Goal: Task Accomplishment & Management: Use online tool/utility

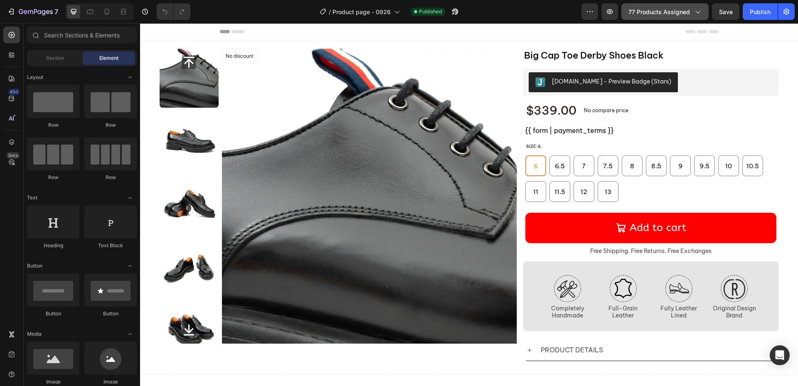
click at [641, 14] on span "77 products assigned" at bounding box center [659, 11] width 62 height 9
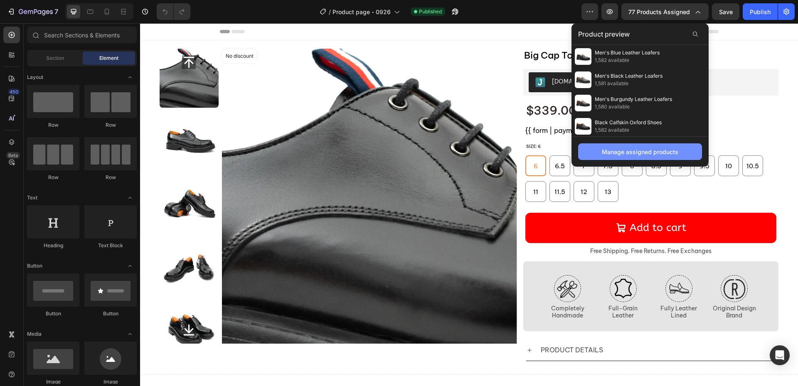
click at [630, 150] on div "Manage assigned products" at bounding box center [640, 152] width 76 height 9
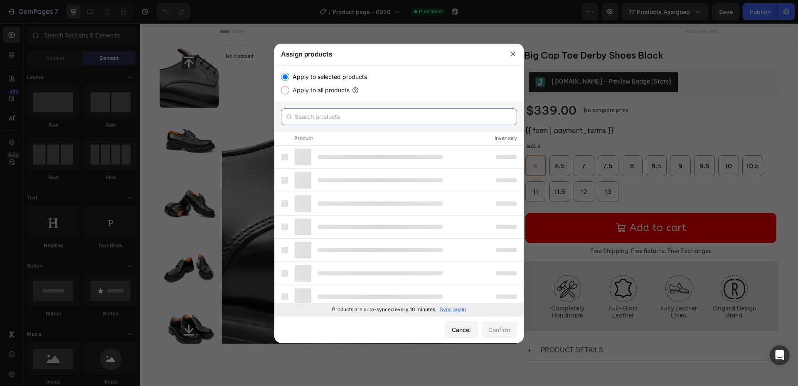
click at [348, 116] on input "text" at bounding box center [399, 116] width 236 height 17
paste input "Thick-Soled Calfskin Formal Brogue Derby Shoes Blue"
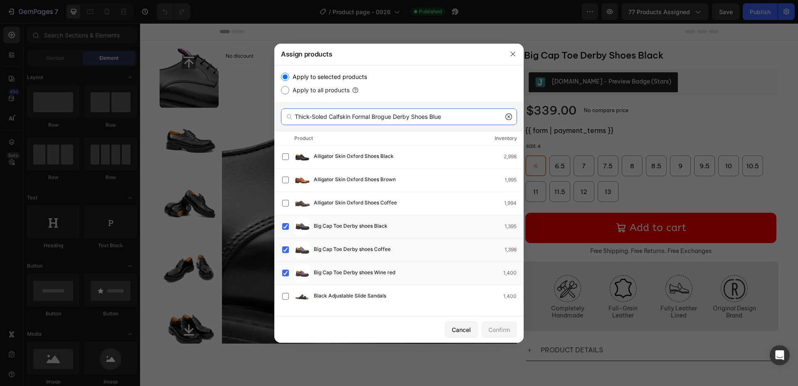
click at [463, 119] on input "Thick-Soled Calfskin Formal Brogue Derby Shoes Blue" at bounding box center [399, 116] width 236 height 17
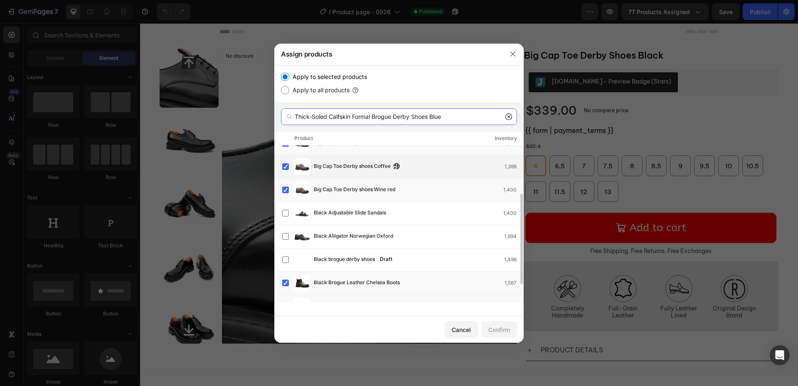
scroll to position [115, 0]
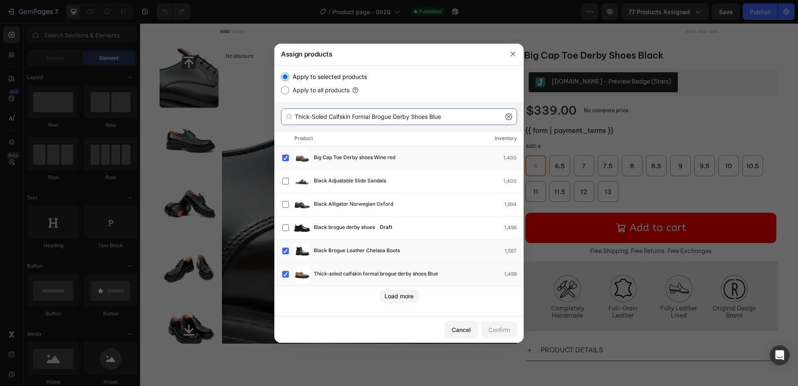
drag, startPoint x: 459, startPoint y: 117, endPoint x: 230, endPoint y: 128, distance: 229.3
click at [154, 118] on div "Assign products Apply to selected products Apply to all products Thick-Soled Ca…" at bounding box center [399, 193] width 798 height 386
paste input "- Soled Chelsea Boots Brown"
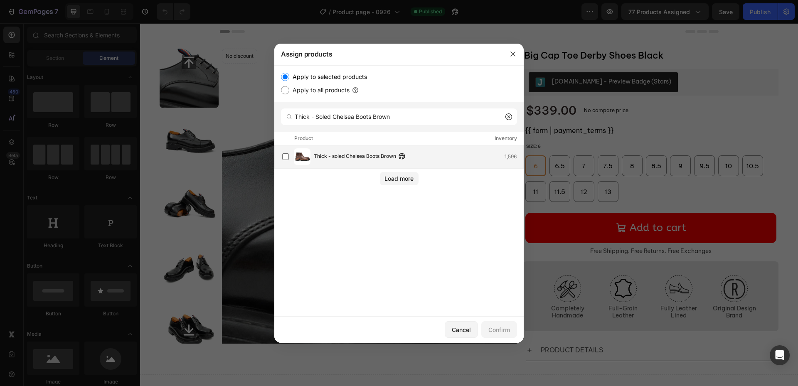
click at [358, 155] on span "Thick - soled Chelsea Boots Brown" at bounding box center [355, 156] width 82 height 9
drag, startPoint x: 415, startPoint y: 116, endPoint x: 303, endPoint y: 149, distance: 116.8
click at [131, 125] on div "Assign products Apply to selected products Apply to all products Thick - Soled …" at bounding box center [399, 193] width 798 height 386
paste input "Side - Zipper Martin Boots Black"
click at [370, 155] on span "Side - Zipper Martin Boots Black" at bounding box center [365, 156] width 102 height 9
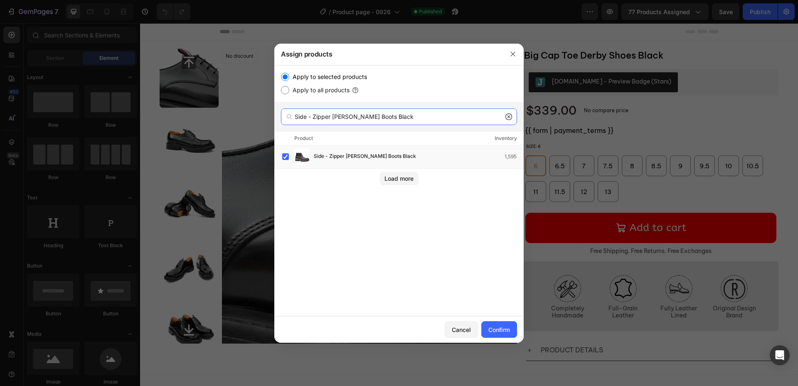
drag, startPoint x: 410, startPoint y: 121, endPoint x: 303, endPoint y: 118, distance: 106.9
click at [196, 106] on div "Assign products Apply to selected products Apply to all products Side - Zipper …" at bounding box center [399, 193] width 798 height 386
paste input "Handmade Chunky - Sole Brogue Shoes"
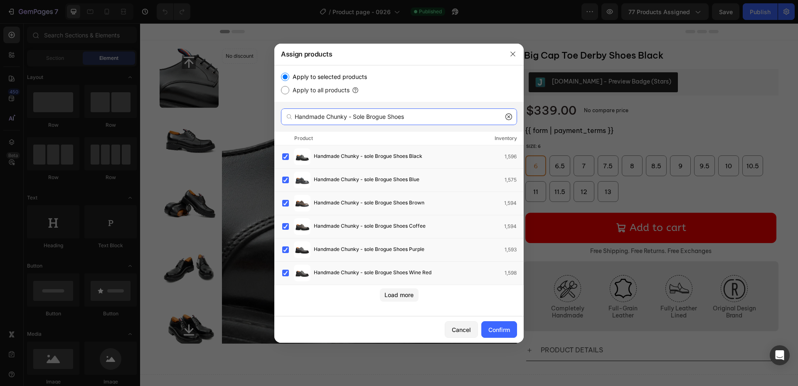
click at [400, 118] on input "Handmade Chunky - Sole Brogue Shoes" at bounding box center [399, 116] width 236 height 17
drag, startPoint x: 178, startPoint y: 120, endPoint x: 170, endPoint y: 128, distance: 10.9
click at [107, 121] on div "Assign products Apply to selected products Apply to all products Handmade Chunk…" at bounding box center [399, 193] width 798 height 386
paste input "Calf Leather Dress Three Quarters Derby"
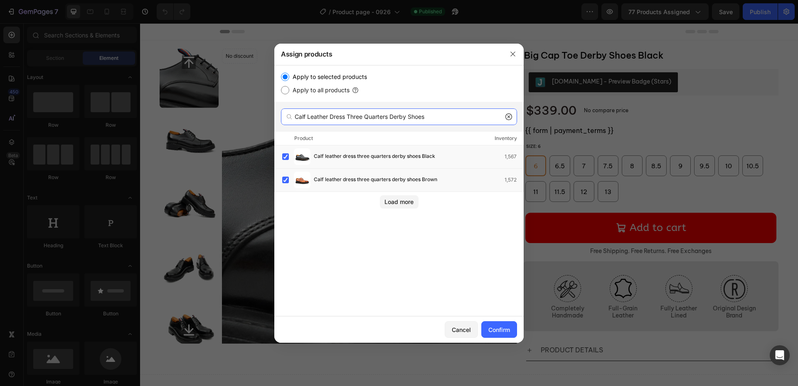
drag, startPoint x: 455, startPoint y: 119, endPoint x: 214, endPoint y: 104, distance: 241.5
click at [206, 104] on div "Assign products Apply to selected products Apply to all products Calf Leather D…" at bounding box center [399, 193] width 798 height 386
paste input "rogue Thick-Soled Chelsea Boot 2891 Brown"
drag, startPoint x: 398, startPoint y: 116, endPoint x: 447, endPoint y: 114, distance: 48.7
click at [447, 114] on input "rogue Thick-Soled Chelsea Boot 2891 Brown" at bounding box center [399, 116] width 236 height 17
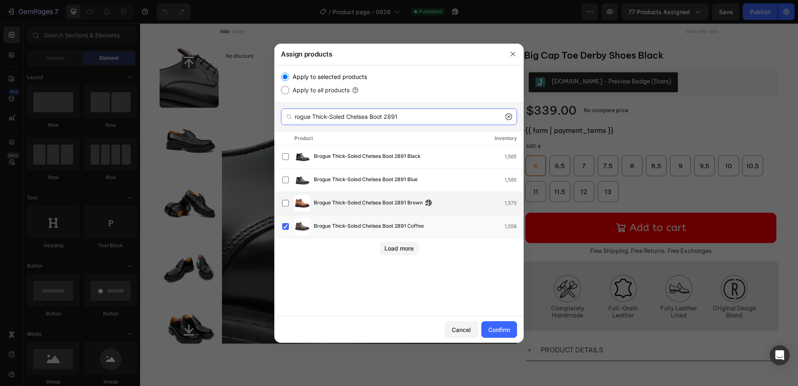
type input "rogue Thick-Soled Chelsea Boot 2891"
drag, startPoint x: 327, startPoint y: 208, endPoint x: 332, endPoint y: 200, distance: 9.9
click at [327, 207] on div "Brogue Thick-Soled Chelsea Boot 2891 Brown 1,575" at bounding box center [402, 203] width 241 height 17
click at [332, 185] on div "Brogue Thick-Soled Chelsea Boot 2891 Blue 1,585" at bounding box center [402, 180] width 241 height 17
click at [334, 158] on span "Brogue Thick-Soled Chelsea Boot 2891 Black" at bounding box center [367, 156] width 107 height 9
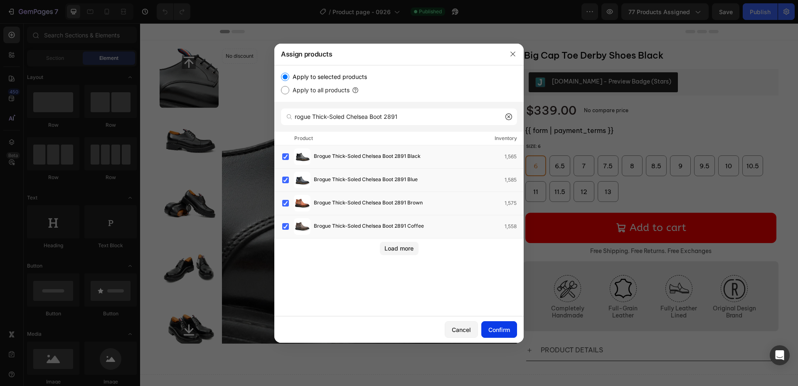
click at [497, 326] on div "Confirm" at bounding box center [499, 329] width 22 height 9
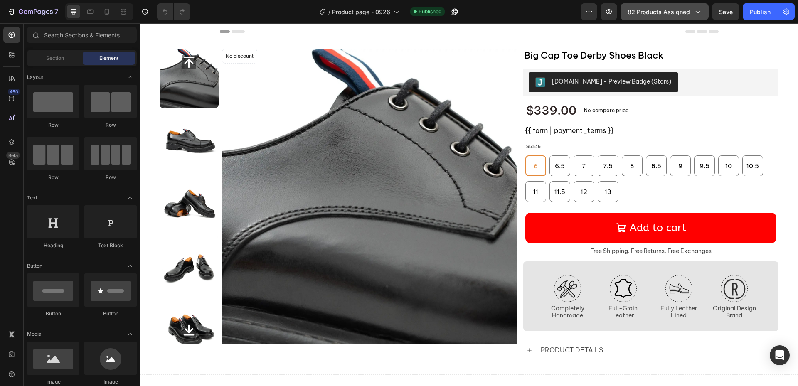
click at [668, 10] on span "82 products assigned" at bounding box center [659, 11] width 62 height 9
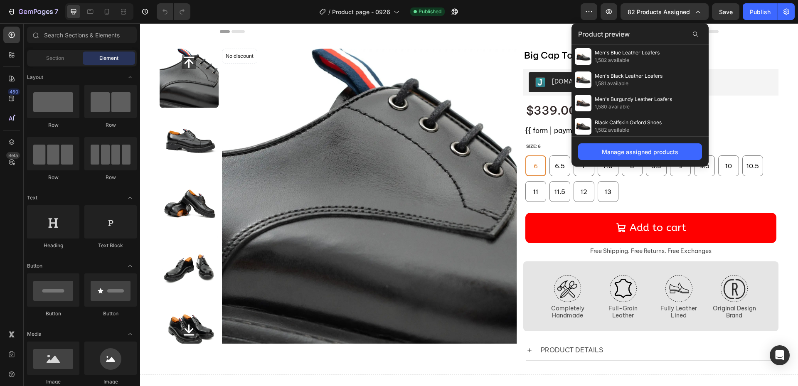
click at [663, 32] on div "Product preview" at bounding box center [639, 34] width 137 height 22
click at [644, 34] on div "Product preview" at bounding box center [639, 34] width 137 height 22
click at [695, 37] on icon at bounding box center [695, 34] width 7 height 7
click at [632, 153] on div "Manage assigned products" at bounding box center [640, 152] width 76 height 9
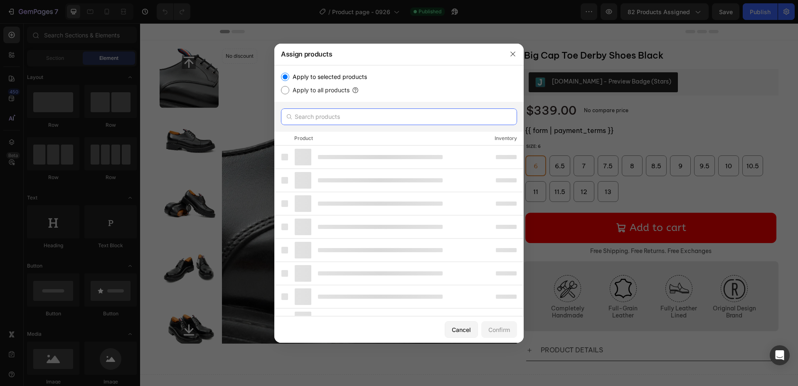
click at [349, 121] on input "text" at bounding box center [399, 116] width 236 height 17
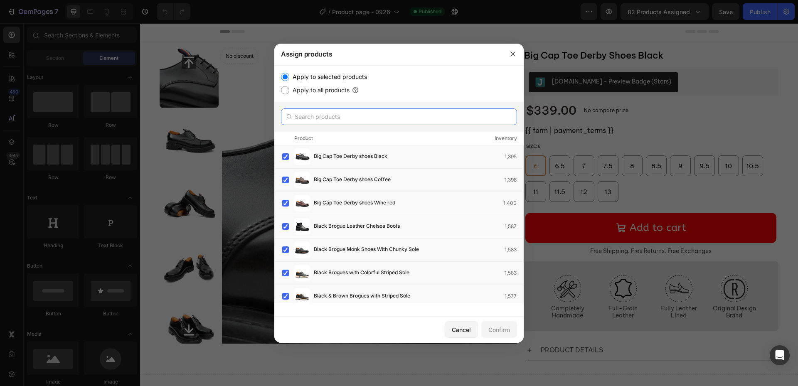
paste input "Premium Men's Classic Derby Brogue Shoes"
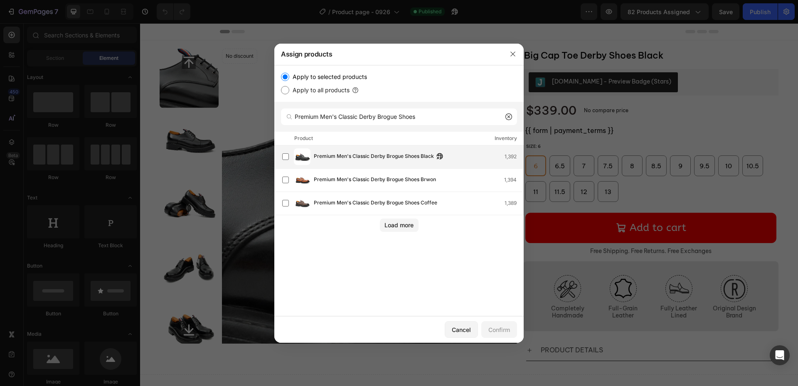
click at [356, 158] on span "Premium Men's Classic Derby Brogue Shoes Black" at bounding box center [374, 156] width 120 height 9
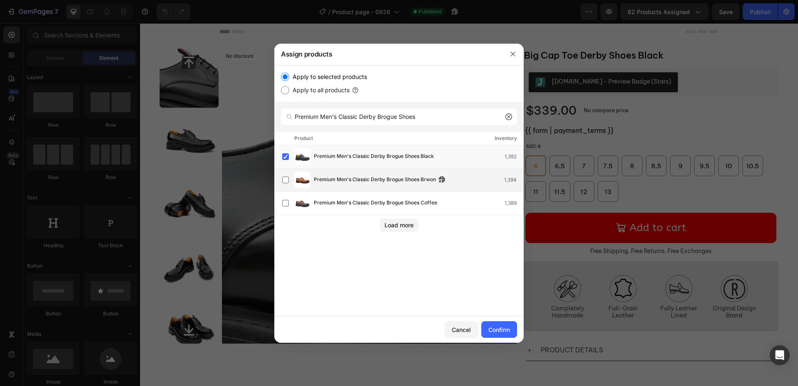
click at [355, 173] on div "Premium Men's Classic Derby Brogue Shoes Brwon 1,394" at bounding box center [402, 180] width 241 height 17
click at [349, 201] on span "Premium Men's Classic Derby Brogue Shoes Coffee" at bounding box center [375, 203] width 123 height 9
drag, startPoint x: 422, startPoint y: 118, endPoint x: 277, endPoint y: 126, distance: 144.8
click at [129, 105] on div "Assign products Apply to selected products Apply to all products Premium Men's …" at bounding box center [399, 193] width 798 height 386
paste input "Leather Monk Strap Shoes With Chunky Sol"
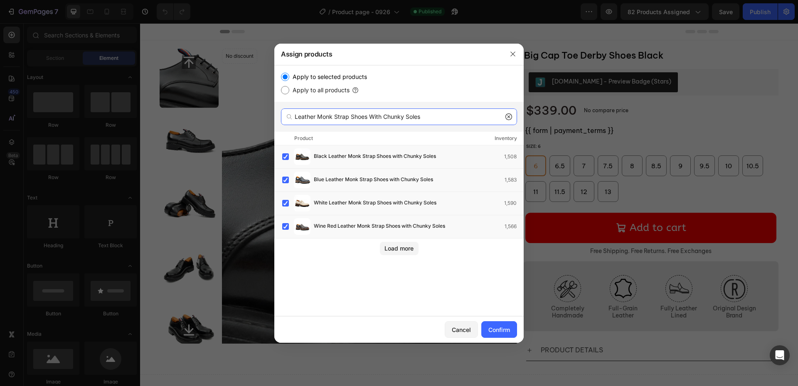
drag, startPoint x: 443, startPoint y: 115, endPoint x: 123, endPoint y: 135, distance: 321.0
click at [123, 135] on div "Assign products Apply to selected products Apply to all products Leather Monk S…" at bounding box center [399, 193] width 798 height 386
paste input "Big Cap Toe Derby Sho"
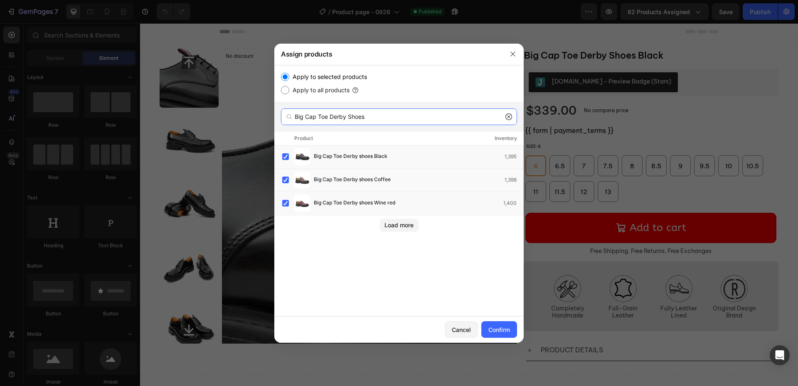
drag, startPoint x: 402, startPoint y: 122, endPoint x: 192, endPoint y: 116, distance: 210.0
click at [158, 113] on div "Assign products Apply to selected products Apply to all products Big Cap Toe De…" at bounding box center [399, 193] width 798 height 386
paste input "Premium Men's Classic Derby Brogue"
drag, startPoint x: 451, startPoint y: 120, endPoint x: 105, endPoint y: 105, distance: 346.1
click at [82, 105] on div "Assign products Apply to selected products Apply to all products Premium Men's …" at bounding box center [399, 193] width 798 height 386
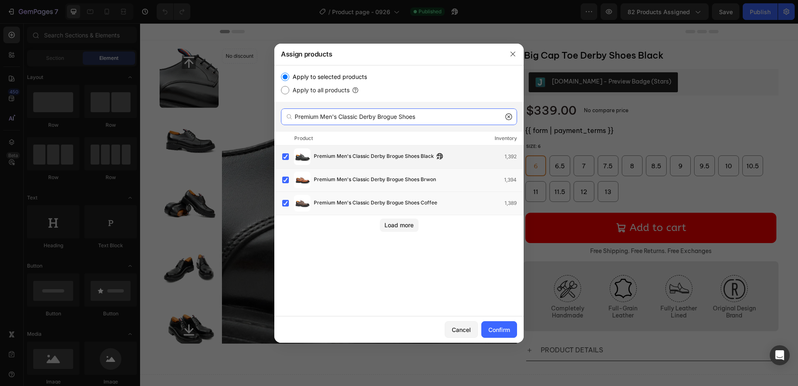
paste input "Brogue Thick-Soled Chelsea Boot 2891"
drag, startPoint x: 412, startPoint y: 112, endPoint x: 237, endPoint y: 101, distance: 175.3
click at [196, 95] on div "Assign products Apply to selected products Apply to all products Brogue Thick-S…" at bounding box center [399, 193] width 798 height 386
paste input "Calfskin Brogue Derby Shoes With Unique Leather"
type input "Calfskin Brogue Derby Shoes With Unique Leather"
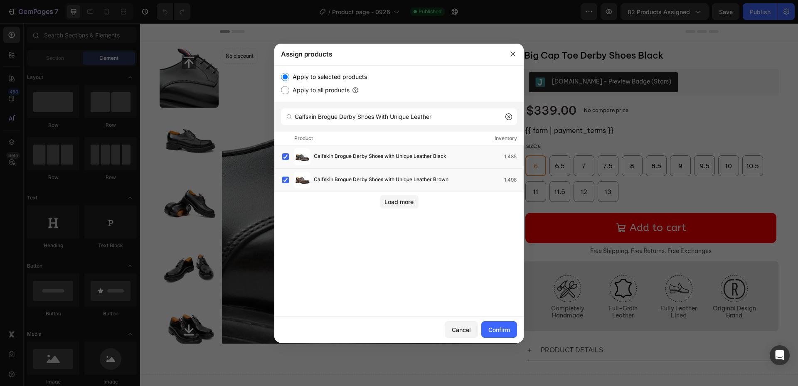
drag, startPoint x: 500, startPoint y: 332, endPoint x: 473, endPoint y: 277, distance: 60.6
click at [500, 332] on div "Confirm" at bounding box center [499, 329] width 22 height 9
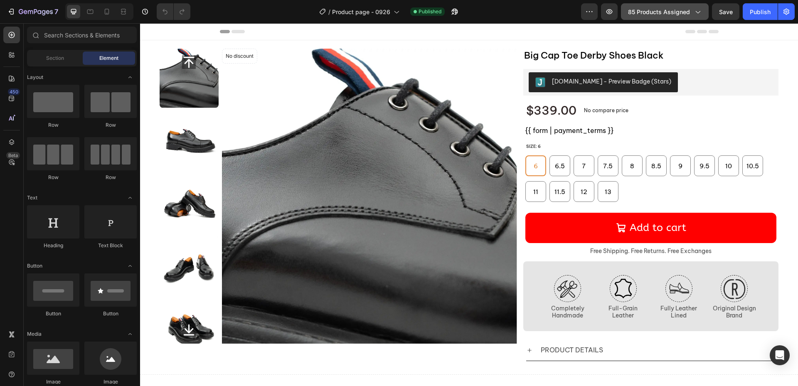
click at [668, 7] on span "85 products assigned" at bounding box center [659, 11] width 62 height 9
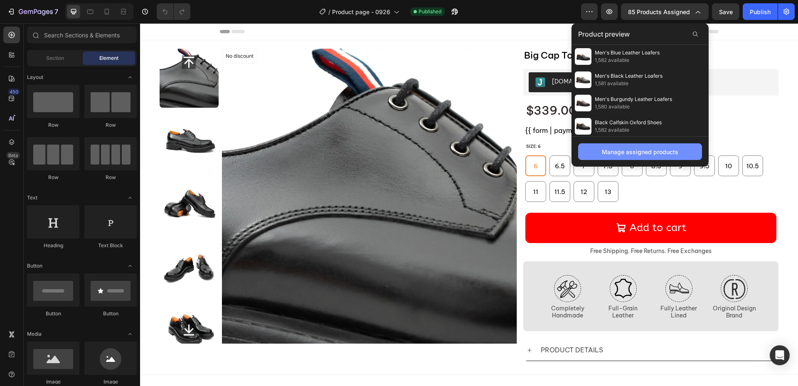
click at [648, 153] on div "Manage assigned products" at bounding box center [640, 152] width 76 height 9
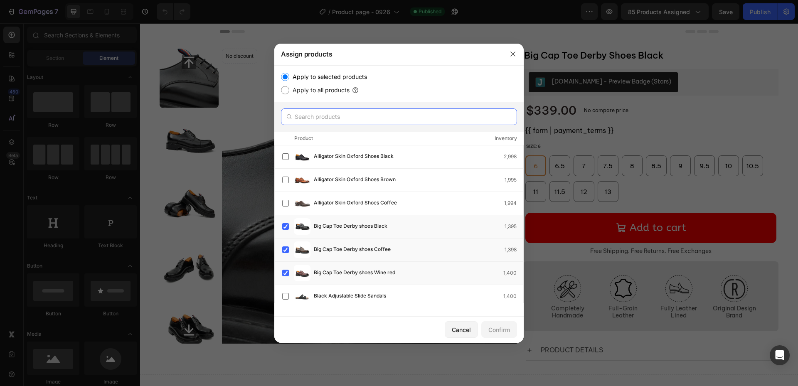
click at [352, 116] on input "text" at bounding box center [399, 116] width 236 height 17
paste input "Derby Shoes Chunky 6cm Heel Boost"
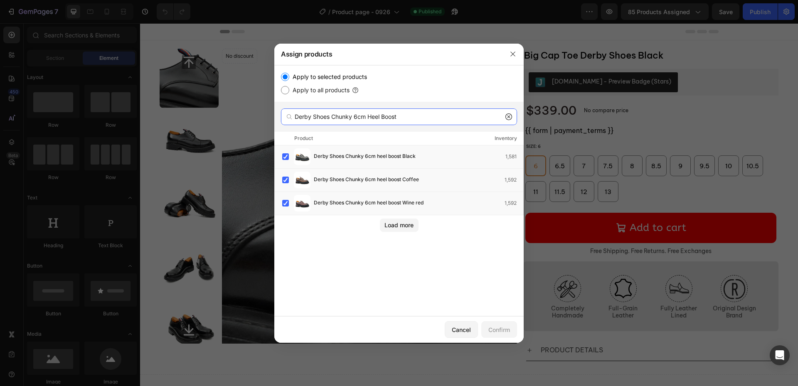
drag, startPoint x: 411, startPoint y: 115, endPoint x: 278, endPoint y: 134, distance: 133.5
click at [176, 96] on div "Assign products Apply to selected products Apply to all products Derby Shoes Ch…" at bounding box center [399, 193] width 798 height 386
paste input "Handcrafted Big Toe Derby Shoes With Thick Sole"
drag, startPoint x: 327, startPoint y: 163, endPoint x: 326, endPoint y: 170, distance: 6.3
click at [327, 163] on div "Handcrafted Big Toe Derby Shoes with Thick Sole Black 1,400" at bounding box center [402, 156] width 241 height 17
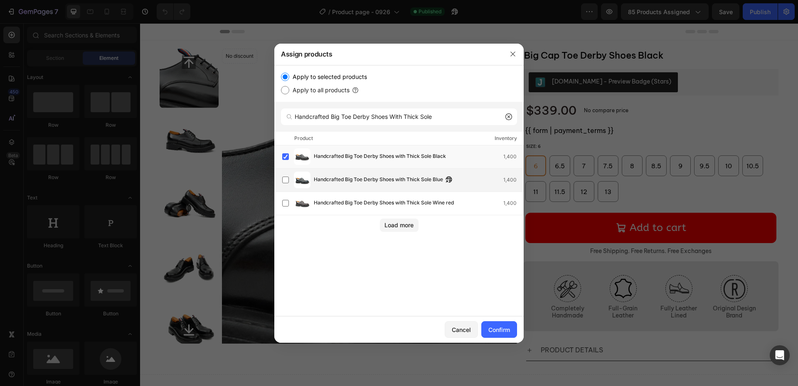
drag, startPoint x: 322, startPoint y: 185, endPoint x: 323, endPoint y: 190, distance: 5.1
click at [322, 185] on div "Handcrafted Big Toe Derby Shoes with Thick Sole Blue 1,400" at bounding box center [402, 180] width 241 height 17
drag, startPoint x: 323, startPoint y: 205, endPoint x: 332, endPoint y: 216, distance: 13.8
click at [323, 205] on span "Handcrafted Big Toe Derby Shoes with Thick Sole Wine red" at bounding box center [384, 203] width 140 height 9
drag, startPoint x: 471, startPoint y: 123, endPoint x: 161, endPoint y: 104, distance: 311.0
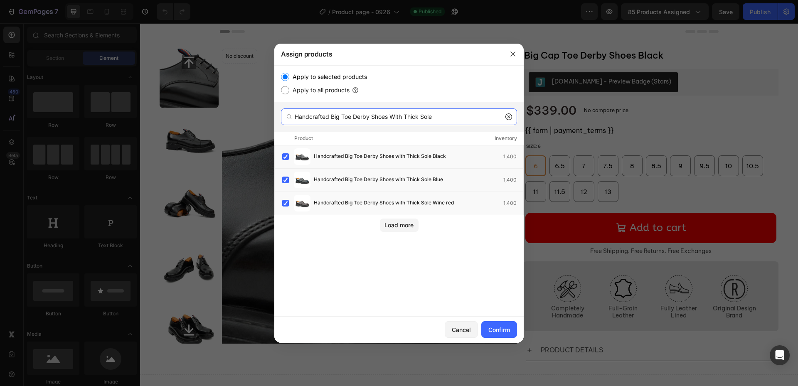
click at [131, 102] on div "Assign products Apply to selected products Apply to all products Handcrafted Bi…" at bounding box center [399, 193] width 798 height 386
paste input "Brogue Chelsea Boots"
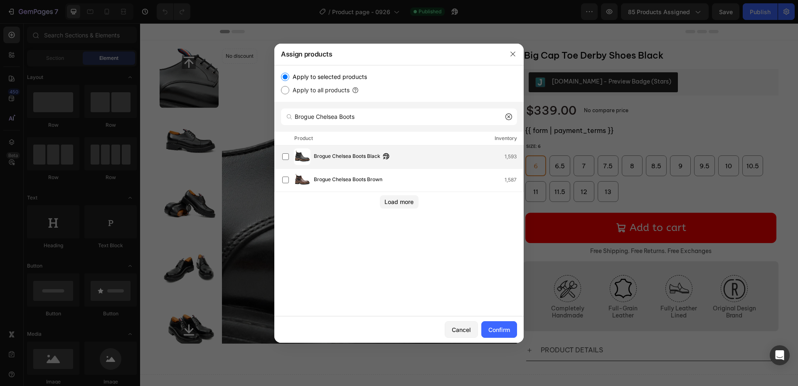
click at [353, 156] on span "Brogue Chelsea Boots Black" at bounding box center [347, 156] width 66 height 9
click at [351, 180] on span "Brogue Chelsea Boots Brown" at bounding box center [348, 179] width 69 height 9
drag, startPoint x: 370, startPoint y: 119, endPoint x: 184, endPoint y: 116, distance: 186.2
click at [177, 116] on div "Assign products Apply to selected products Apply to all products Brogue Chelsea…" at bounding box center [399, 193] width 798 height 386
paste input "Double Monk Strap Leather Shoe"
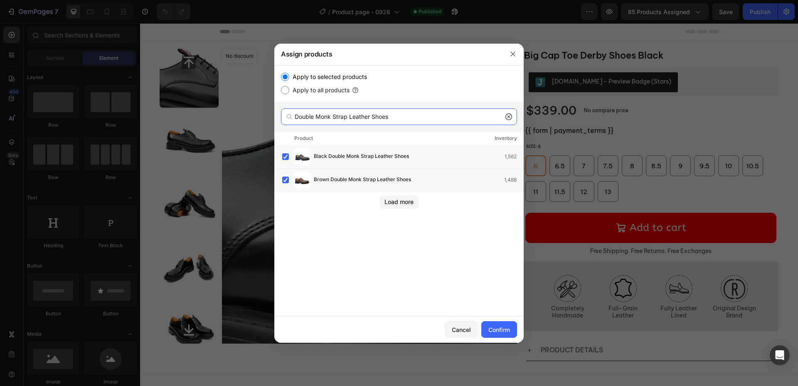
drag, startPoint x: 404, startPoint y: 121, endPoint x: 194, endPoint y: 109, distance: 210.6
click at [177, 109] on div "Assign products Apply to selected products Apply to all products Double Monk St…" at bounding box center [399, 193] width 798 height 386
paste input "Men's Classic Black Derby Leather Shoes With Lug Sole"
click at [326, 157] on span "Men's Classic Black Derby Leather Shoes with Lug Sole" at bounding box center [379, 156] width 131 height 9
drag, startPoint x: 453, startPoint y: 116, endPoint x: 184, endPoint y: 117, distance: 268.9
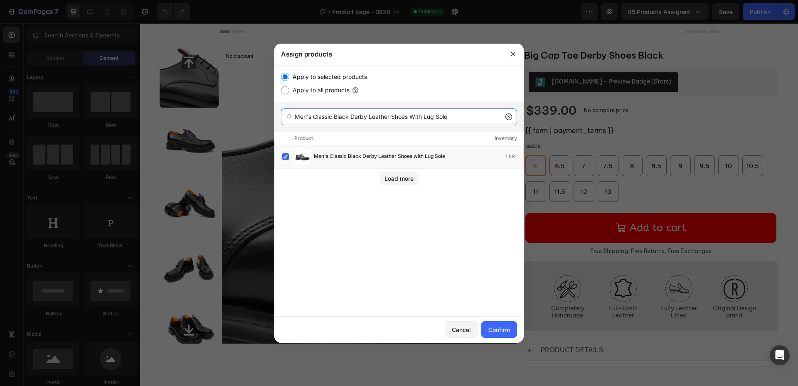
click at [184, 117] on div "Assign products Apply to selected products Apply to all products Men's Classic …" at bounding box center [399, 193] width 798 height 386
paste input "rown"
click at [364, 161] on span "Men's Classic Brown Derby Leather Shoes with Lug Sole" at bounding box center [380, 156] width 133 height 9
drag, startPoint x: 469, startPoint y: 112, endPoint x: 337, endPoint y: 135, distance: 133.7
click at [94, 72] on div "Assign products Apply to selected products Apply to all products Men's Classic …" at bounding box center [399, 193] width 798 height 386
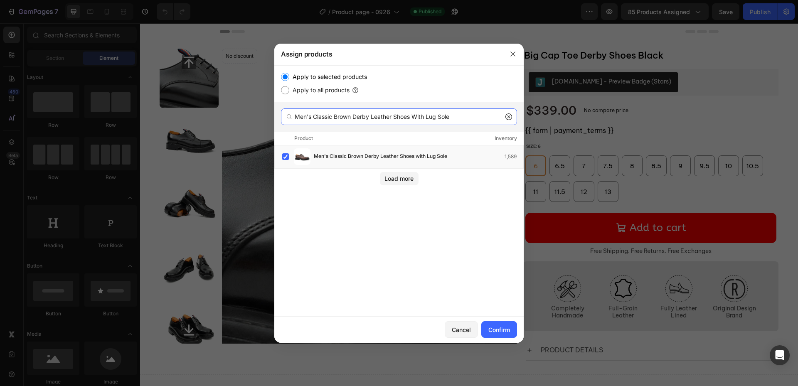
paste input "Side - Zipper Martin Boots 3016"
type input "Side - Zipper Martin Boots 3016"
click at [361, 160] on span "Side - Zipper Martin Boots 3016B Black" at bounding box center [373, 156] width 119 height 9
click at [503, 333] on div "Confirm" at bounding box center [499, 329] width 22 height 9
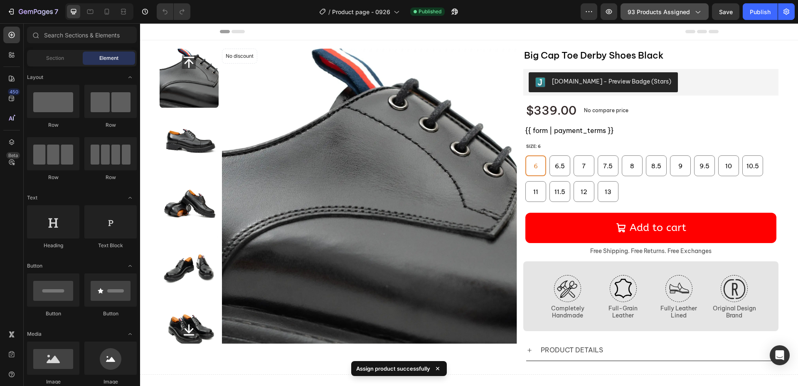
click at [691, 13] on div "93 products assigned" at bounding box center [665, 11] width 74 height 9
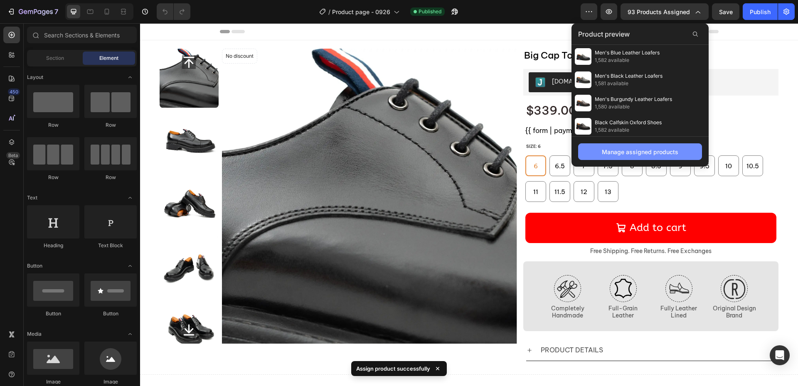
click at [631, 148] on div "Manage assigned products" at bounding box center [640, 152] width 76 height 9
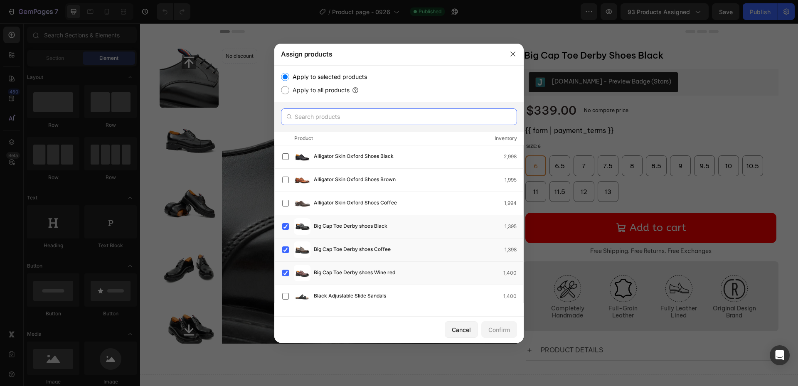
click at [334, 114] on input "text" at bounding box center [399, 116] width 236 height 17
paste input "Foil Leather Thick-Soled Chelsea Boot 2898"
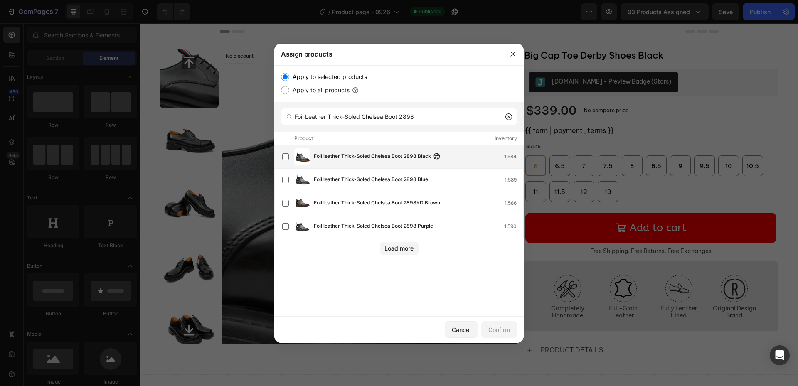
click at [368, 162] on div "Foil leather Thick-Soled Chelsea Boot 2898 Black 1,584" at bounding box center [402, 156] width 241 height 17
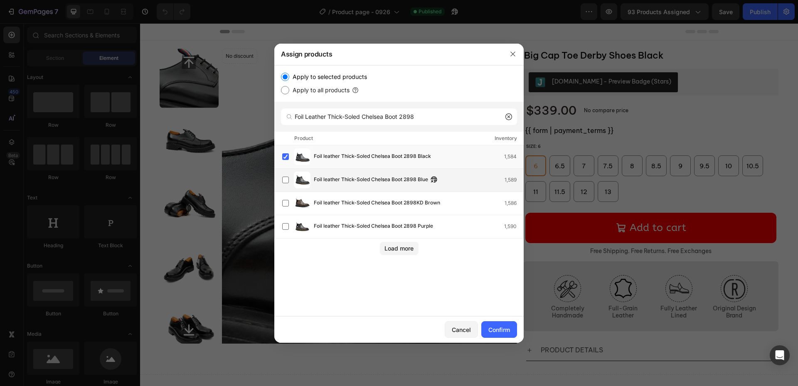
click at [359, 189] on div "Foil leather Thick-Soled Chelsea Boot 2898 Blue 1,589" at bounding box center [398, 180] width 249 height 23
drag, startPoint x: 360, startPoint y: 202, endPoint x: 360, endPoint y: 214, distance: 12.9
click at [360, 202] on span "Foil leather Thick-Soled Chelsea Boot 2898KD Brown" at bounding box center [377, 203] width 126 height 9
click at [360, 228] on span "Foil leather Thick-Soled Chelsea Boot 2898 Purple" at bounding box center [373, 226] width 119 height 9
drag, startPoint x: 459, startPoint y: 116, endPoint x: 125, endPoint y: 97, distance: 334.7
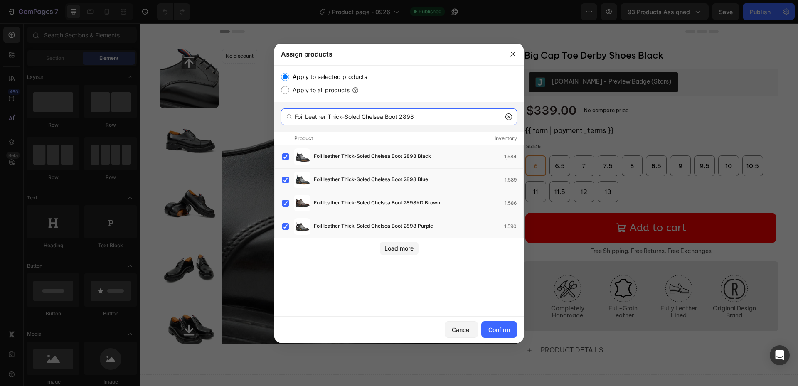
click at [125, 97] on div "Assign products Apply to selected products Apply to all products Foil Leather T…" at bounding box center [399, 193] width 798 height 386
paste input "Thick - Soled Chelsea Boots"
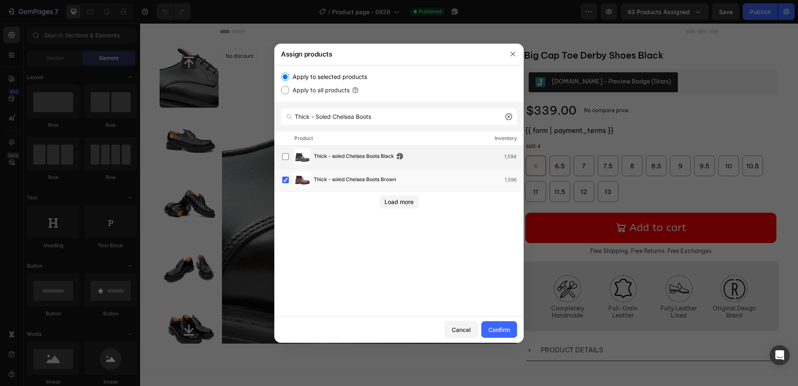
click at [343, 160] on span "Thick - soled Chelsea Boots Black" at bounding box center [354, 156] width 80 height 9
drag, startPoint x: 395, startPoint y: 116, endPoint x: 170, endPoint y: 104, distance: 226.0
click at [167, 104] on div "Assign products Apply to selected products Apply to all products Thick - Soled …" at bounding box center [399, 193] width 798 height 386
paste input "Side - Zipper Martin Boots"
type input "Side - Zipper Martin Boots"
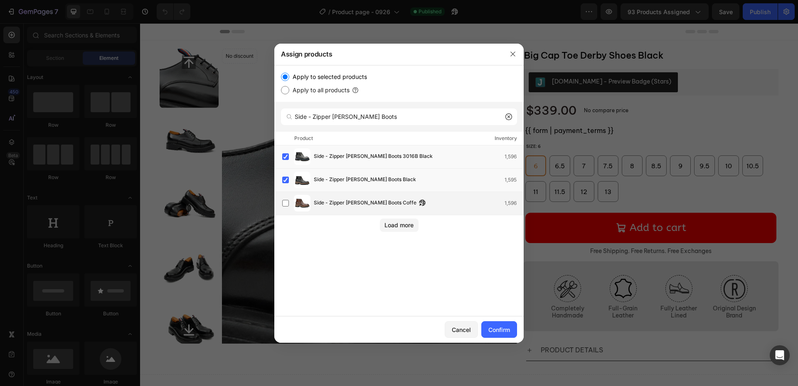
click at [350, 200] on span "Side - Zipper Martin Boots Coffe" at bounding box center [365, 203] width 103 height 9
drag, startPoint x: 496, startPoint y: 327, endPoint x: 458, endPoint y: 295, distance: 49.8
click at [496, 327] on div "Confirm" at bounding box center [499, 329] width 22 height 9
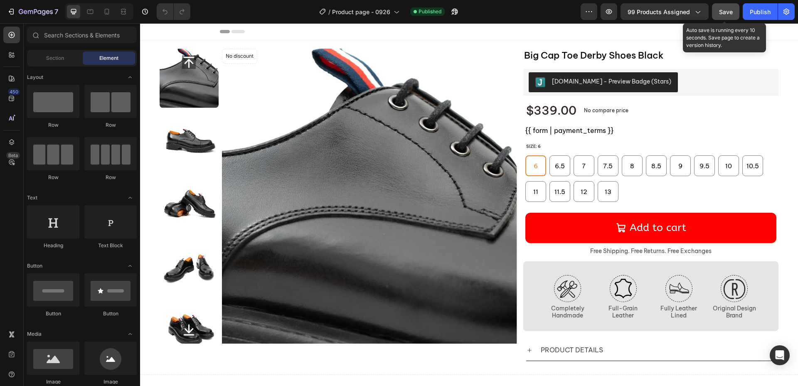
click at [735, 16] on button "Save" at bounding box center [725, 11] width 27 height 17
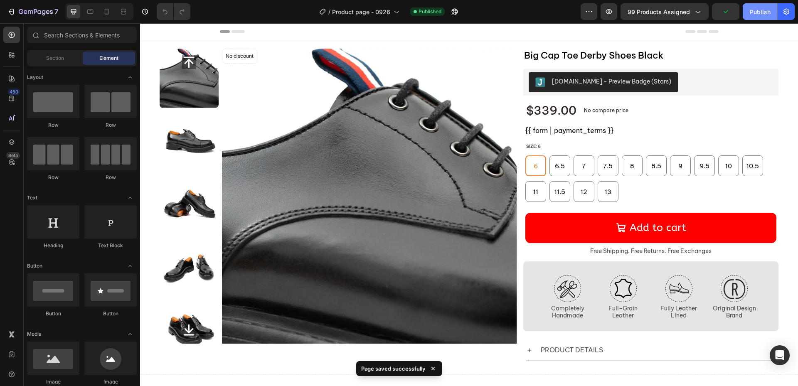
click at [757, 11] on div "Publish" at bounding box center [760, 11] width 21 height 9
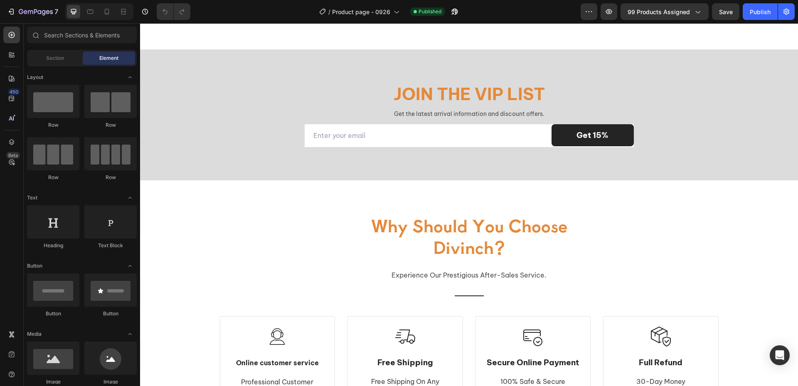
scroll to position [1164, 0]
click at [649, 169] on div "Join the VIP list Heading Get the latest arrival information and discount offer…" at bounding box center [469, 114] width 658 height 131
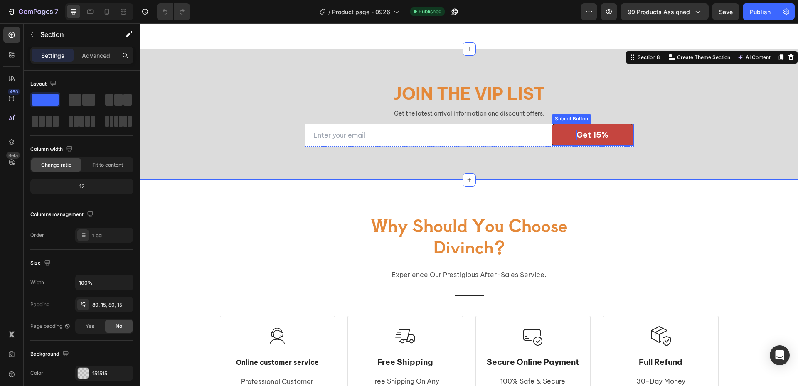
click at [593, 135] on div "Get 15%" at bounding box center [592, 135] width 32 height 10
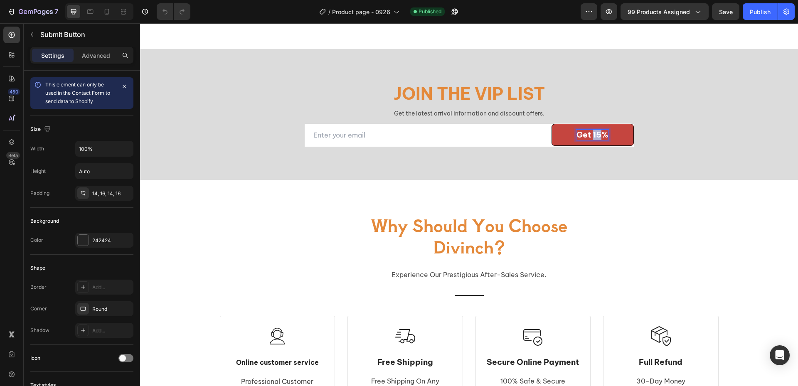
click at [595, 135] on p "Get 15%" at bounding box center [592, 135] width 32 height 10
click at [586, 131] on p "Get 15%" at bounding box center [592, 135] width 32 height 10
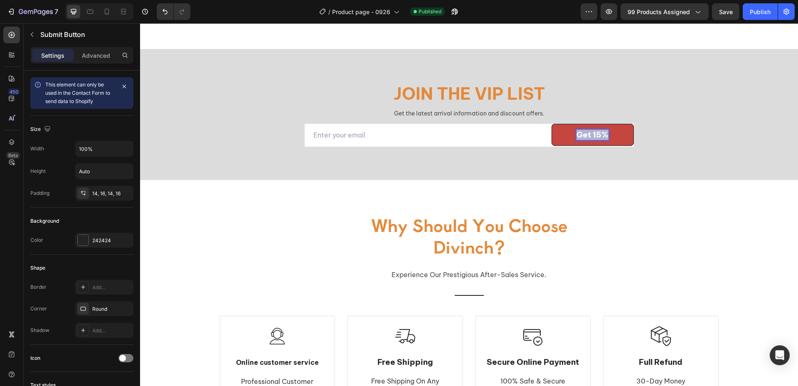
click at [586, 131] on p "Get 15%" at bounding box center [592, 135] width 32 height 10
click at [594, 133] on p "subscribe" at bounding box center [592, 135] width 39 height 10
copy p "subscribe"
click at [594, 133] on p "subscribe" at bounding box center [592, 135] width 39 height 10
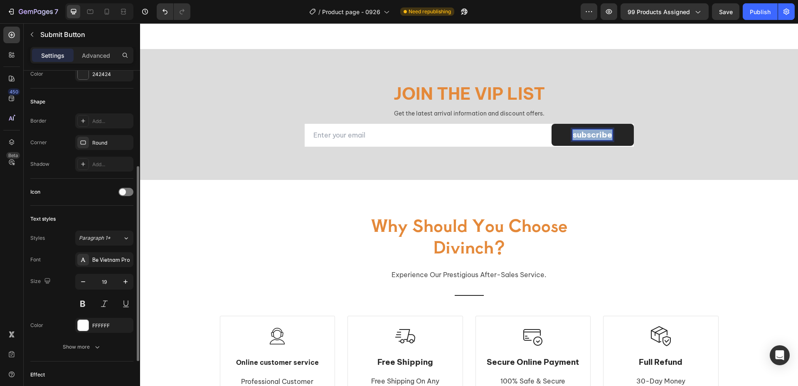
scroll to position [208, 0]
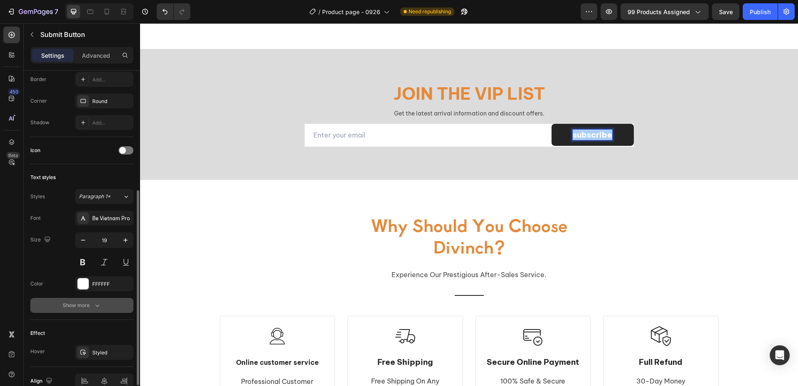
click at [91, 299] on button "Show more" at bounding box center [81, 305] width 103 height 15
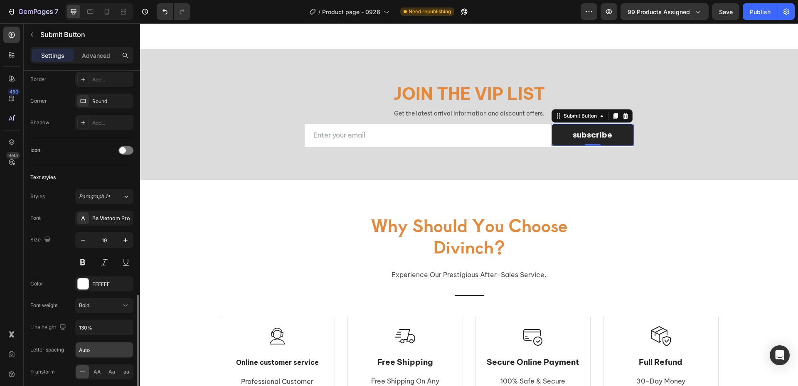
scroll to position [291, 0]
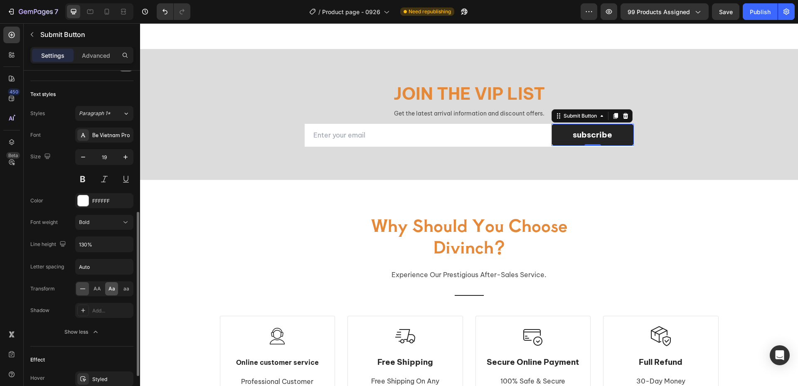
click at [111, 291] on span "Aa" at bounding box center [111, 288] width 7 height 7
click at [97, 290] on span "AA" at bounding box center [97, 288] width 7 height 7
click at [85, 157] on icon "button" at bounding box center [83, 157] width 4 height 1
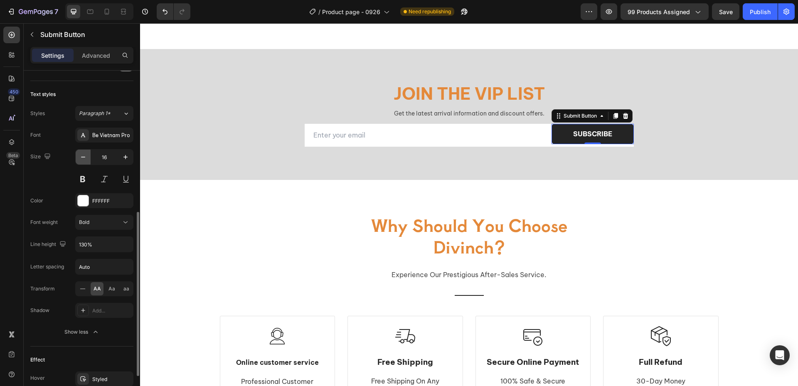
click at [85, 157] on icon "button" at bounding box center [83, 157] width 4 height 1
type input "14"
click at [263, 125] on div "Join the VIP list Heading Get the latest arrival information and discount offer…" at bounding box center [469, 114] width 499 height 64
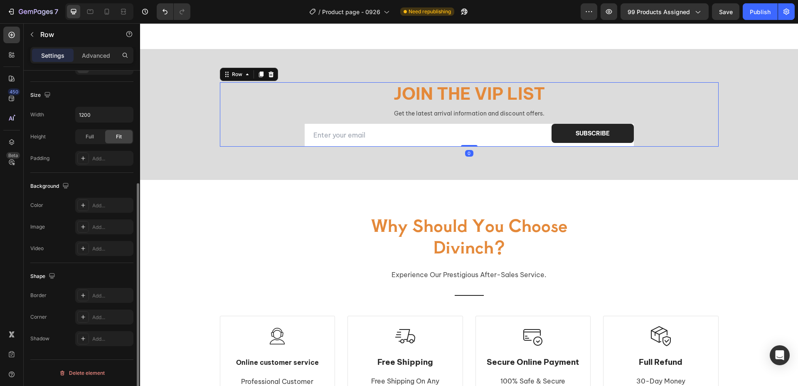
scroll to position [0, 0]
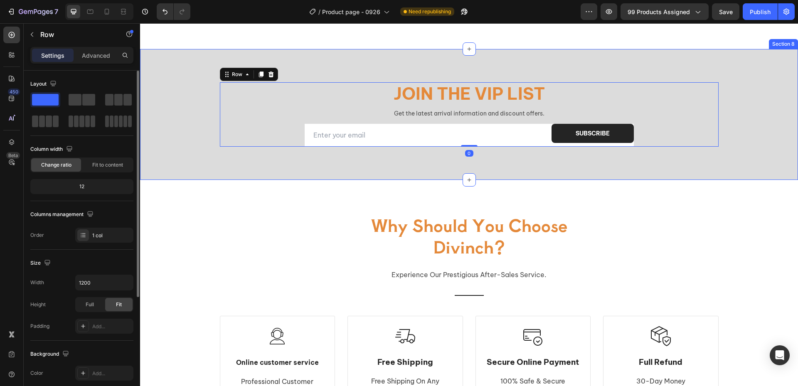
click at [237, 171] on div "Join the VIP list Heading Get the latest arrival information and discount offer…" at bounding box center [469, 114] width 658 height 131
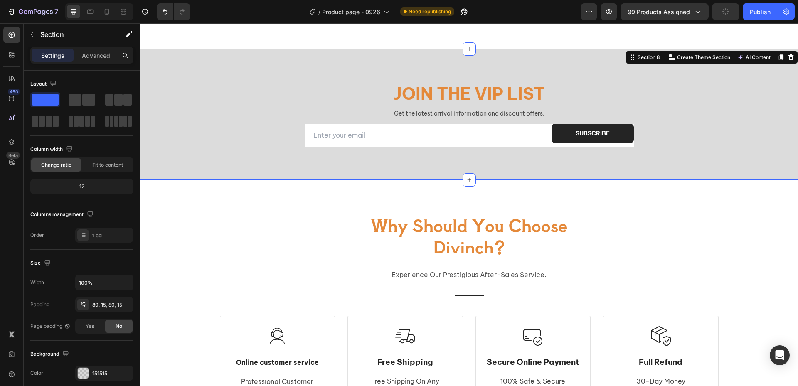
click at [686, 162] on div "Join the VIP list Heading Get the latest arrival information and discount offer…" at bounding box center [469, 114] width 658 height 131
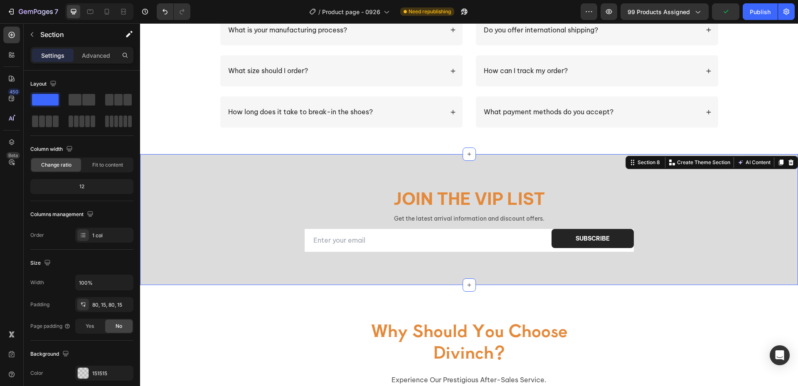
scroll to position [1039, 0]
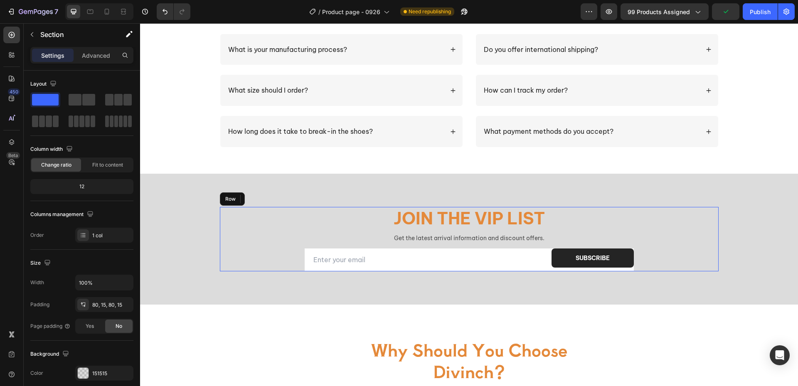
click at [695, 253] on div "Join the VIP list Heading Get the latest arrival information and discount offer…" at bounding box center [469, 239] width 499 height 64
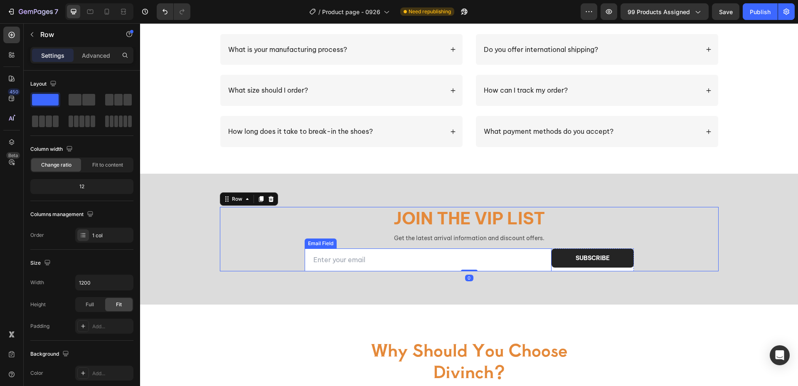
click at [515, 263] on input "email" at bounding box center [428, 260] width 247 height 23
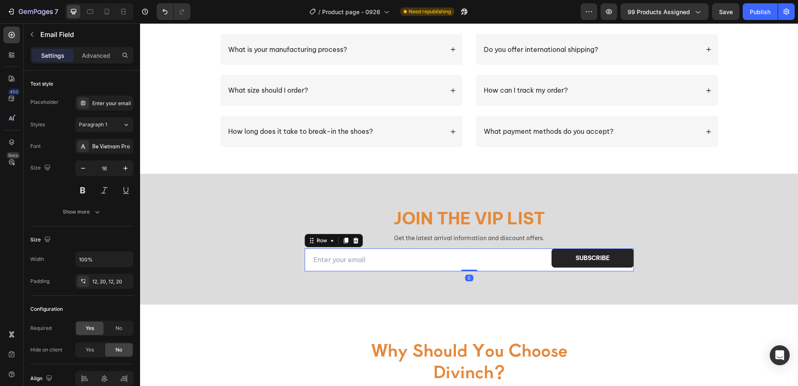
click at [563, 270] on div "subscribe Submit Button" at bounding box center [593, 260] width 82 height 23
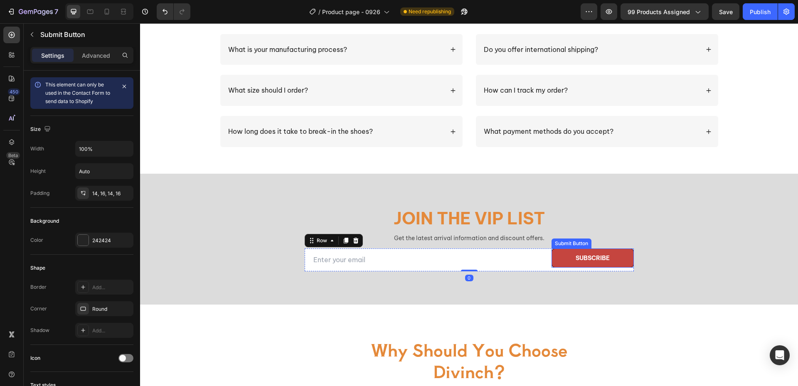
click at [567, 263] on button "subscribe" at bounding box center [593, 258] width 82 height 19
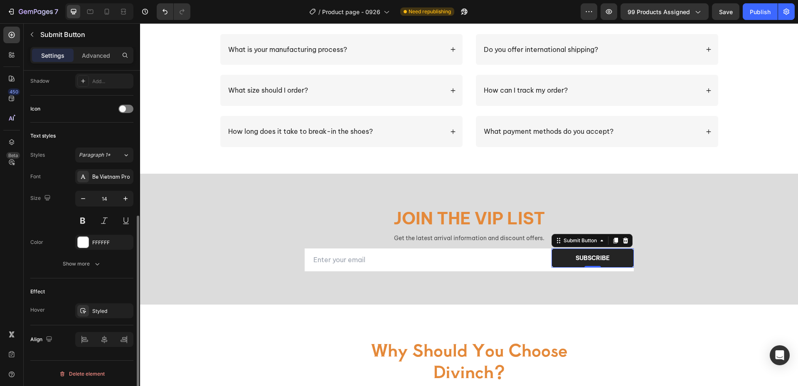
scroll to position [250, 0]
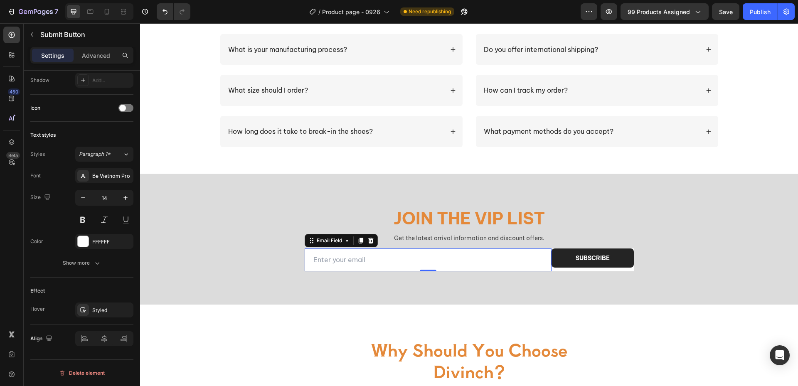
click at [428, 266] on input "email" at bounding box center [428, 260] width 247 height 23
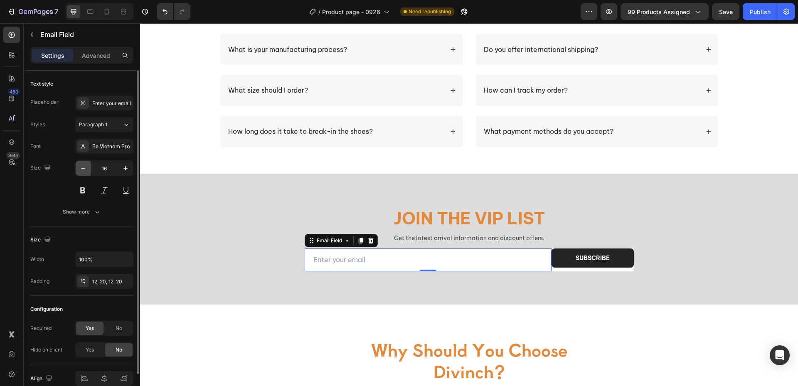
click at [84, 170] on icon "button" at bounding box center [83, 168] width 8 height 8
type input "14"
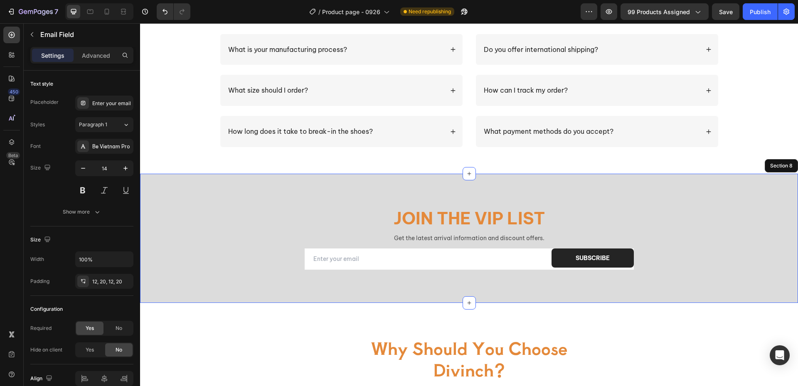
click at [579, 295] on div "Join the VIP list Heading Get the latest arrival information and discount offer…" at bounding box center [469, 238] width 658 height 129
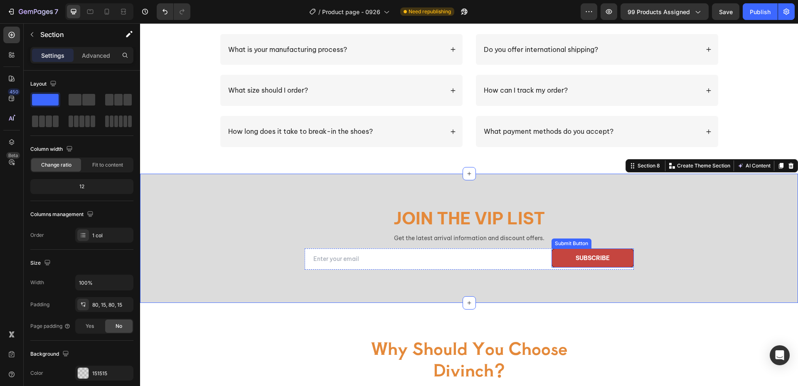
click at [559, 263] on button "subscribe" at bounding box center [593, 258] width 82 height 19
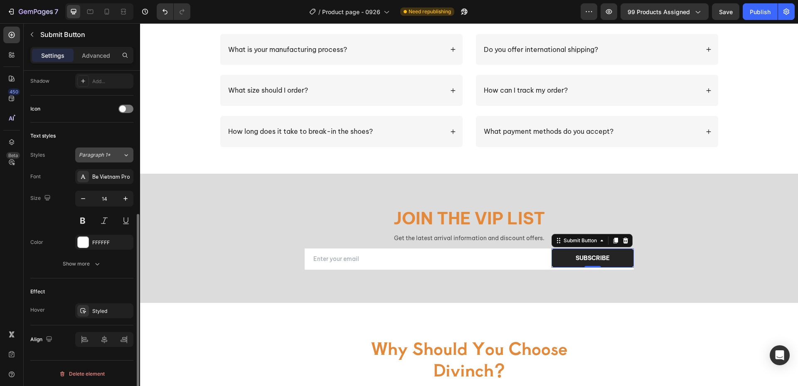
scroll to position [250, 0]
click at [95, 60] on div "Advanced" at bounding box center [96, 55] width 42 height 13
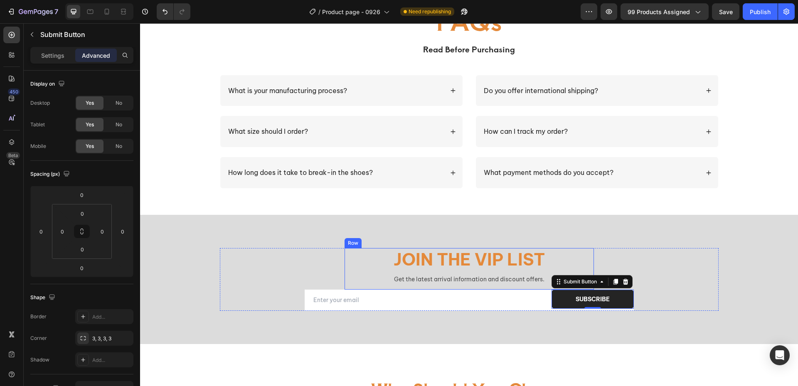
scroll to position [997, 0]
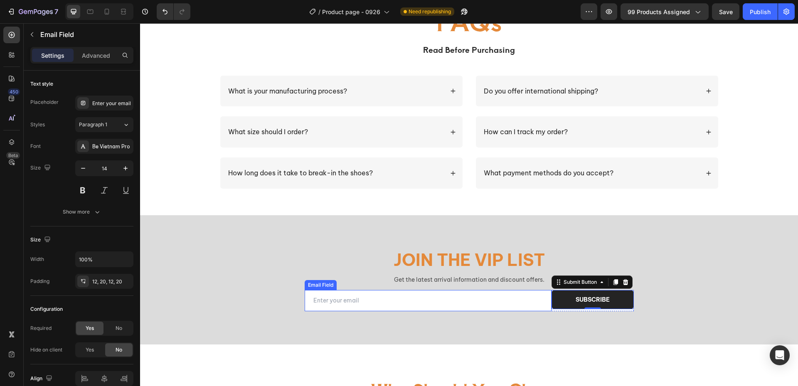
click at [436, 302] on input "email" at bounding box center [428, 300] width 247 height 21
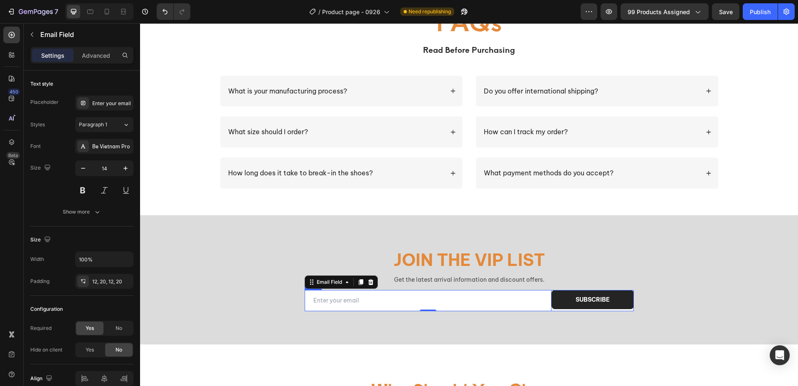
click at [619, 310] on div "subscribe Submit Button" at bounding box center [593, 300] width 82 height 21
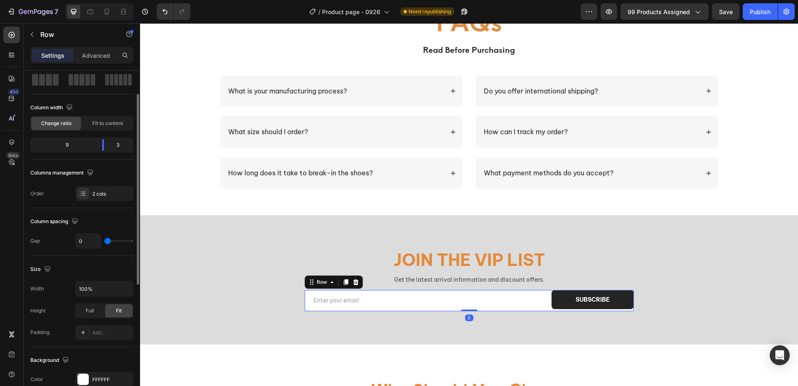
scroll to position [83, 0]
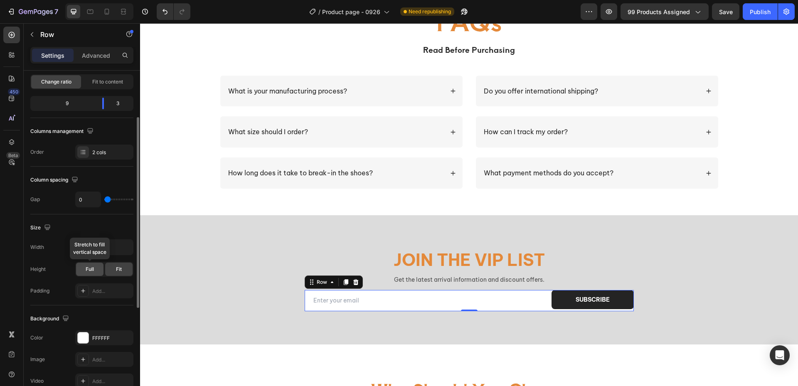
click at [86, 270] on span "Full" at bounding box center [90, 269] width 8 height 7
click at [121, 272] on span "Fit" at bounding box center [119, 269] width 6 height 7
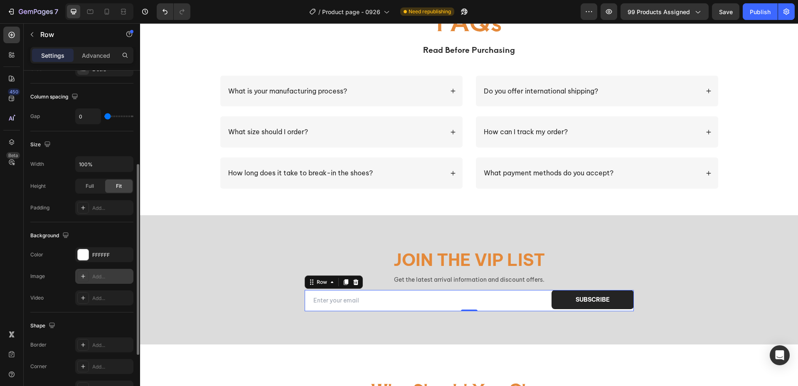
scroll to position [263, 0]
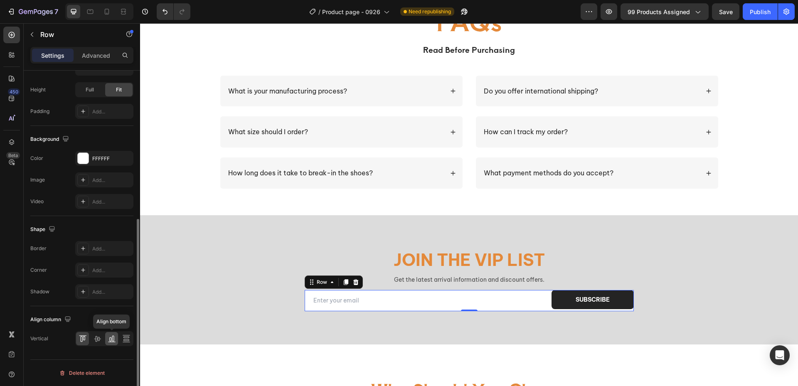
click at [109, 339] on icon at bounding box center [110, 339] width 2 height 4
click at [97, 340] on icon at bounding box center [97, 339] width 8 height 8
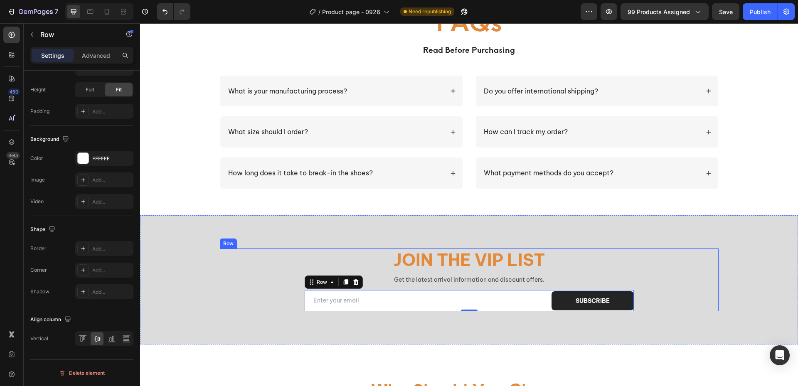
click at [232, 275] on div "Join the VIP list Heading Get the latest arrival information and discount offer…" at bounding box center [469, 280] width 499 height 63
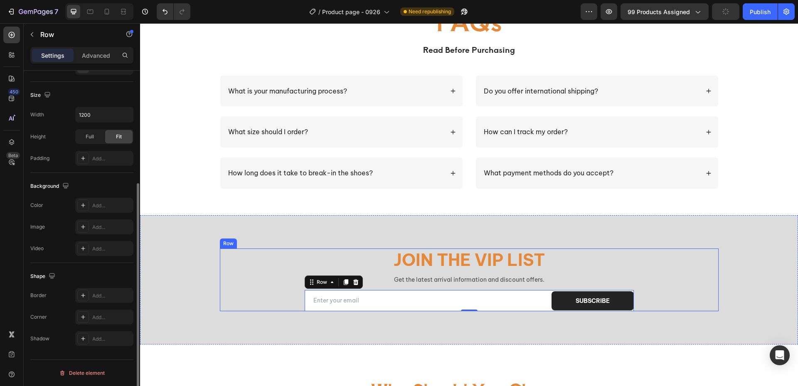
scroll to position [168, 0]
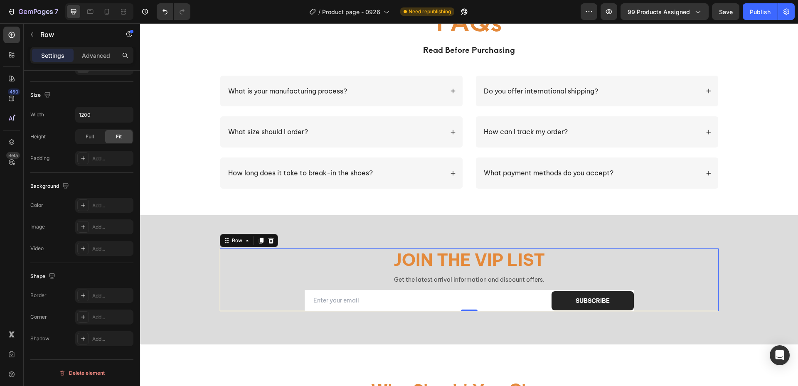
click at [631, 310] on div "Join the VIP list Heading Get the latest arrival information and discount offer…" at bounding box center [469, 280] width 499 height 63
click at [630, 310] on div "subscribe Submit Button" at bounding box center [593, 300] width 82 height 19
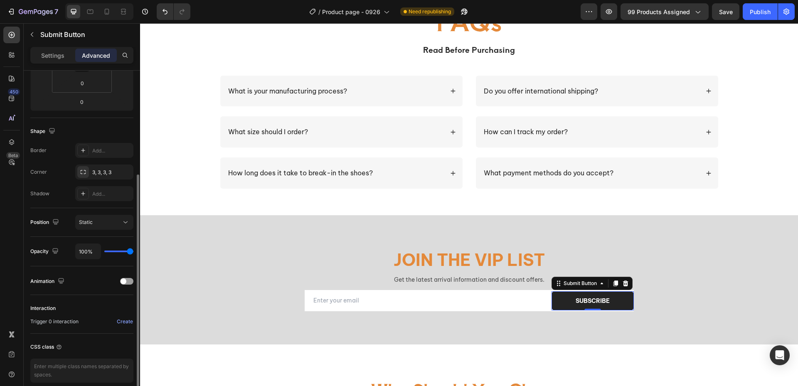
scroll to position [0, 0]
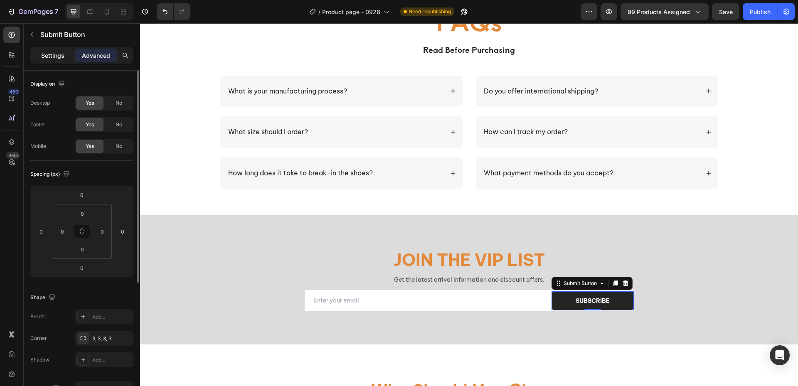
click at [54, 60] on div "Settings" at bounding box center [53, 55] width 42 height 13
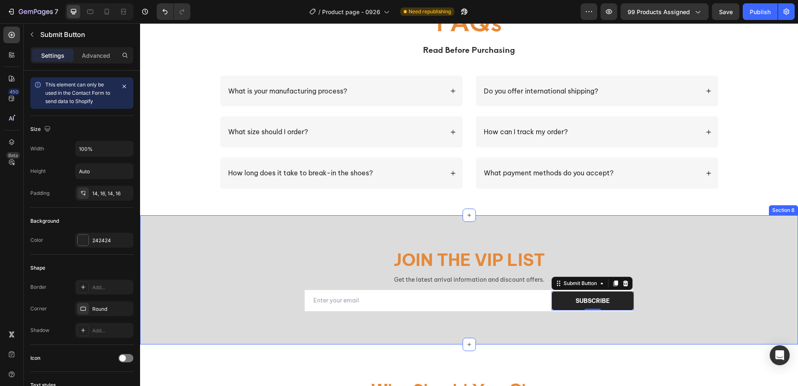
click at [662, 320] on div "Join the VIP list Heading Get the latest arrival information and discount offer…" at bounding box center [469, 279] width 658 height 129
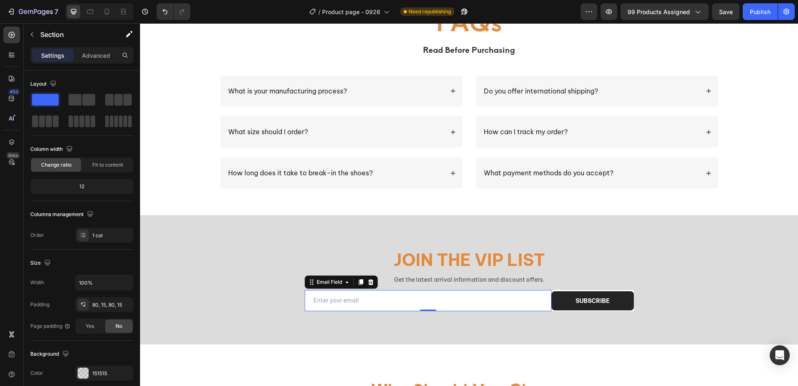
click at [529, 299] on input "email" at bounding box center [428, 300] width 247 height 21
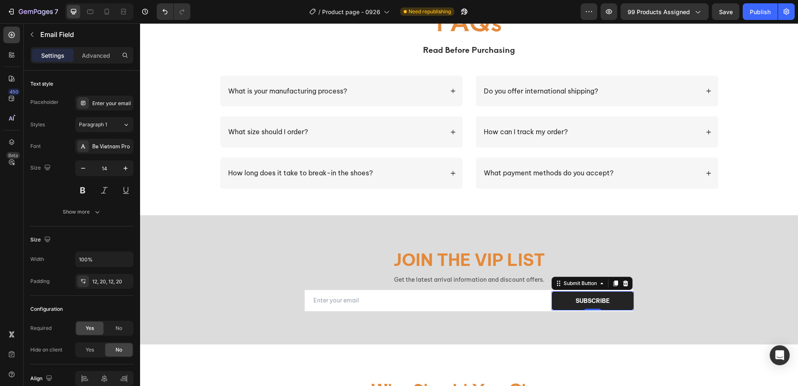
click at [552, 293] on div "subscribe Submit Button 0" at bounding box center [593, 300] width 82 height 19
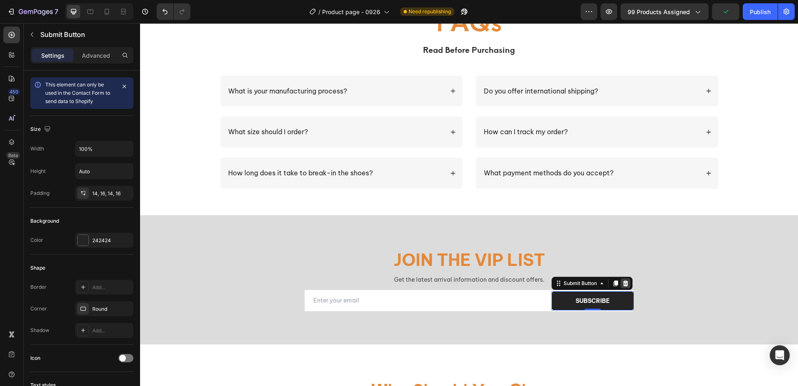
click at [622, 286] on icon at bounding box center [625, 283] width 7 height 7
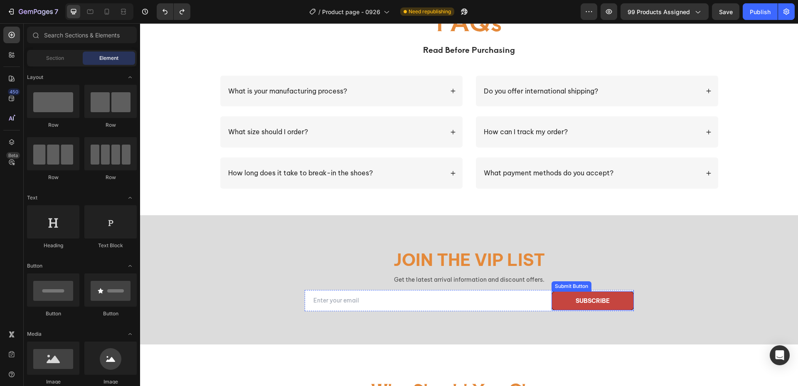
click at [624, 308] on button "subscribe" at bounding box center [593, 300] width 82 height 19
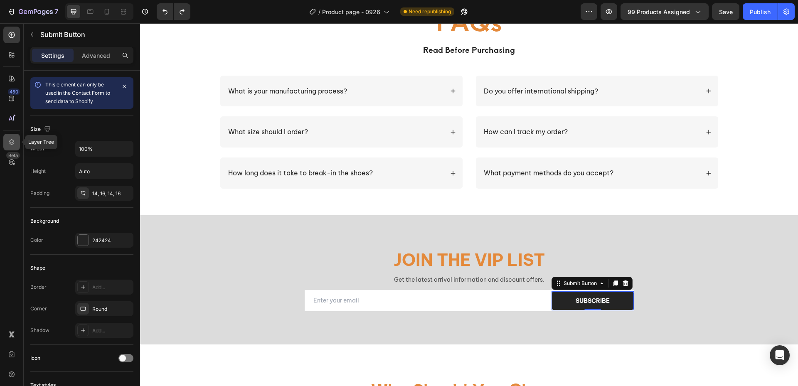
click at [15, 138] on icon at bounding box center [11, 142] width 8 height 8
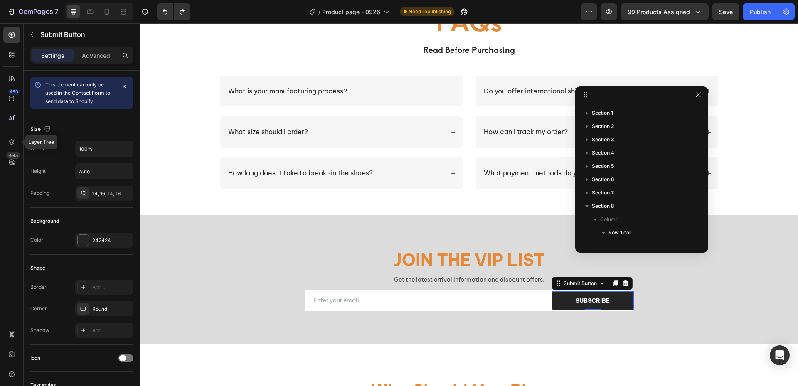
scroll to position [155, 0]
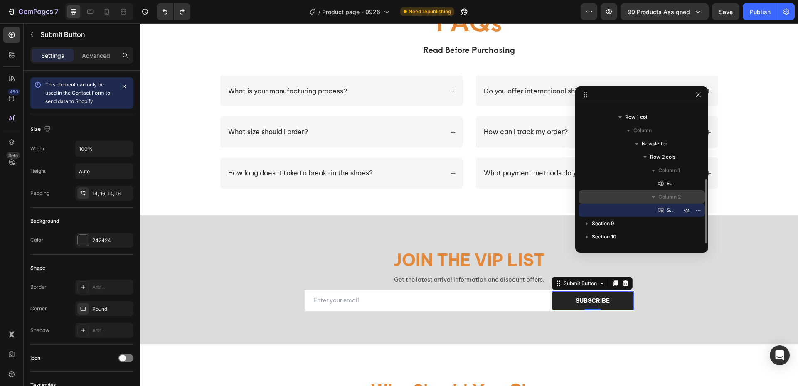
click at [671, 197] on span "Column 2" at bounding box center [669, 197] width 22 height 8
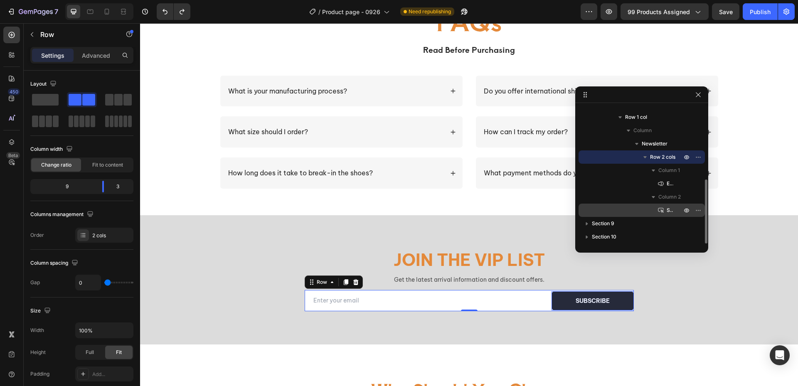
click at [672, 212] on span "Submit Button" at bounding box center [670, 210] width 7 height 8
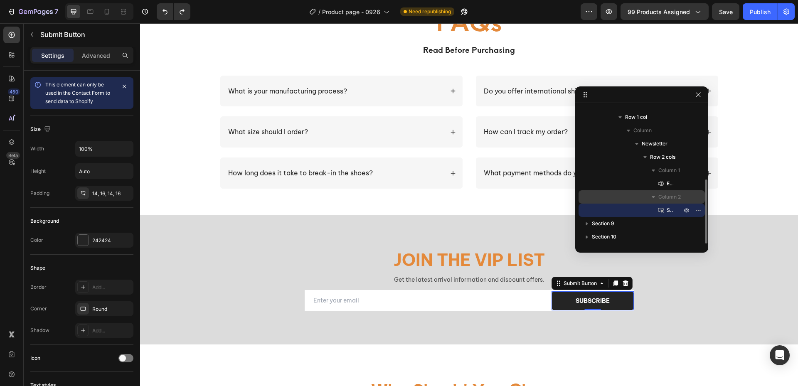
click at [669, 196] on span "Column 2" at bounding box center [669, 197] width 22 height 8
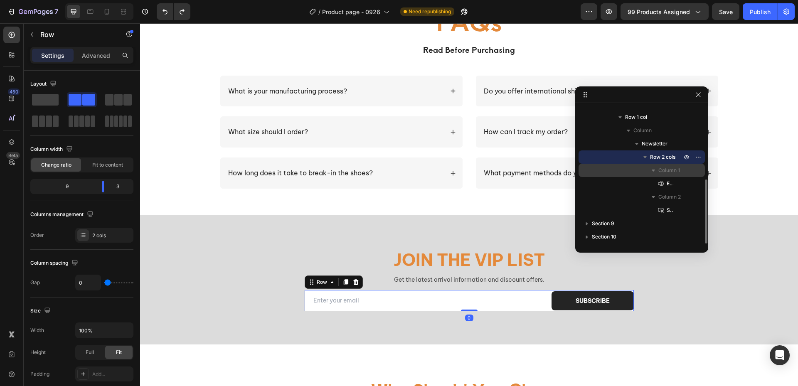
click at [664, 169] on span "Column 1" at bounding box center [669, 170] width 22 height 8
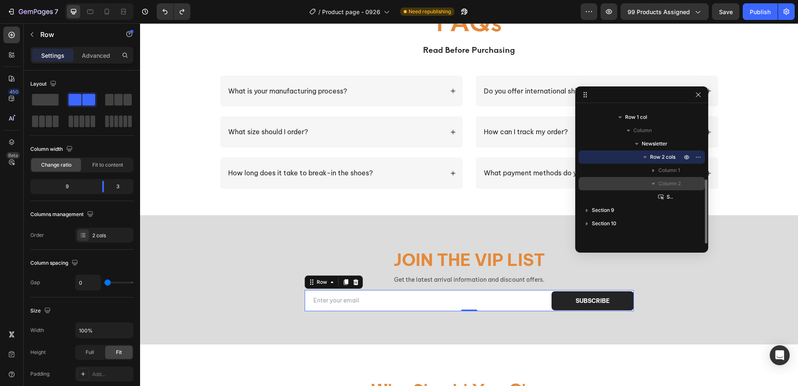
click at [665, 187] on span "Column 2" at bounding box center [669, 184] width 22 height 8
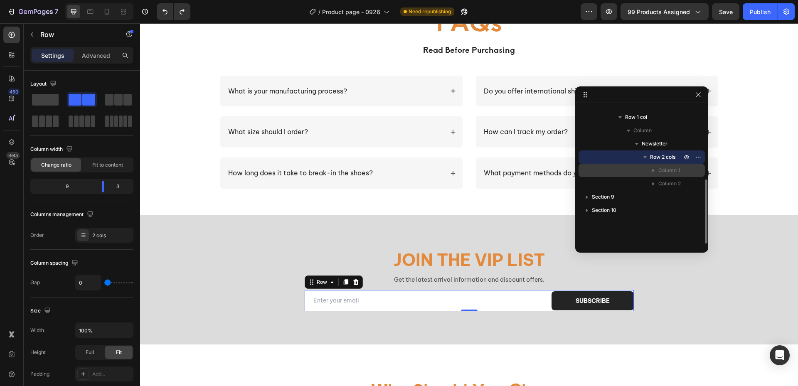
click at [661, 172] on span "Column 1" at bounding box center [669, 170] width 22 height 8
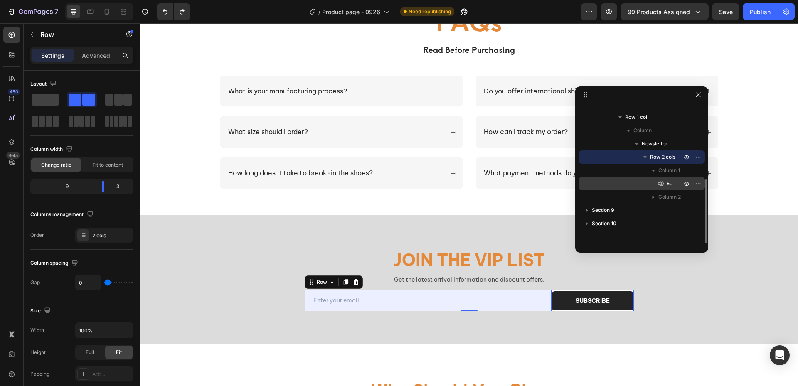
click at [665, 182] on icon at bounding box center [661, 184] width 8 height 8
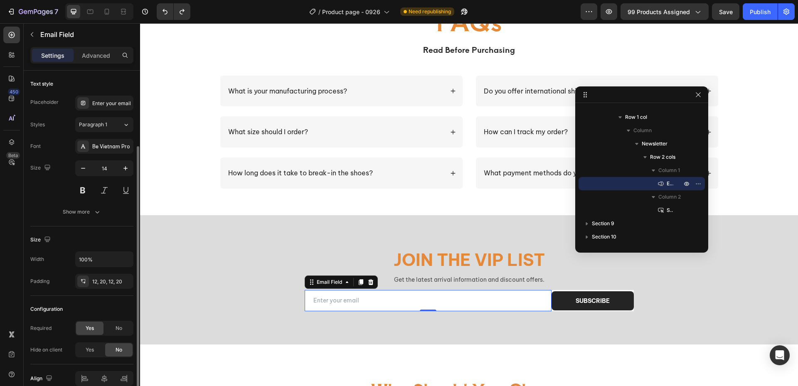
scroll to position [40, 0]
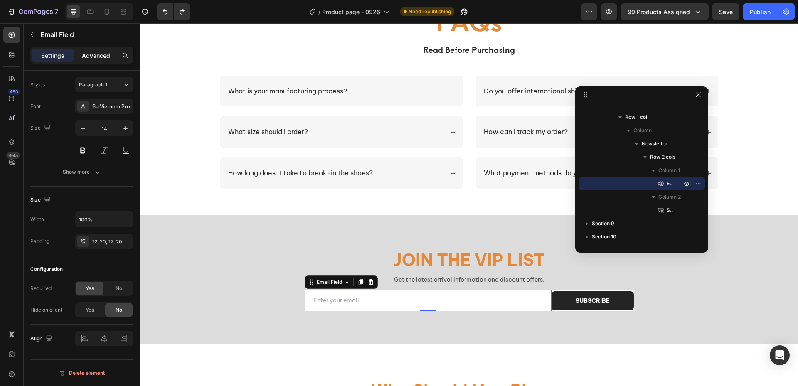
click at [106, 52] on p "Advanced" at bounding box center [96, 55] width 28 height 9
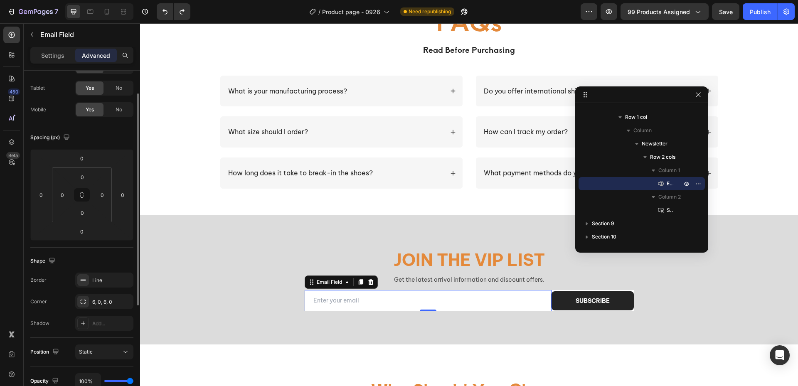
scroll to position [0, 0]
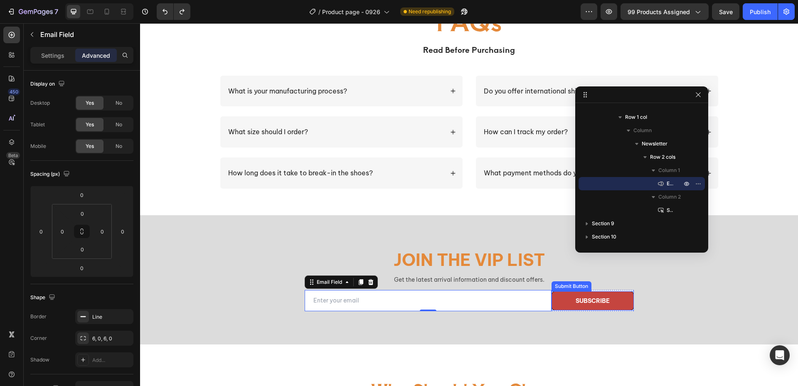
click at [628, 309] on button "subscribe" at bounding box center [593, 300] width 82 height 19
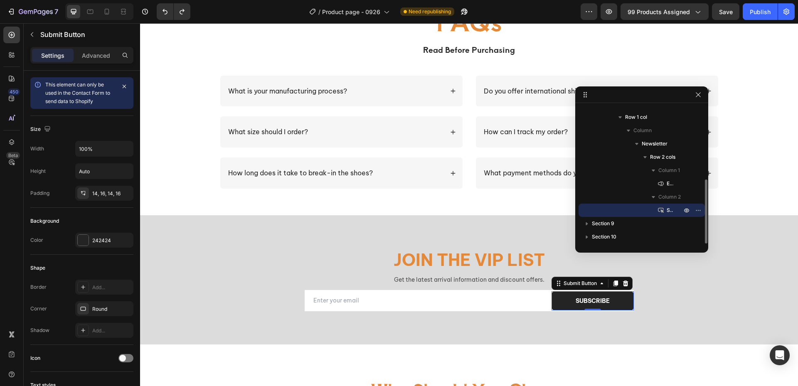
click at [672, 208] on span "Submit Button" at bounding box center [670, 210] width 7 height 8
click at [668, 199] on span "Column 2" at bounding box center [669, 197] width 22 height 8
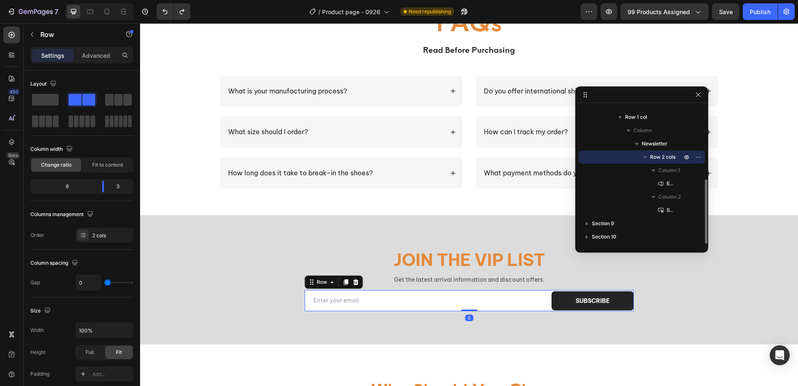
click at [664, 159] on span "Row 2 cols" at bounding box center [662, 157] width 25 height 8
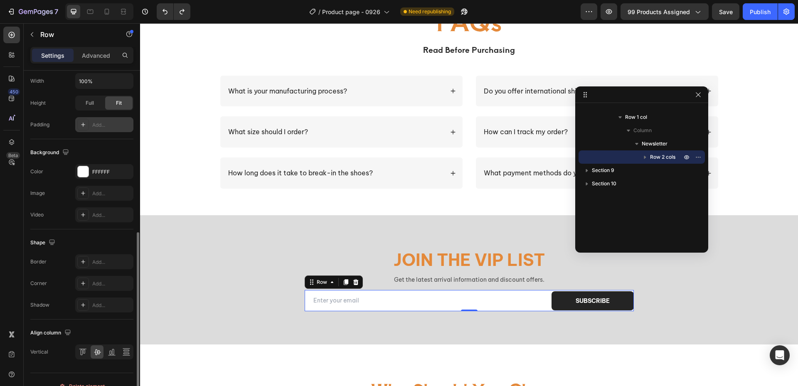
scroll to position [263, 0]
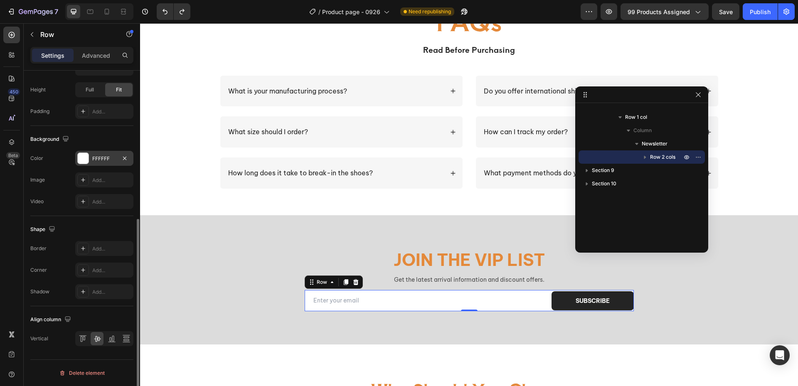
click at [82, 159] on div at bounding box center [83, 158] width 11 height 11
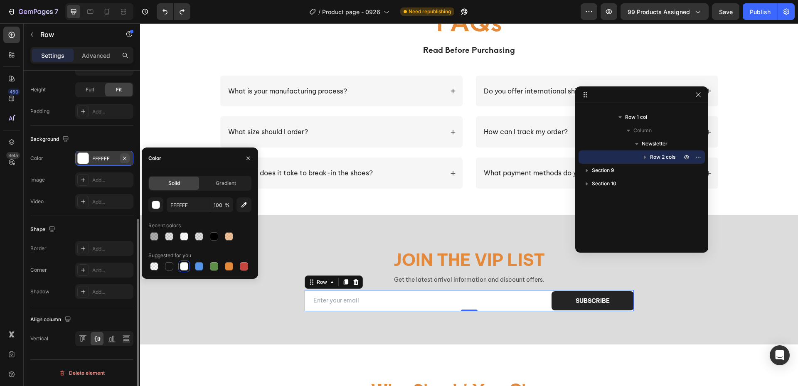
click at [126, 160] on icon "button" at bounding box center [124, 158] width 7 height 7
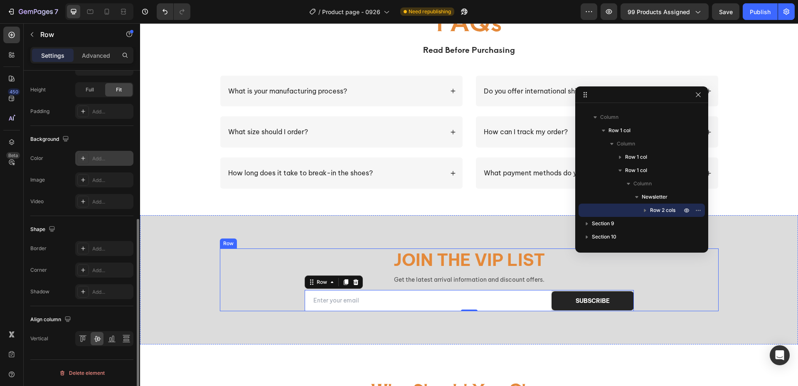
click at [235, 280] on div "Join the VIP list Heading Get the latest arrival information and discount offer…" at bounding box center [469, 280] width 499 height 63
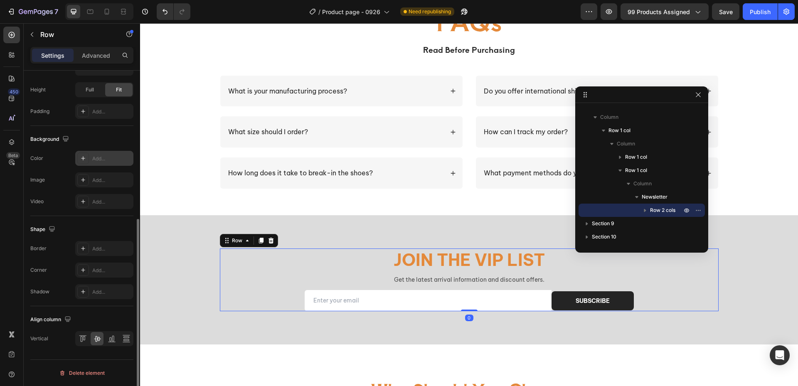
scroll to position [168, 0]
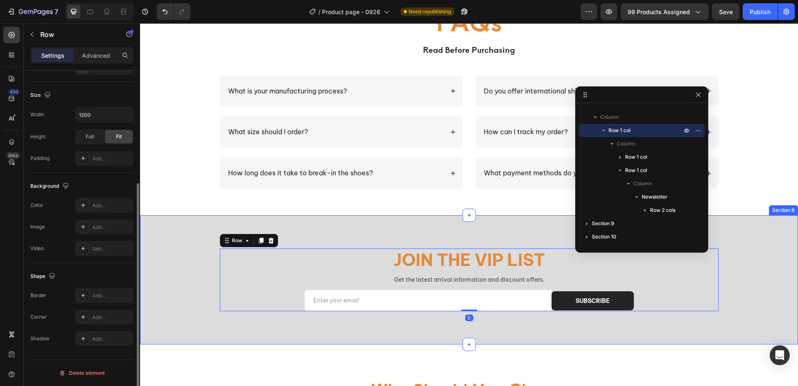
click at [360, 329] on div "Join the VIP list Heading Get the latest arrival information and discount offer…" at bounding box center [469, 279] width 658 height 129
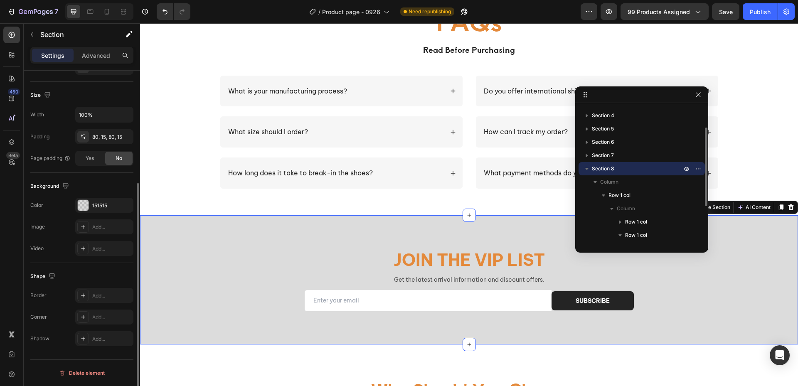
scroll to position [0, 0]
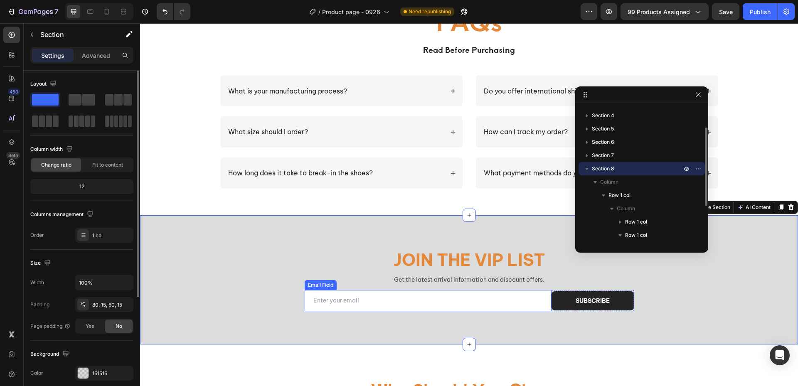
click at [535, 307] on input "email" at bounding box center [428, 300] width 247 height 21
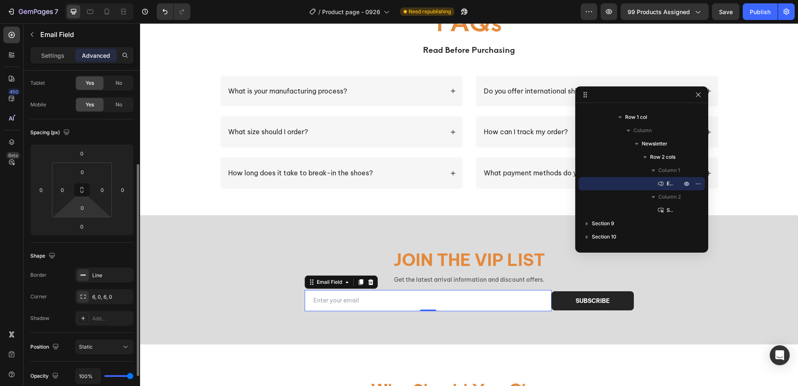
scroll to position [83, 0]
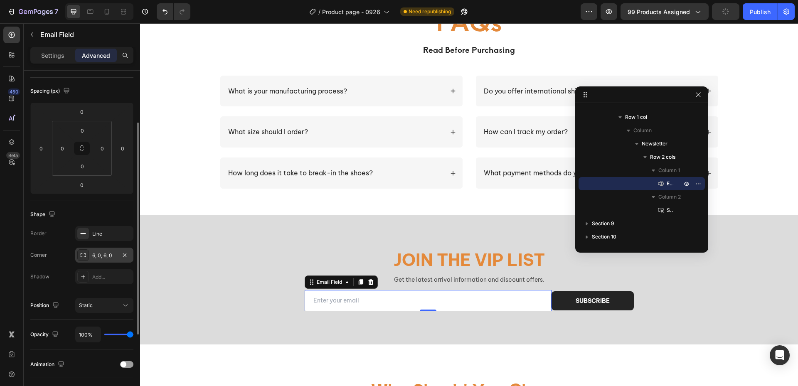
click at [107, 257] on div "6, 0, 6, 0" at bounding box center [104, 255] width 24 height 7
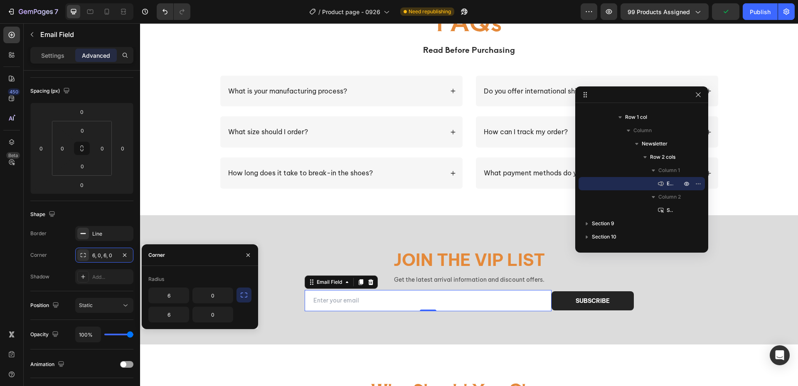
click at [241, 297] on icon "button" at bounding box center [244, 295] width 7 height 5
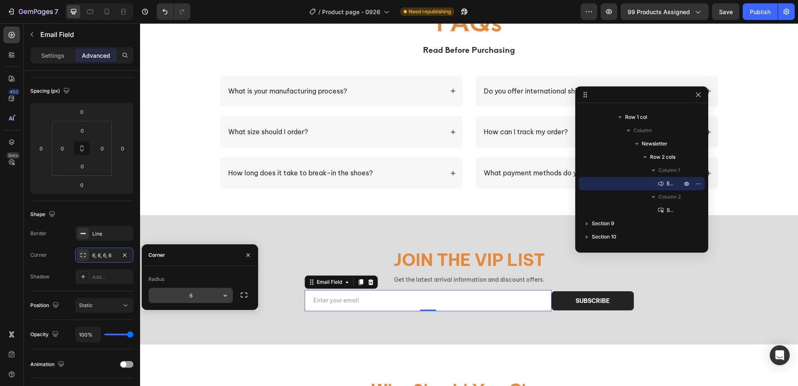
click at [202, 295] on input "6" at bounding box center [191, 295] width 84 height 15
type input "8"
click at [168, 257] on div "Corner" at bounding box center [155, 254] width 27 height 21
click at [62, 271] on div "Shadow Add..." at bounding box center [81, 276] width 103 height 15
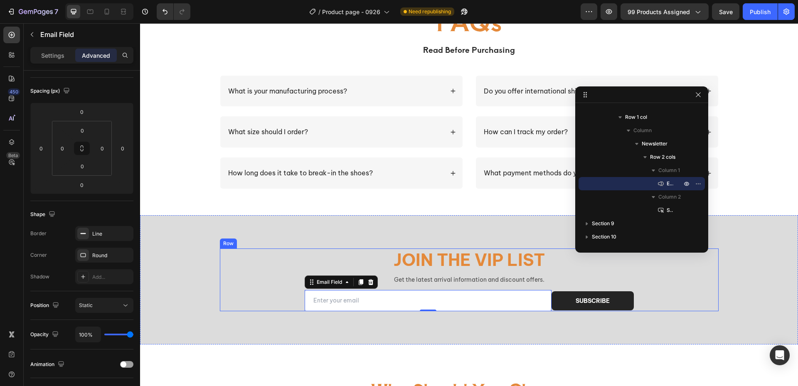
click at [241, 273] on div "Join the VIP list Heading Get the latest arrival information and discount offer…" at bounding box center [469, 280] width 499 height 63
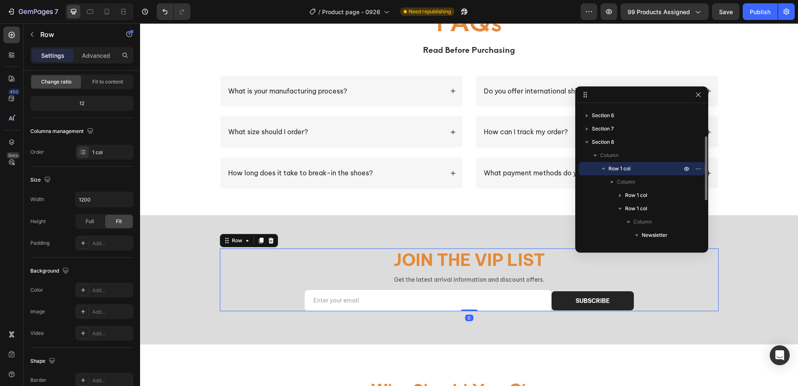
scroll to position [0, 0]
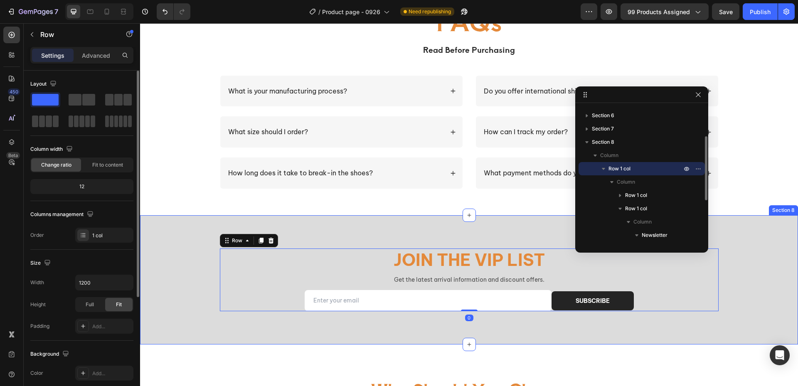
click at [323, 327] on div "Join the VIP list Heading Get the latest arrival information and discount offer…" at bounding box center [469, 279] width 658 height 129
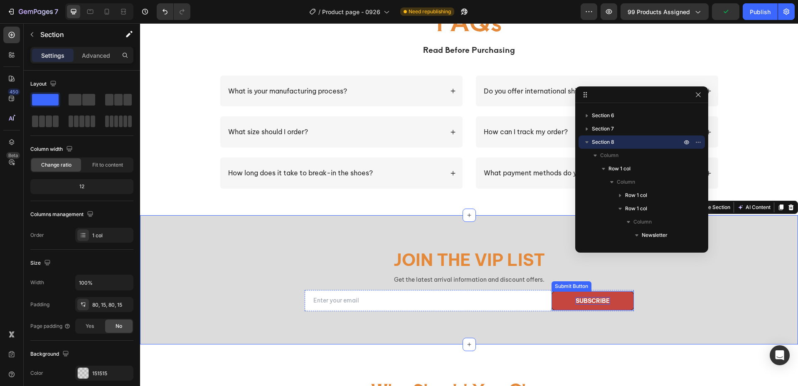
click at [576, 301] on div "subscribe" at bounding box center [593, 300] width 34 height 7
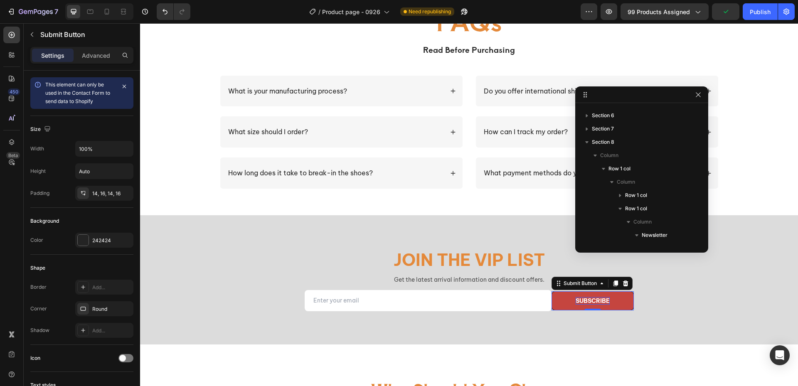
scroll to position [155, 0]
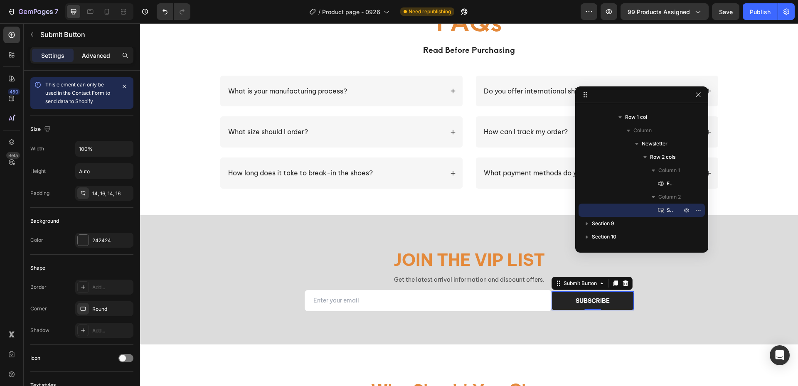
click at [108, 53] on p "Advanced" at bounding box center [96, 55] width 28 height 9
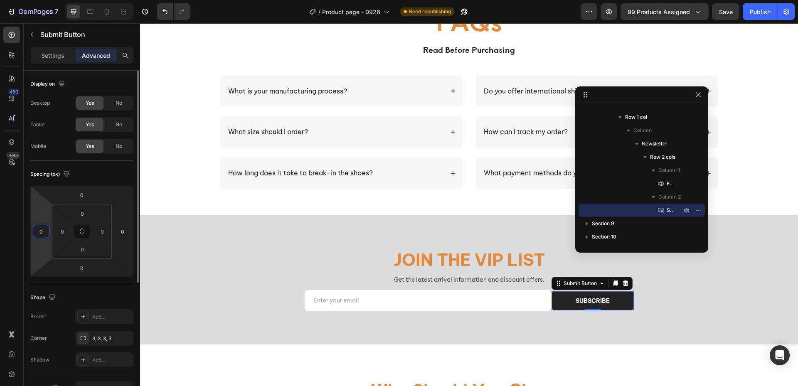
click at [44, 233] on input "0" at bounding box center [41, 231] width 12 height 12
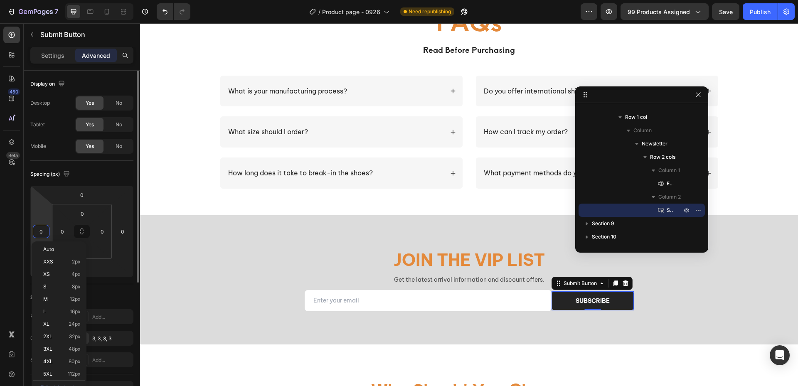
type input "5"
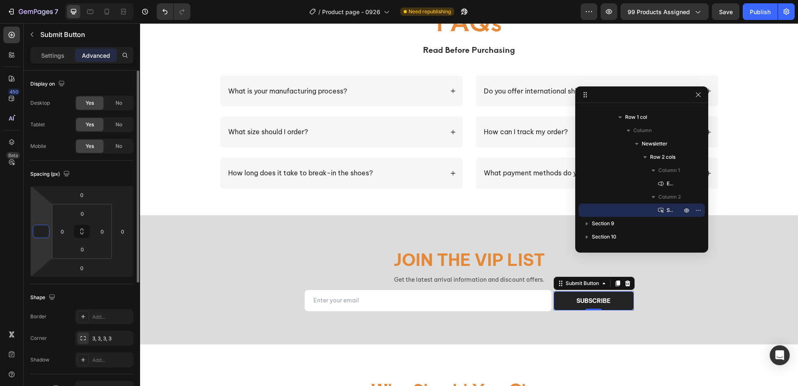
type input "2"
click at [312, 282] on div "Join the VIP list Heading Get the latest arrival information and discount offer…" at bounding box center [469, 280] width 499 height 63
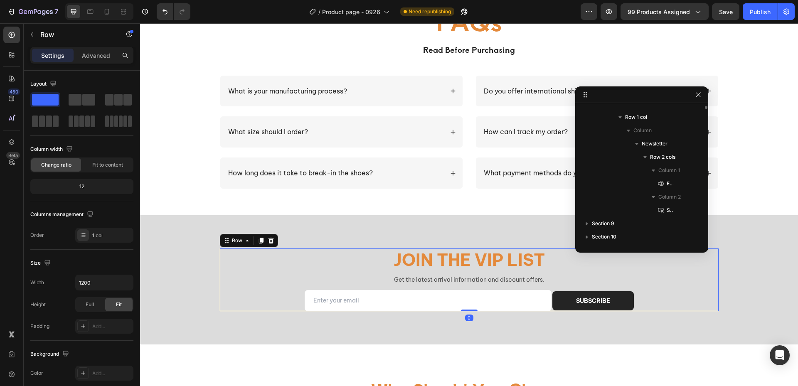
scroll to position [64, 0]
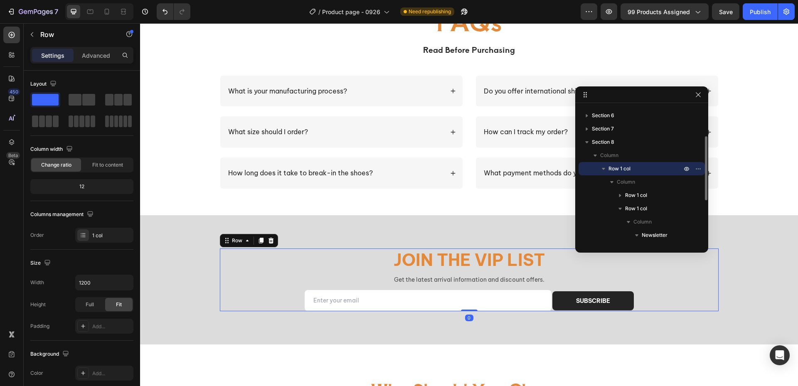
click at [246, 274] on div "Join the VIP list Heading Get the latest arrival information and discount offer…" at bounding box center [469, 280] width 499 height 63
click at [749, 302] on div "Join the VIP list Heading Get the latest arrival information and discount offer…" at bounding box center [468, 280] width 645 height 63
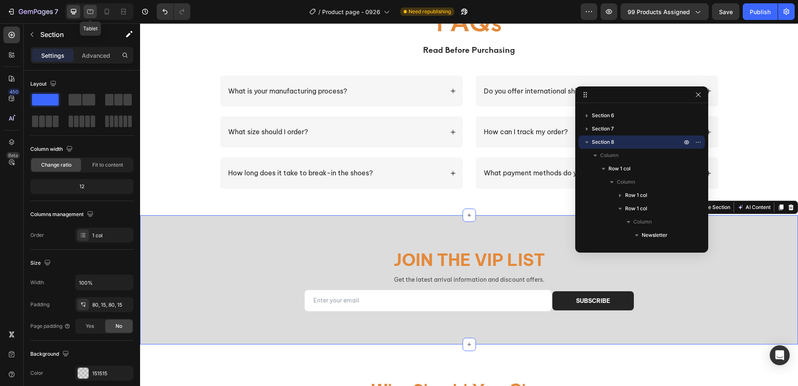
click at [91, 13] on icon at bounding box center [90, 12] width 6 height 5
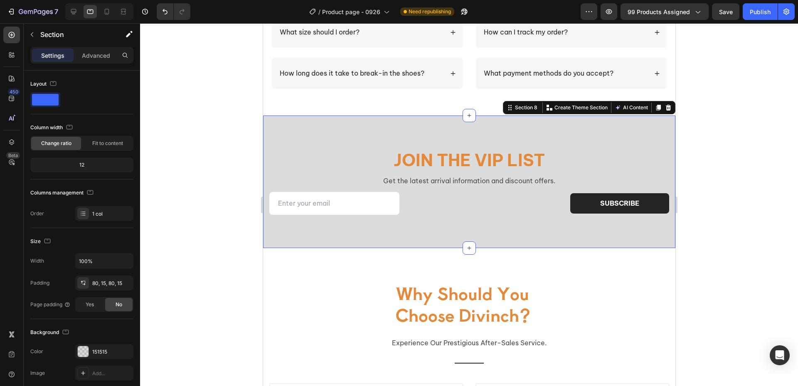
scroll to position [1160, 0]
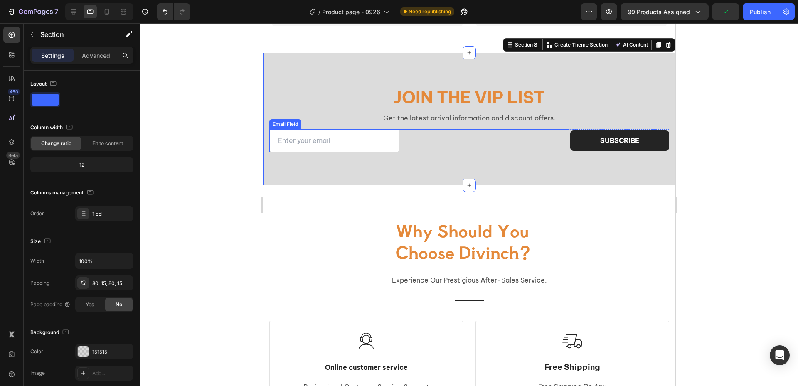
click at [520, 143] on div "Email Field" at bounding box center [419, 140] width 300 height 23
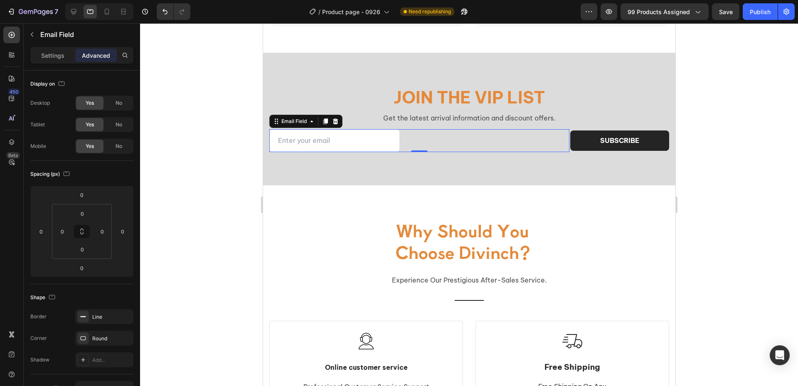
click at [105, 55] on p "Advanced" at bounding box center [96, 55] width 28 height 9
click at [54, 59] on p "Settings" at bounding box center [52, 55] width 23 height 9
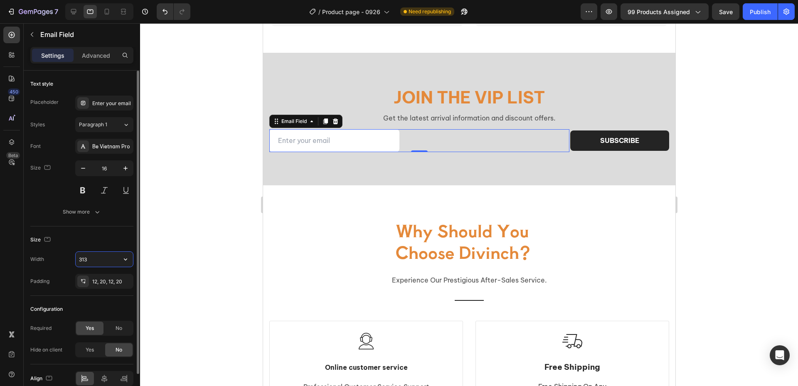
click at [104, 260] on input "313" at bounding box center [104, 259] width 57 height 15
click at [126, 261] on icon "button" at bounding box center [125, 260] width 3 height 2
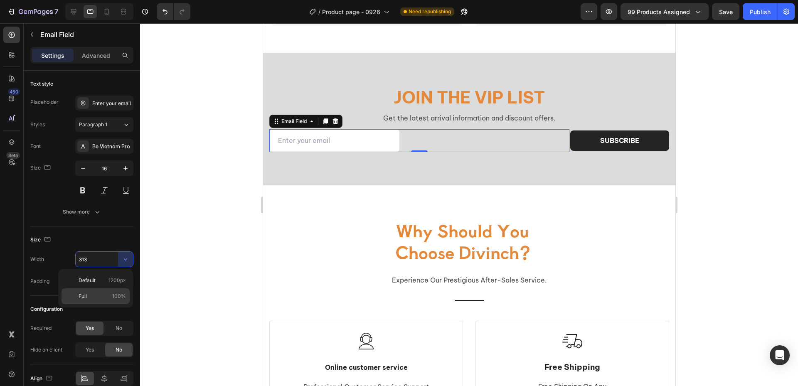
click at [115, 295] on span "100%" at bounding box center [119, 296] width 14 height 7
type input "100%"
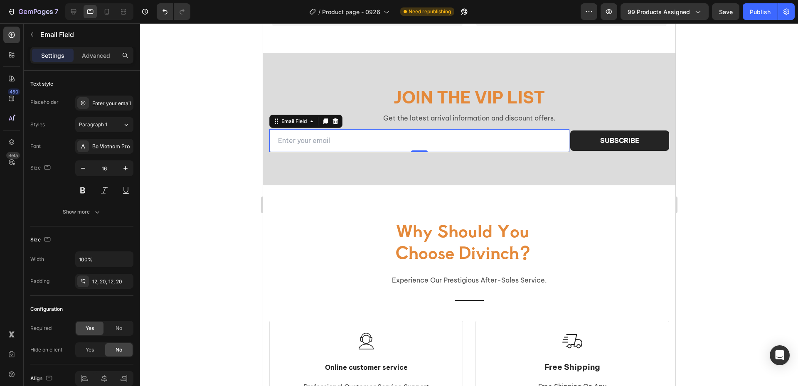
click at [361, 140] on input "email" at bounding box center [419, 140] width 300 height 23
click at [219, 148] on div at bounding box center [469, 204] width 658 height 363
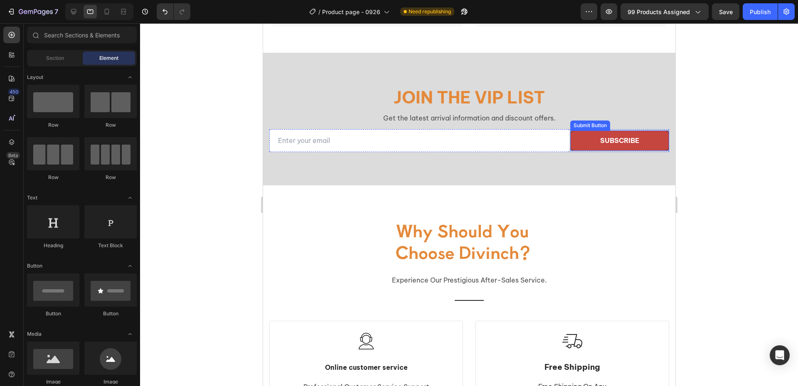
click at [584, 143] on button "subscribe" at bounding box center [619, 140] width 99 height 20
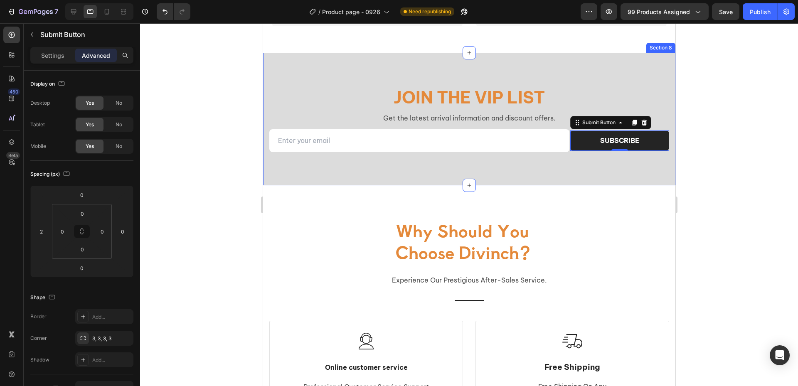
click at [536, 167] on div "Join the VIP list Heading Get the latest arrival information and discount offer…" at bounding box center [469, 119] width 412 height 133
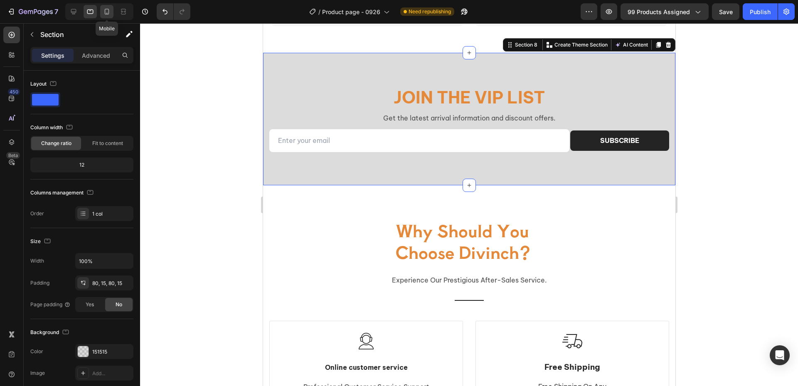
click at [104, 13] on icon at bounding box center [107, 11] width 8 height 8
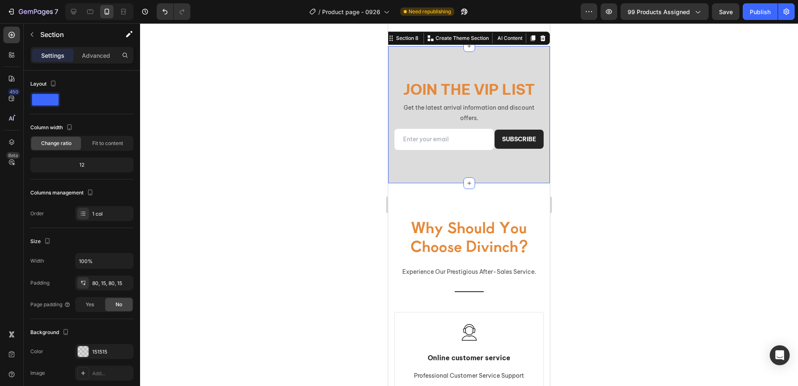
scroll to position [1258, 0]
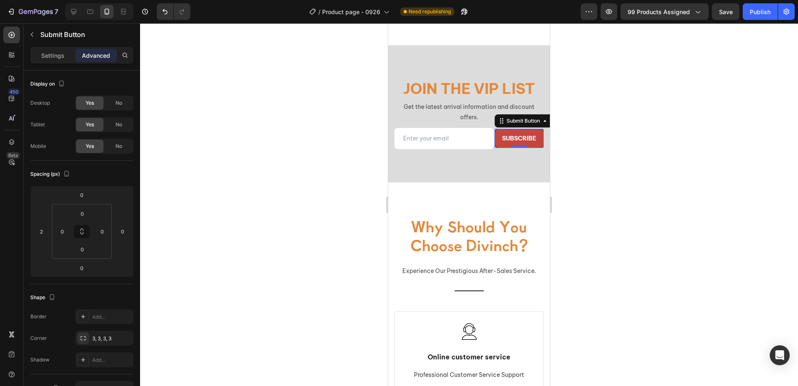
click at [530, 148] on button "subscribe" at bounding box center [519, 138] width 49 height 19
click at [58, 60] on div "Settings" at bounding box center [53, 55] width 42 height 13
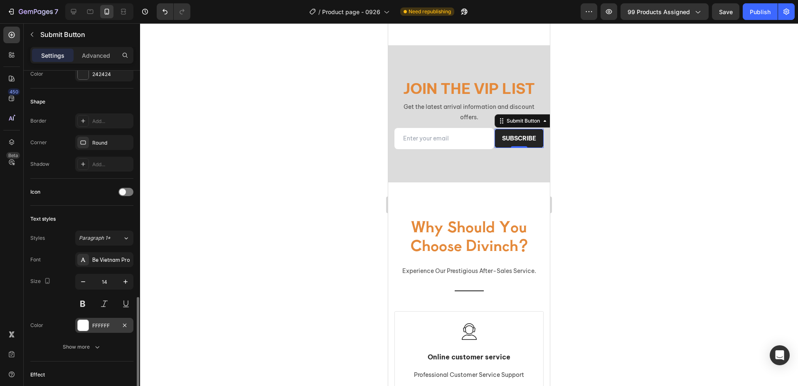
scroll to position [249, 0]
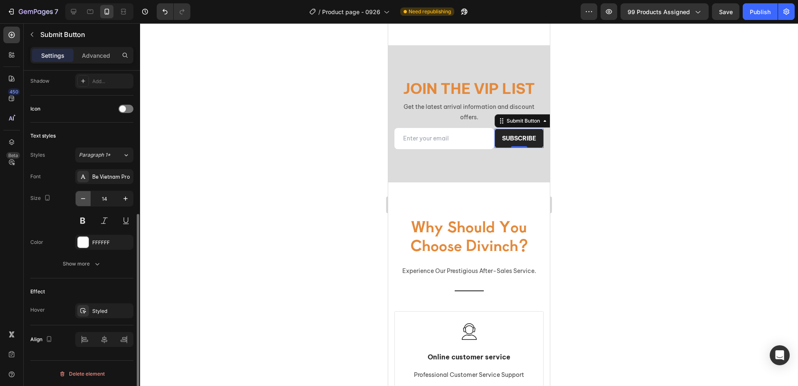
click at [88, 200] on button "button" at bounding box center [83, 198] width 15 height 15
type input "12"
click at [482, 148] on input "email" at bounding box center [443, 138] width 99 height 21
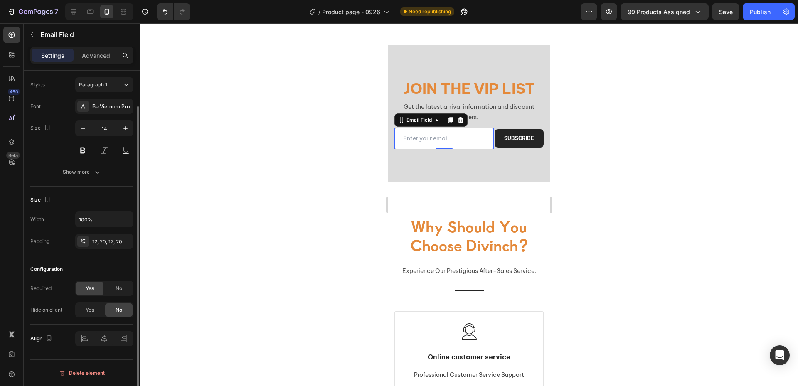
scroll to position [0, 0]
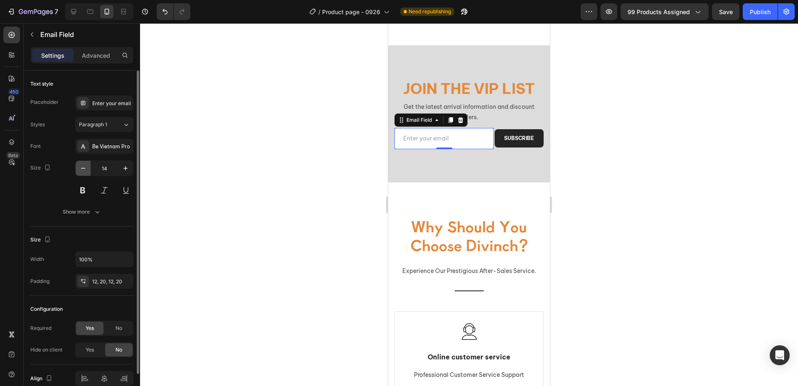
click at [82, 165] on icon "button" at bounding box center [83, 168] width 8 height 8
type input "12"
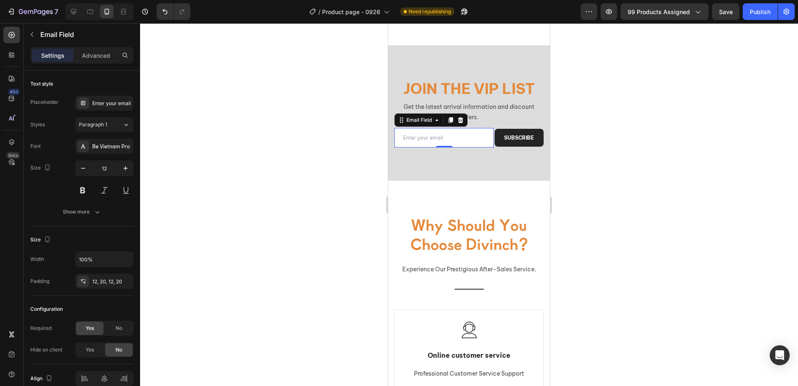
click at [266, 179] on div at bounding box center [469, 204] width 658 height 363
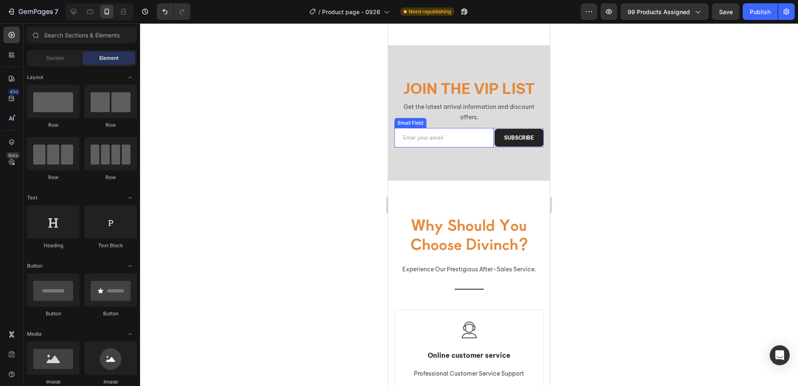
click at [429, 142] on input "email" at bounding box center [443, 138] width 99 height 20
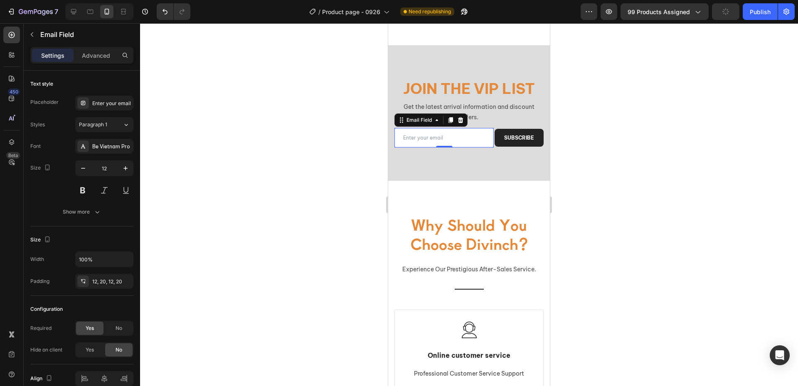
click at [341, 179] on div at bounding box center [469, 204] width 658 height 363
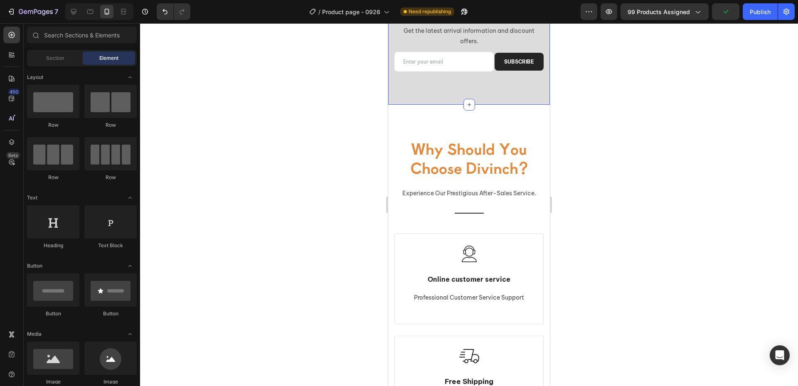
scroll to position [1341, 0]
click at [506, 62] on div "subscribe" at bounding box center [519, 62] width 30 height 7
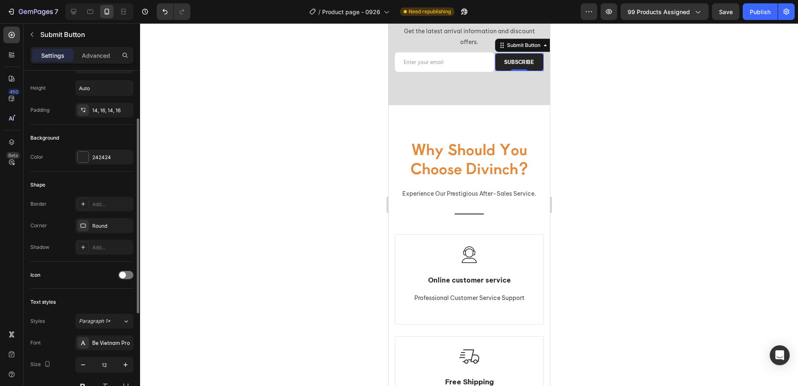
scroll to position [0, 0]
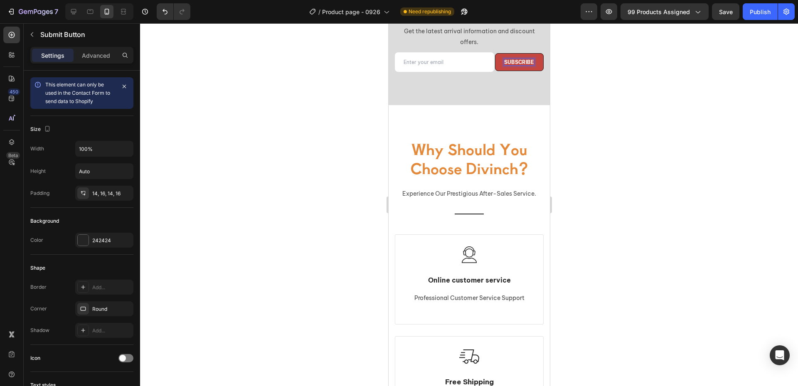
click at [510, 61] on div "subscribe" at bounding box center [519, 62] width 30 height 7
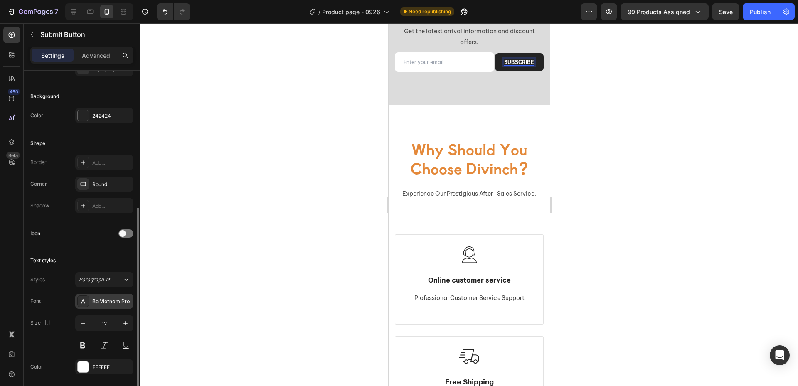
scroll to position [208, 0]
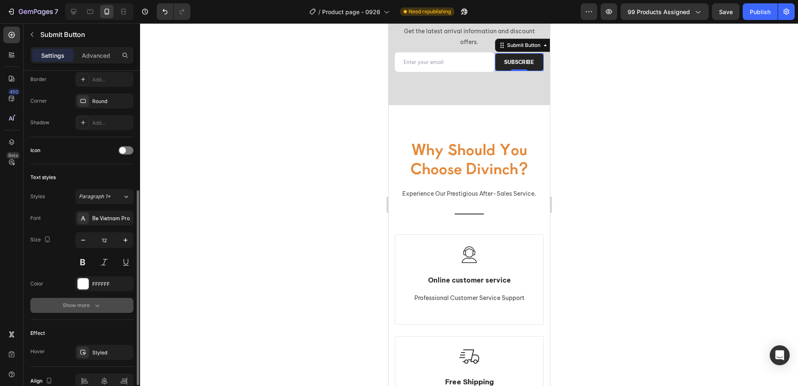
click at [91, 303] on div "Show more" at bounding box center [82, 305] width 39 height 8
click at [105, 303] on div "Bold" at bounding box center [100, 305] width 42 height 7
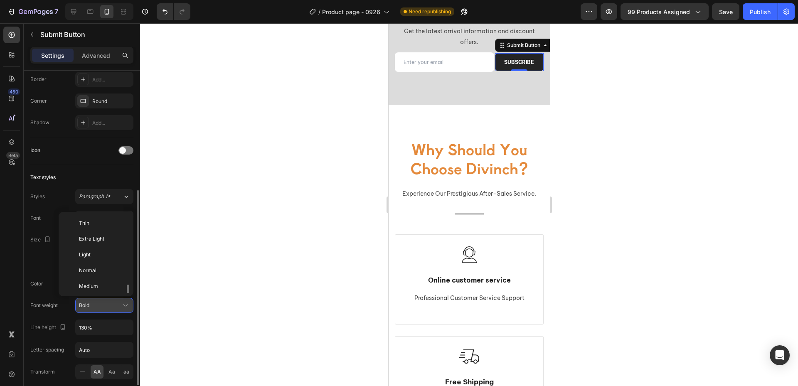
scroll to position [45, 0]
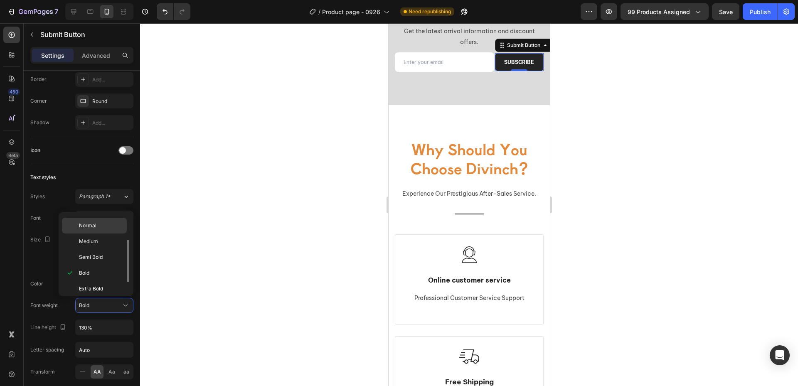
click at [95, 225] on span "Normal" at bounding box center [87, 225] width 17 height 7
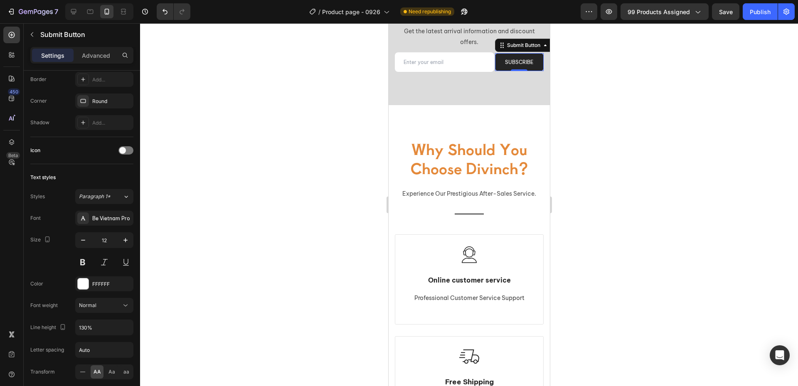
click at [218, 197] on div at bounding box center [469, 204] width 658 height 363
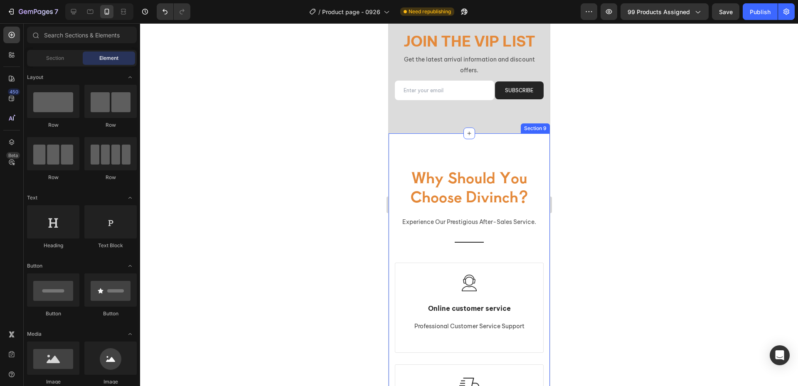
scroll to position [1174, 0]
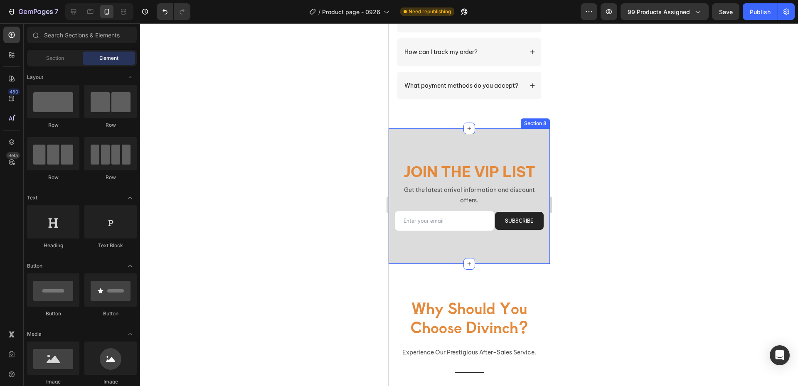
click at [510, 241] on div "Join the VIP list Heading Get the latest arrival information and discount offer…" at bounding box center [468, 196] width 161 height 136
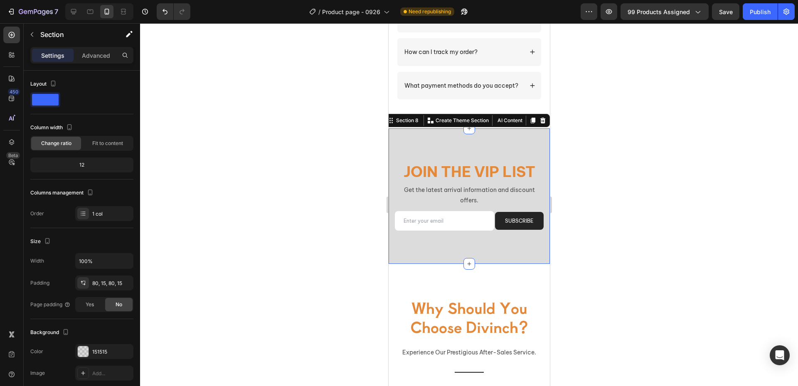
click at [512, 253] on div "Join the VIP list Heading Get the latest arrival information and discount offer…" at bounding box center [468, 196] width 161 height 136
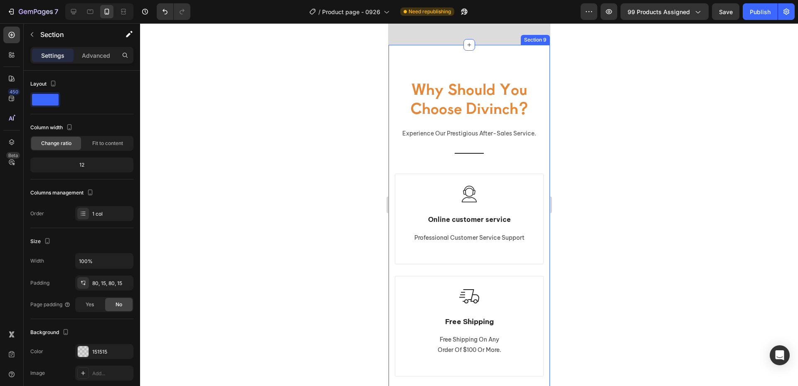
scroll to position [1465, 0]
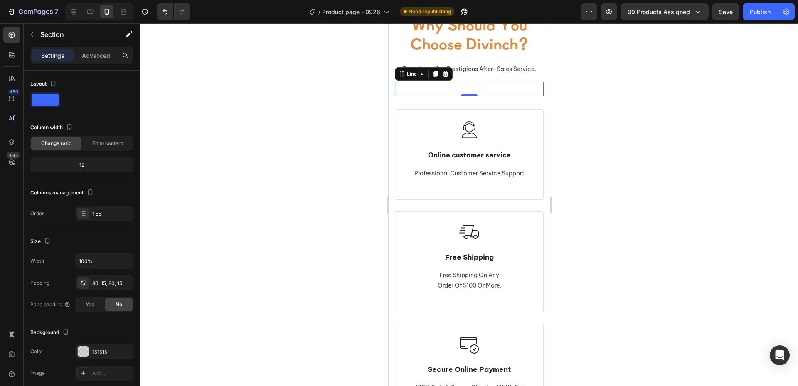
click at [468, 87] on div "Title Line 0" at bounding box center [468, 89] width 149 height 14
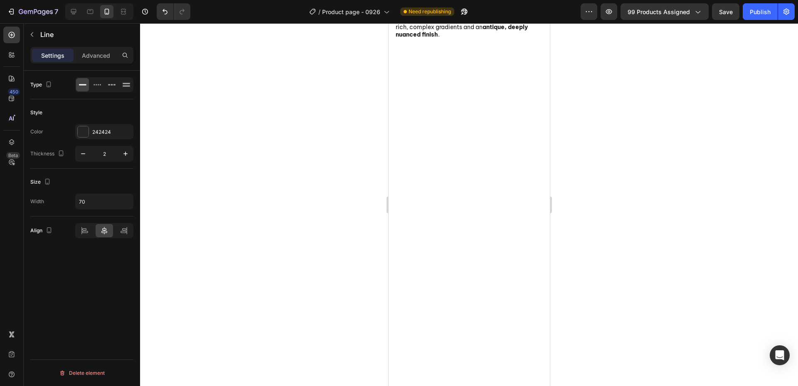
scroll to position [717, 0]
click at [89, 10] on icon at bounding box center [90, 12] width 6 height 5
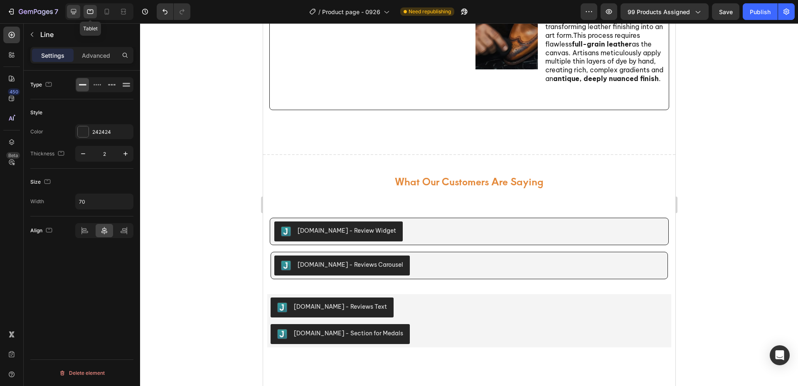
drag, startPoint x: 72, startPoint y: 12, endPoint x: 94, endPoint y: 29, distance: 27.3
click at [72, 12] on icon at bounding box center [73, 11] width 5 height 5
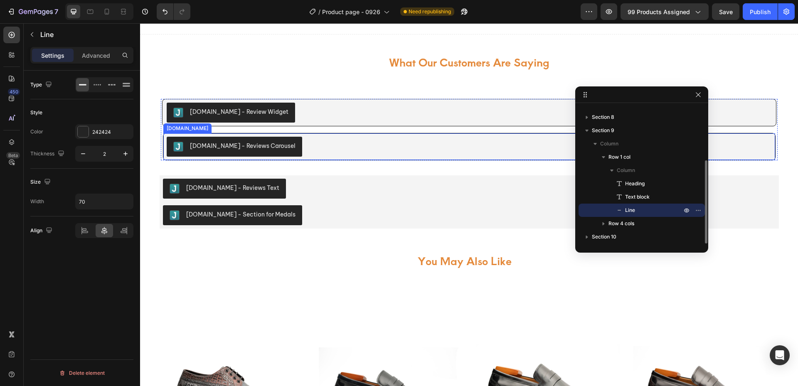
scroll to position [741, 0]
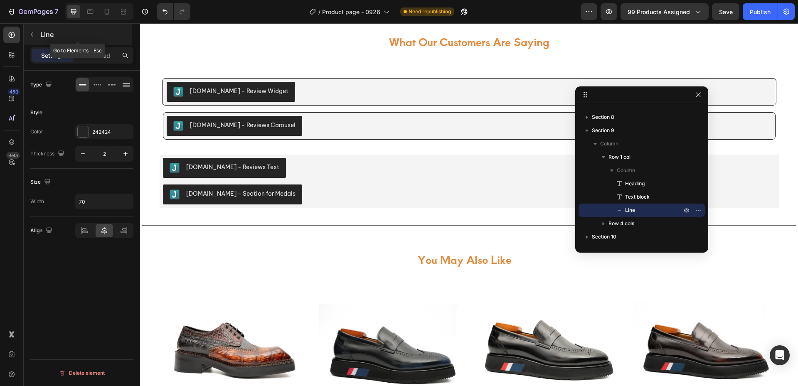
click at [28, 34] on button "button" at bounding box center [31, 34] width 13 height 13
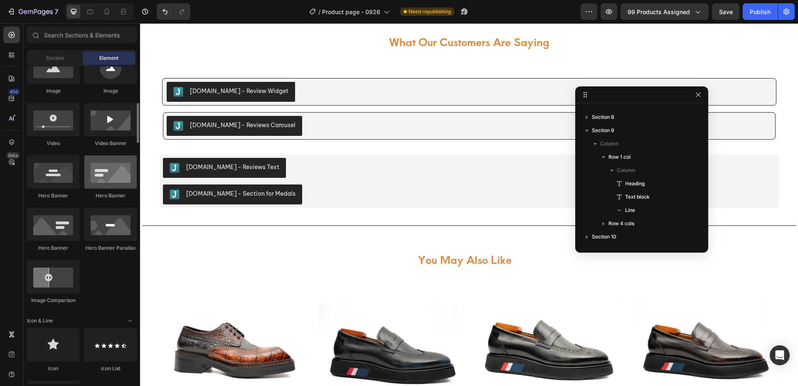
scroll to position [374, 0]
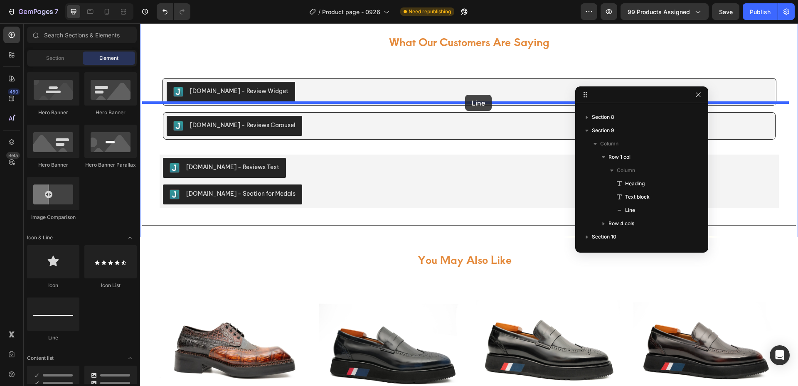
drag, startPoint x: 190, startPoint y: 340, endPoint x: 465, endPoint y: 95, distance: 368.3
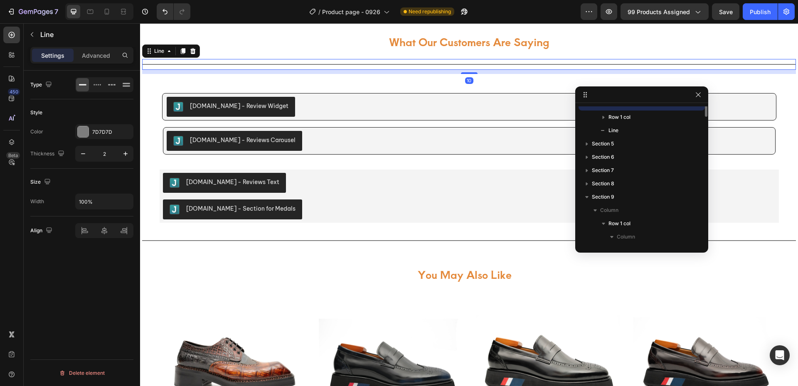
scroll to position [24, 0]
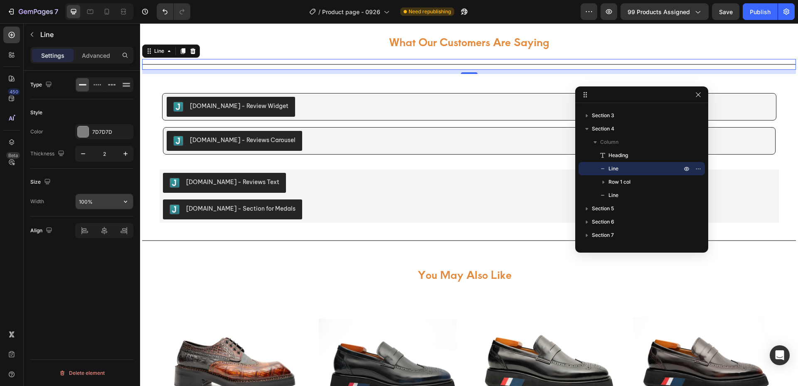
click at [96, 204] on input "100%" at bounding box center [104, 201] width 57 height 15
click at [122, 204] on icon "button" at bounding box center [125, 201] width 8 height 8
drag, startPoint x: 113, startPoint y: 235, endPoint x: 102, endPoint y: 223, distance: 15.9
click at [113, 235] on span "1200px" at bounding box center [116, 238] width 17 height 7
click at [94, 203] on input "1200" at bounding box center [104, 201] width 57 height 15
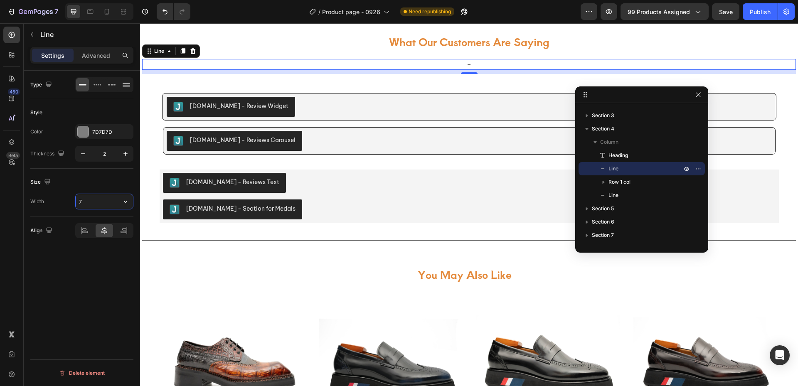
type input "70"
click at [315, 55] on h2 "what our customers are saying" at bounding box center [469, 41] width 654 height 27
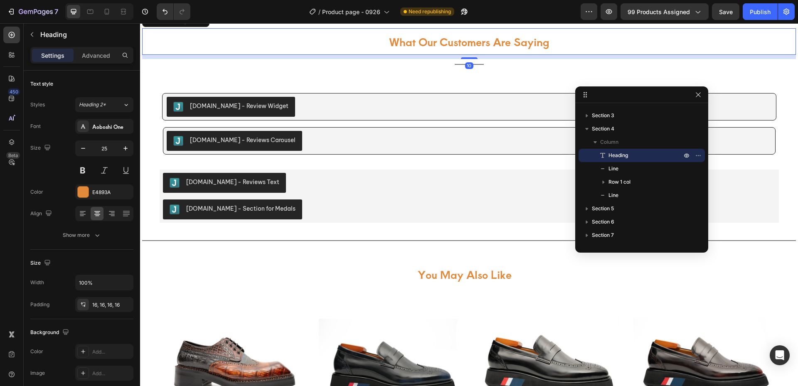
click at [364, 59] on div "10" at bounding box center [469, 57] width 654 height 4
click at [401, 115] on div "what our customers are saying Heading 10 Title Line Judge.me - Review Widget Ju…" at bounding box center [469, 137] width 654 height 218
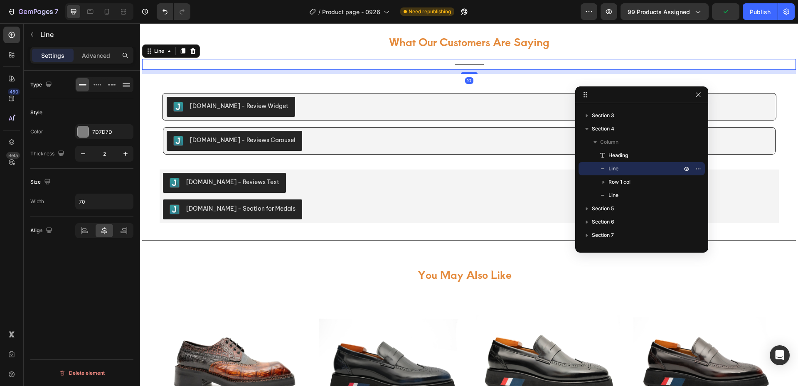
click at [453, 70] on div "Title Line 10" at bounding box center [469, 64] width 654 height 11
click at [102, 57] on p "Advanced" at bounding box center [96, 55] width 28 height 9
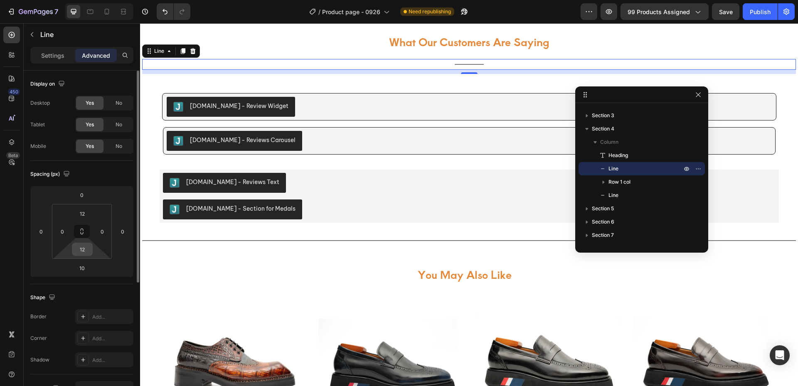
drag, startPoint x: 84, startPoint y: 256, endPoint x: 88, endPoint y: 258, distance: 4.5
click at [84, 256] on div "12" at bounding box center [82, 249] width 21 height 13
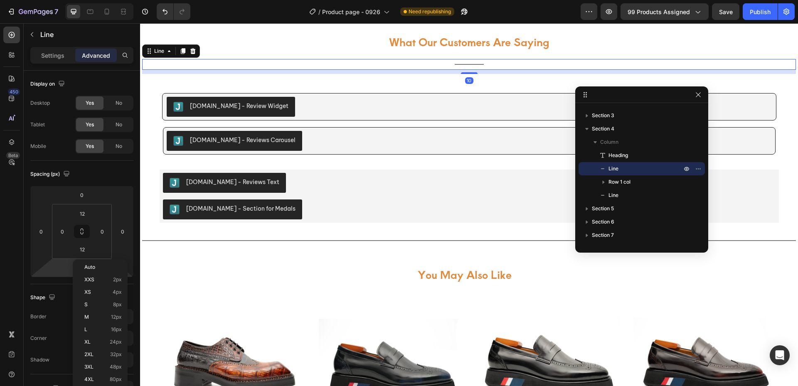
click at [53, 0] on html "7 Version history / Product page - 0926 Need republishing Preview 99 products a…" at bounding box center [399, 0] width 798 height 0
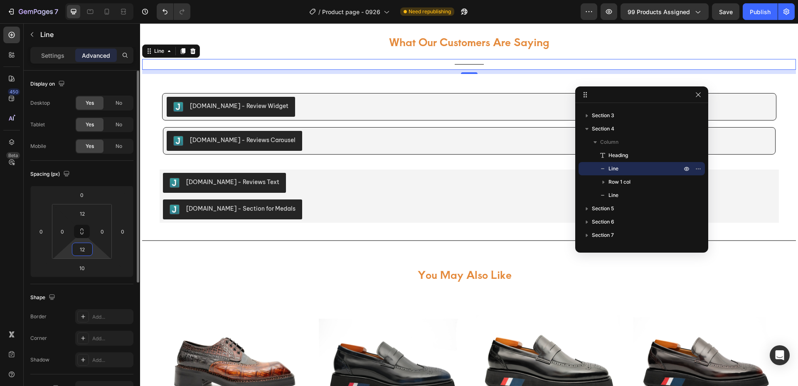
click at [86, 248] on input "12" at bounding box center [82, 249] width 17 height 12
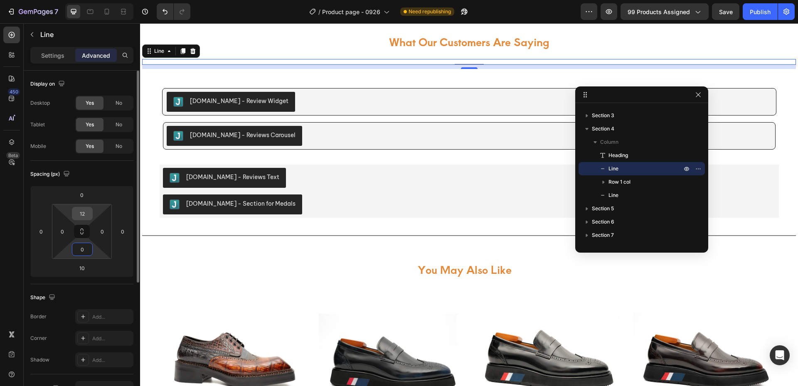
type input "0"
click at [88, 218] on input "12" at bounding box center [82, 213] width 17 height 12
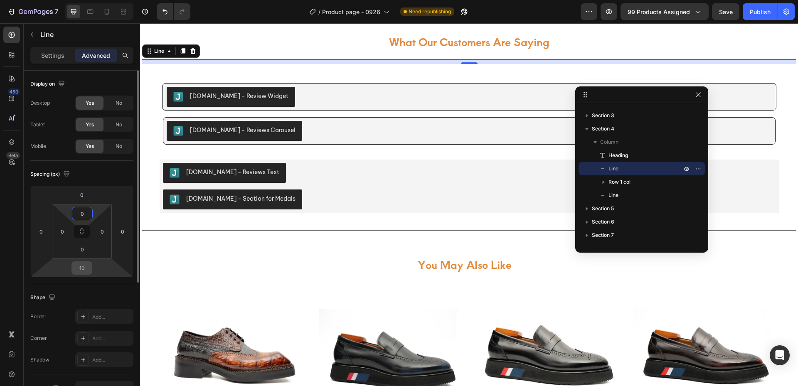
type input "0"
click at [83, 268] on input "10" at bounding box center [82, 268] width 17 height 12
type input "0"
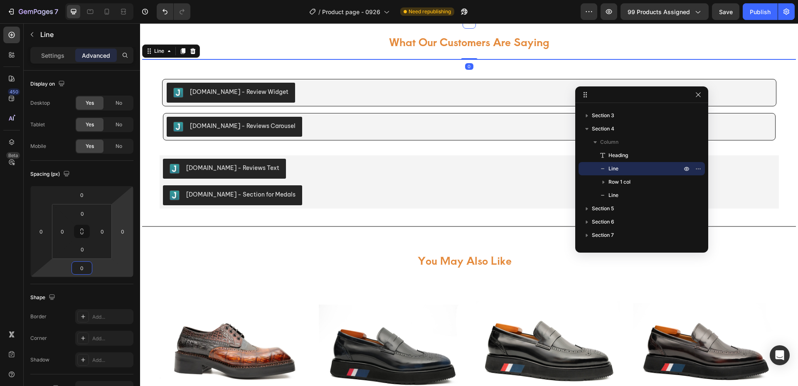
click at [316, 22] on div "Title Line Section 3" at bounding box center [469, 3] width 658 height 37
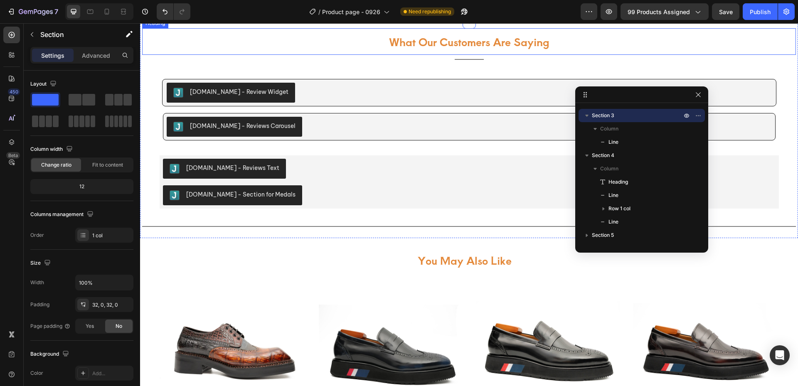
click at [309, 55] on h2 "what our customers are saying" at bounding box center [469, 41] width 654 height 27
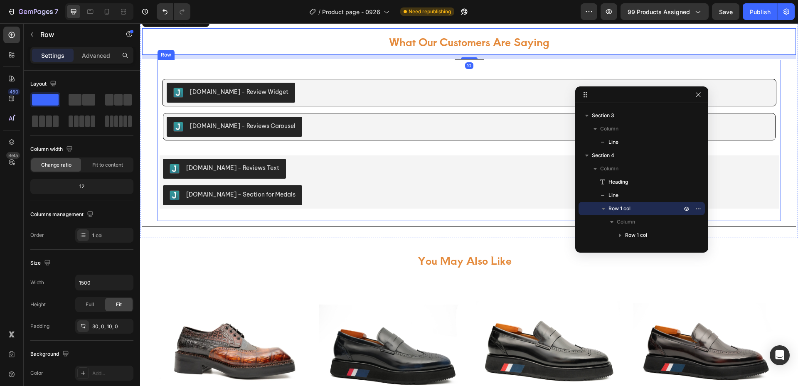
click at [374, 109] on div "Judge.me - Review Widget Judge.me Judge.me - Reviews Carousel Judge.me Product …" at bounding box center [469, 140] width 623 height 161
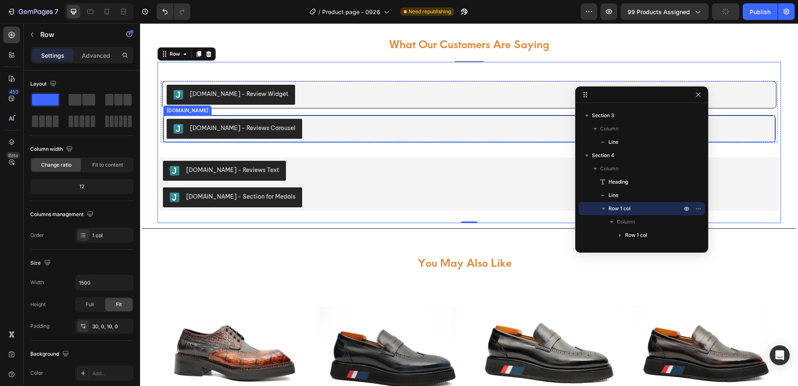
scroll to position [824, 0]
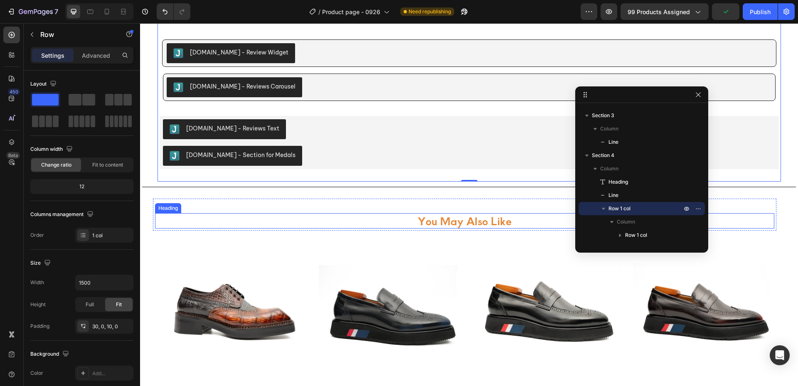
click at [453, 220] on h2 "you may also like" at bounding box center [464, 220] width 619 height 15
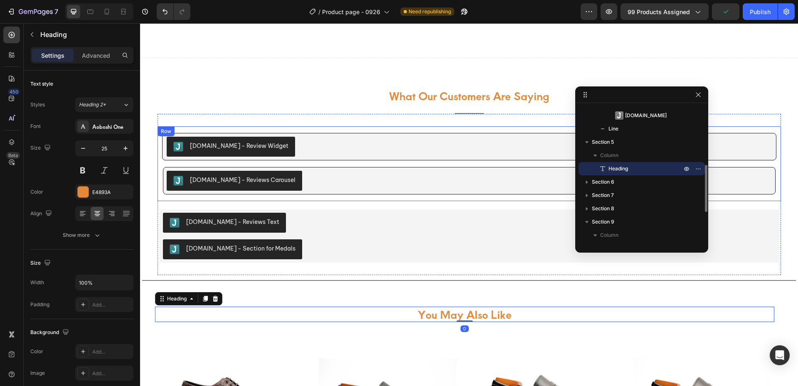
scroll to position [657, 0]
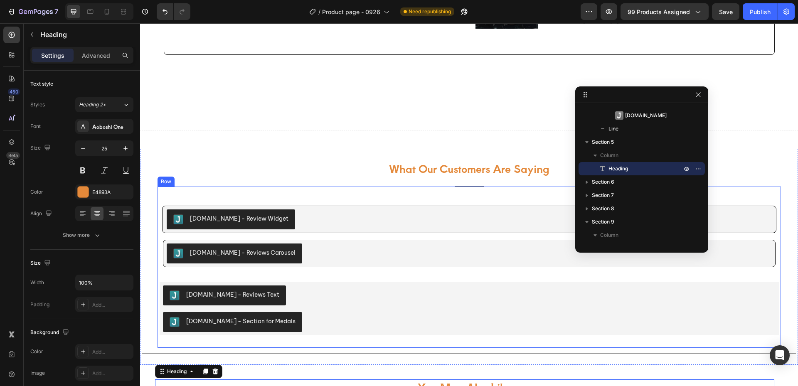
click at [472, 189] on div "Judge.me - Review Widget Judge.me Judge.me - Reviews Carousel Judge.me Product …" at bounding box center [469, 267] width 623 height 161
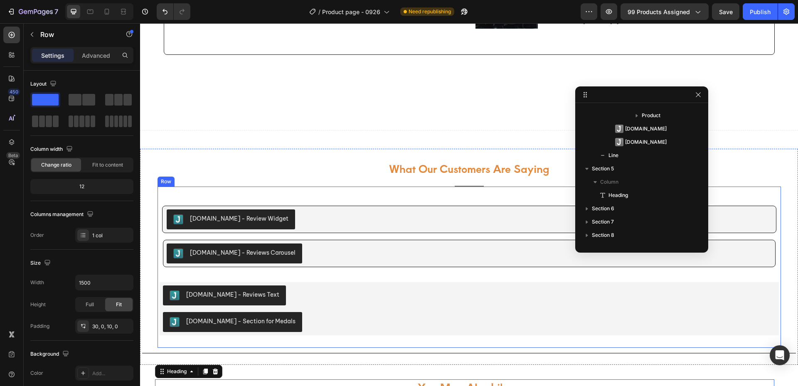
scroll to position [64, 0]
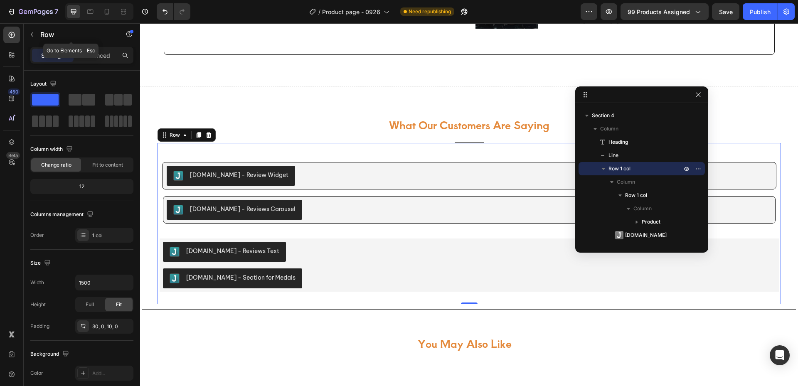
drag, startPoint x: 31, startPoint y: 35, endPoint x: 106, endPoint y: 72, distance: 83.8
click at [31, 35] on icon "button" at bounding box center [32, 34] width 7 height 7
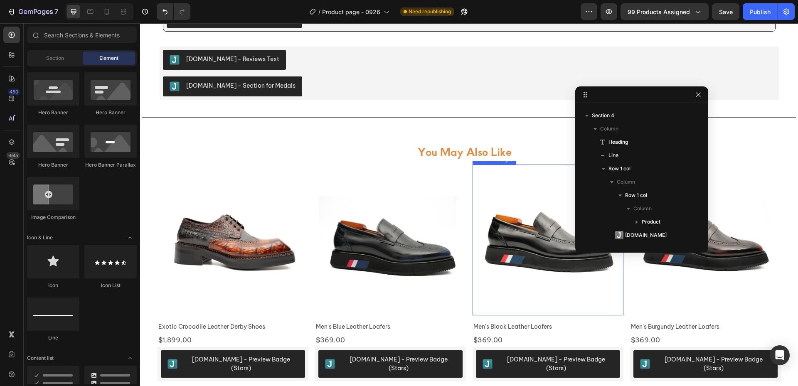
scroll to position [907, 0]
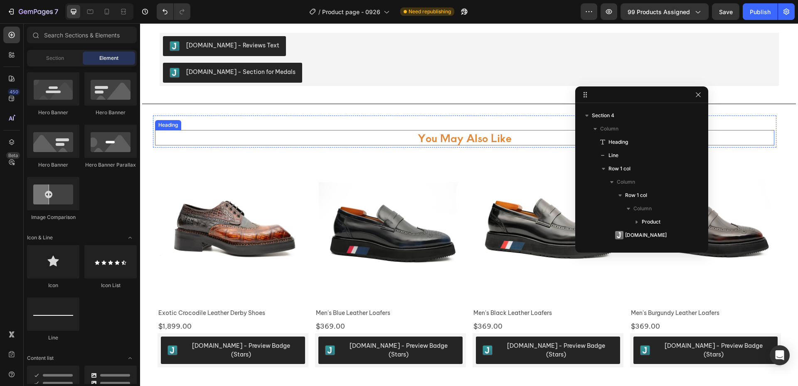
click at [449, 140] on h2 "you may also like" at bounding box center [464, 137] width 619 height 15
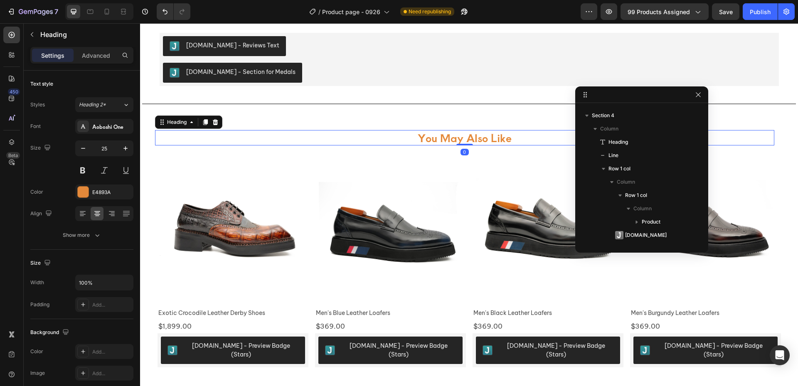
scroll to position [197, 0]
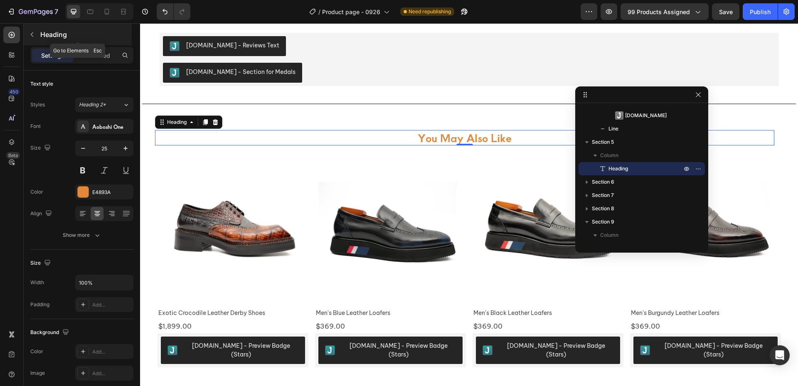
click at [32, 38] on button "button" at bounding box center [31, 34] width 13 height 13
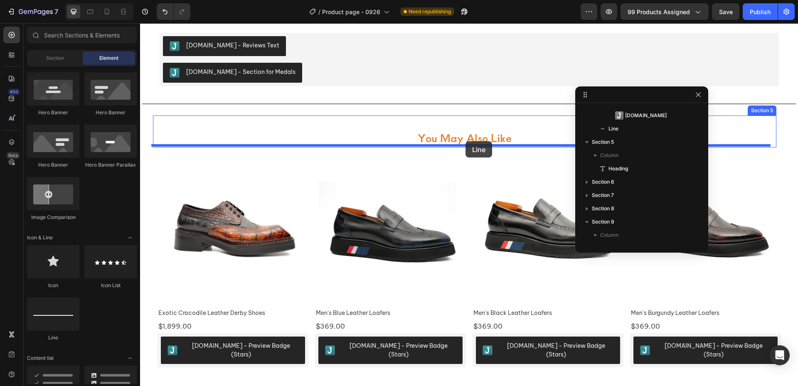
drag, startPoint x: 202, startPoint y: 349, endPoint x: 465, endPoint y: 141, distance: 335.6
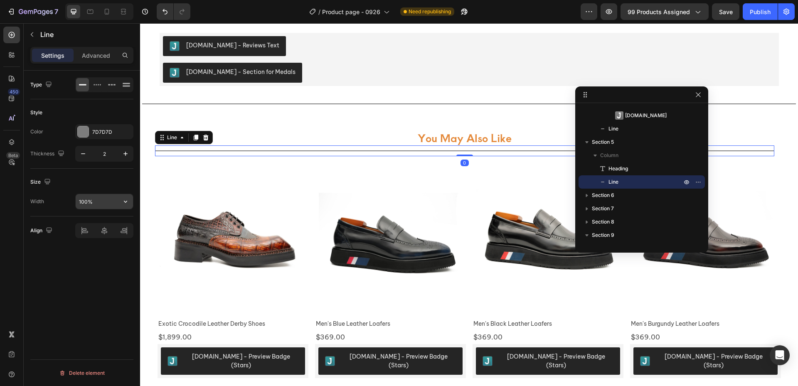
click at [108, 202] on input "100%" at bounding box center [104, 201] width 57 height 15
click at [129, 202] on icon "button" at bounding box center [125, 201] width 8 height 8
click at [106, 239] on p "Default 1200px" at bounding box center [102, 238] width 47 height 7
click at [93, 202] on input "1200" at bounding box center [104, 201] width 57 height 15
type input "70"
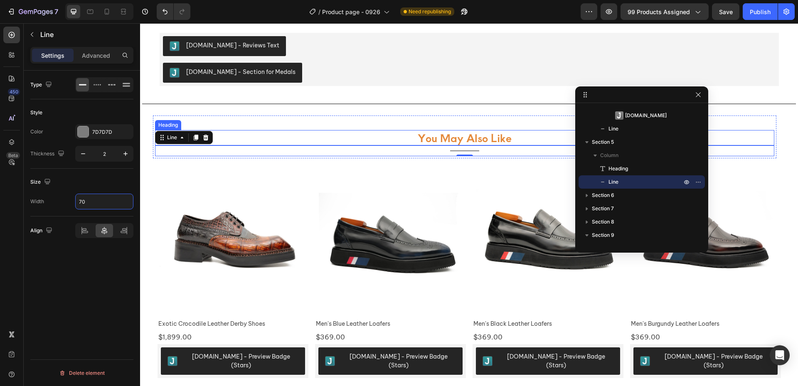
click at [379, 130] on h2 "you may also like" at bounding box center [464, 137] width 619 height 15
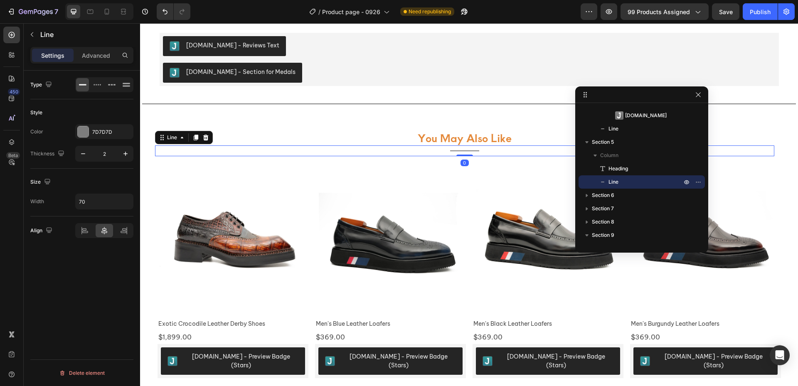
click at [505, 154] on div "Title Line 0" at bounding box center [464, 150] width 619 height 11
drag, startPoint x: 99, startPoint y: 59, endPoint x: 101, endPoint y: 64, distance: 4.9
click at [99, 59] on p "Advanced" at bounding box center [96, 55] width 28 height 9
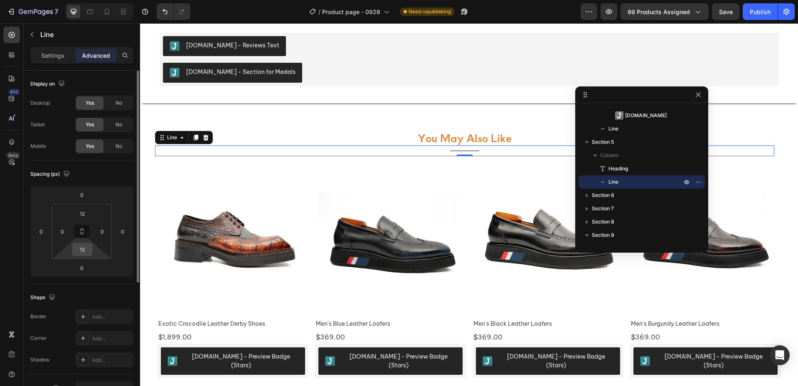
click at [85, 250] on input "12" at bounding box center [82, 249] width 17 height 12
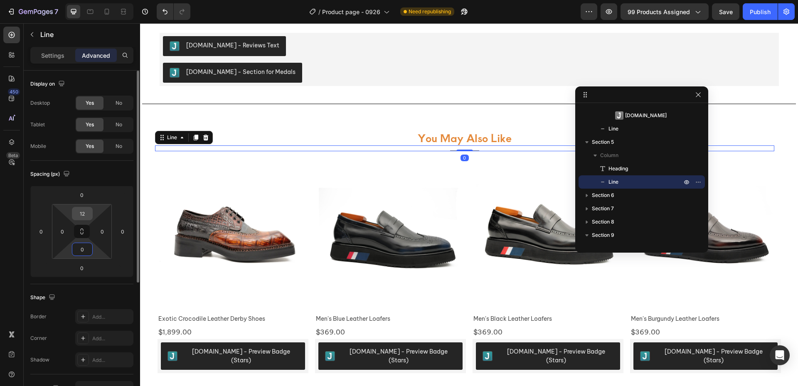
type input "0"
click at [86, 211] on input "12" at bounding box center [82, 213] width 17 height 12
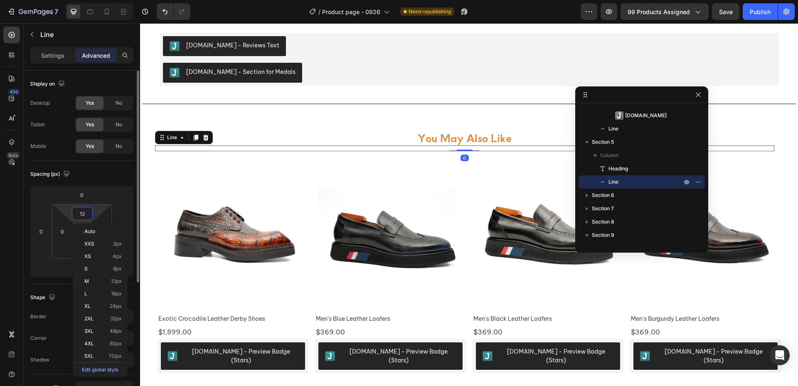
type input "0"
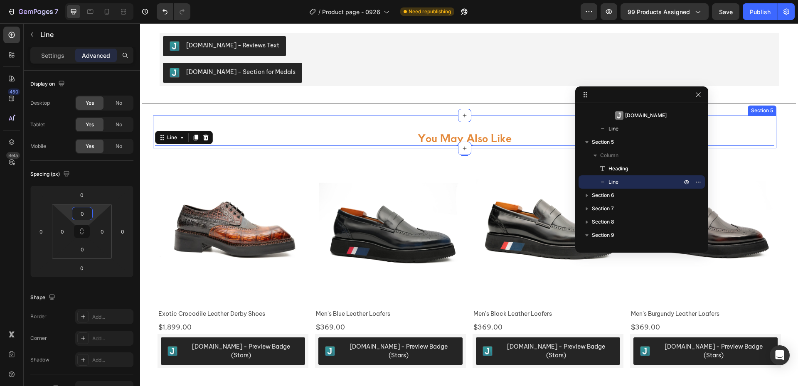
click at [304, 127] on div "you may also like Heading Title Line 0" at bounding box center [464, 132] width 619 height 29
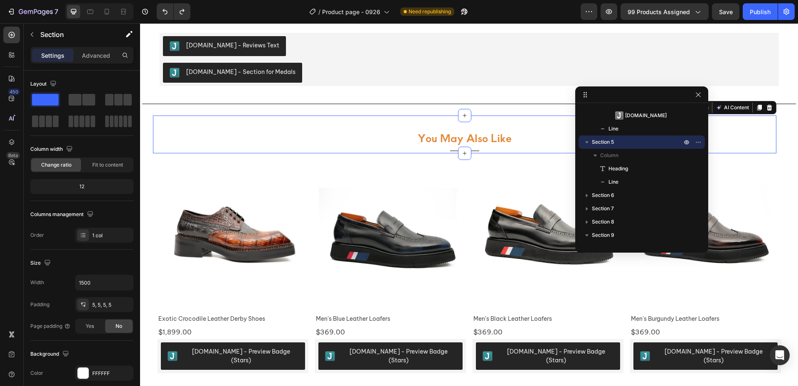
drag, startPoint x: 97, startPoint y: 56, endPoint x: 98, endPoint y: 64, distance: 7.7
click at [97, 56] on p "Advanced" at bounding box center [96, 55] width 28 height 9
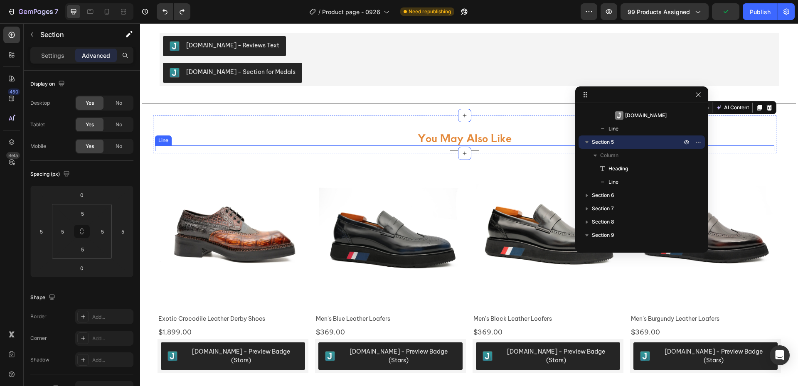
click at [480, 149] on div "Title Line" at bounding box center [464, 148] width 619 height 6
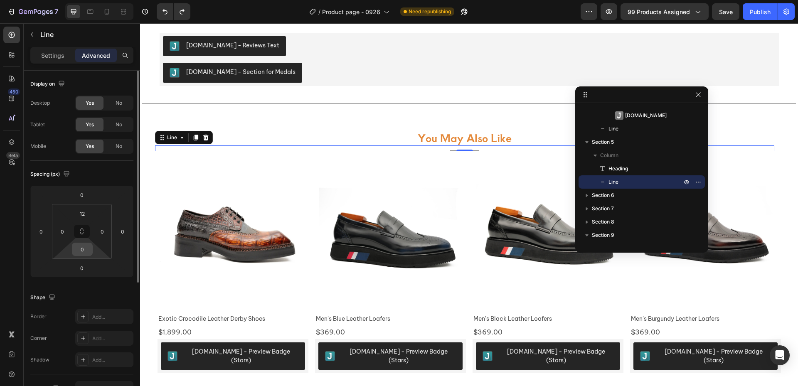
click at [85, 251] on input "0" at bounding box center [82, 249] width 17 height 12
type input "12"
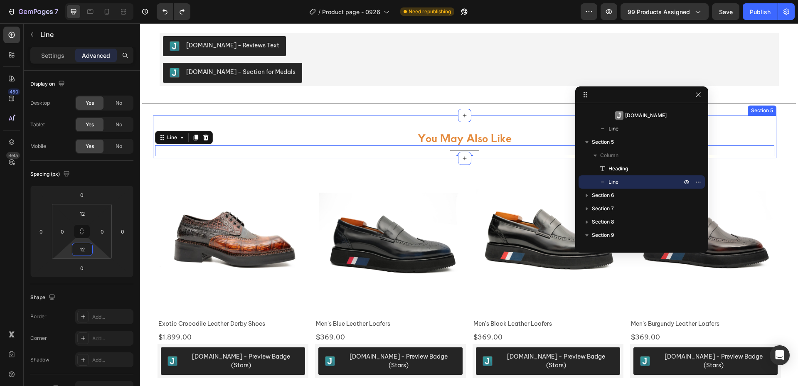
click at [301, 125] on div "you may also like Heading Title Line 0" at bounding box center [464, 137] width 619 height 39
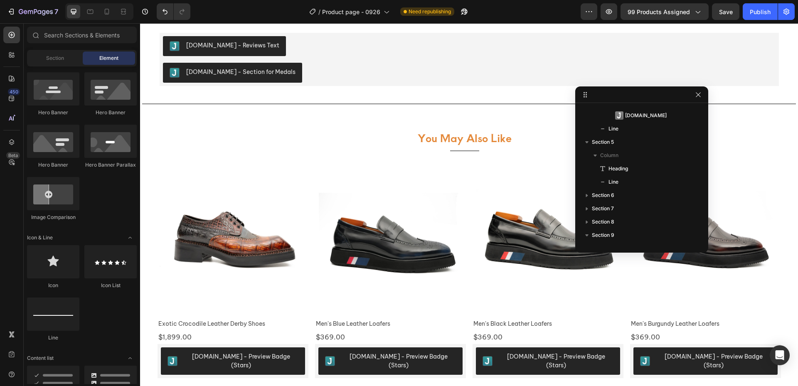
click at [782, 144] on section "you may also like Heading Title Line Section 5" at bounding box center [469, 137] width 637 height 43
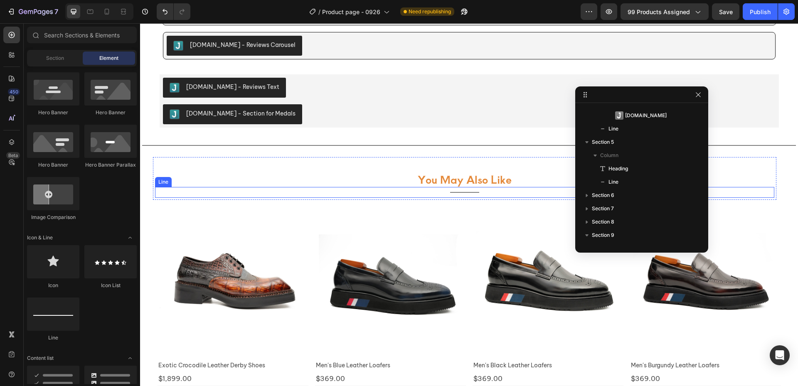
click at [465, 194] on div "Title Line" at bounding box center [464, 192] width 619 height 11
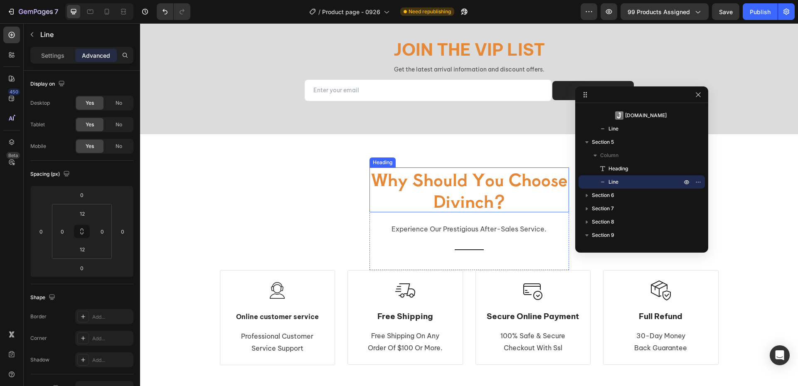
scroll to position [1530, 0]
drag, startPoint x: 475, startPoint y: 250, endPoint x: 446, endPoint y: 250, distance: 28.7
click at [475, 250] on div "Title Line" at bounding box center [468, 249] width 199 height 14
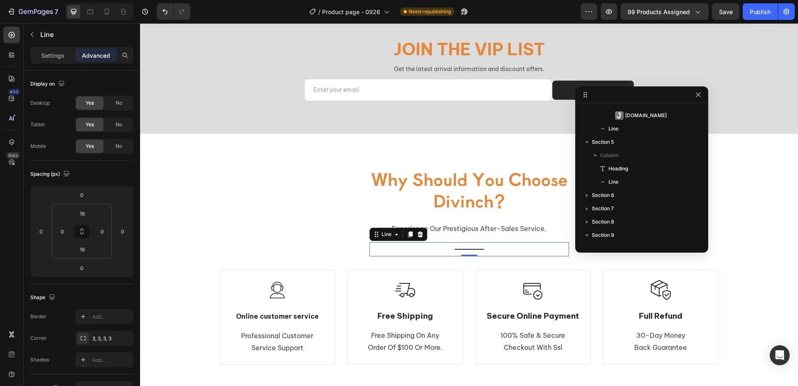
scroll to position [343, 0]
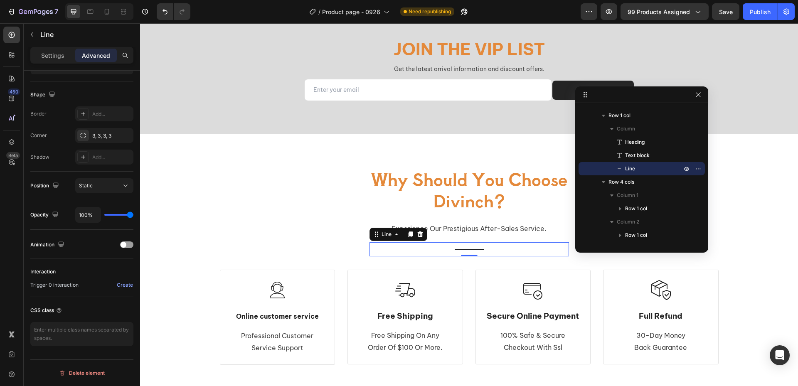
drag, startPoint x: 404, startPoint y: 235, endPoint x: 447, endPoint y: 249, distance: 44.6
click at [408, 236] on icon at bounding box center [410, 234] width 5 height 6
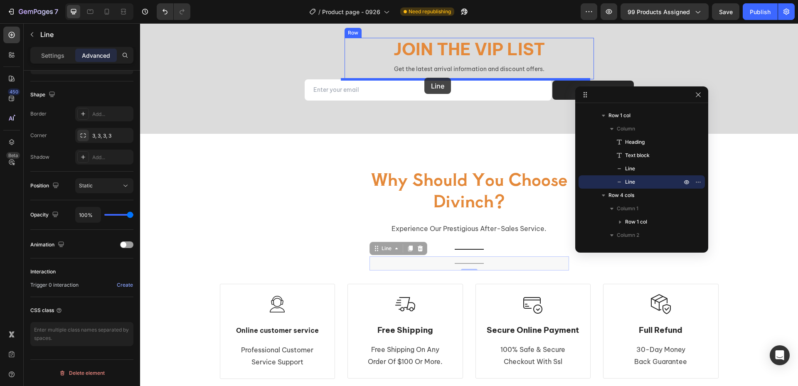
drag, startPoint x: 375, startPoint y: 249, endPoint x: 443, endPoint y: 150, distance: 119.4
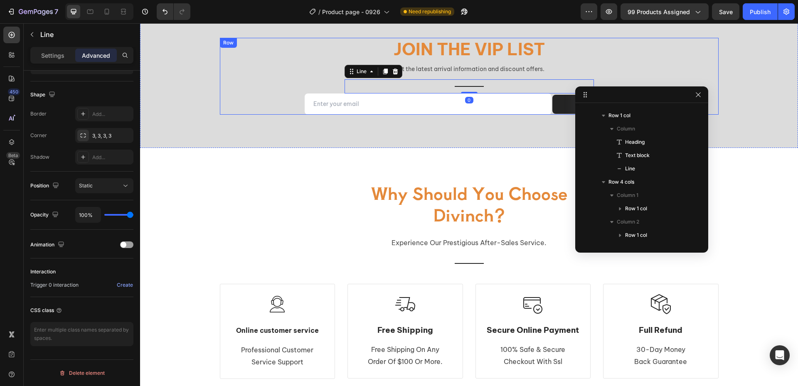
click at [220, 87] on div "Join the VIP list Heading Get the latest arrival information and discount offer…" at bounding box center [469, 76] width 499 height 77
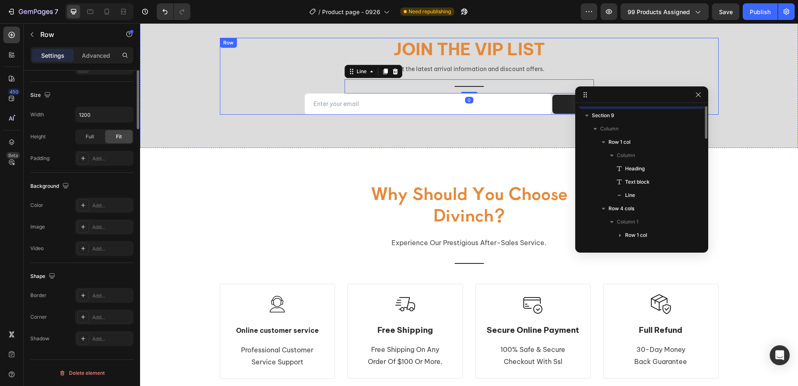
scroll to position [0, 0]
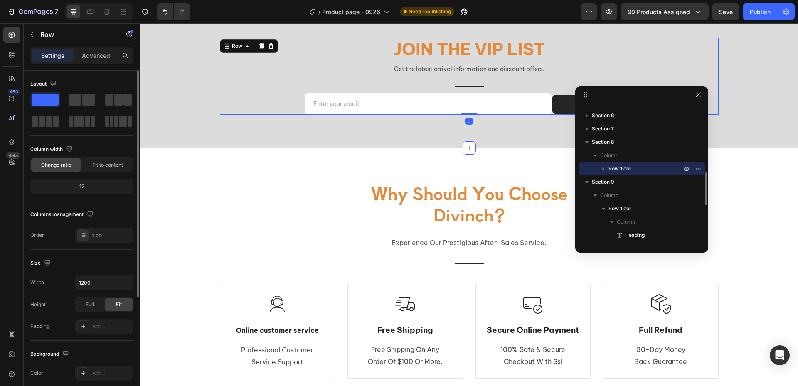
click at [179, 109] on div "Join the VIP list Heading Get the latest arrival information and discount offer…" at bounding box center [468, 76] width 645 height 77
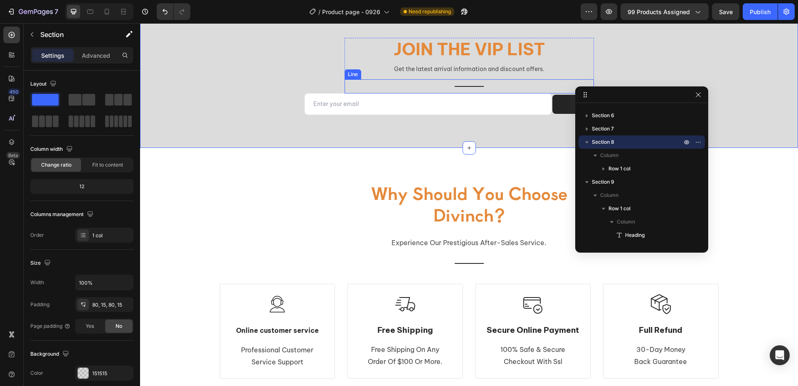
drag, startPoint x: 459, startPoint y: 84, endPoint x: 396, endPoint y: 89, distance: 63.0
click at [459, 84] on div "Title Line" at bounding box center [469, 86] width 249 height 14
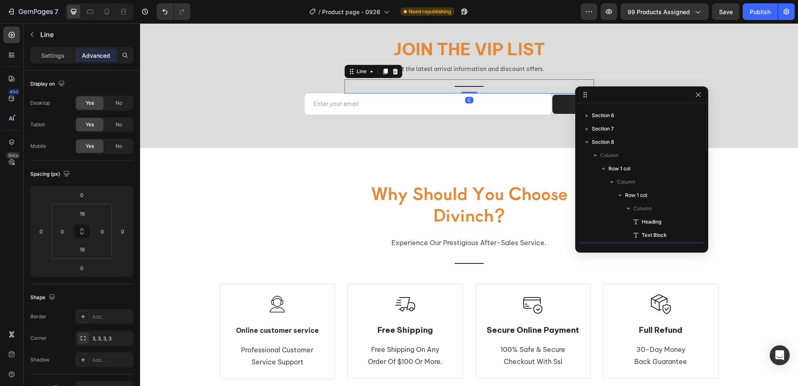
scroll to position [357, 0]
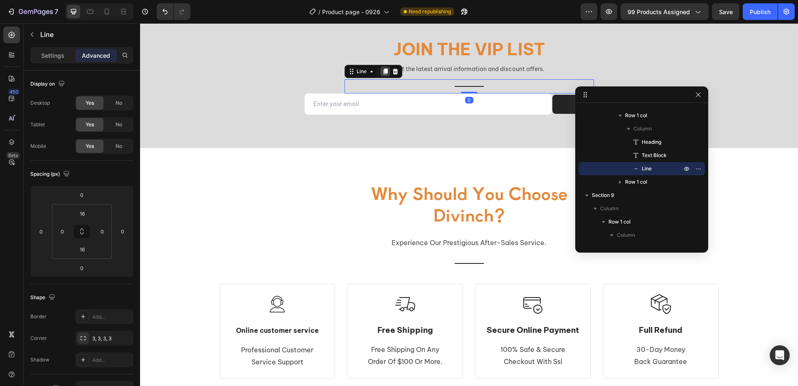
click at [384, 71] on icon at bounding box center [385, 71] width 7 height 7
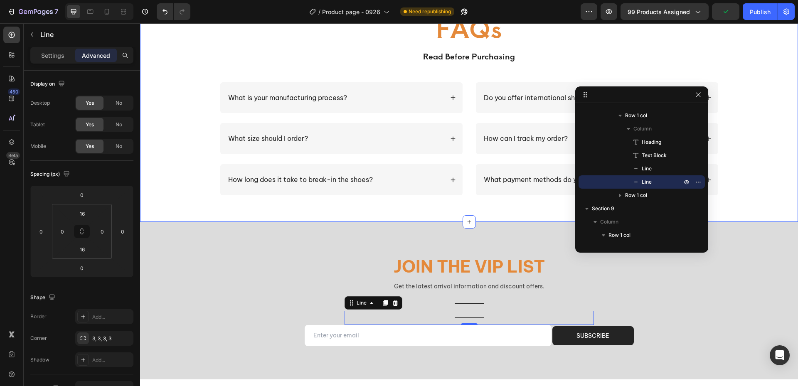
scroll to position [1281, 0]
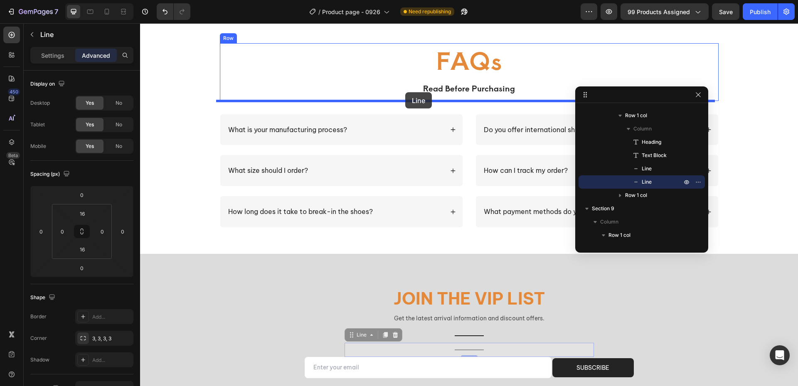
drag, startPoint x: 345, startPoint y: 338, endPoint x: 448, endPoint y: 126, distance: 236.1
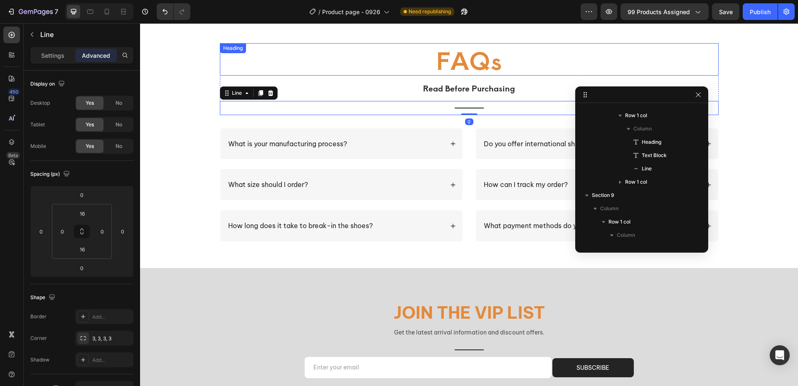
click at [353, 71] on h2 "FAQs" at bounding box center [469, 59] width 499 height 32
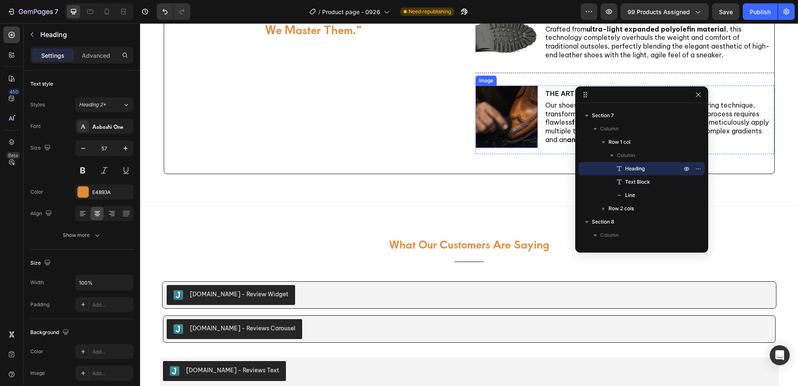
scroll to position [623, 0]
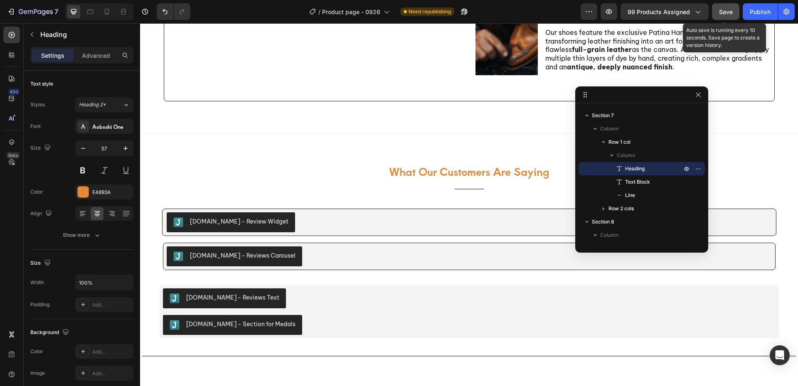
click at [728, 16] on div "Save" at bounding box center [726, 11] width 14 height 9
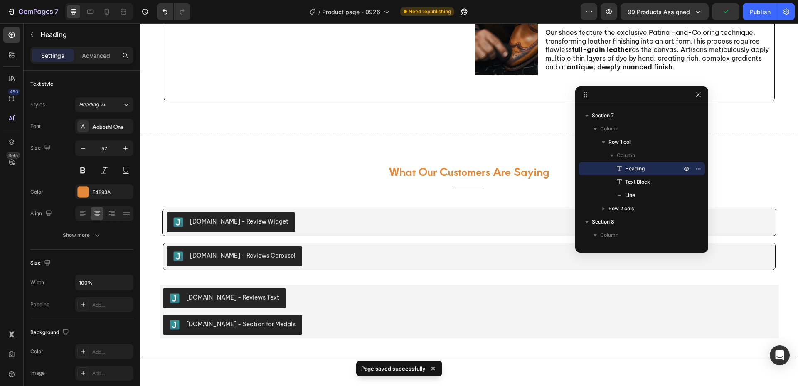
drag, startPoint x: 757, startPoint y: 12, endPoint x: 756, endPoint y: 22, distance: 10.0
click at [757, 12] on div "Publish" at bounding box center [760, 11] width 21 height 9
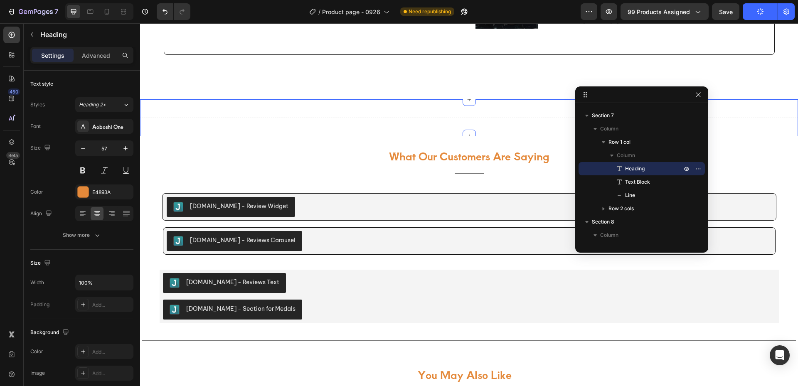
scroll to position [665, 0]
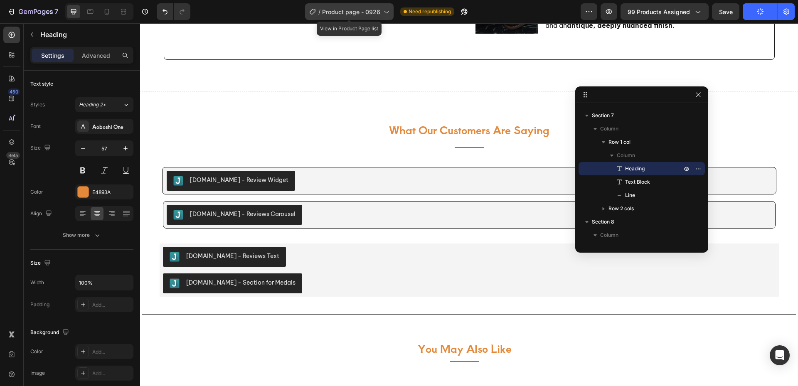
click at [383, 14] on icon at bounding box center [386, 11] width 8 height 8
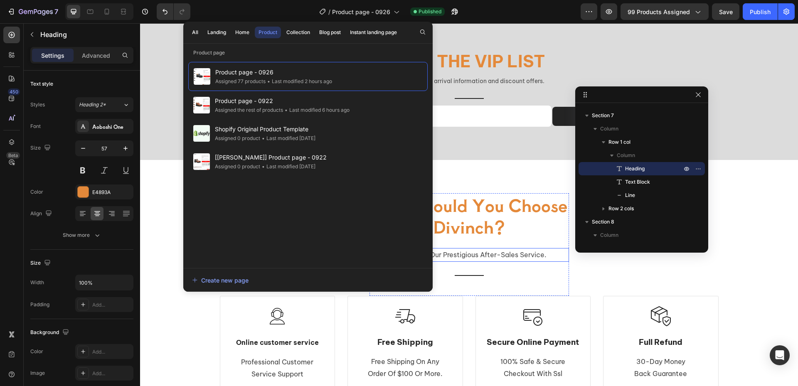
scroll to position [1247, 0]
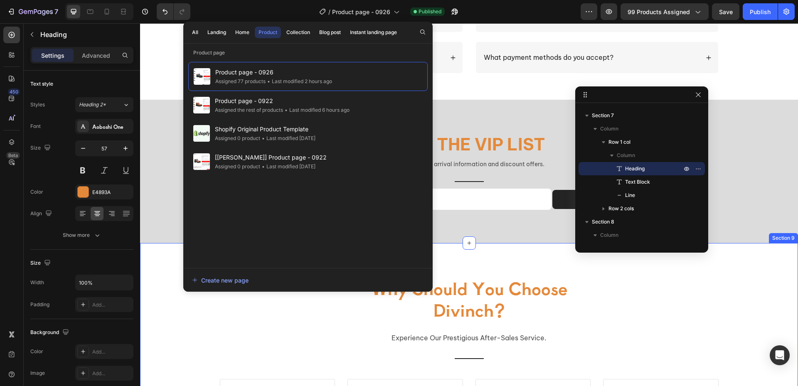
click at [501, 253] on div "why should you choose divinch? Heading experience our prestigious after-sales s…" at bounding box center [469, 375] width 658 height 264
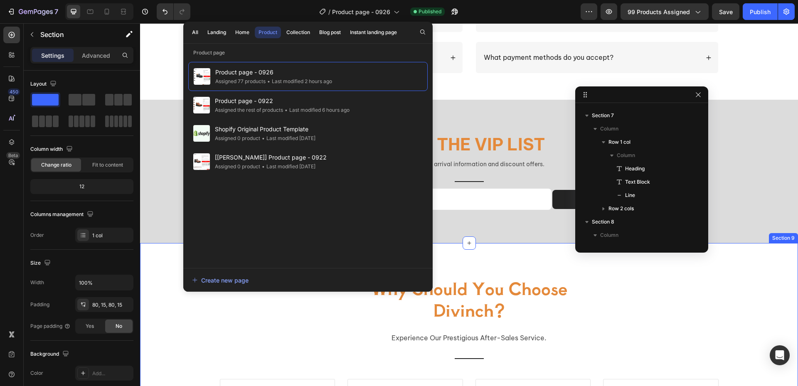
scroll to position [476, 0]
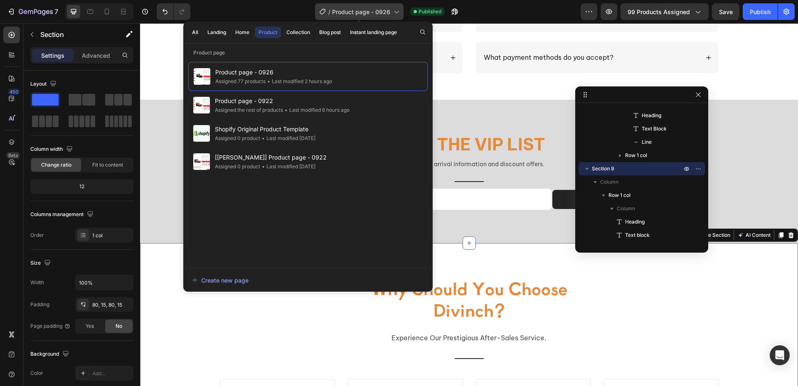
click at [339, 10] on span "Product page - 0926" at bounding box center [361, 11] width 58 height 9
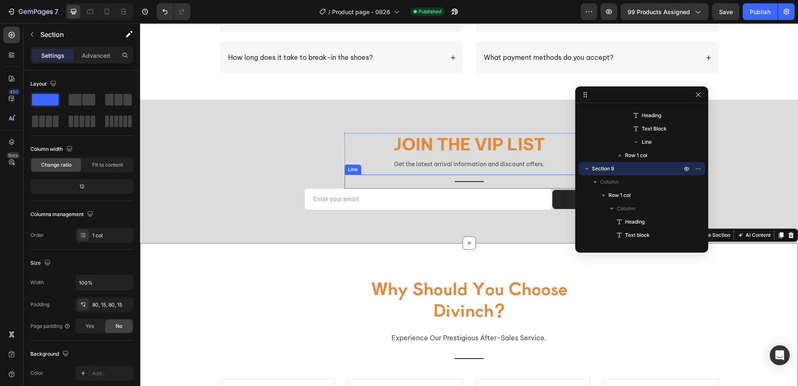
drag, startPoint x: 470, startPoint y: 182, endPoint x: 456, endPoint y: 181, distance: 13.3
click at [470, 182] on div at bounding box center [469, 181] width 29 height 1
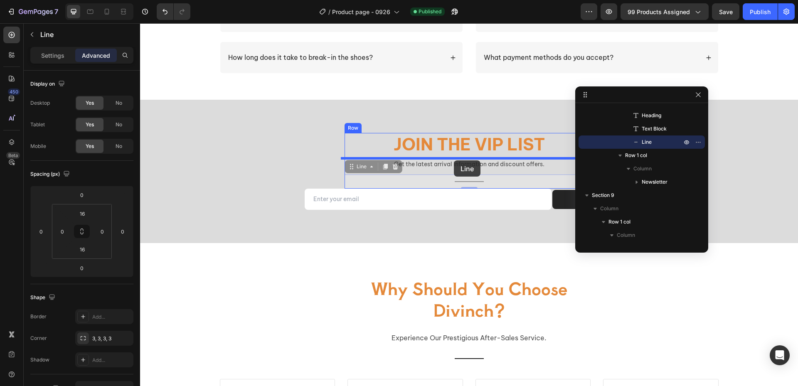
drag, startPoint x: 349, startPoint y: 167, endPoint x: 454, endPoint y: 160, distance: 105.4
type input "5"
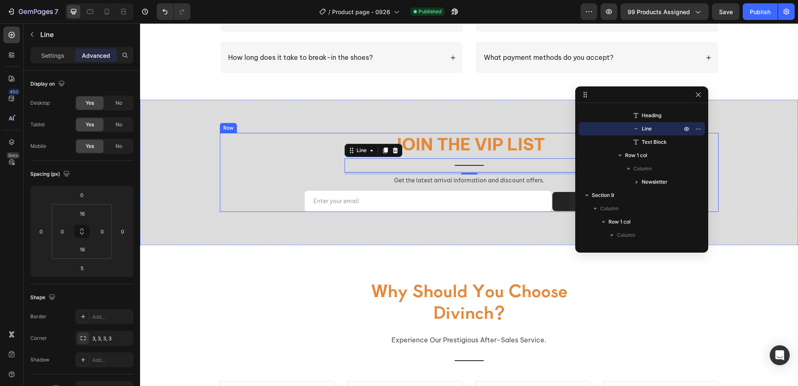
click at [254, 162] on div "Join the VIP list Heading Title Line 0 Get the latest arrival information and d…" at bounding box center [469, 172] width 499 height 79
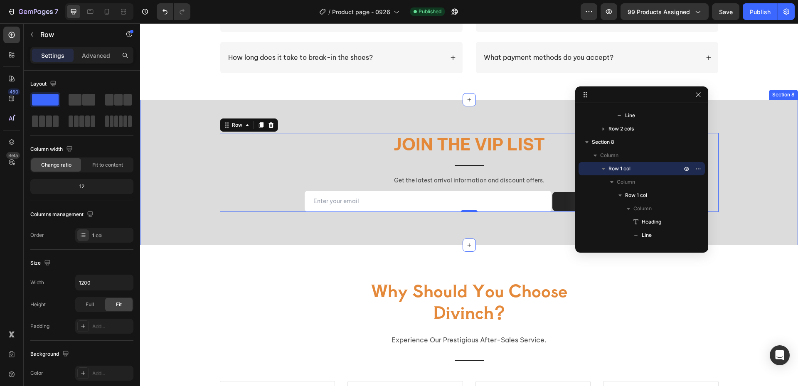
click at [181, 200] on div "Join the VIP list Heading Title Line Get the latest arrival information and dis…" at bounding box center [468, 172] width 645 height 79
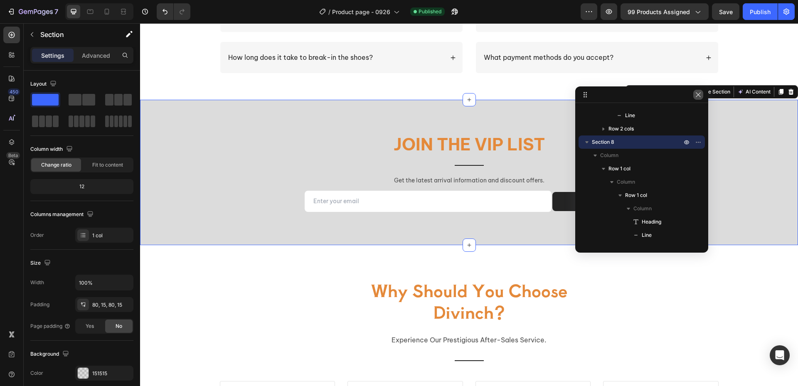
click at [699, 94] on icon "button" at bounding box center [698, 94] width 7 height 7
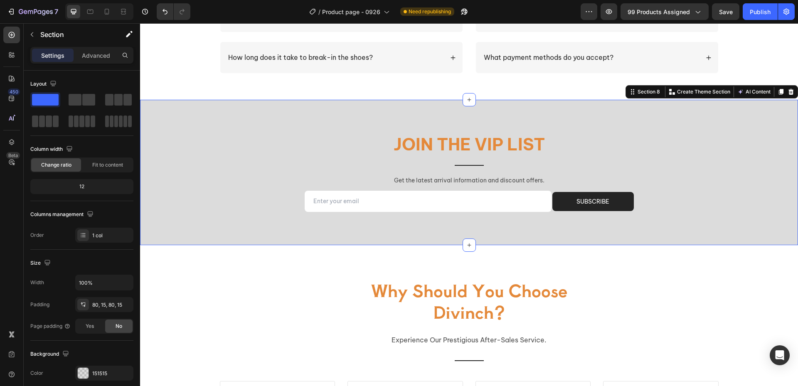
click at [172, 187] on div "Join the VIP list Heading Title Line Get the latest arrival information and dis…" at bounding box center [468, 172] width 645 height 79
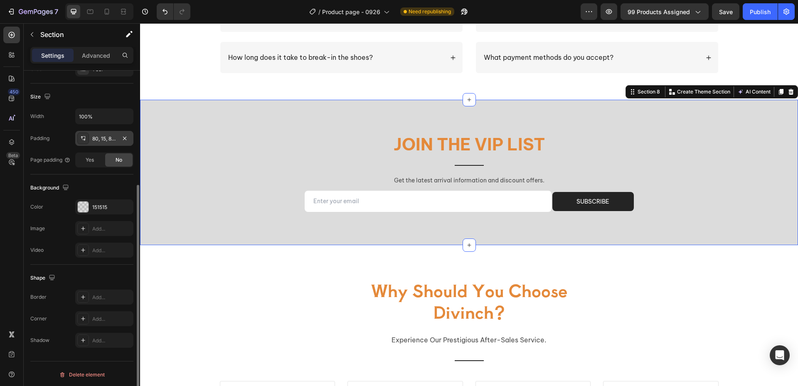
scroll to position [168, 0]
click at [96, 229] on div "Add..." at bounding box center [111, 227] width 39 height 7
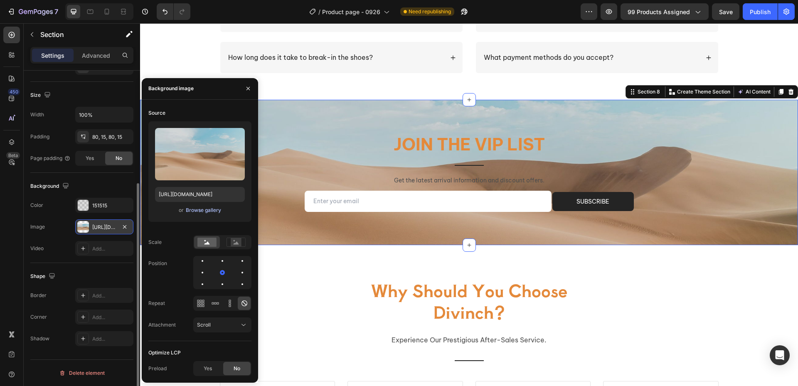
click at [197, 210] on div "Browse gallery" at bounding box center [203, 210] width 35 height 7
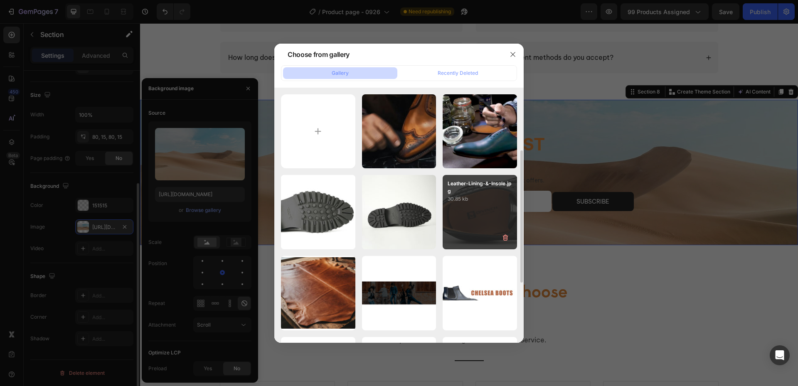
scroll to position [83, 0]
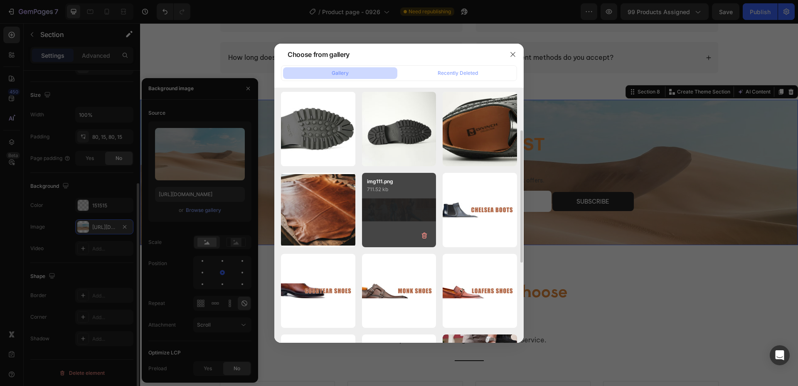
click at [402, 217] on div "img111.png 711.52 kb" at bounding box center [399, 210] width 74 height 74
type input "https://cdn.shopify.com/s/files/1/0872/8107/4449/files/gempages_583776568153736…"
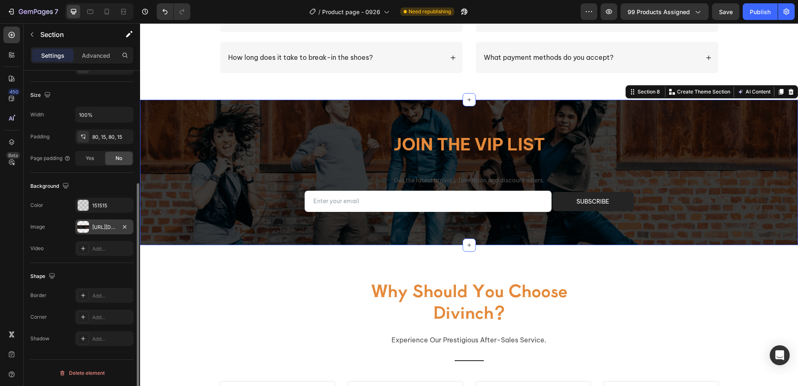
click at [736, 196] on div "Join the VIP list Heading Title Line Get the latest arrival information and dis…" at bounding box center [468, 172] width 645 height 79
click at [468, 165] on div at bounding box center [469, 165] width 29 height 1
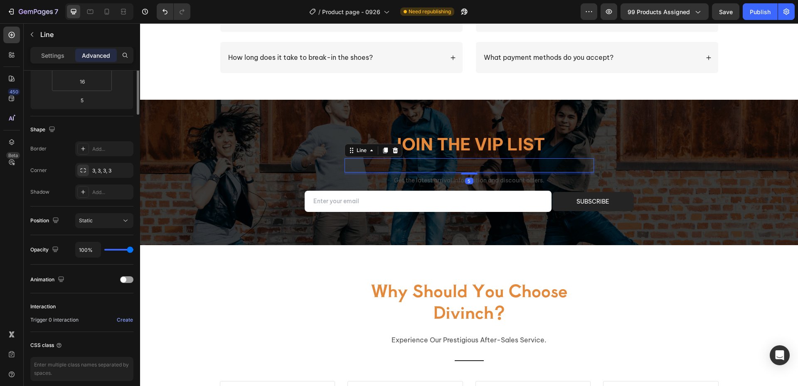
scroll to position [0, 0]
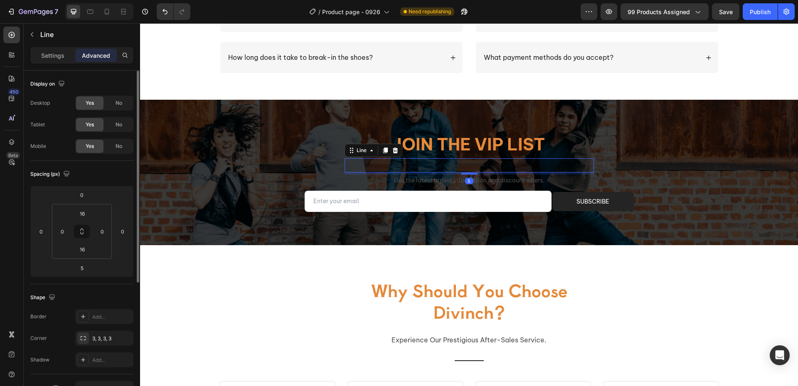
drag, startPoint x: 48, startPoint y: 57, endPoint x: 53, endPoint y: 64, distance: 8.4
click at [48, 57] on p "Settings" at bounding box center [52, 55] width 23 height 9
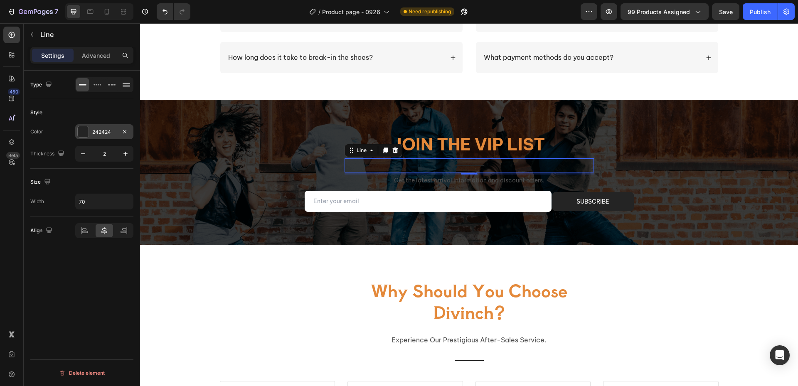
click at [83, 132] on div at bounding box center [83, 131] width 11 height 11
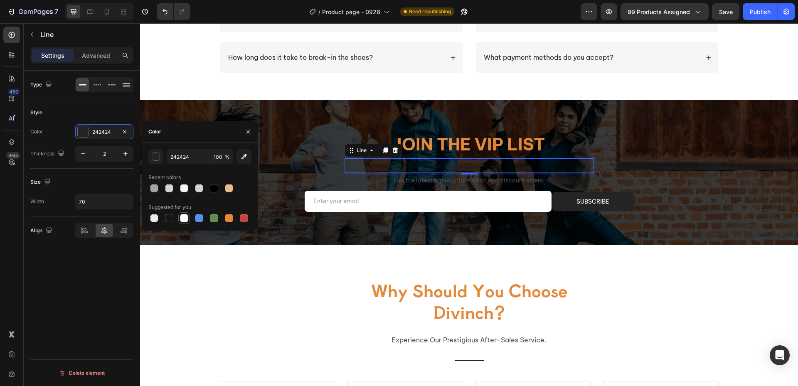
click at [183, 218] on div at bounding box center [184, 218] width 8 height 8
type input "FFFFFF"
click at [486, 182] on p "Get the latest arrival information and discount offers." at bounding box center [469, 180] width 248 height 10
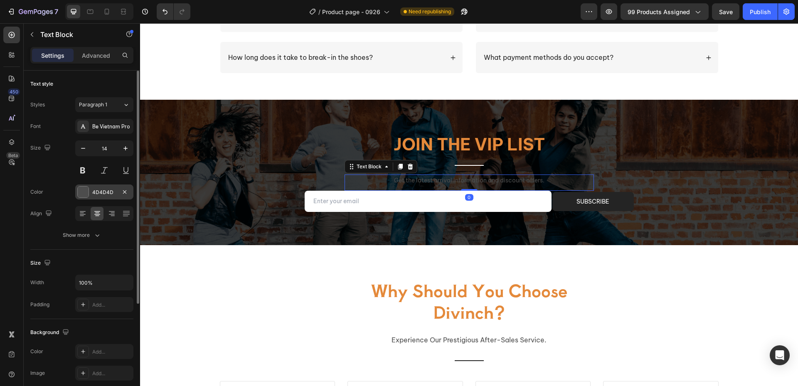
click at [84, 193] on div at bounding box center [83, 192] width 11 height 11
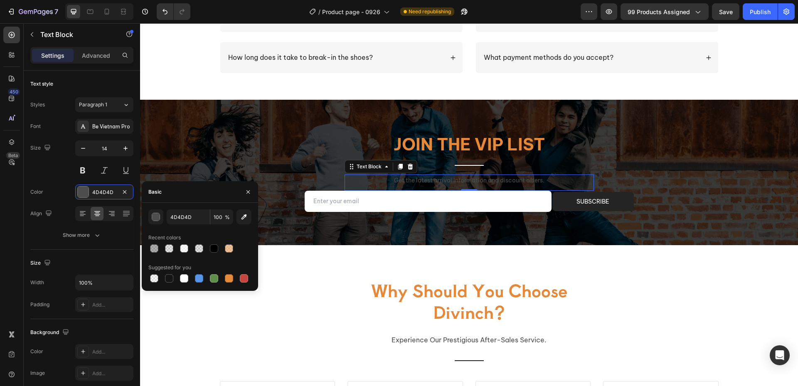
drag, startPoint x: 185, startPoint y: 282, endPoint x: 192, endPoint y: 281, distance: 6.8
click at [185, 282] on div at bounding box center [184, 278] width 8 height 8
type input "FFFFFF"
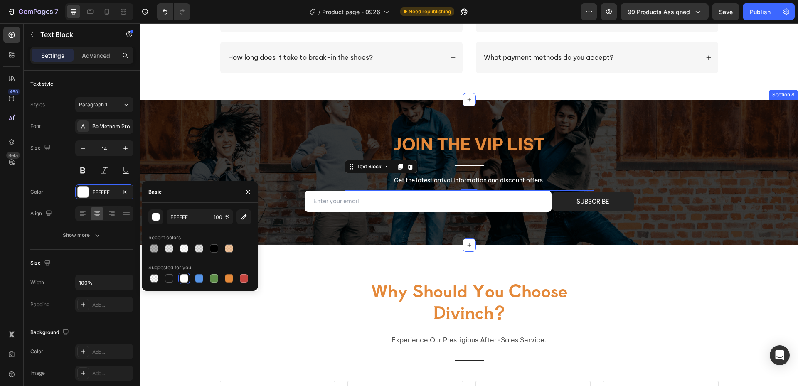
click at [595, 228] on div "Join the VIP list Heading Title Line Get the latest arrival information and dis…" at bounding box center [469, 172] width 658 height 145
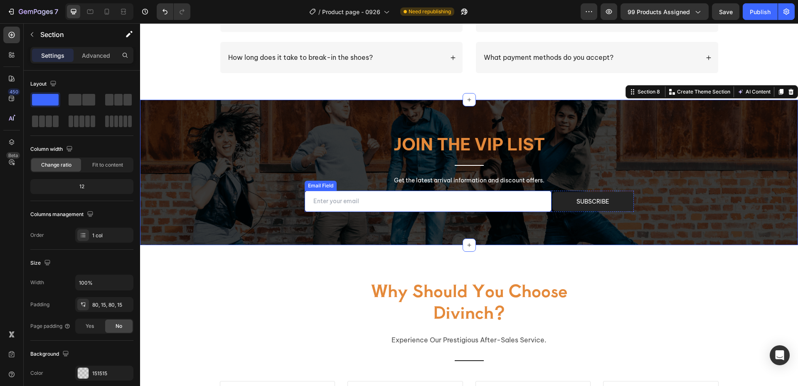
click at [524, 205] on input "email" at bounding box center [428, 201] width 247 height 21
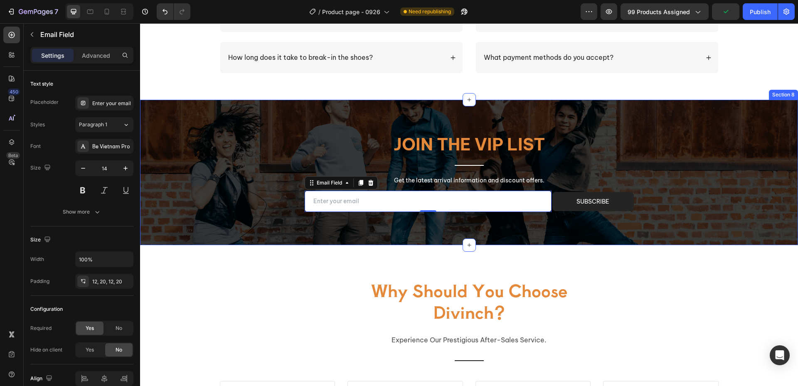
click at [539, 234] on div "Join the VIP list Heading Title Line Get the latest arrival information and dis…" at bounding box center [469, 172] width 658 height 145
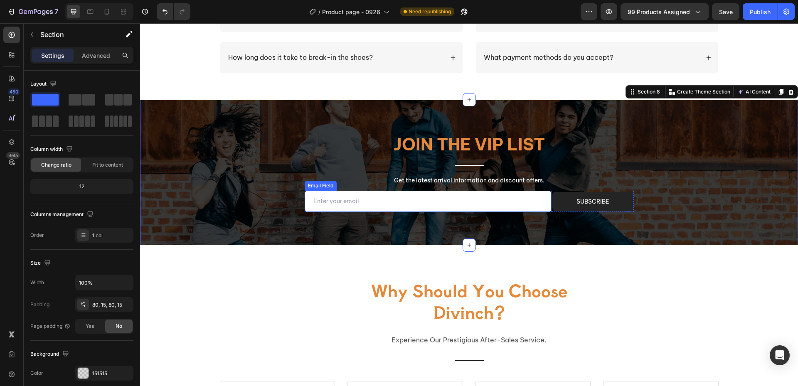
click at [382, 202] on input "email" at bounding box center [428, 201] width 247 height 21
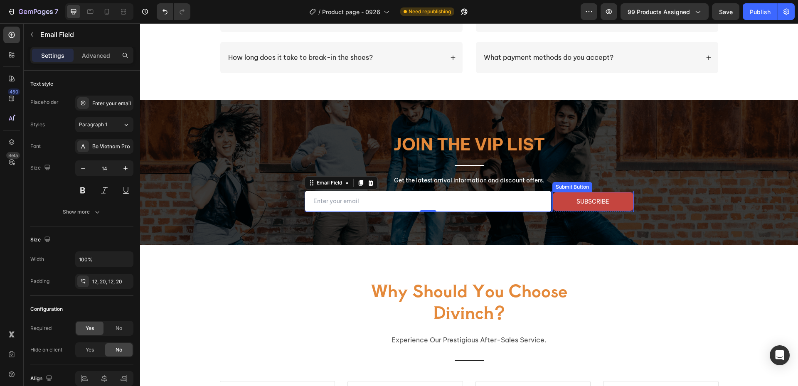
click at [561, 206] on button "subscribe" at bounding box center [592, 201] width 81 height 19
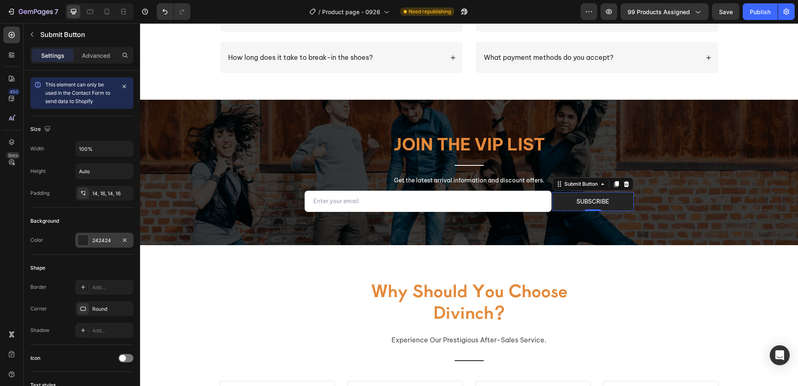
click at [76, 239] on div "242424" at bounding box center [104, 240] width 58 height 15
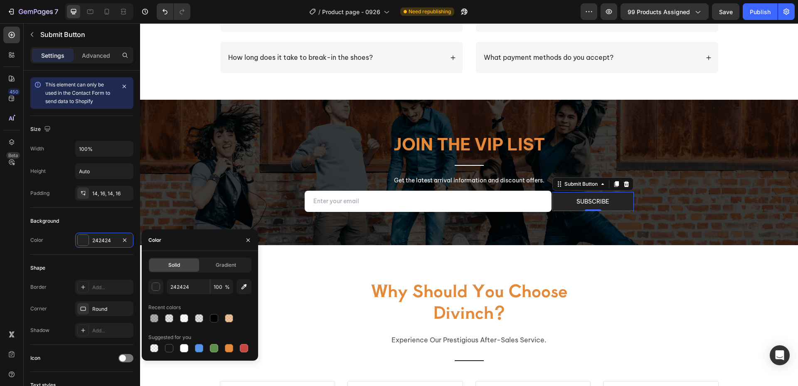
drag, startPoint x: 241, startPoint y: 346, endPoint x: 231, endPoint y: 330, distance: 18.9
click at [241, 346] on div at bounding box center [244, 348] width 8 height 8
type input "C5453F"
click at [217, 288] on input "100" at bounding box center [221, 286] width 23 height 15
type input "80"
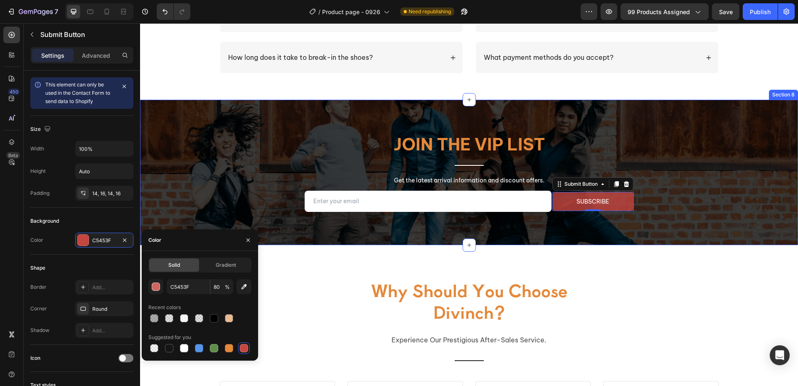
click at [490, 223] on div "Join the VIP list Heading Title Line Get the latest arrival information and dis…" at bounding box center [469, 172] width 658 height 145
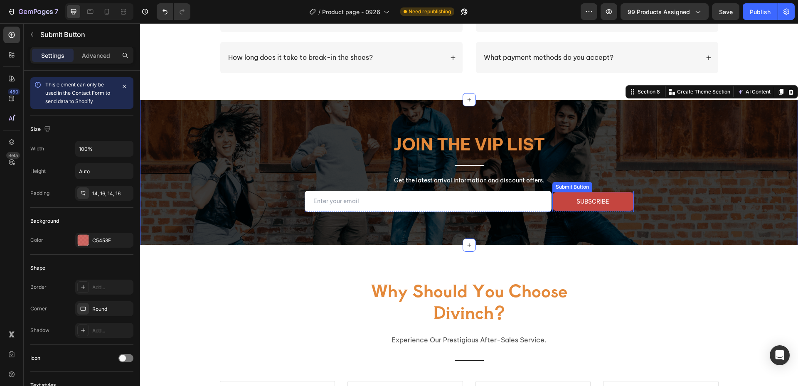
click at [567, 203] on button "subscribe" at bounding box center [592, 201] width 81 height 19
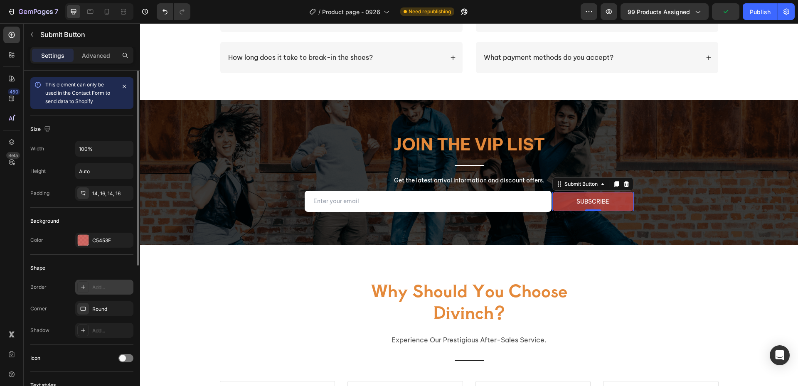
scroll to position [125, 0]
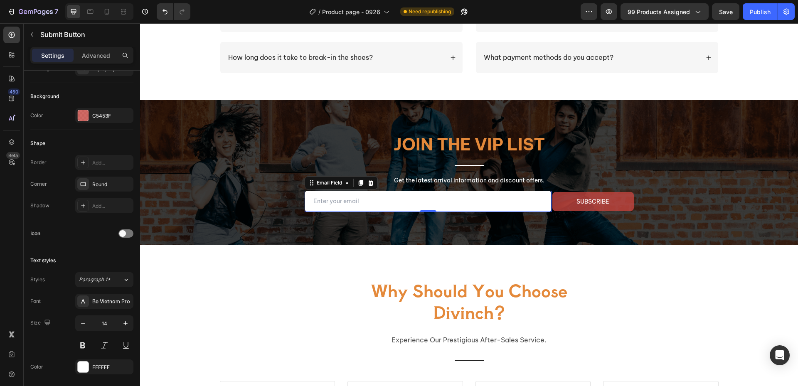
click at [398, 199] on input "email" at bounding box center [428, 201] width 247 height 21
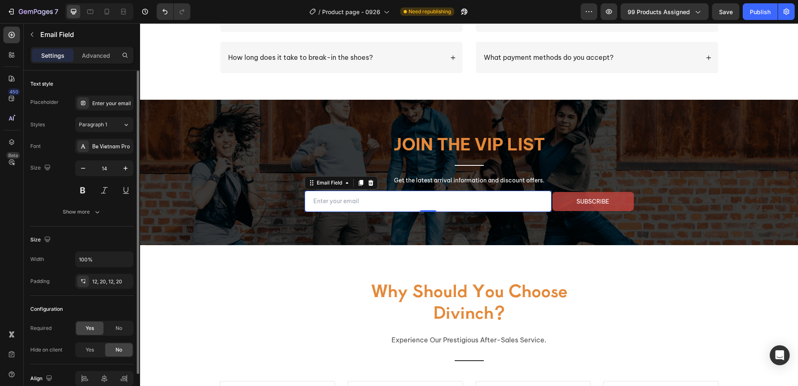
scroll to position [40, 0]
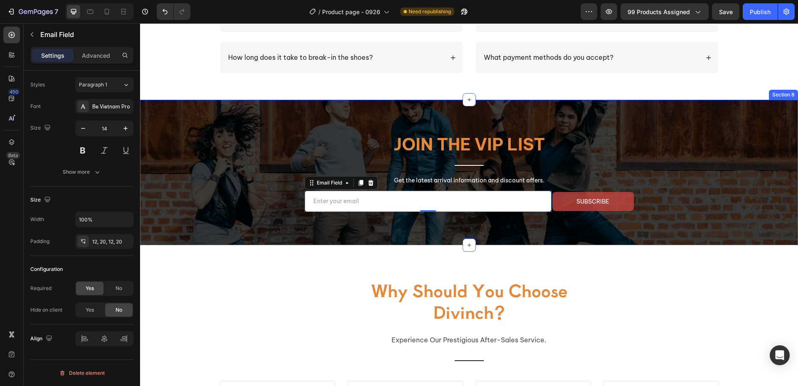
drag, startPoint x: 525, startPoint y: 222, endPoint x: 539, endPoint y: 221, distance: 14.6
click at [525, 222] on div "Join the VIP list Heading Title Line Get the latest arrival information and dis…" at bounding box center [469, 172] width 658 height 145
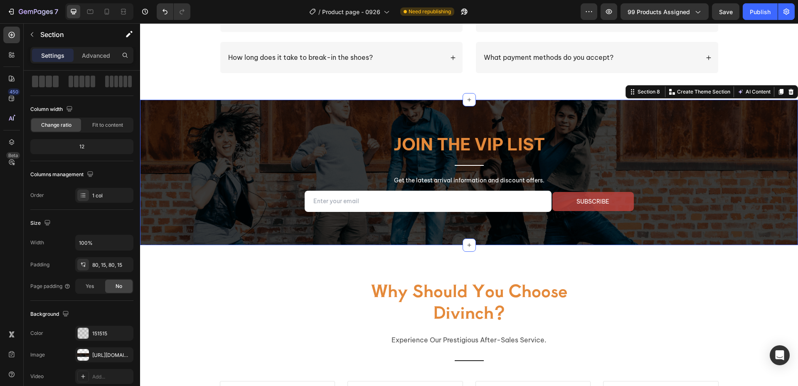
scroll to position [0, 0]
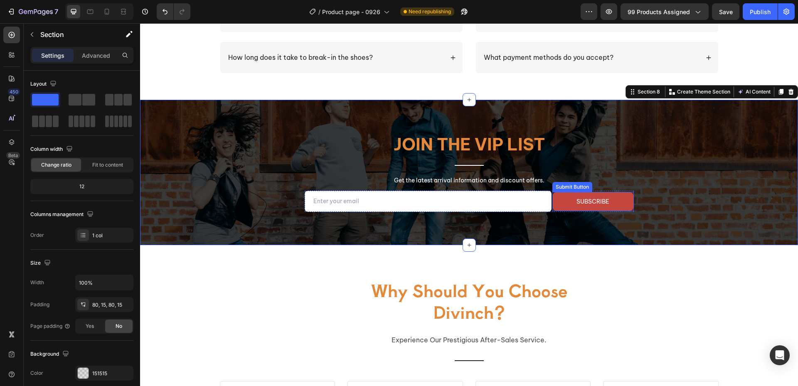
click at [559, 207] on button "subscribe" at bounding box center [592, 201] width 81 height 19
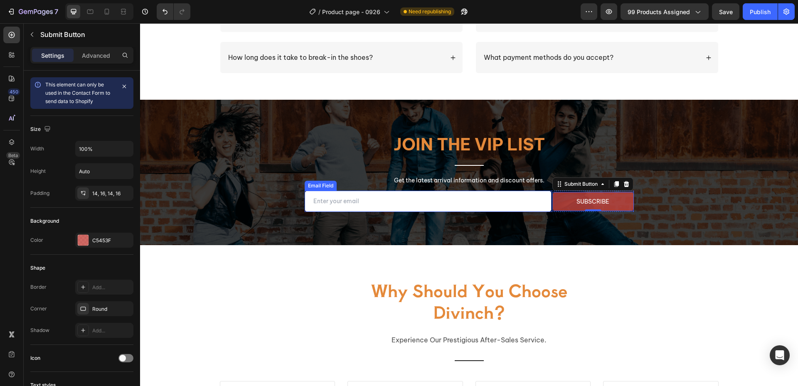
click at [391, 204] on input "email" at bounding box center [428, 201] width 247 height 21
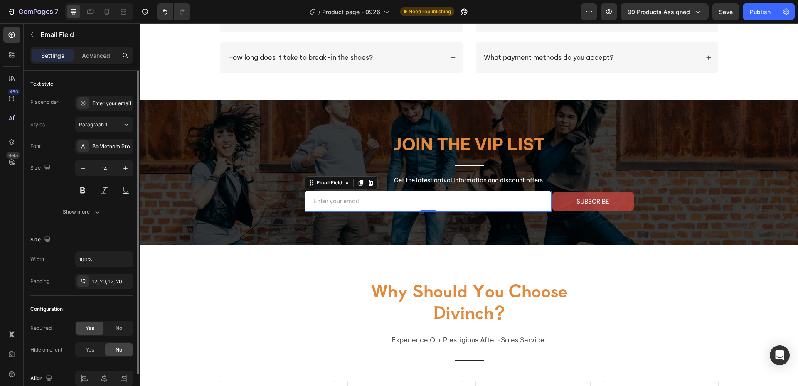
scroll to position [40, 0]
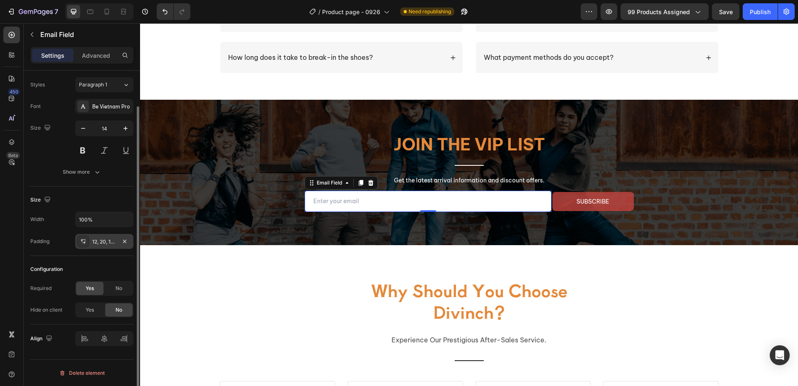
click at [116, 244] on div "12, 20, 12, 20" at bounding box center [104, 241] width 24 height 7
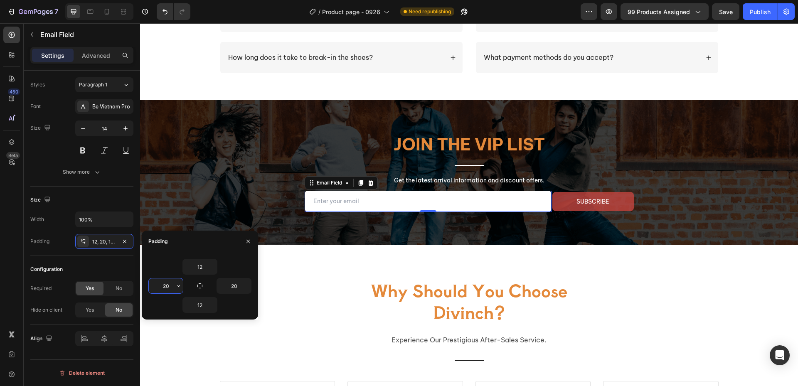
click at [168, 286] on input "20" at bounding box center [166, 285] width 34 height 15
type input "16"
click at [201, 270] on input "12" at bounding box center [200, 266] width 34 height 15
type input "14"
click at [200, 309] on input "12" at bounding box center [200, 305] width 34 height 15
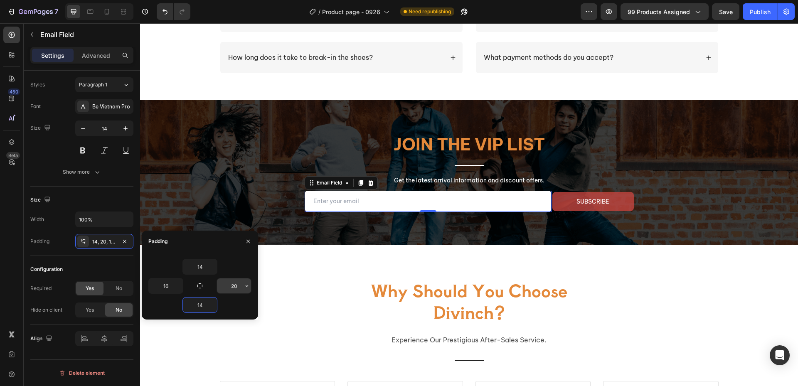
type input "14"
click at [241, 287] on input "20" at bounding box center [234, 285] width 34 height 15
type input "16"
click at [269, 188] on div "Join the VIP list Heading Title Line Get the latest arrival information and dis…" at bounding box center [469, 172] width 499 height 79
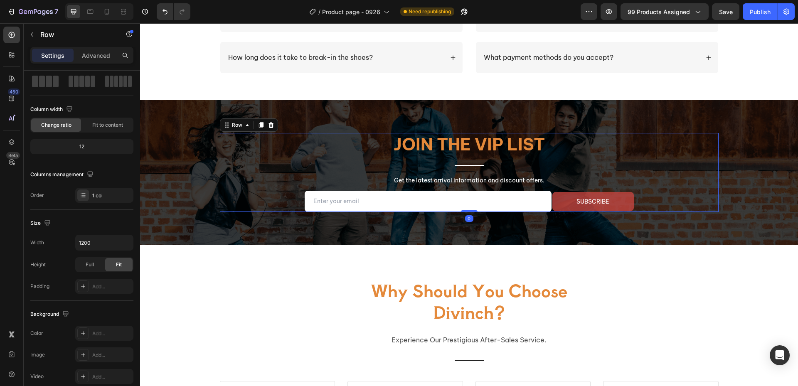
scroll to position [0, 0]
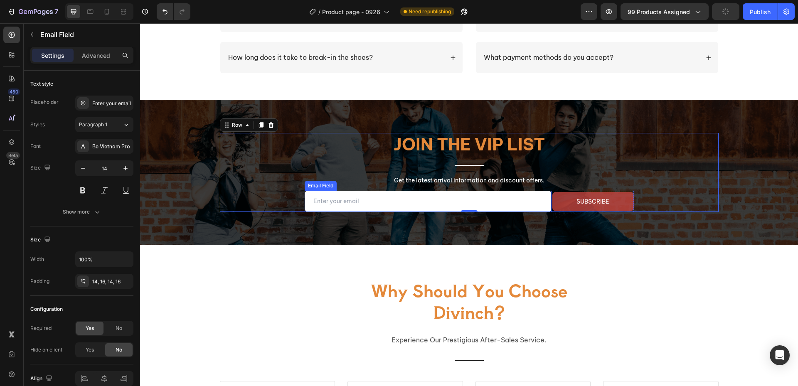
click at [469, 199] on input "email" at bounding box center [428, 201] width 247 height 21
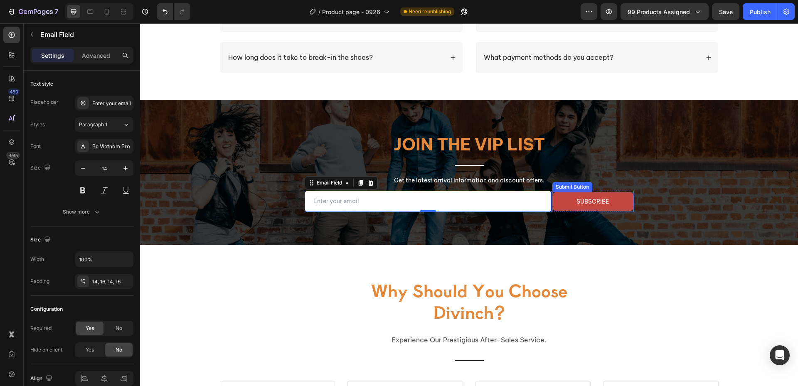
click at [557, 201] on button "subscribe" at bounding box center [592, 201] width 81 height 19
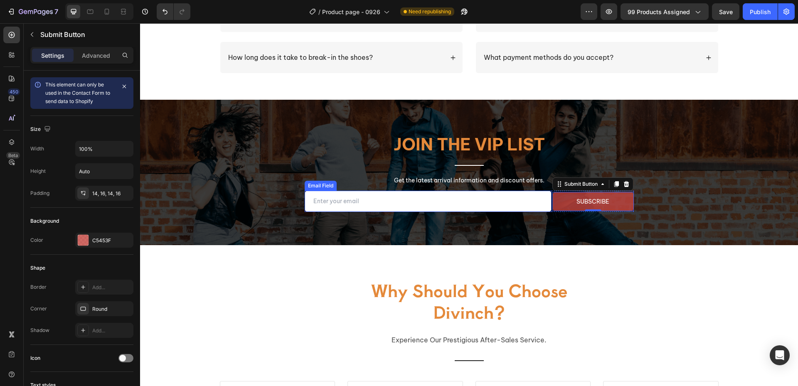
click at [382, 202] on input "email" at bounding box center [428, 201] width 247 height 21
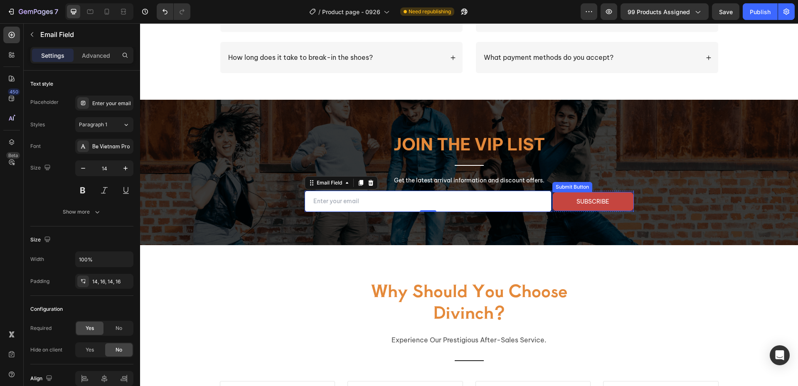
click at [558, 203] on button "subscribe" at bounding box center [592, 201] width 81 height 19
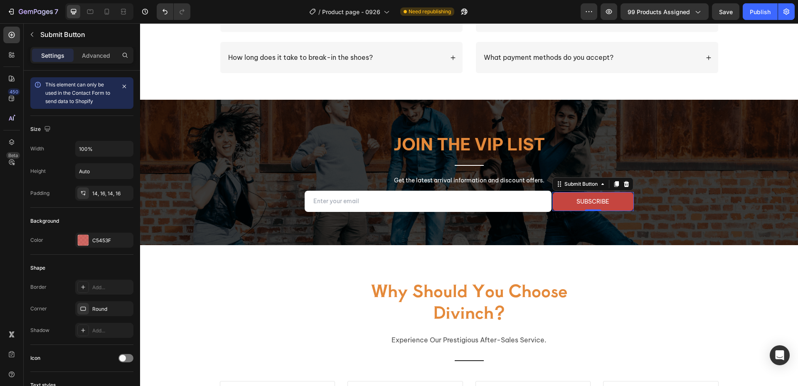
click at [558, 203] on button "subscribe" at bounding box center [592, 201] width 81 height 19
click at [115, 175] on input "Auto" at bounding box center [104, 171] width 57 height 15
click at [126, 172] on icon "button" at bounding box center [125, 171] width 3 height 2
click at [101, 194] on span "Fit content" at bounding box center [91, 192] width 25 height 7
click at [63, 182] on div "Width 100% Height Auto Padding 14, 16, 14, 16" at bounding box center [81, 171] width 103 height 60
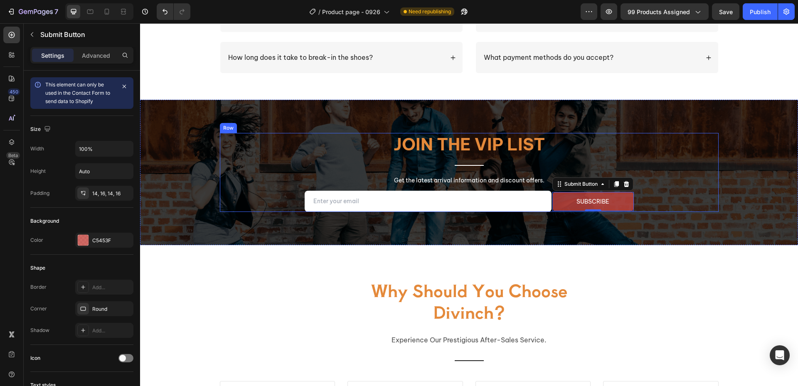
click at [264, 193] on div "Join the VIP list Heading Title Line Get the latest arrival information and dis…" at bounding box center [469, 172] width 499 height 79
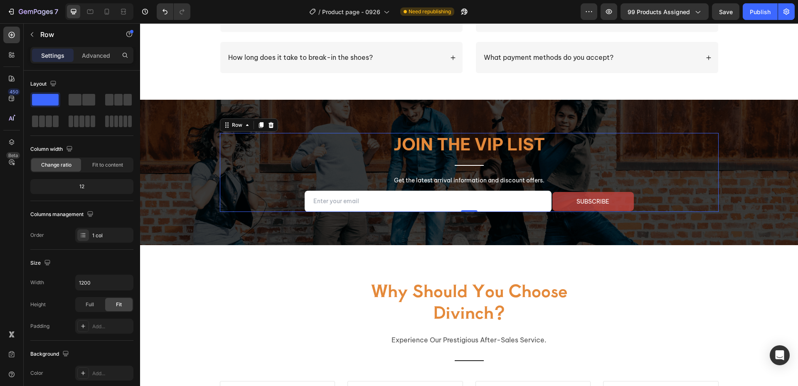
click at [648, 199] on div "Join the VIP list Heading Title Line Get the latest arrival information and dis…" at bounding box center [469, 172] width 499 height 79
click at [636, 225] on div "Join the VIP list Heading Title Line Get the latest arrival information and dis…" at bounding box center [469, 172] width 658 height 145
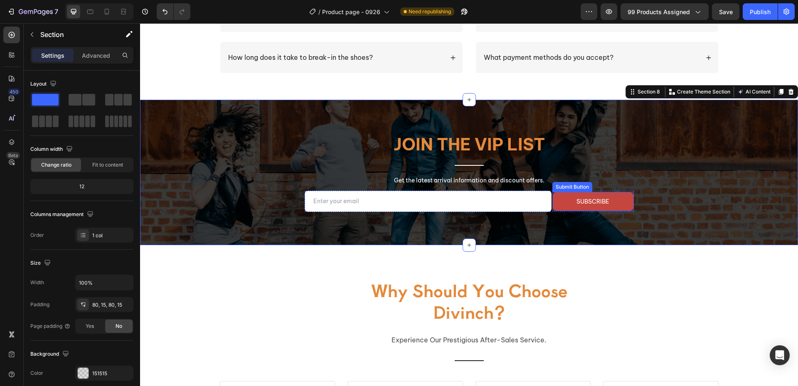
click at [626, 199] on button "subscribe" at bounding box center [592, 201] width 81 height 19
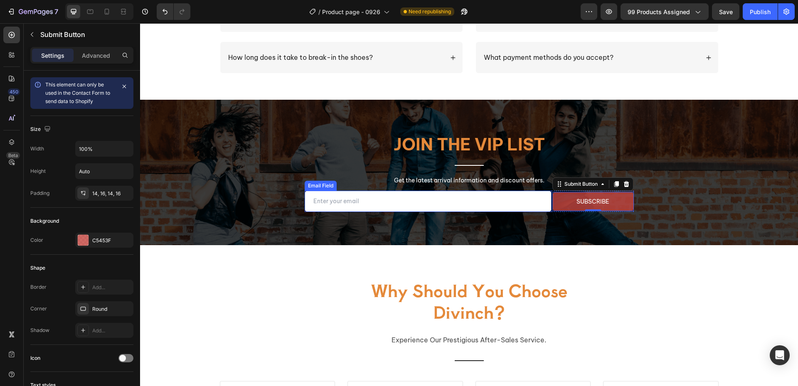
click at [465, 207] on input "email" at bounding box center [428, 201] width 247 height 21
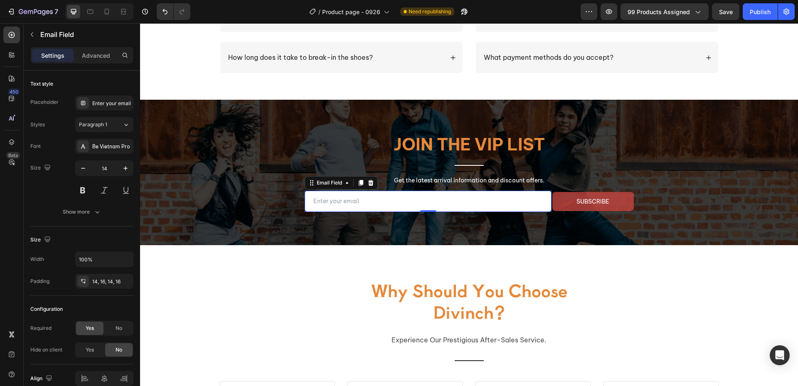
click at [538, 202] on input "email" at bounding box center [428, 201] width 247 height 21
click at [670, 210] on div "Join the VIP list Heading Title Line Get the latest arrival information and dis…" at bounding box center [469, 172] width 499 height 79
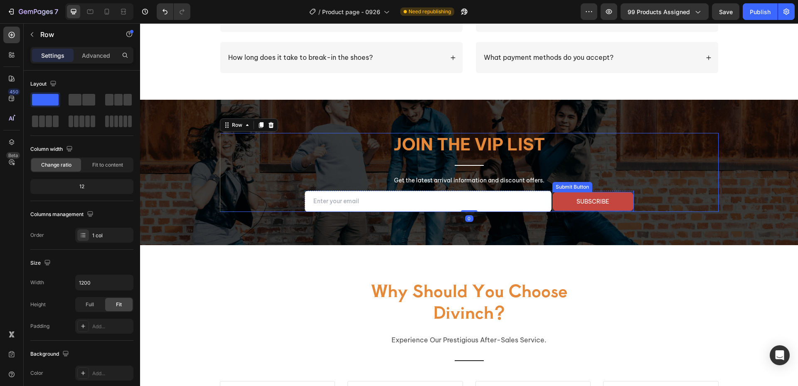
click at [619, 203] on button "subscribe" at bounding box center [592, 201] width 81 height 19
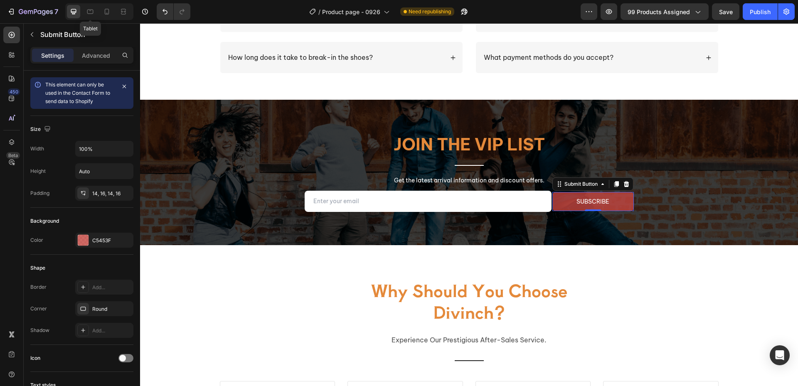
drag, startPoint x: 92, startPoint y: 13, endPoint x: 98, endPoint y: 13, distance: 6.2
click at [92, 13] on icon at bounding box center [90, 12] width 6 height 5
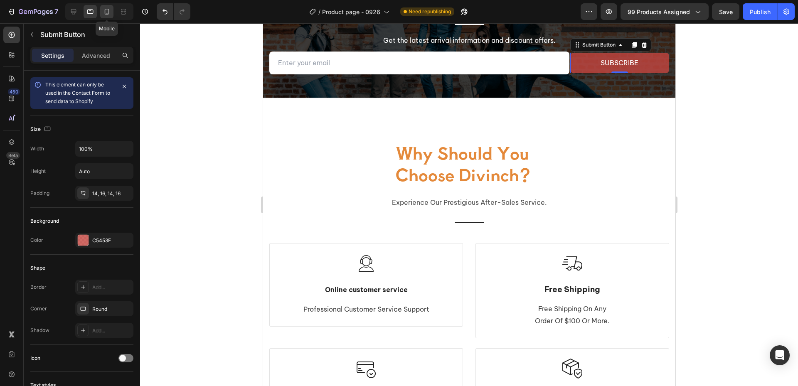
click at [104, 11] on icon at bounding box center [107, 11] width 8 height 8
type input "12"
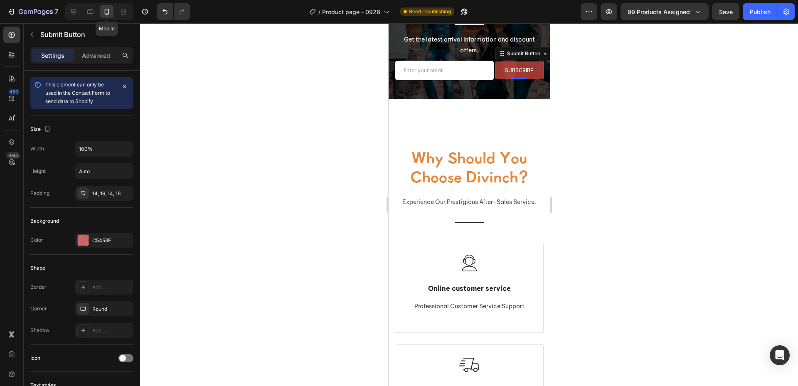
scroll to position [1394, 0]
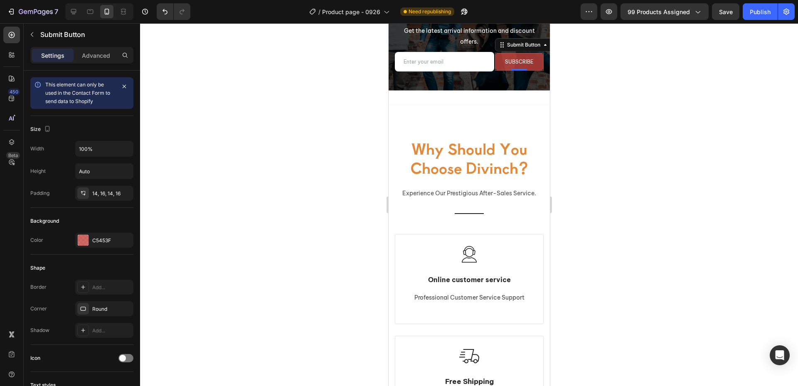
click at [292, 125] on div at bounding box center [469, 204] width 658 height 363
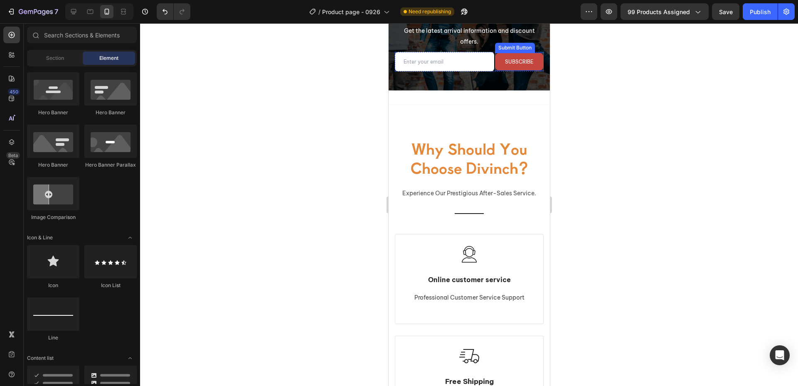
click at [530, 64] on button "subscribe" at bounding box center [519, 62] width 49 height 18
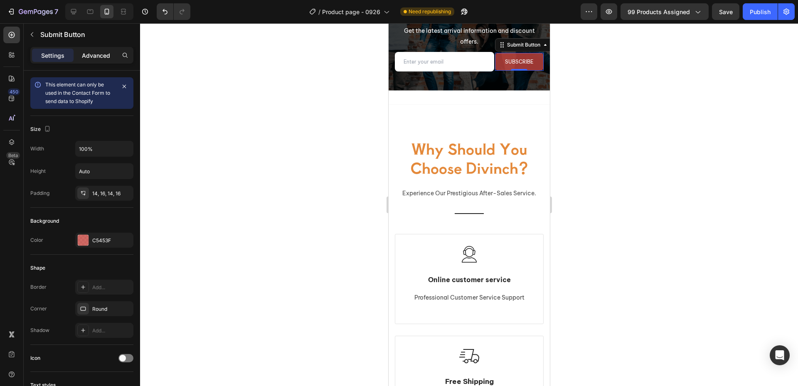
click at [96, 61] on div "Advanced" at bounding box center [96, 55] width 42 height 13
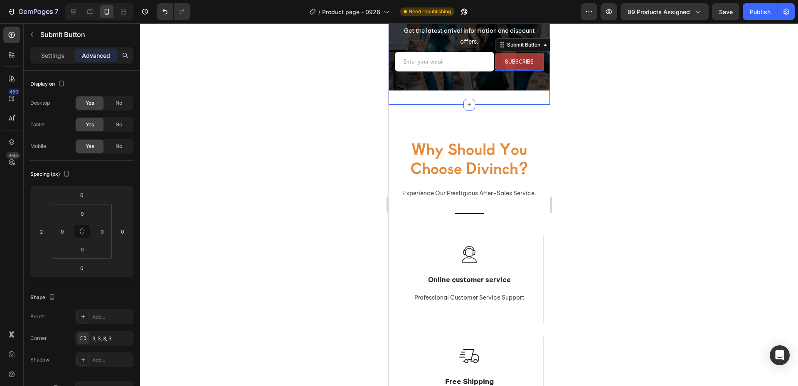
click at [425, 84] on div "Join the VIP list Heading Title Line Get the latest arrival information and dis…" at bounding box center [468, 29] width 161 height 152
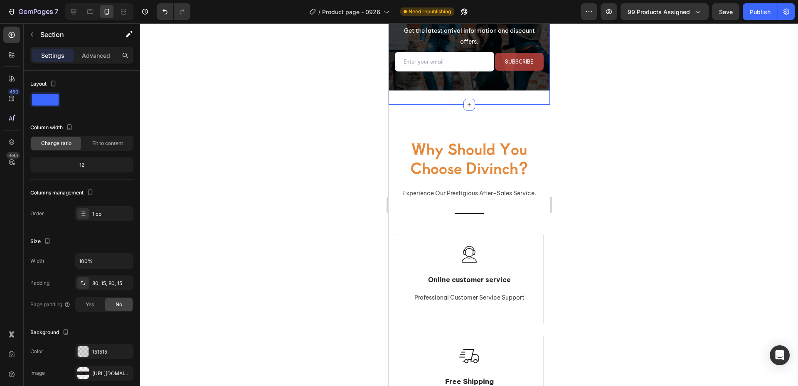
click at [277, 114] on div at bounding box center [469, 204] width 658 height 363
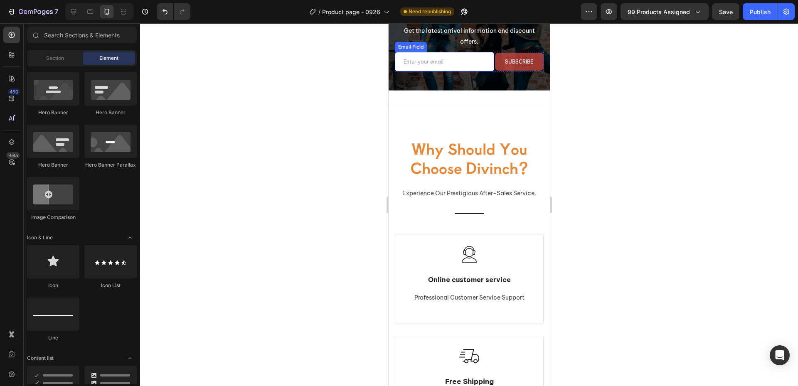
click at [481, 69] on input "email" at bounding box center [443, 62] width 99 height 20
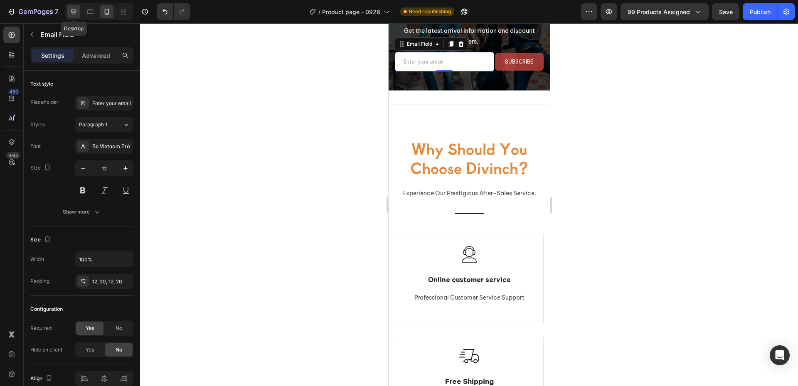
click at [71, 15] on icon at bounding box center [73, 11] width 8 height 8
type input "14"
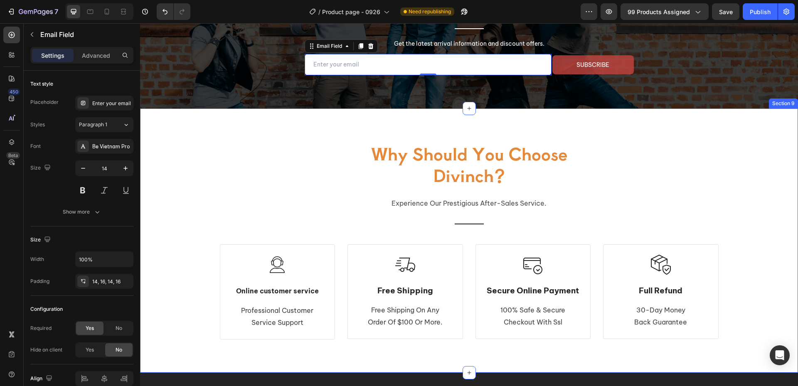
scroll to position [1261, 0]
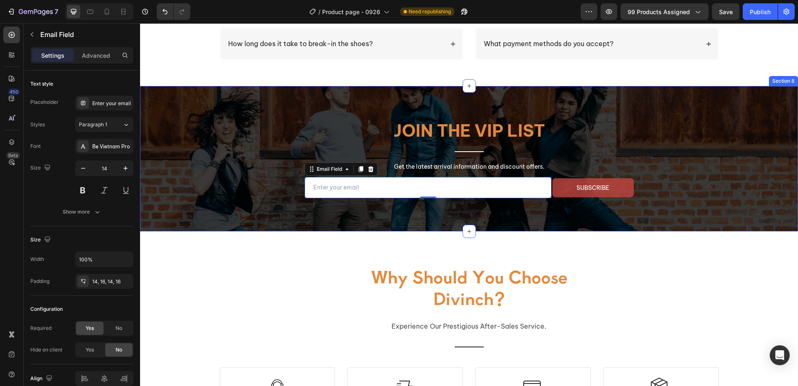
click at [170, 199] on div "Join the VIP list Heading Title Line Get the latest arrival information and dis…" at bounding box center [469, 158] width 658 height 145
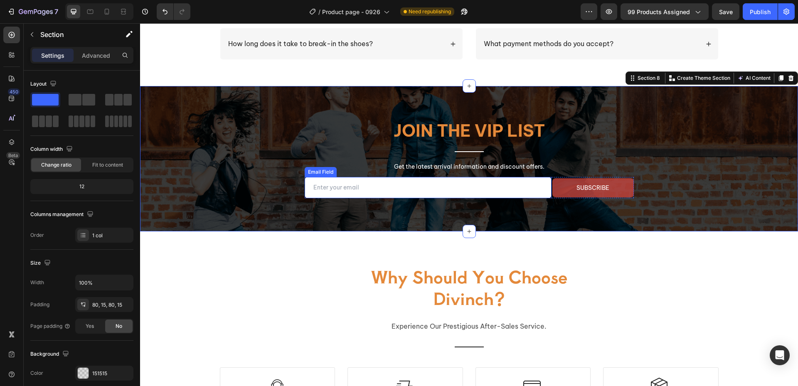
click at [305, 192] on input "email" at bounding box center [428, 187] width 247 height 21
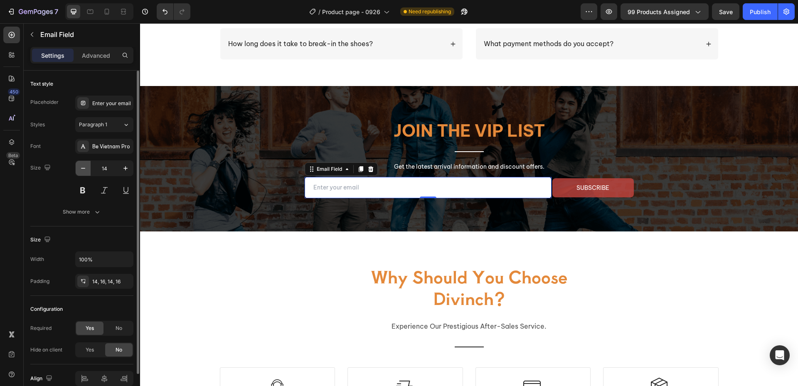
click at [83, 167] on icon "button" at bounding box center [83, 168] width 8 height 8
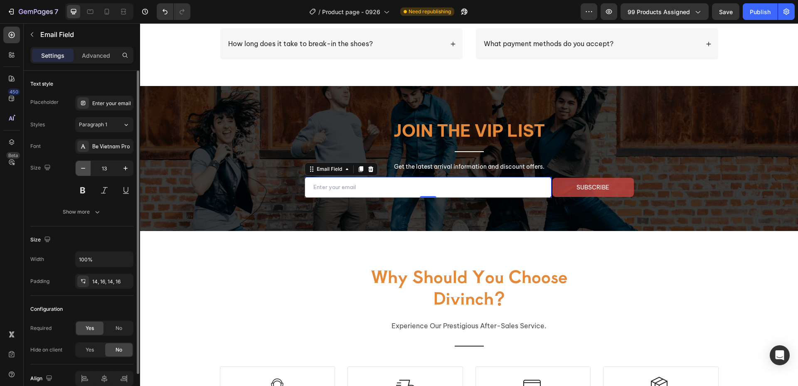
click at [83, 167] on icon "button" at bounding box center [83, 168] width 8 height 8
type input "12"
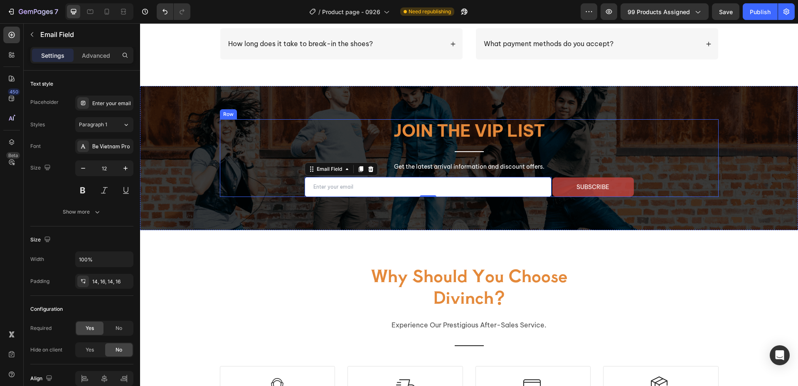
click at [220, 187] on div "Join the VIP list Heading Title Line Get the latest arrival information and dis…" at bounding box center [469, 158] width 499 height 78
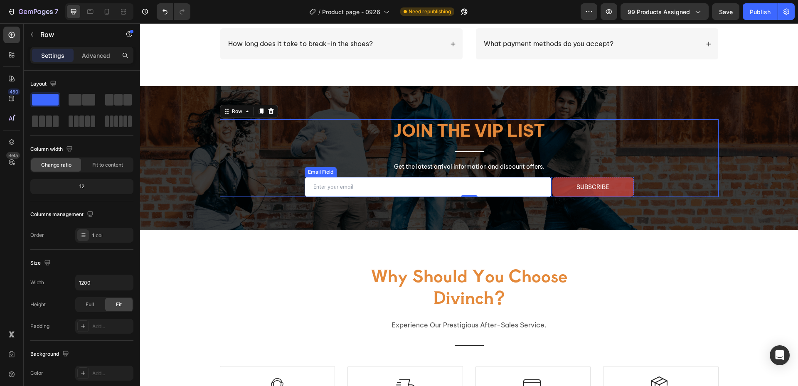
click at [311, 191] on input "email" at bounding box center [428, 187] width 247 height 20
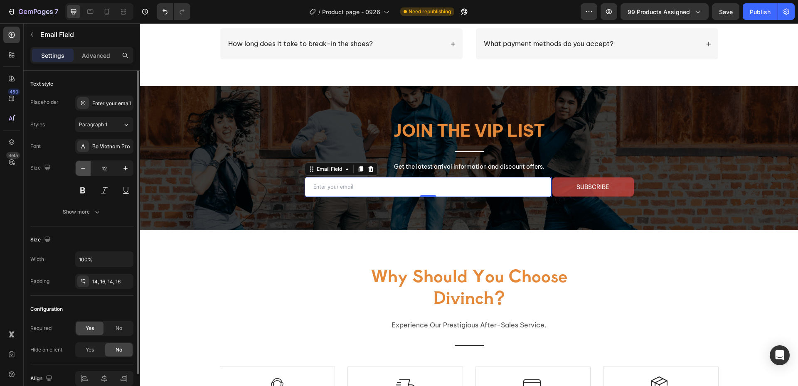
click at [81, 170] on icon "button" at bounding box center [83, 168] width 8 height 8
type input "11"
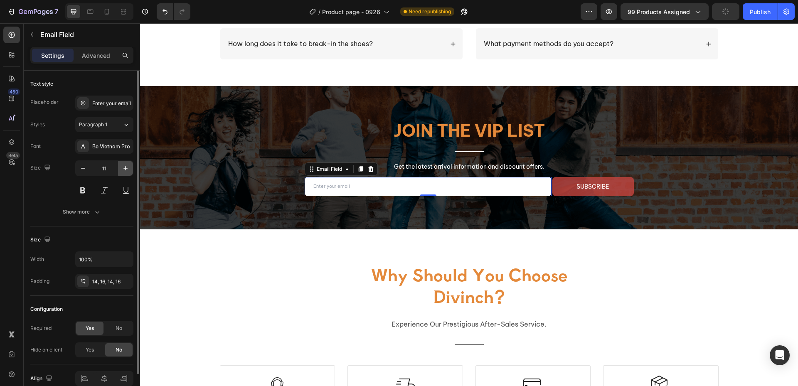
click at [125, 170] on icon "button" at bounding box center [125, 168] width 8 height 8
type input "12"
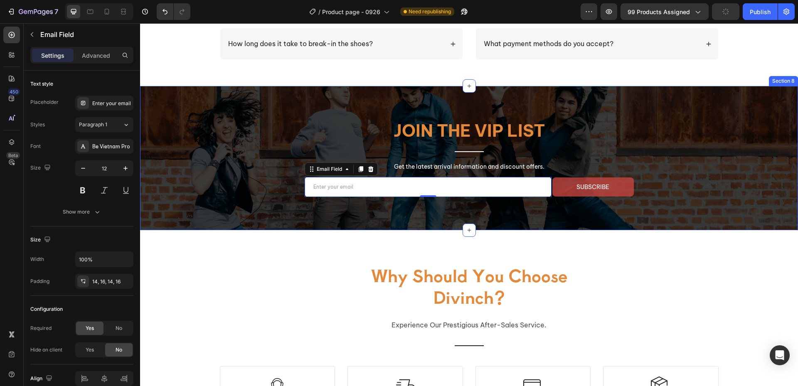
click at [212, 189] on div "Join the VIP list Heading Title Line Get the latest arrival information and dis…" at bounding box center [468, 158] width 645 height 78
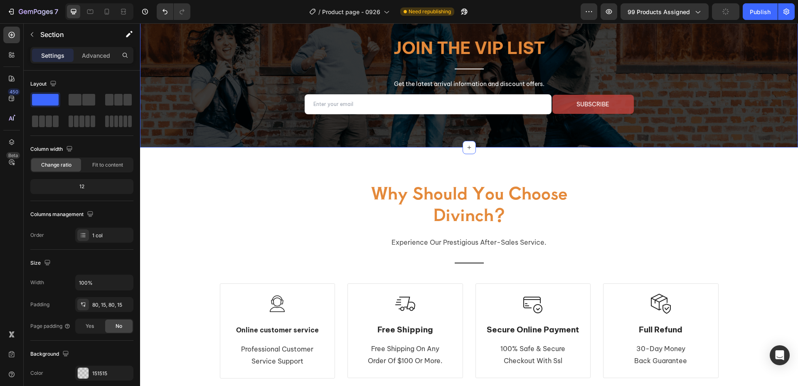
scroll to position [1344, 0]
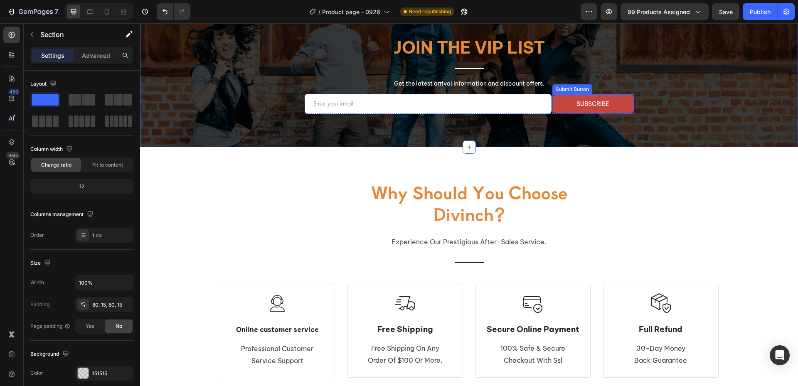
click at [557, 113] on button "subscribe" at bounding box center [592, 103] width 81 height 19
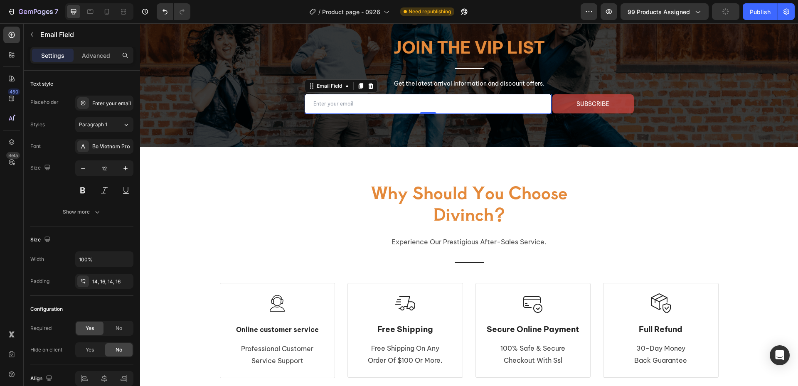
click at [516, 110] on input "email" at bounding box center [428, 104] width 247 height 20
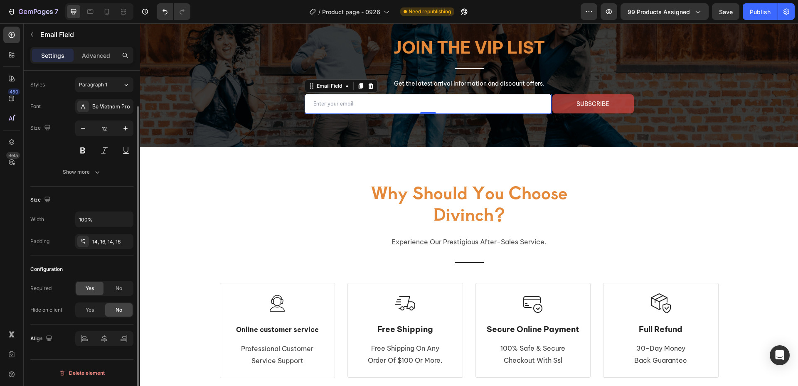
scroll to position [0, 0]
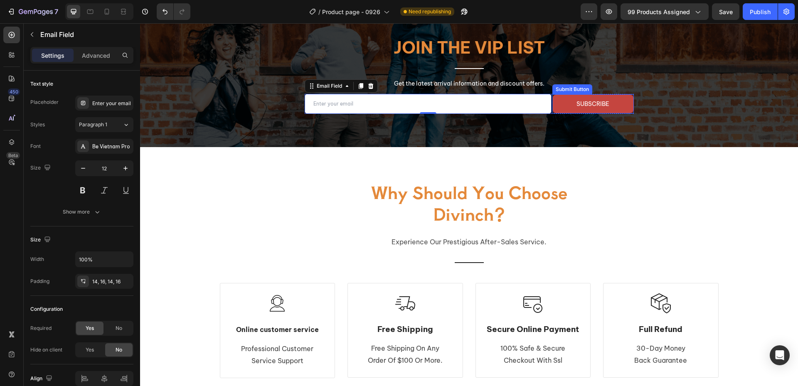
click at [575, 108] on button "subscribe" at bounding box center [592, 103] width 81 height 19
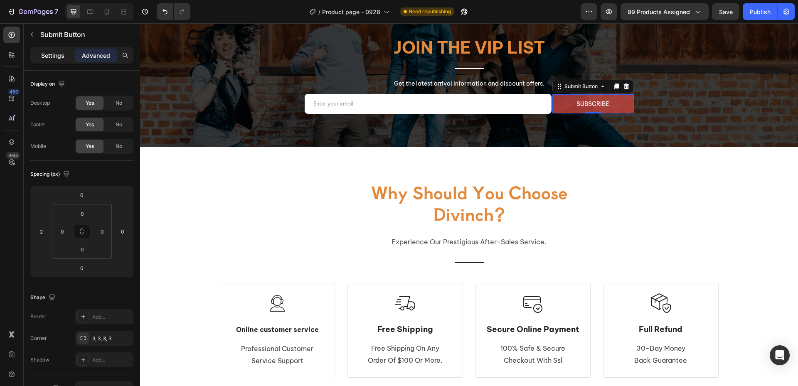
click at [54, 56] on p "Settings" at bounding box center [52, 55] width 23 height 9
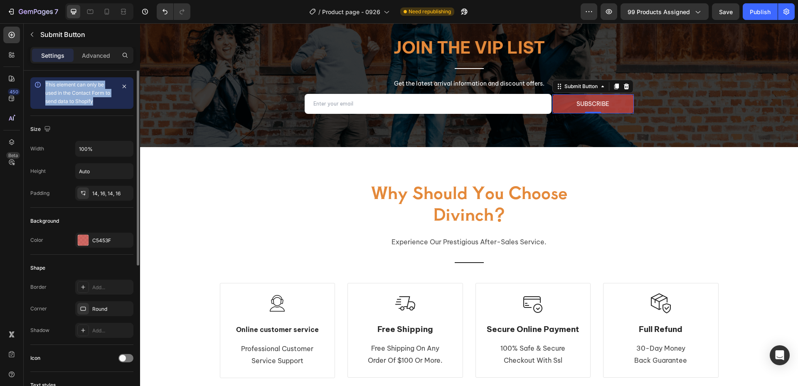
drag, startPoint x: 99, startPoint y: 103, endPoint x: 37, endPoint y: 87, distance: 64.3
click at [36, 87] on div "This element can only be used in the Contact Form to send data to Shopify" at bounding box center [81, 93] width 103 height 32
click at [86, 272] on div "Shape" at bounding box center [81, 267] width 103 height 13
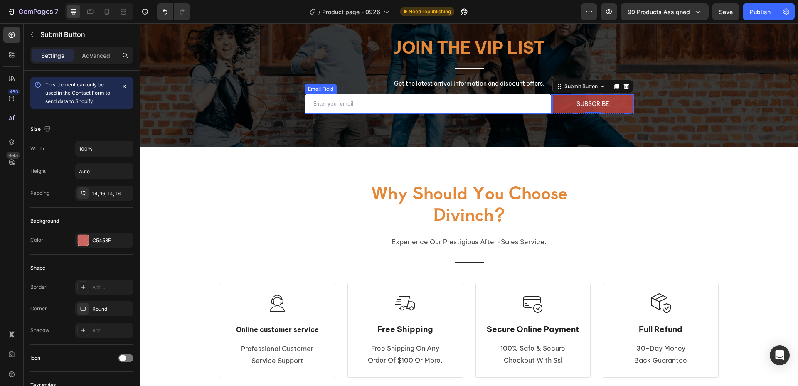
click at [396, 102] on input "email" at bounding box center [428, 104] width 247 height 20
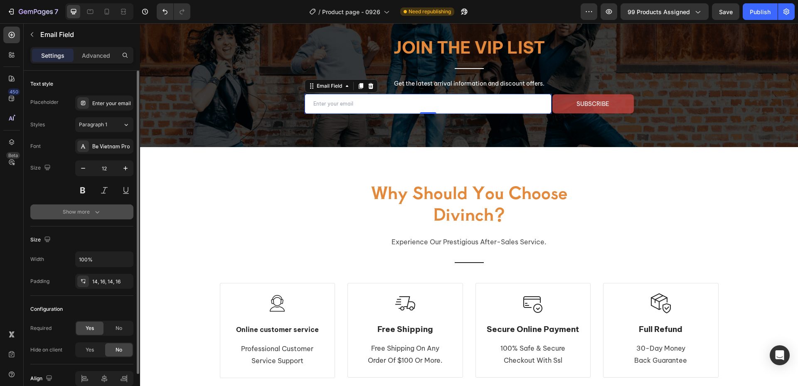
click at [79, 204] on button "Show more" at bounding box center [81, 211] width 103 height 15
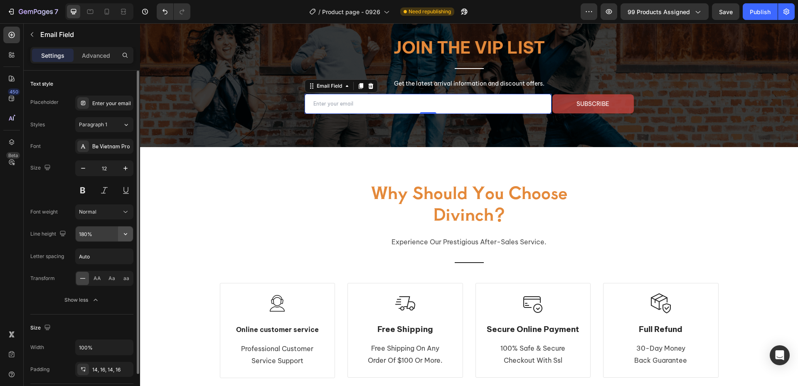
click at [123, 236] on icon "button" at bounding box center [125, 234] width 8 height 8
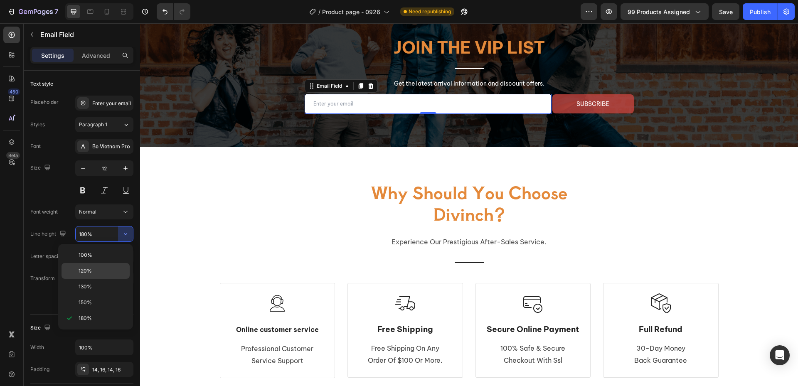
click at [102, 266] on div "120%" at bounding box center [96, 271] width 68 height 16
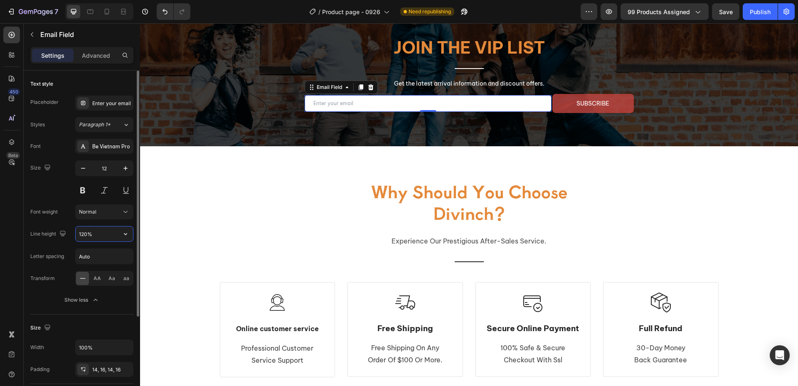
click at [105, 235] on input "120%" at bounding box center [104, 234] width 57 height 15
click at [121, 236] on icon "button" at bounding box center [125, 234] width 8 height 8
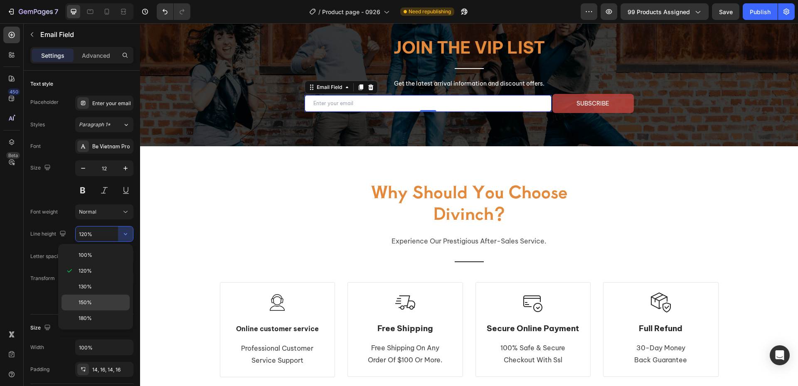
click at [96, 302] on p "150%" at bounding box center [102, 302] width 47 height 7
type input "150%"
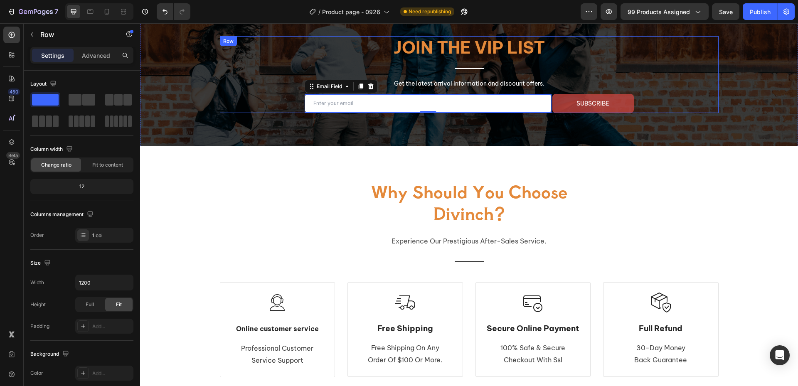
click at [245, 97] on div "Join the VIP list Heading Title Line Get the latest arrival information and dis…" at bounding box center [469, 74] width 499 height 77
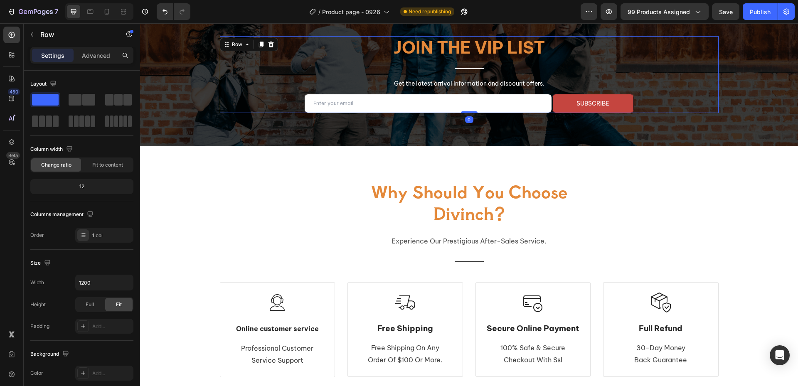
click at [630, 103] on div "Join the VIP list Heading Title Line Get the latest arrival information and dis…" at bounding box center [469, 74] width 499 height 77
click at [621, 102] on button "subscribe" at bounding box center [592, 103] width 81 height 19
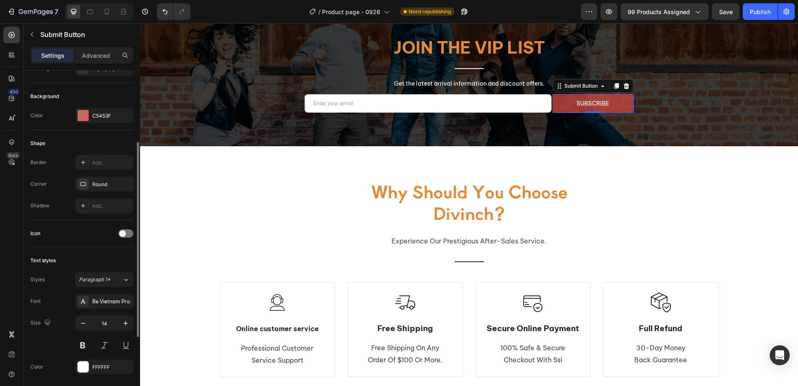
scroll to position [166, 0]
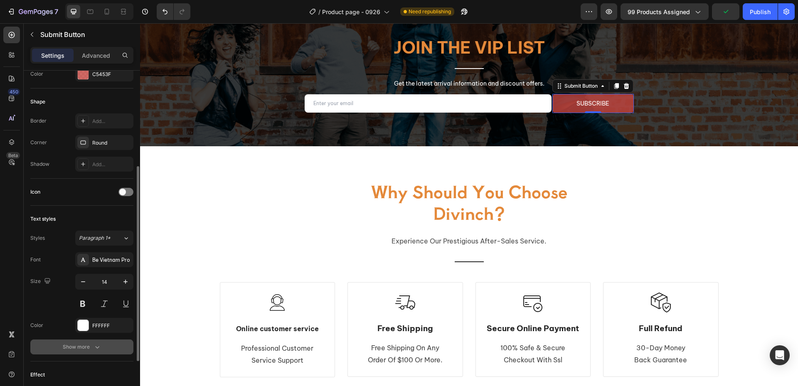
click at [83, 344] on div "Show more" at bounding box center [82, 347] width 39 height 8
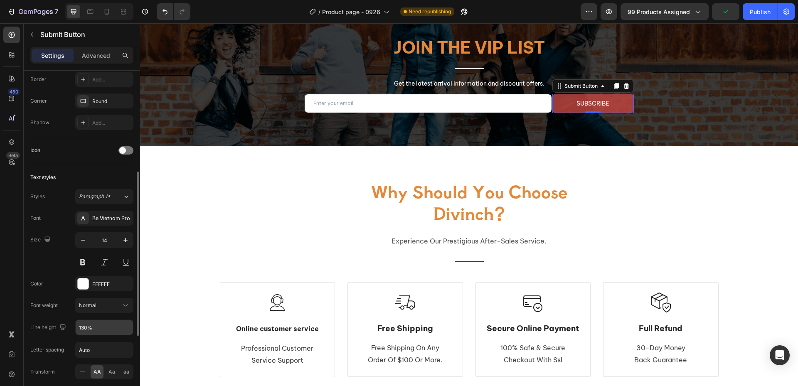
scroll to position [291, 0]
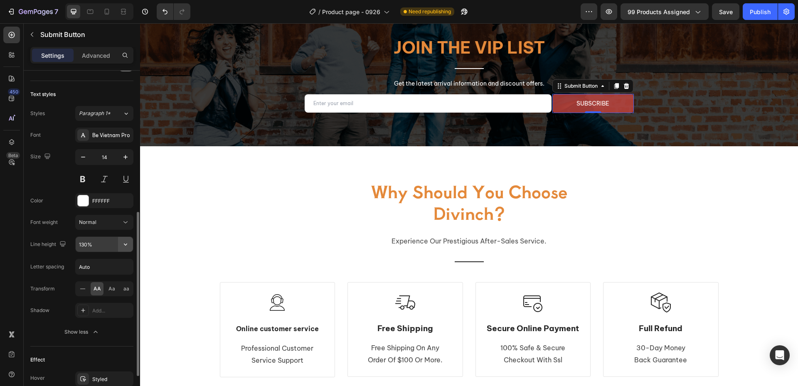
click at [122, 243] on icon "button" at bounding box center [125, 244] width 8 height 8
click at [98, 312] on p "150%" at bounding box center [102, 312] width 47 height 7
type input "150%"
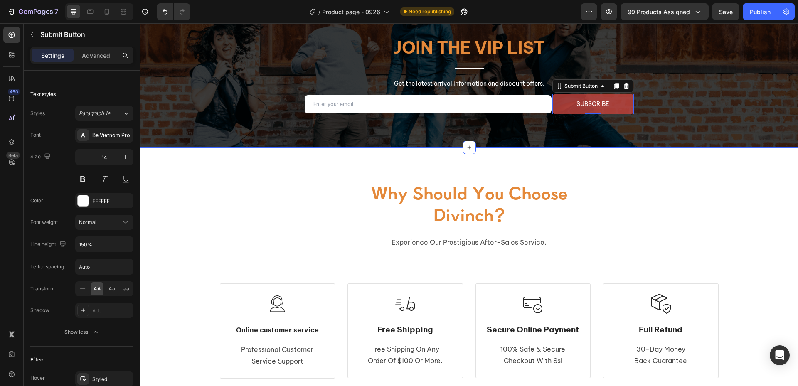
click at [243, 106] on div "Join the VIP list Heading Title Line Get the latest arrival information and dis…" at bounding box center [469, 75] width 499 height 78
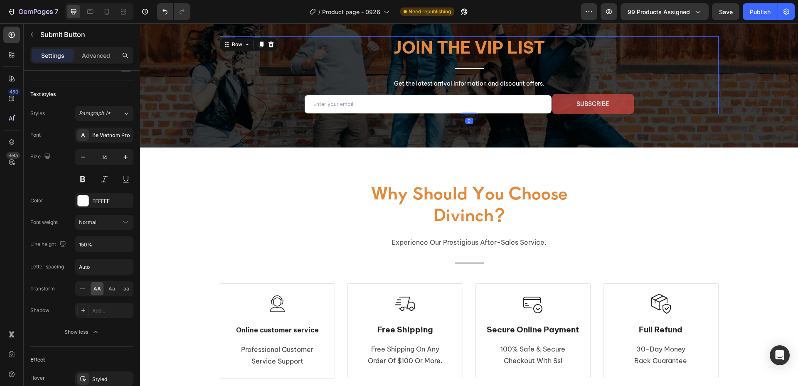
scroll to position [0, 0]
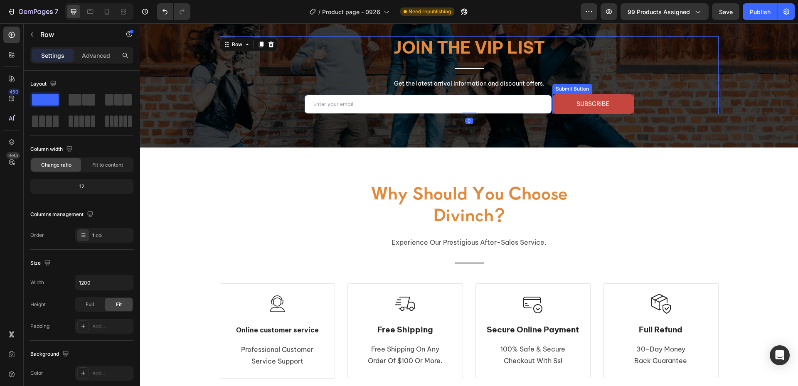
click at [613, 99] on button "subscribe" at bounding box center [592, 104] width 81 height 20
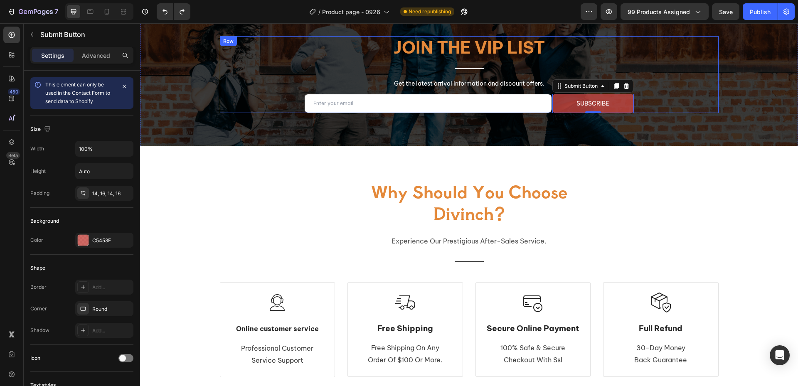
click at [276, 92] on div "Join the VIP list Heading Title Line Get the latest arrival information and dis…" at bounding box center [469, 74] width 499 height 77
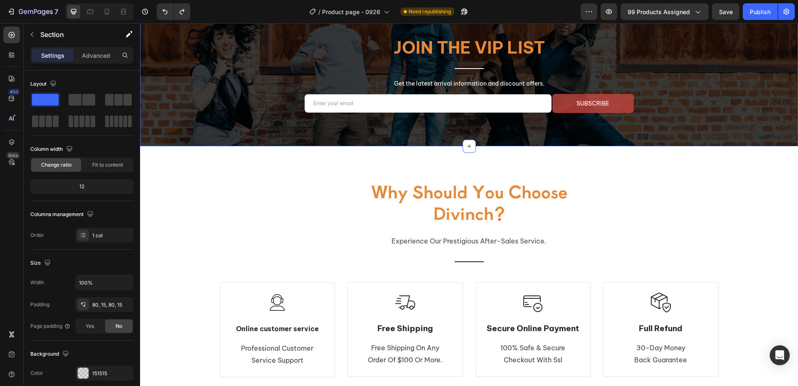
click at [165, 114] on div "Join the VIP list Heading Title Line Get the latest arrival information and dis…" at bounding box center [469, 74] width 658 height 143
click at [734, 9] on button "Save" at bounding box center [725, 11] width 27 height 17
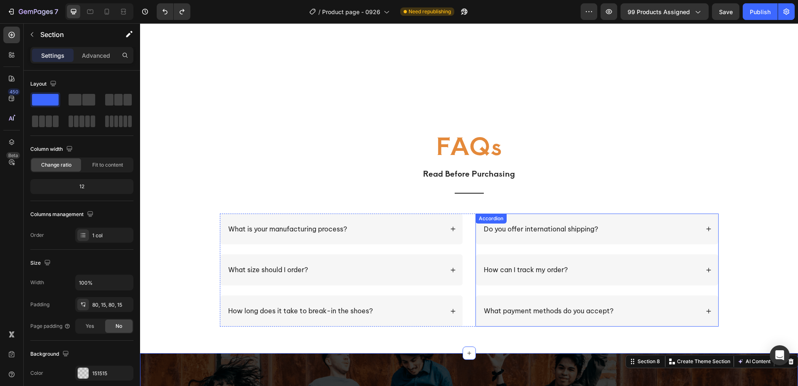
scroll to position [1136, 0]
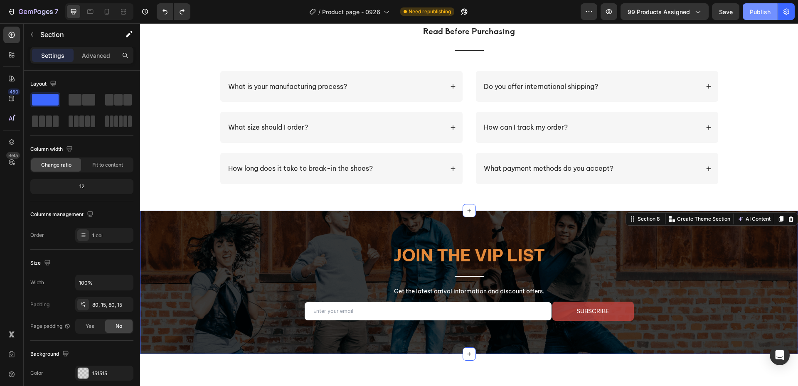
click at [748, 10] on button "Publish" at bounding box center [760, 11] width 35 height 17
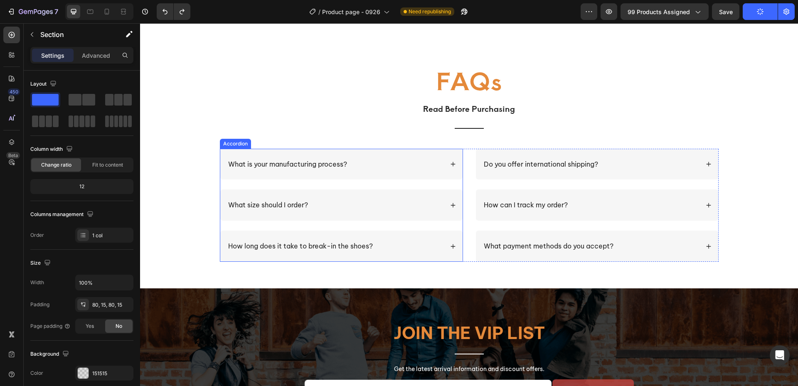
scroll to position [1344, 0]
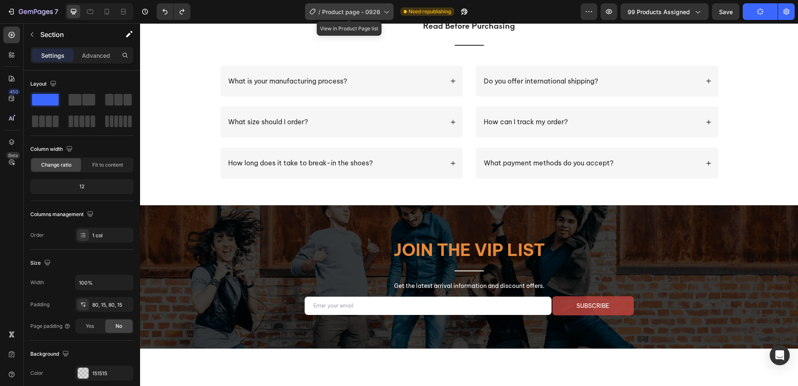
click at [364, 15] on span "Product page - 0926" at bounding box center [351, 11] width 58 height 9
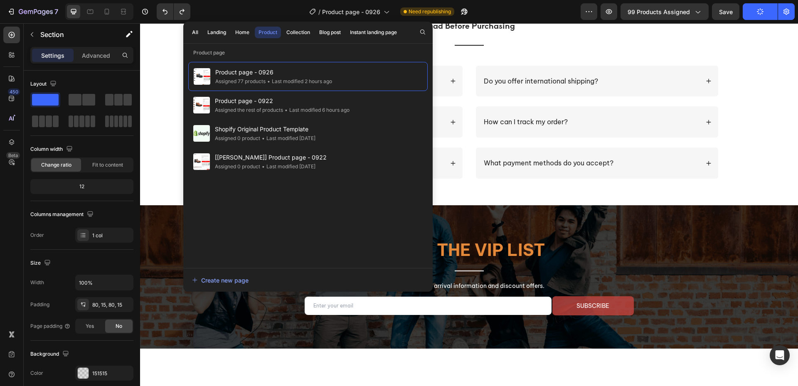
click at [244, 26] on div "All Landing Home Product Collection Blog post Instant landing page" at bounding box center [294, 33] width 222 height 22
click at [244, 34] on div "Home" at bounding box center [242, 32] width 14 height 7
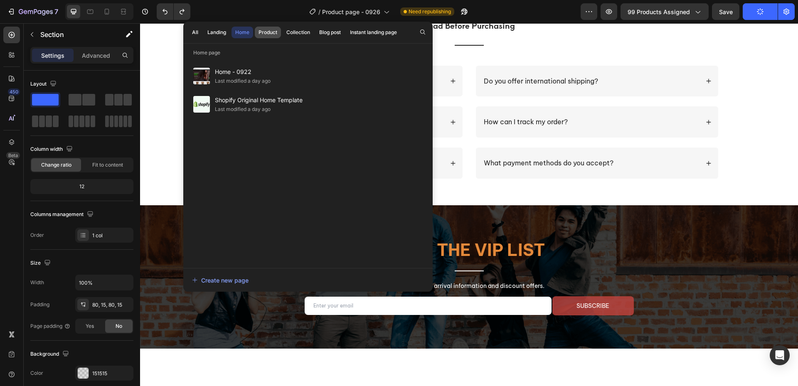
click at [266, 34] on div "Product" at bounding box center [268, 32] width 19 height 7
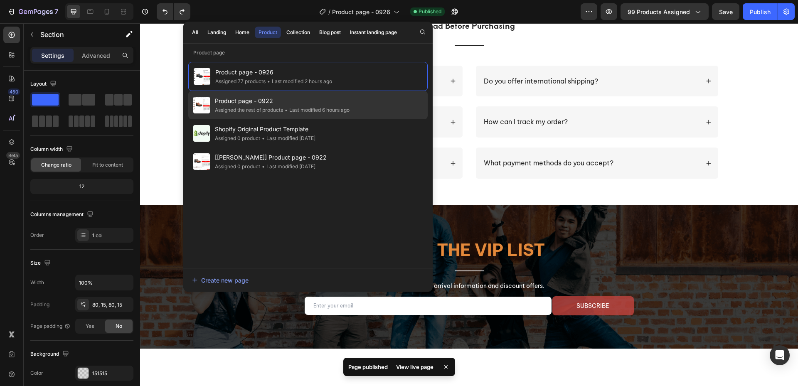
click at [304, 110] on div "• Last modified 6 hours ago" at bounding box center [316, 110] width 66 height 8
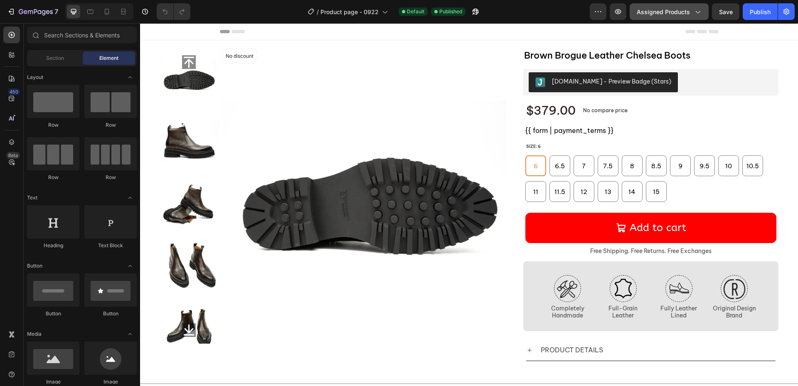
click at [648, 7] on span "Assigned Products" at bounding box center [663, 11] width 53 height 9
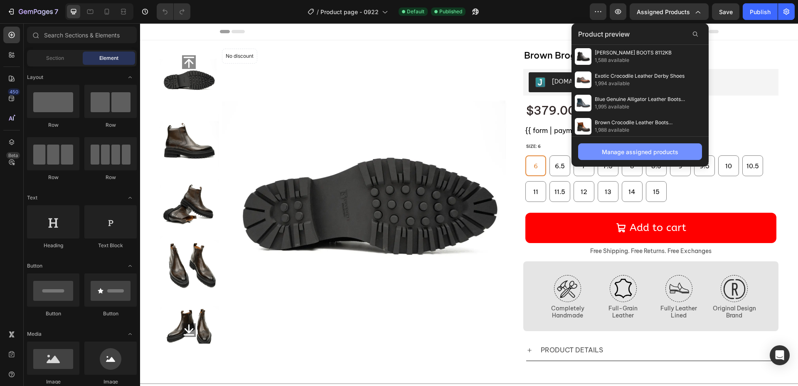
click at [629, 153] on div "Manage assigned products" at bounding box center [640, 152] width 76 height 9
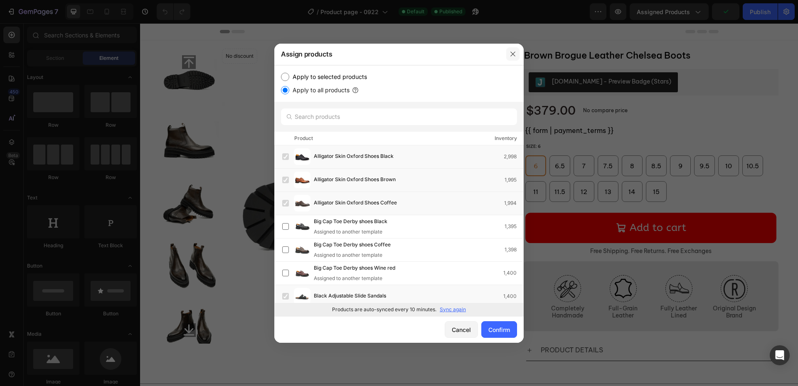
click at [510, 54] on icon "button" at bounding box center [513, 54] width 7 height 7
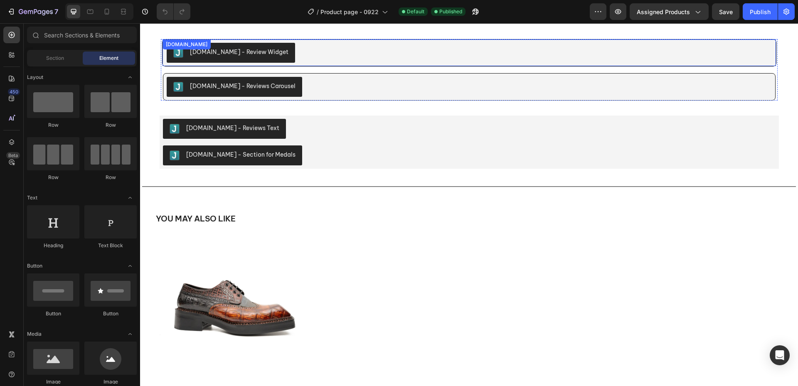
scroll to position [417, 0]
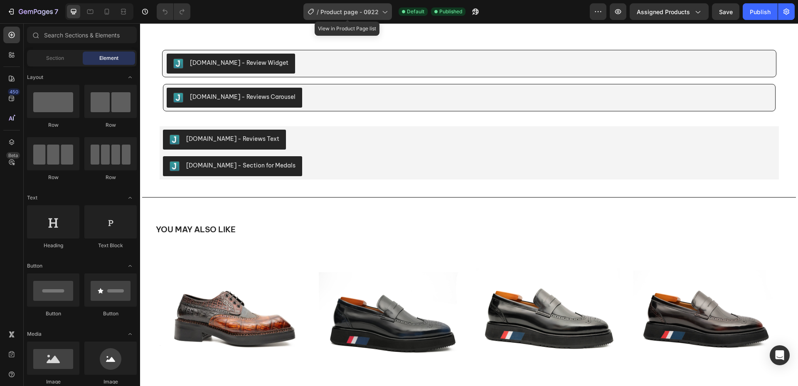
click at [347, 12] on span "Product page - 0922" at bounding box center [349, 11] width 58 height 9
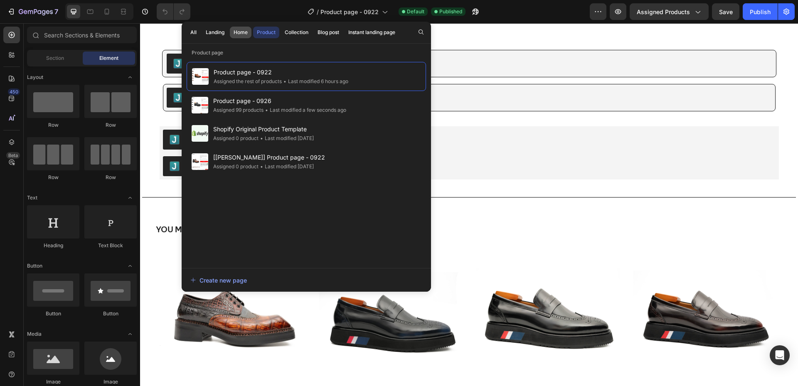
click at [237, 27] on button "Home" at bounding box center [241, 33] width 22 height 12
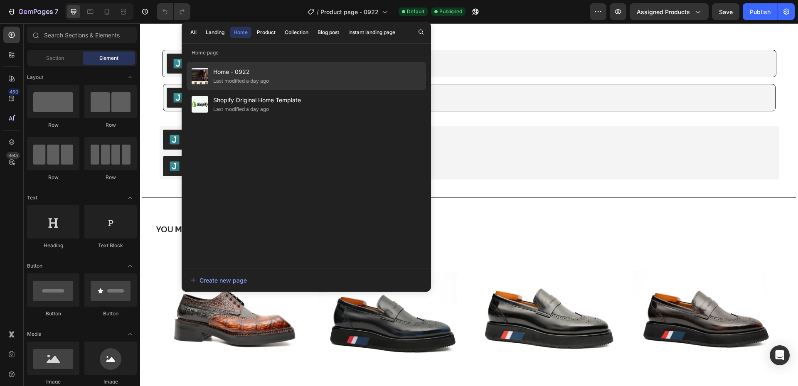
click at [271, 76] on div "Home - 0922 Last modified a day ago" at bounding box center [306, 76] width 239 height 28
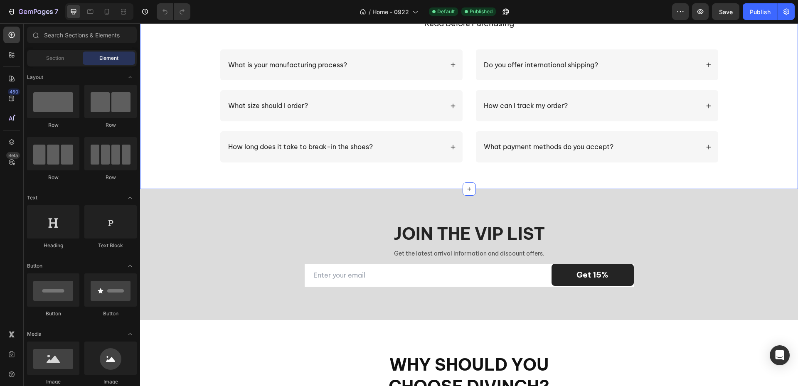
scroll to position [1413, 0]
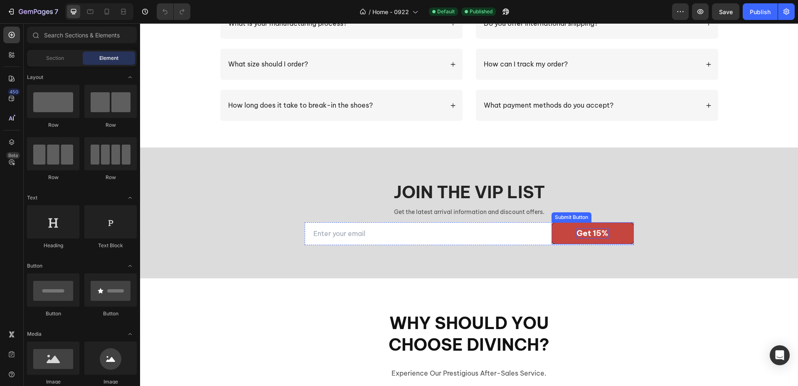
click at [594, 236] on div "Get 15%" at bounding box center [592, 233] width 32 height 10
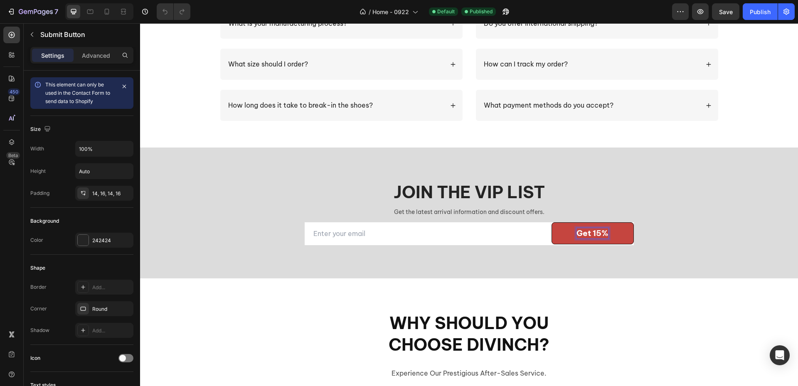
click at [594, 236] on div "Get 15%" at bounding box center [592, 233] width 32 height 10
click at [594, 236] on p "Get 15%" at bounding box center [592, 233] width 32 height 10
click at [581, 234] on p "Get 15%" at bounding box center [592, 233] width 32 height 10
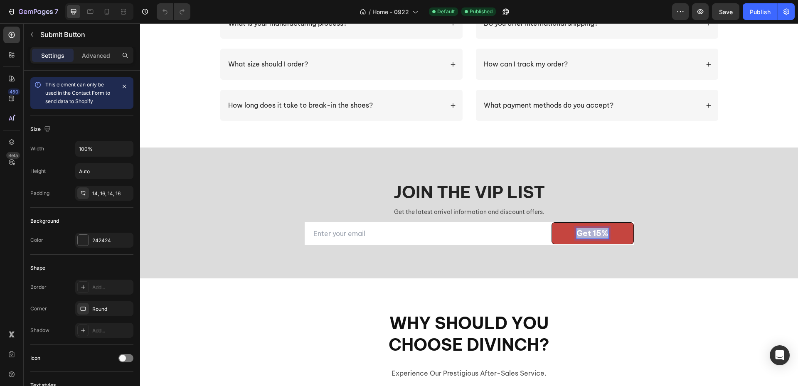
click at [581, 234] on p "Get 15%" at bounding box center [592, 233] width 32 height 10
click at [582, 235] on p "subscribe" at bounding box center [592, 233] width 39 height 10
copy p "subscribe"
click at [582, 235] on p "subscribe" at bounding box center [592, 233] width 39 height 10
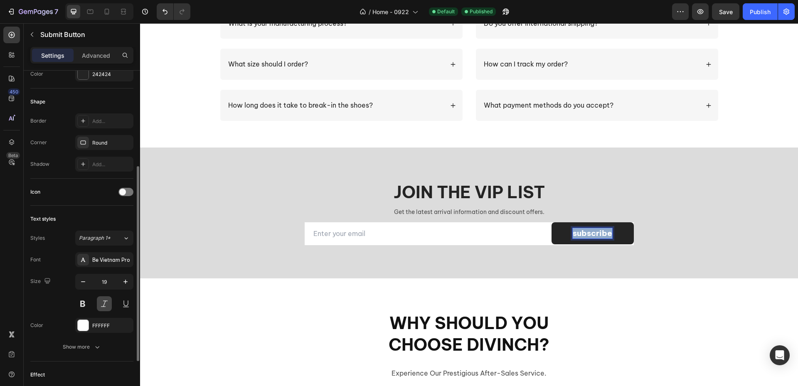
scroll to position [208, 0]
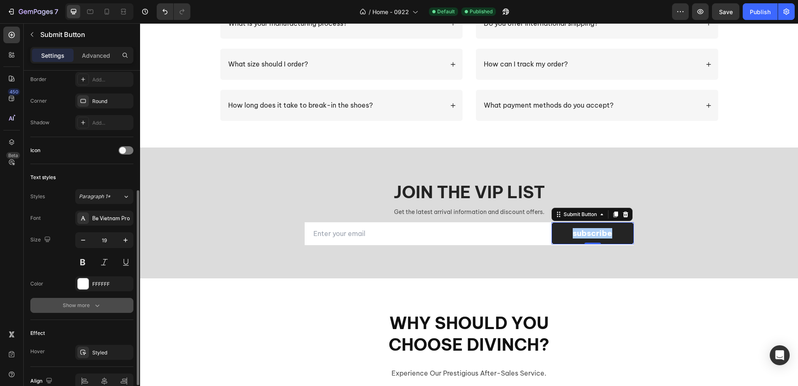
click at [92, 305] on div "Show more" at bounding box center [82, 305] width 39 height 8
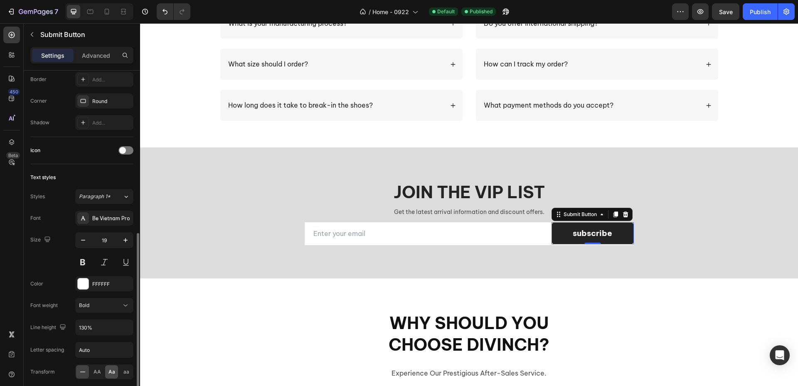
scroll to position [249, 0]
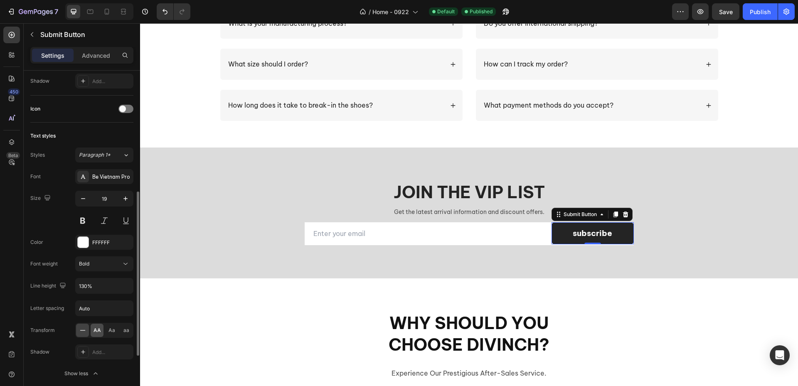
click at [95, 327] on span "AA" at bounding box center [97, 330] width 7 height 7
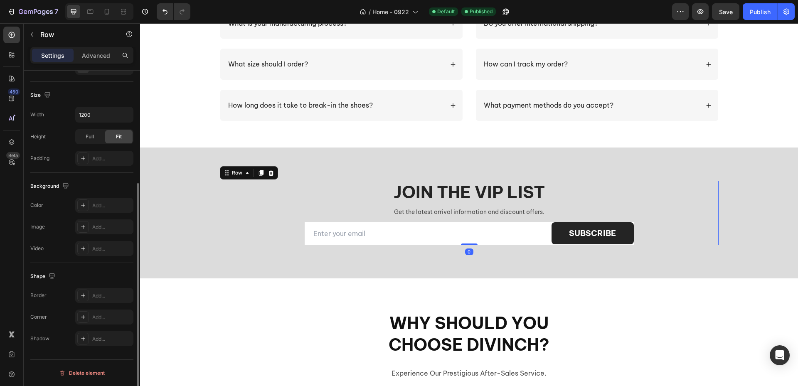
click at [240, 233] on div "Join the VIP list Heading Get the latest arrival information and discount offer…" at bounding box center [469, 213] width 499 height 64
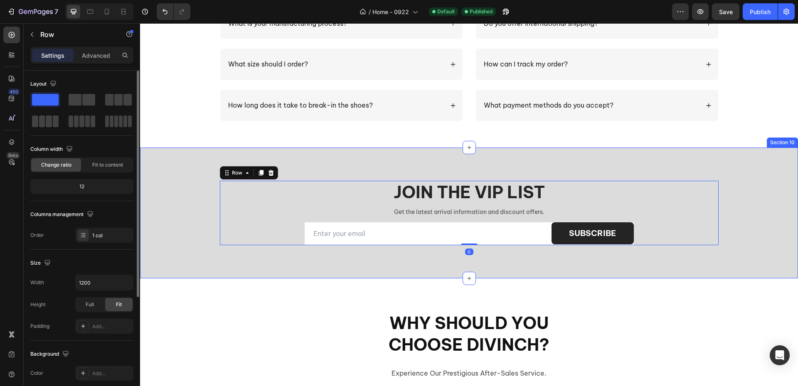
click at [241, 265] on div "Join the VIP list Heading Get the latest arrival information and discount offer…" at bounding box center [469, 213] width 658 height 131
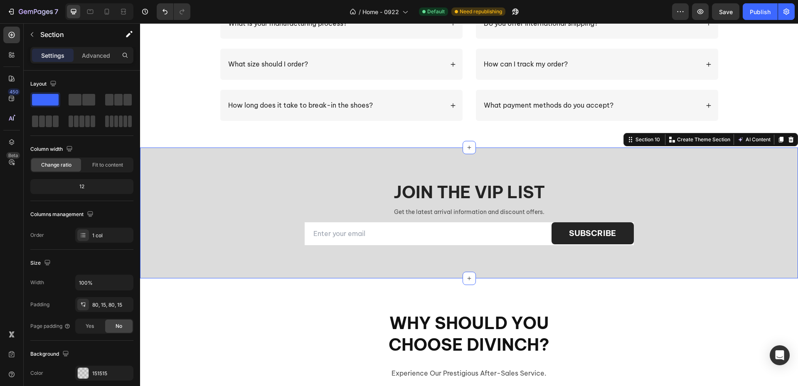
click at [636, 266] on div "Join the VIP list Heading Get the latest arrival information and discount offer…" at bounding box center [469, 213] width 658 height 131
click at [98, 54] on p "Advanced" at bounding box center [96, 55] width 28 height 9
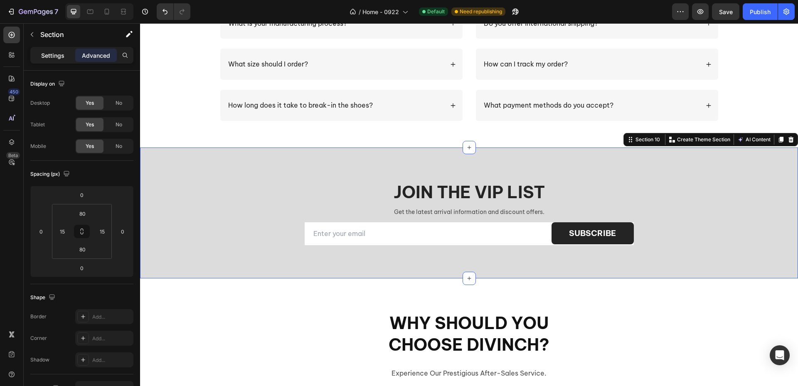
click at [61, 58] on p "Settings" at bounding box center [52, 55] width 23 height 9
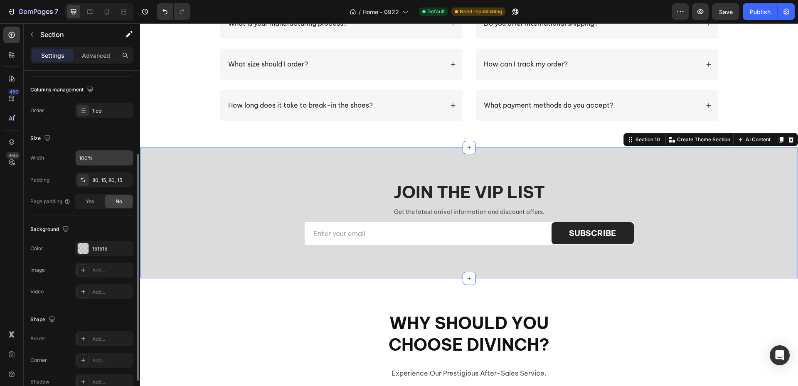
scroll to position [168, 0]
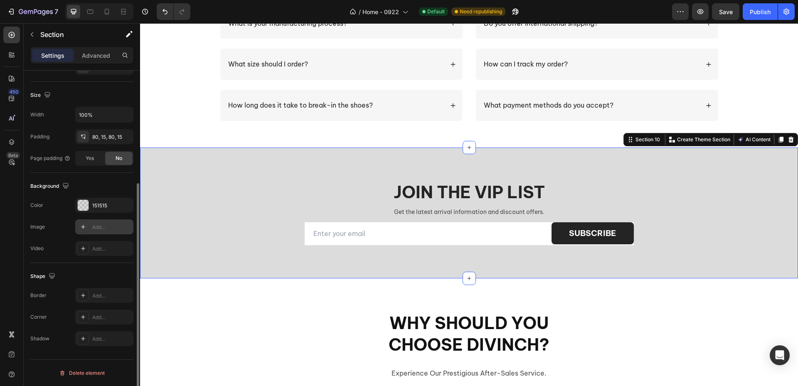
click at [106, 229] on div "Add..." at bounding box center [111, 227] width 39 height 7
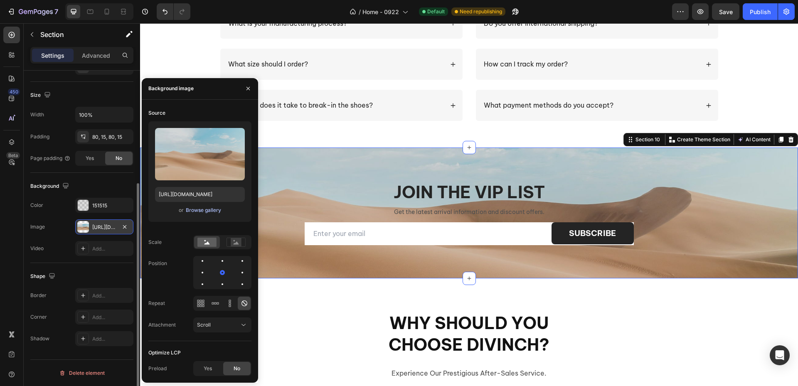
click at [199, 209] on div "Browse gallery" at bounding box center [203, 210] width 35 height 7
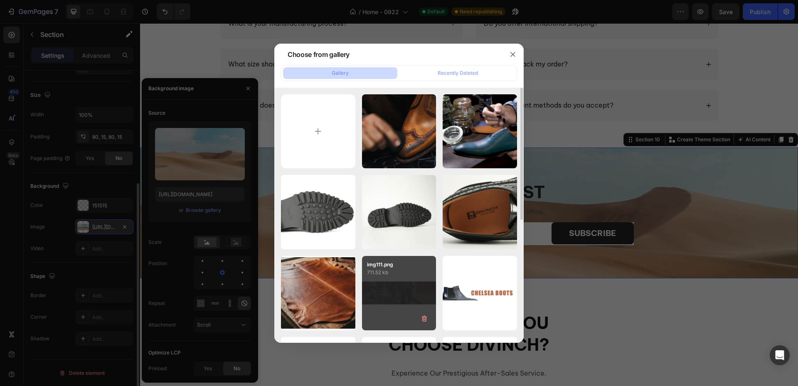
drag, startPoint x: 402, startPoint y: 293, endPoint x: 369, endPoint y: 288, distance: 33.3
click at [402, 293] on div "img111.png 711.52 kb" at bounding box center [399, 293] width 74 height 74
type input "https://cdn.shopify.com/s/files/1/0872/8107/4449/files/gempages_583776568153736…"
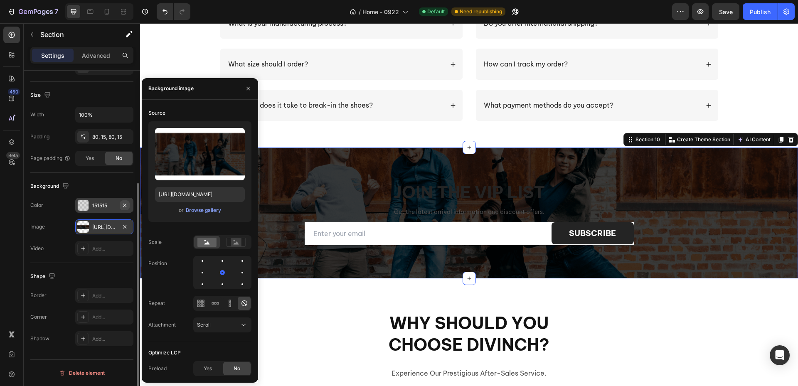
click at [124, 206] on icon "button" at bounding box center [124, 204] width 3 height 3
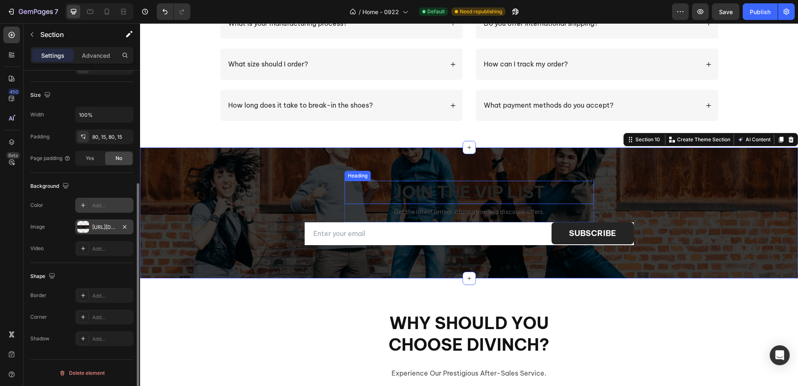
click at [508, 193] on h2 "Join the VIP list" at bounding box center [469, 192] width 249 height 23
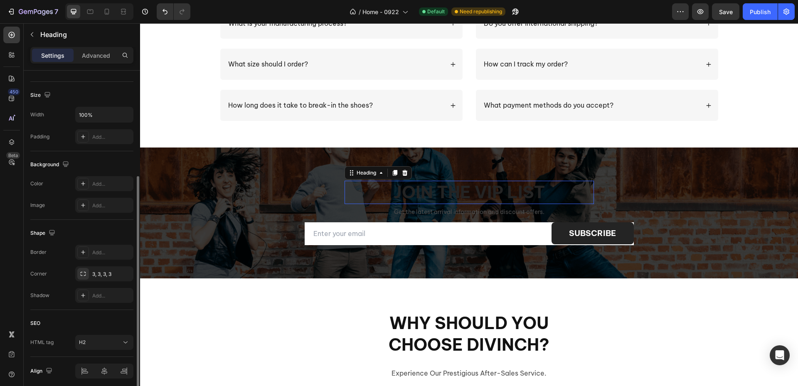
scroll to position [0, 0]
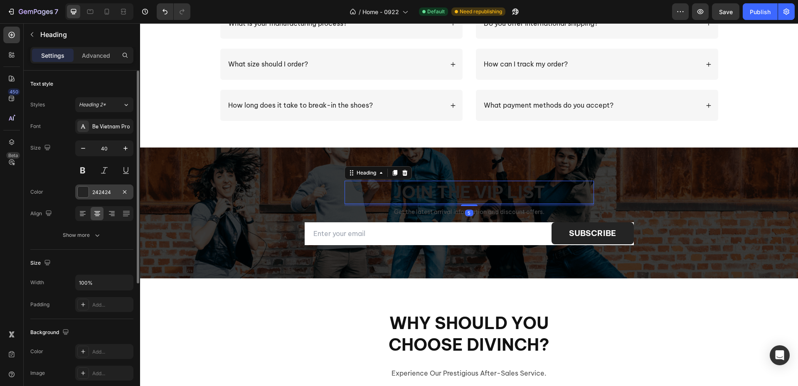
click at [112, 194] on div "242424" at bounding box center [104, 192] width 24 height 7
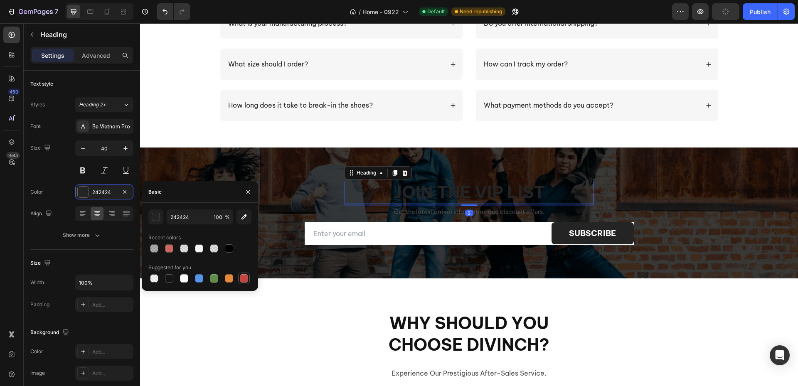
drag, startPoint x: 229, startPoint y: 278, endPoint x: 244, endPoint y: 273, distance: 16.4
click at [228, 278] on div at bounding box center [229, 278] width 8 height 8
type input "E4893A"
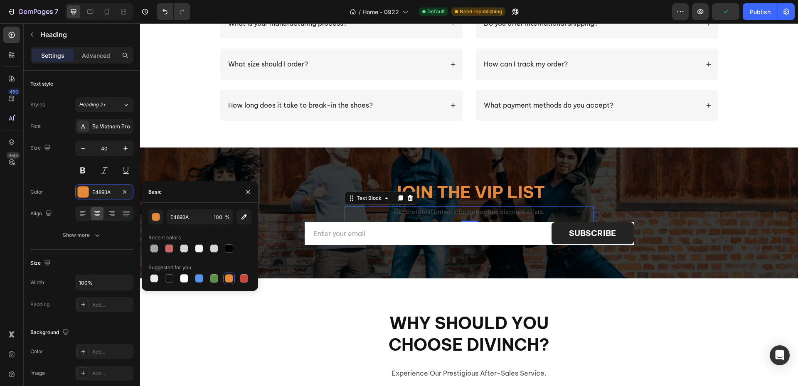
click at [448, 214] on p "Get the latest arrival information and discount offers." at bounding box center [469, 212] width 248 height 10
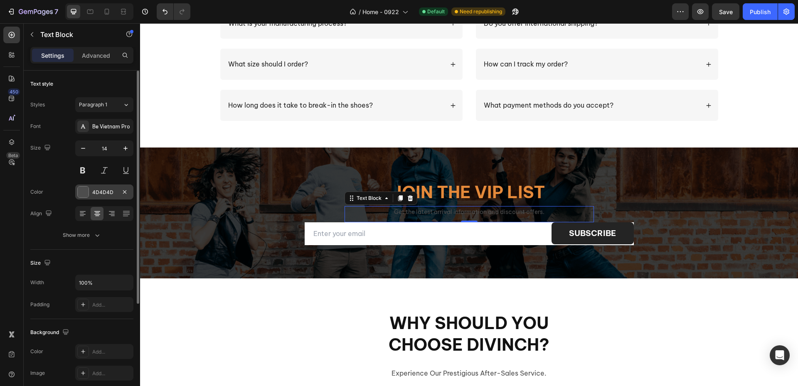
click at [83, 191] on div at bounding box center [83, 192] width 11 height 11
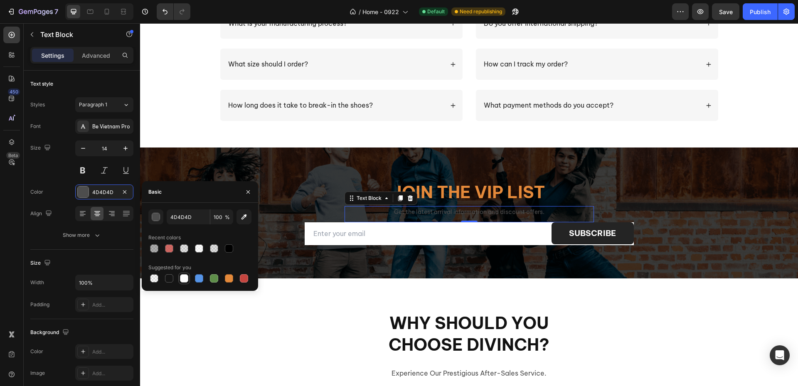
click at [187, 278] on div at bounding box center [184, 278] width 8 height 8
type input "FFFFFF"
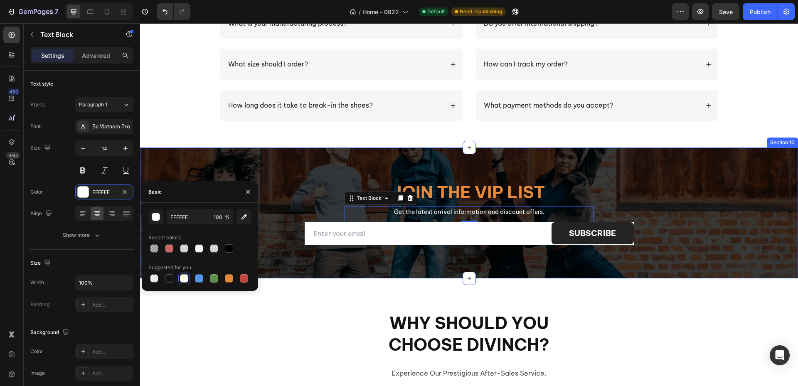
click at [533, 262] on div "Join the VIP list Heading Get the latest arrival information and discount offer…" at bounding box center [469, 213] width 658 height 131
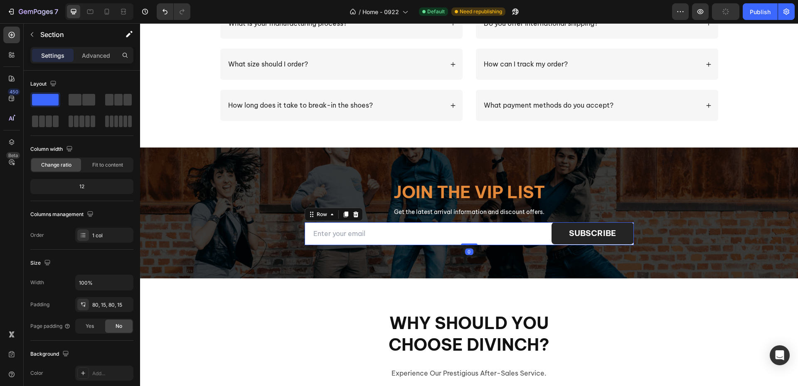
click at [629, 244] on div "subscribe Submit Button" at bounding box center [593, 233] width 82 height 23
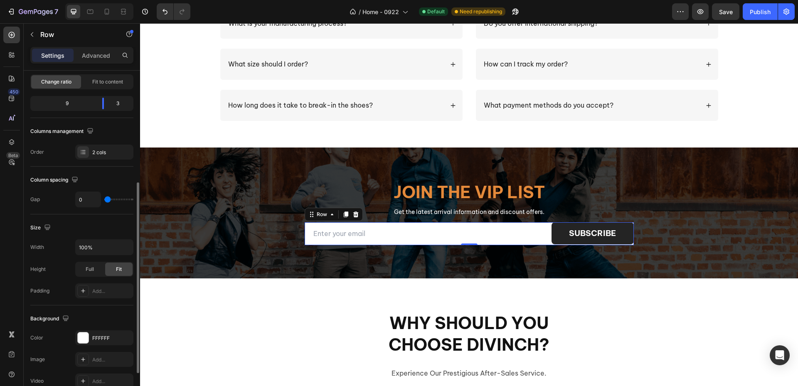
scroll to position [125, 0]
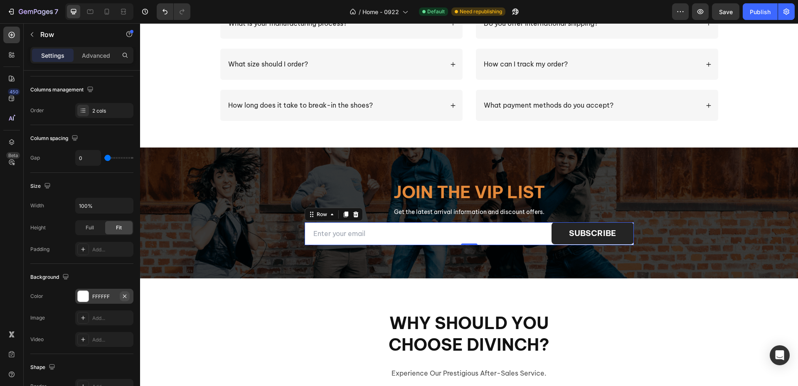
click at [123, 298] on icon "button" at bounding box center [124, 296] width 7 height 7
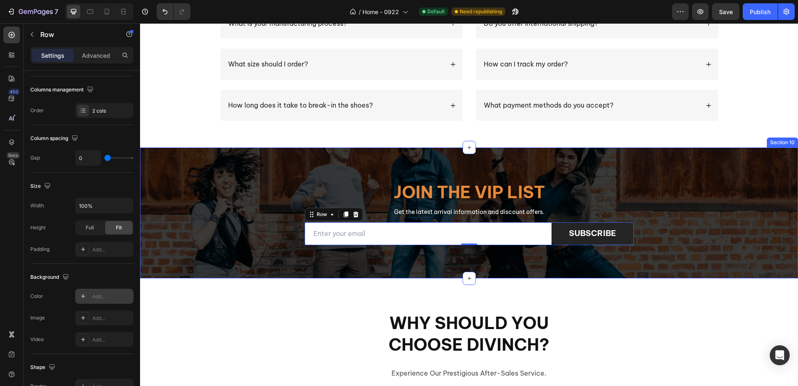
click at [597, 258] on div "Join the VIP list Heading Get the latest arrival information and discount offer…" at bounding box center [469, 213] width 658 height 131
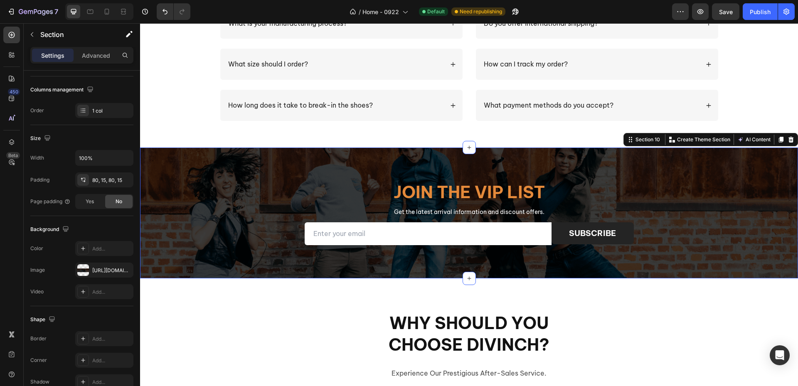
scroll to position [0, 0]
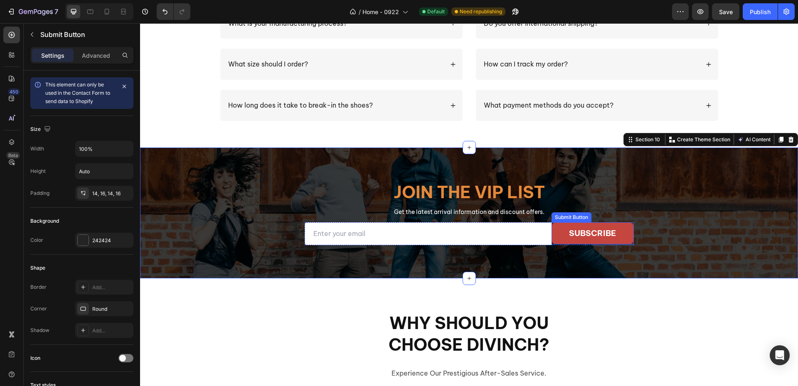
click at [628, 237] on button "subscribe" at bounding box center [593, 233] width 82 height 22
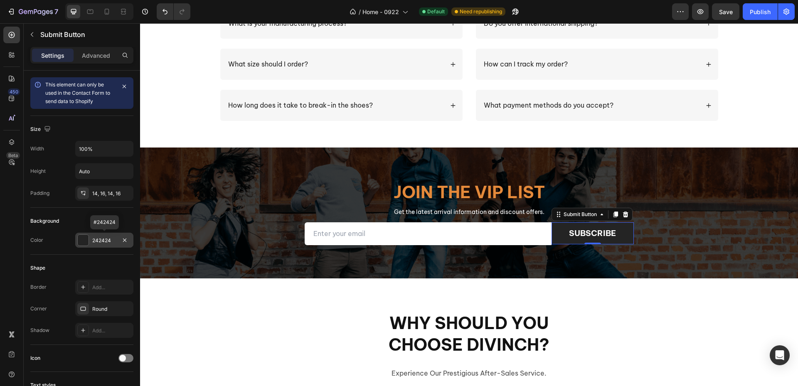
click at [84, 244] on div at bounding box center [83, 240] width 11 height 11
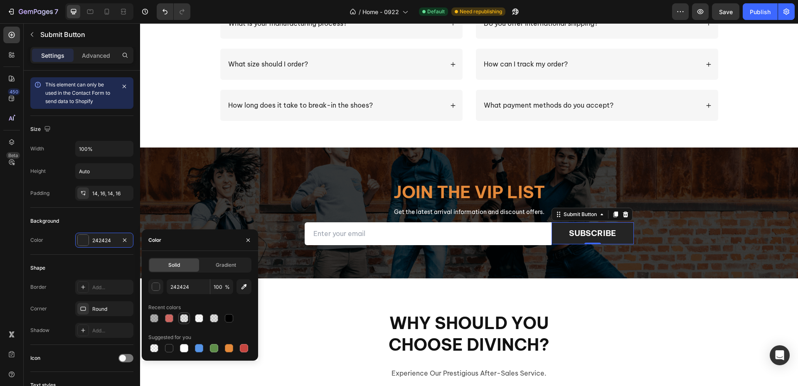
drag, startPoint x: 170, startPoint y: 320, endPoint x: 183, endPoint y: 319, distance: 13.3
click at [170, 320] on div at bounding box center [169, 318] width 8 height 8
type input "C5453F"
type input "80"
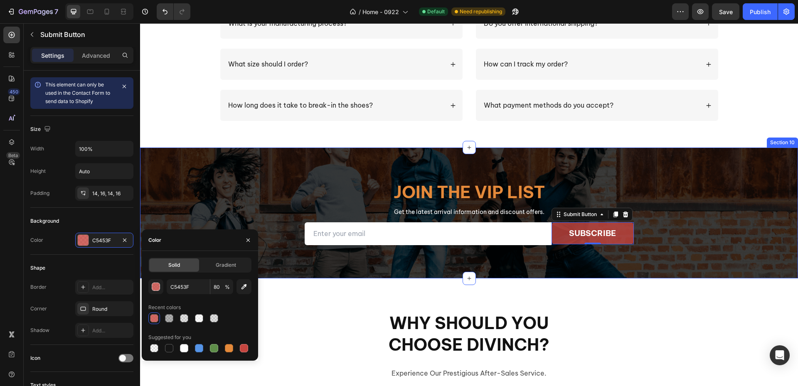
click at [555, 260] on div "Join the VIP list Heading Get the latest arrival information and discount offer…" at bounding box center [469, 213] width 658 height 131
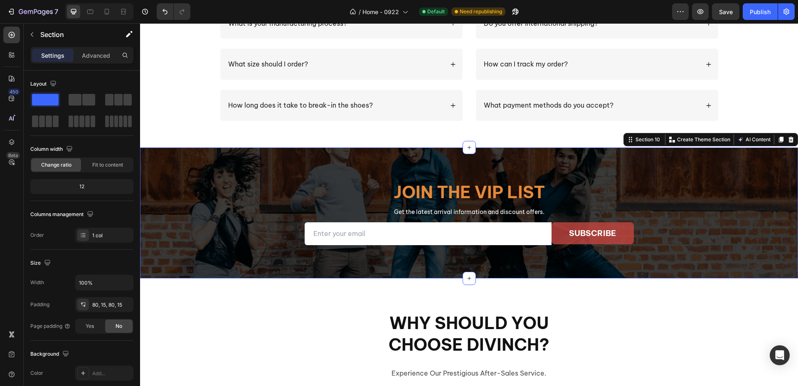
click at [545, 264] on div "Join the VIP list Heading Get the latest arrival information and discount offer…" at bounding box center [469, 213] width 658 height 131
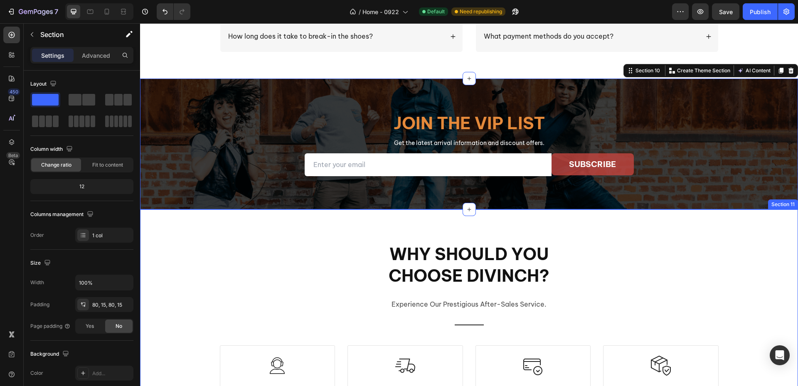
scroll to position [1496, 0]
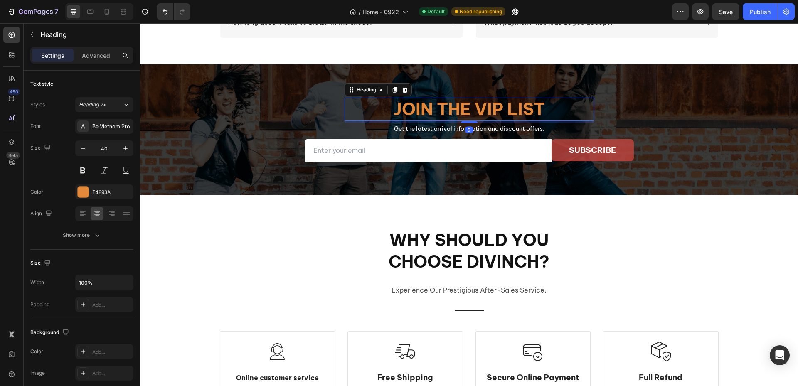
click at [470, 120] on h2 "Join the VIP list" at bounding box center [469, 109] width 249 height 23
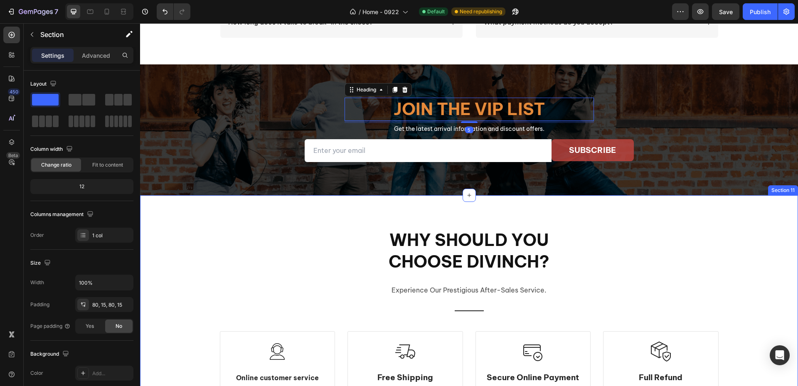
click at [265, 284] on div "Why should you choose Divinch? Heading experience our prestigious after-sales s…" at bounding box center [468, 328] width 645 height 198
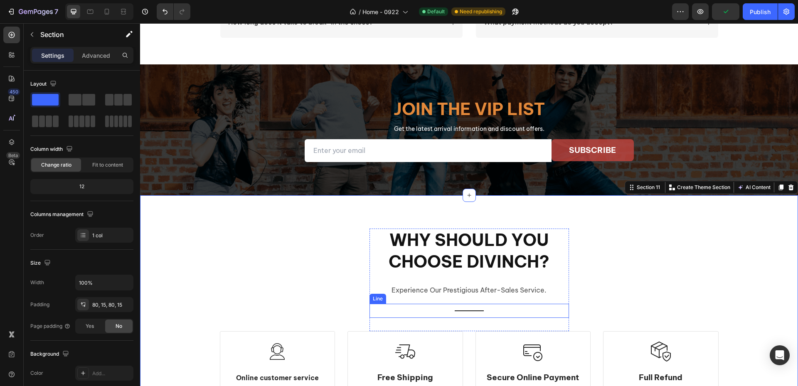
click at [470, 313] on div "Title Line" at bounding box center [468, 311] width 199 height 14
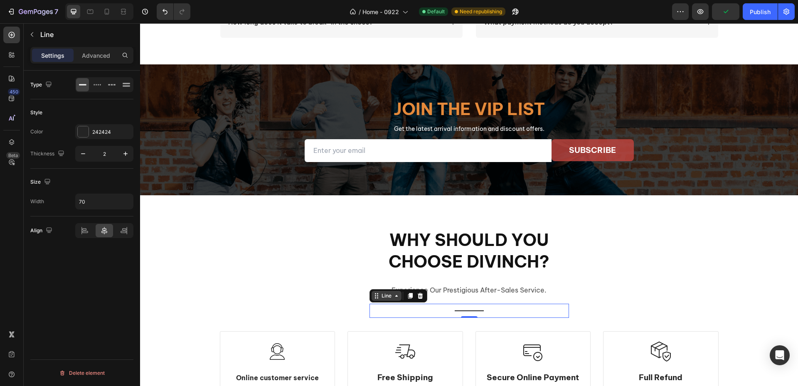
click at [373, 297] on icon at bounding box center [376, 296] width 7 height 7
drag, startPoint x: 408, startPoint y: 297, endPoint x: 436, endPoint y: 306, distance: 30.0
click at [408, 297] on icon at bounding box center [410, 296] width 5 height 6
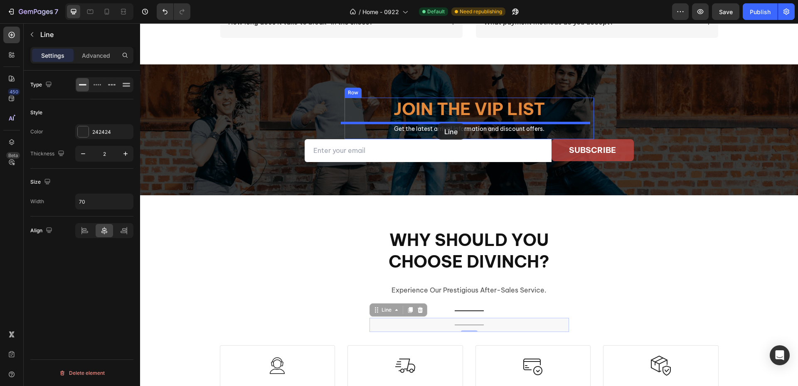
drag, startPoint x: 374, startPoint y: 310, endPoint x: 438, endPoint y: 123, distance: 197.4
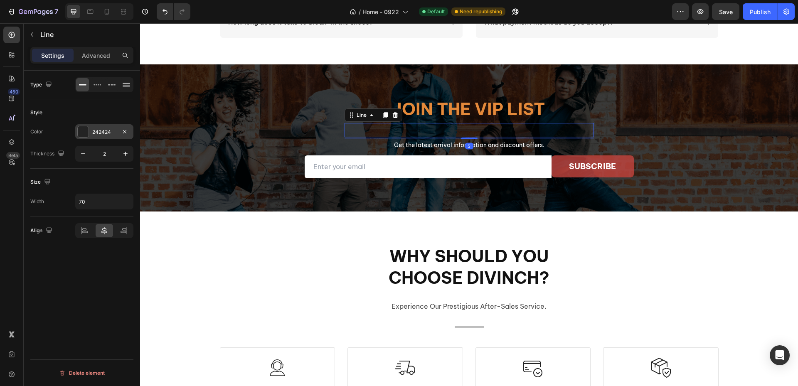
click at [82, 130] on div at bounding box center [83, 131] width 11 height 11
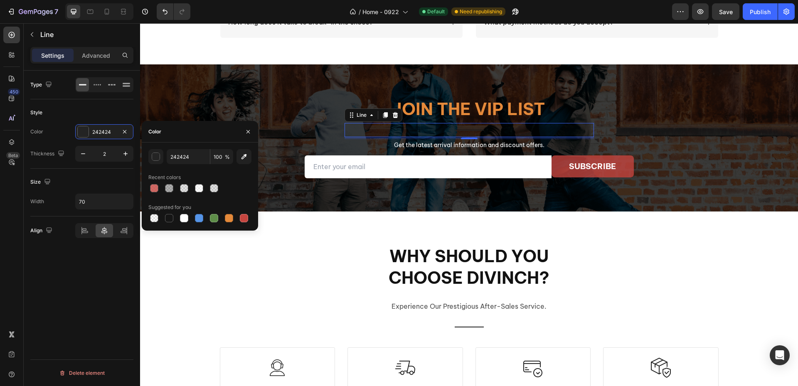
drag, startPoint x: 182, startPoint y: 217, endPoint x: 186, endPoint y: 229, distance: 12.4
click at [182, 217] on div at bounding box center [184, 218] width 8 height 8
type input "FFFFFF"
click at [224, 285] on div "Why should you choose Divinch? Heading experience our prestigious after-sales s…" at bounding box center [468, 344] width 645 height 198
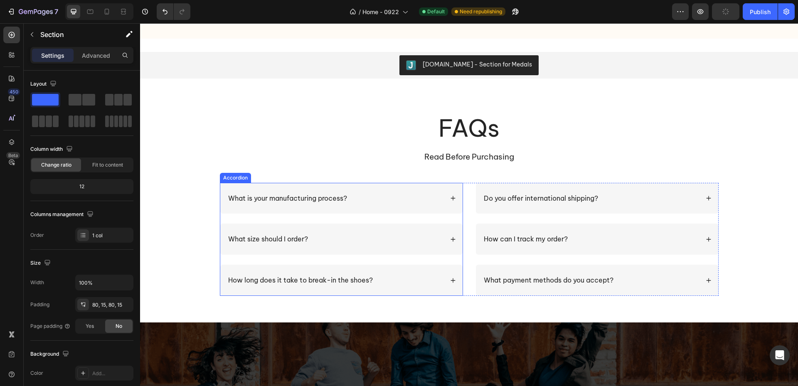
scroll to position [1288, 0]
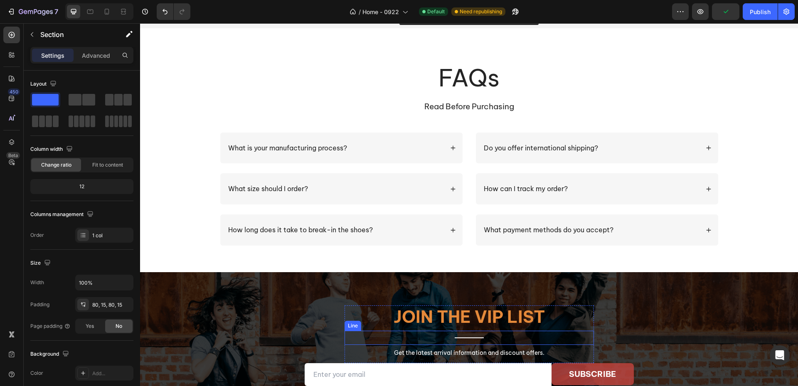
click at [446, 335] on div "Title Line" at bounding box center [469, 338] width 249 height 14
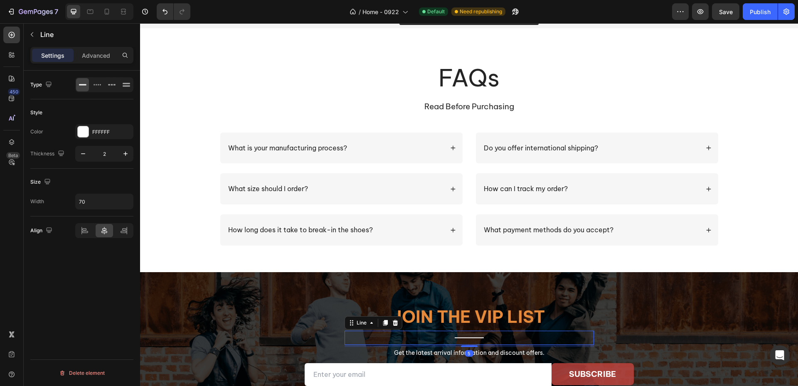
drag, startPoint x: 380, startPoint y: 325, endPoint x: 393, endPoint y: 339, distance: 19.4
click at [382, 325] on icon at bounding box center [385, 323] width 7 height 7
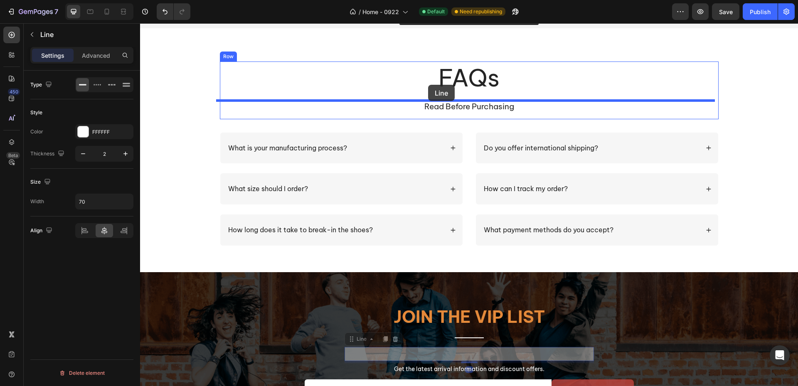
drag, startPoint x: 358, startPoint y: 340, endPoint x: 431, endPoint y: 129, distance: 222.9
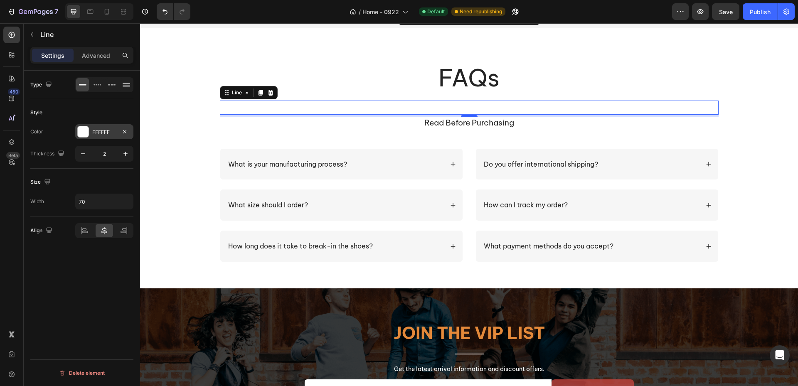
click at [79, 131] on div at bounding box center [83, 131] width 11 height 11
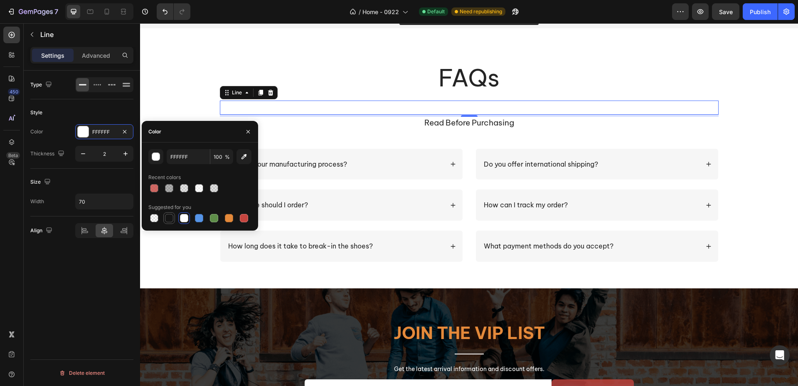
click at [171, 221] on div at bounding box center [169, 218] width 8 height 8
type input "151515"
click at [223, 159] on input "100" at bounding box center [221, 156] width 23 height 15
type input "80"
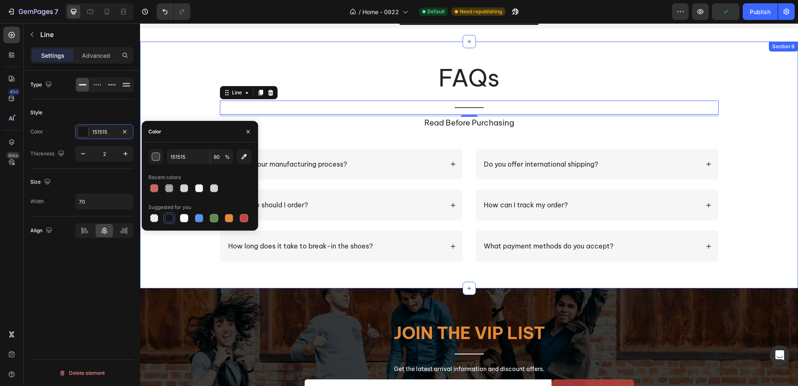
click at [167, 92] on div "FAQs Heading Title Line 5 read before purchasing Text Block Row What is your ma…" at bounding box center [468, 165] width 641 height 207
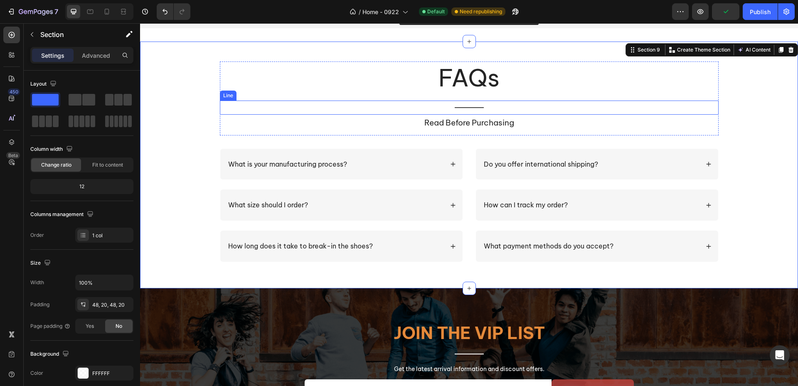
click at [470, 106] on div "Title Line" at bounding box center [469, 108] width 499 height 14
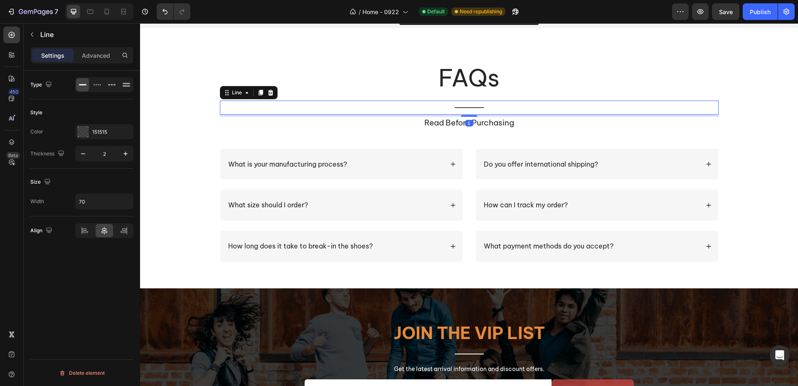
drag, startPoint x: 257, startPoint y: 94, endPoint x: 291, endPoint y: 112, distance: 38.9
click at [258, 94] on icon at bounding box center [260, 93] width 5 height 6
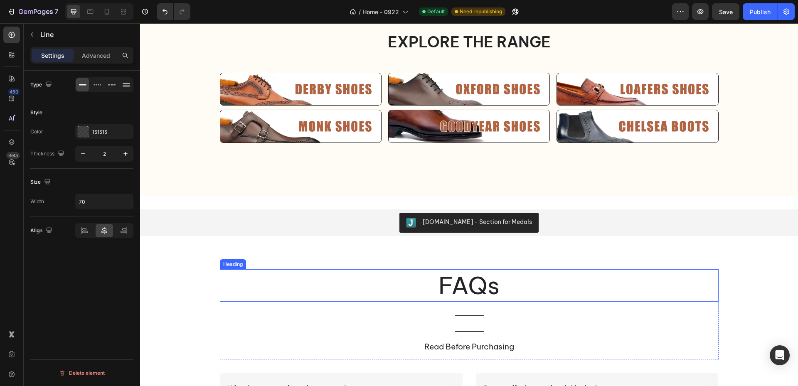
scroll to position [1122, 0]
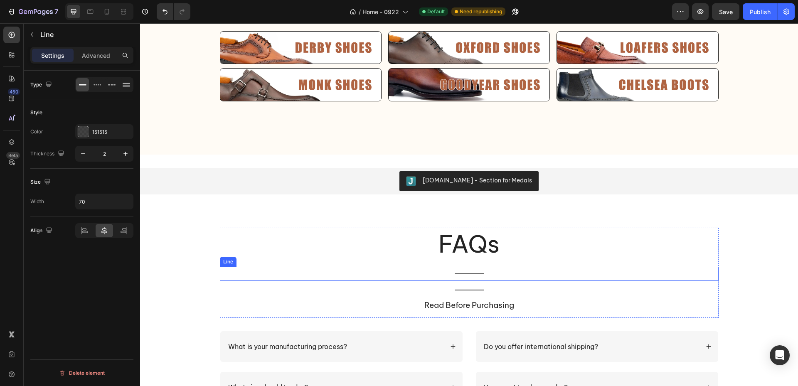
drag, startPoint x: 312, startPoint y: 275, endPoint x: 303, endPoint y: 275, distance: 9.6
click at [312, 275] on div "Title Line" at bounding box center [469, 274] width 499 height 14
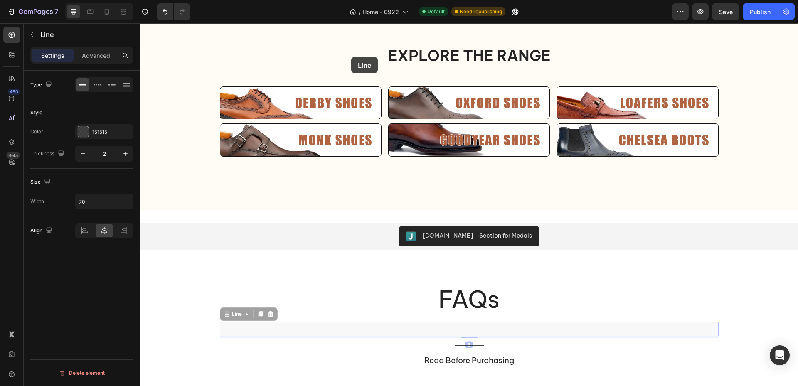
scroll to position [986, 0]
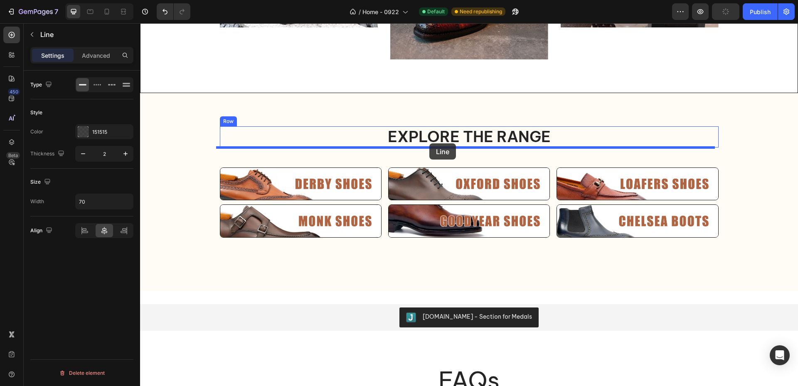
drag, startPoint x: 227, startPoint y: 260, endPoint x: 429, endPoint y: 143, distance: 233.1
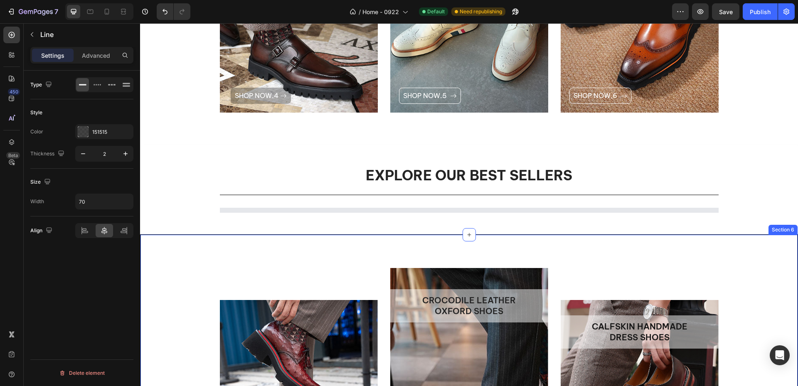
scroll to position [529, 0]
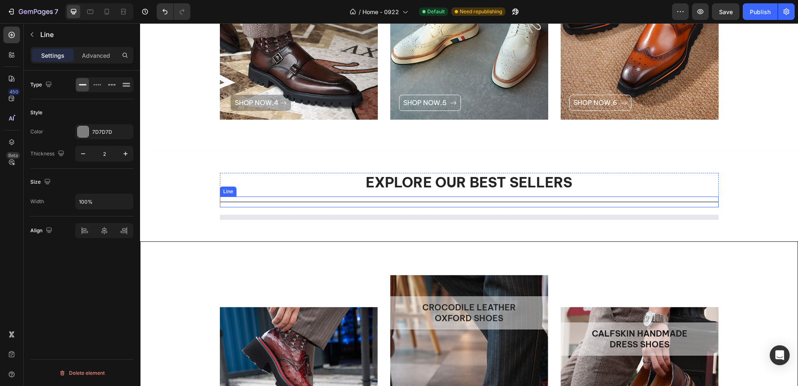
click at [466, 201] on div "Title Line" at bounding box center [469, 202] width 499 height 11
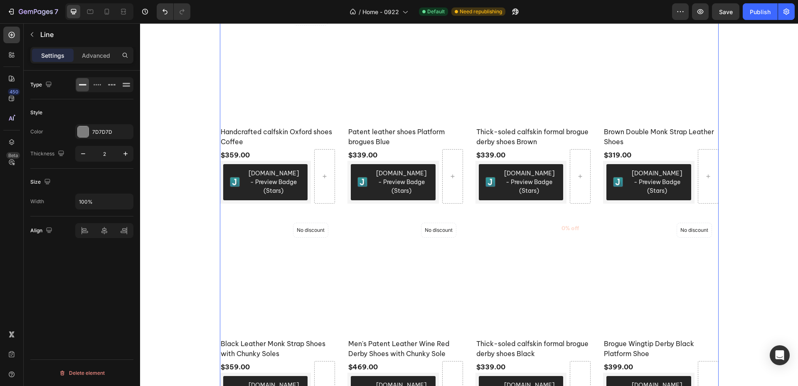
scroll to position [736, 0]
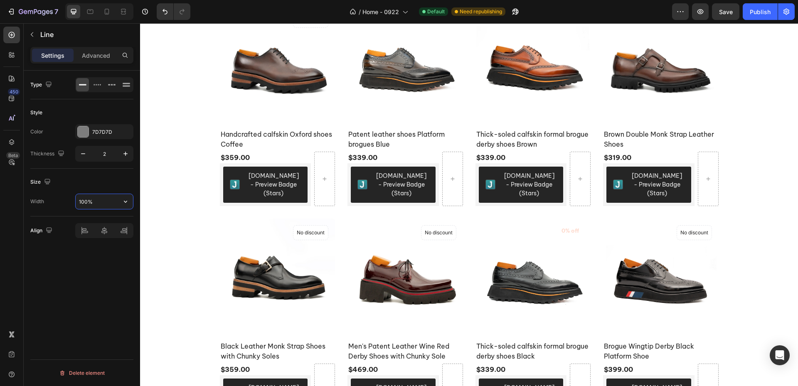
click at [97, 197] on input "100%" at bounding box center [104, 201] width 57 height 15
drag, startPoint x: 126, startPoint y: 209, endPoint x: 126, endPoint y: 202, distance: 6.2
click at [126, 202] on icon "button" at bounding box center [125, 202] width 3 height 2
click at [96, 238] on p "Default 1200px" at bounding box center [102, 238] width 47 height 7
click at [99, 202] on input "1200" at bounding box center [104, 201] width 57 height 15
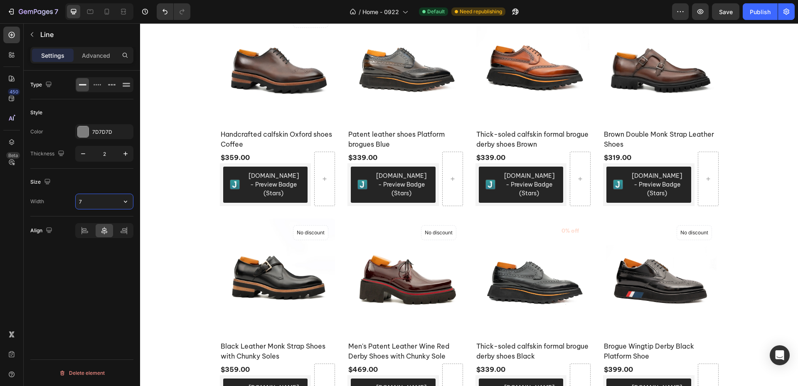
type input "70"
drag, startPoint x: 162, startPoint y: 180, endPoint x: 170, endPoint y: 183, distance: 8.6
click at [162, 180] on div "Explore Our Best Sellers Heading Title Line 0 Row (P) Images No discount Not be…" at bounding box center [468, 191] width 645 height 453
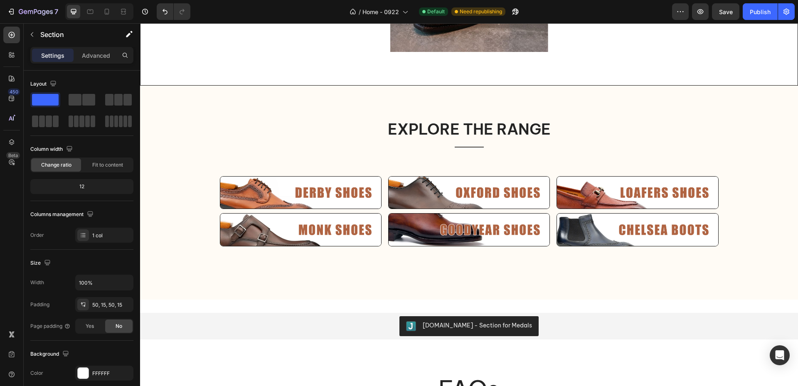
scroll to position [1401, 0]
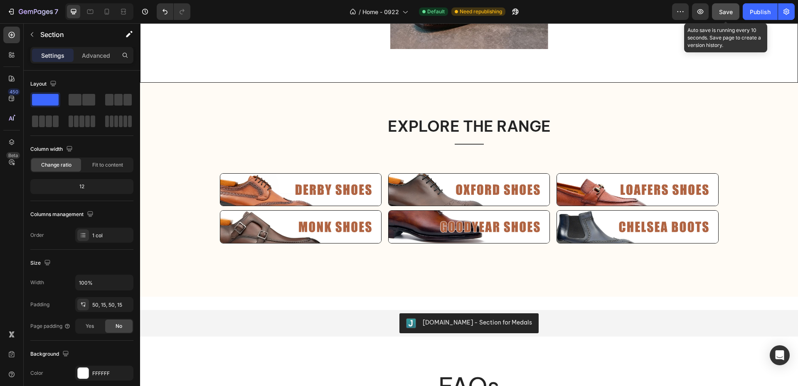
click at [736, 15] on button "Save" at bounding box center [725, 11] width 27 height 17
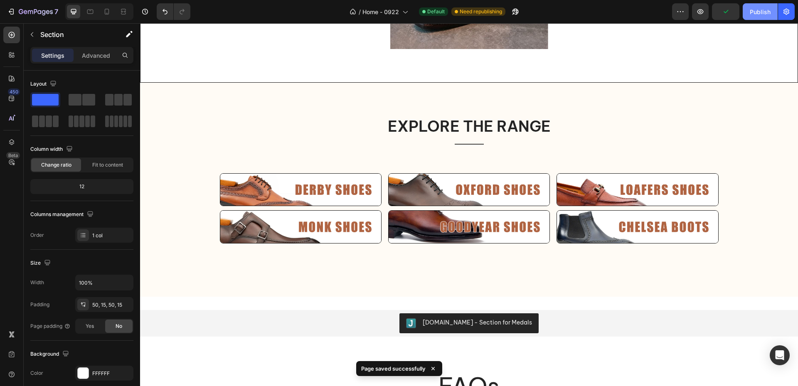
drag, startPoint x: 757, startPoint y: 9, endPoint x: 751, endPoint y: 10, distance: 6.3
click at [757, 9] on div "Publish" at bounding box center [760, 11] width 21 height 9
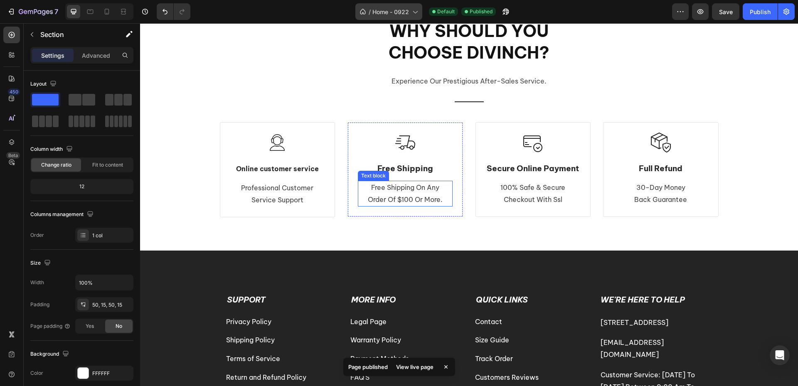
scroll to position [2105, 0]
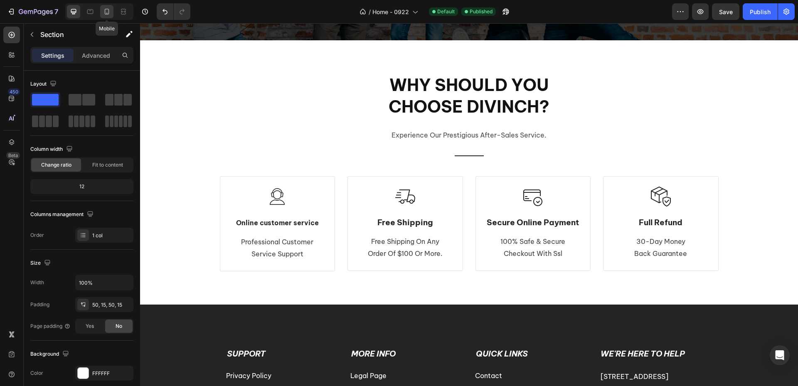
click at [108, 13] on icon at bounding box center [107, 11] width 8 height 8
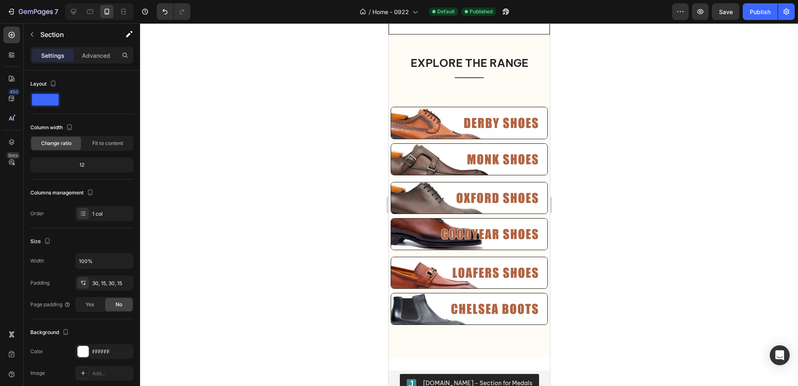
scroll to position [1418, 0]
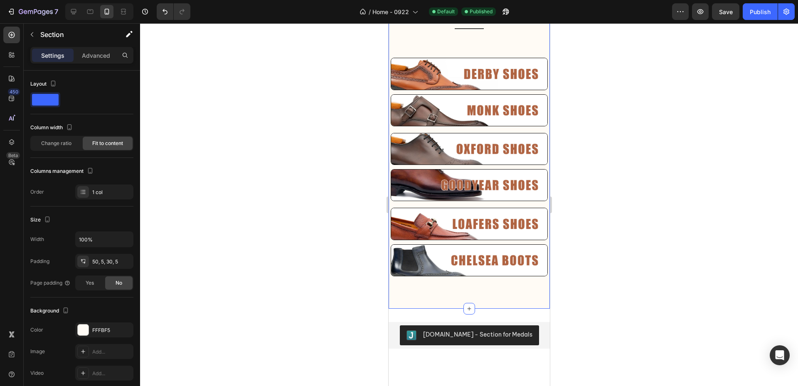
click at [524, 282] on div "Explore the Range Heading Title Line Row Image Image Image Image Image Image Row" at bounding box center [468, 151] width 157 height 290
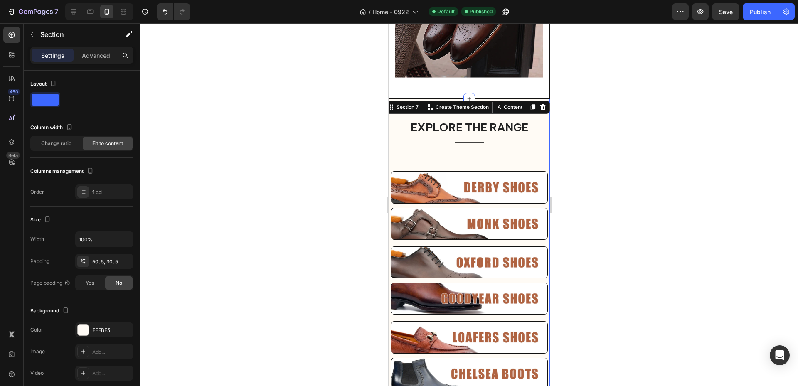
scroll to position [1293, 0]
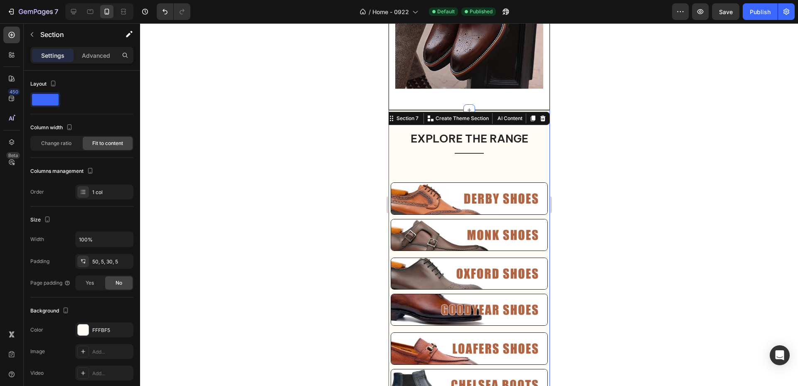
drag, startPoint x: 99, startPoint y: 55, endPoint x: 105, endPoint y: 62, distance: 9.7
click at [99, 55] on p "Advanced" at bounding box center [96, 55] width 28 height 9
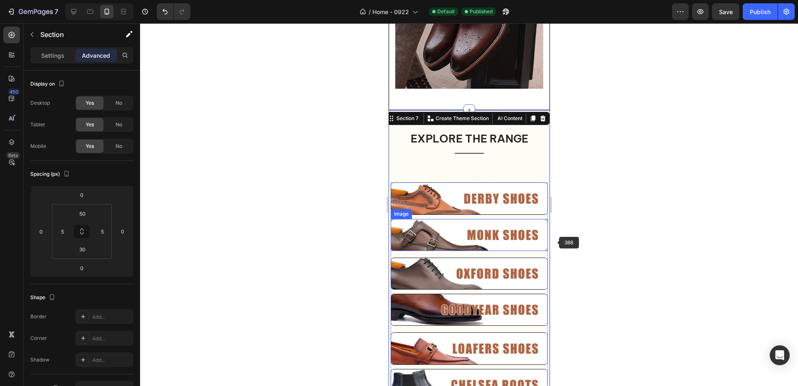
scroll to position [1251, 0]
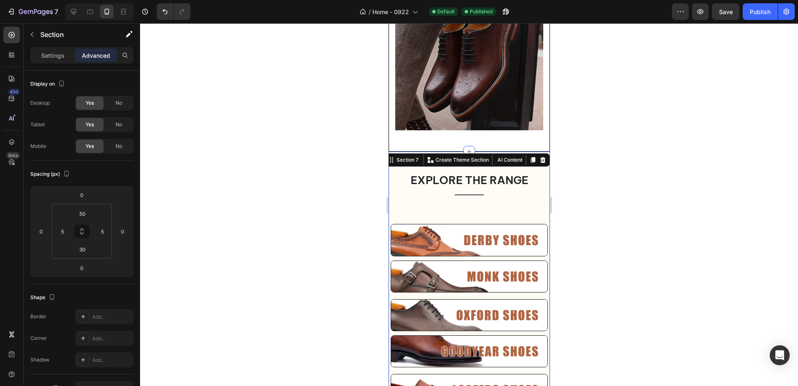
click at [482, 207] on div "Explore the Range Heading Title Line Row Image Image Image Image Image Image Row" at bounding box center [468, 317] width 157 height 290
click at [345, 194] on div at bounding box center [469, 204] width 658 height 363
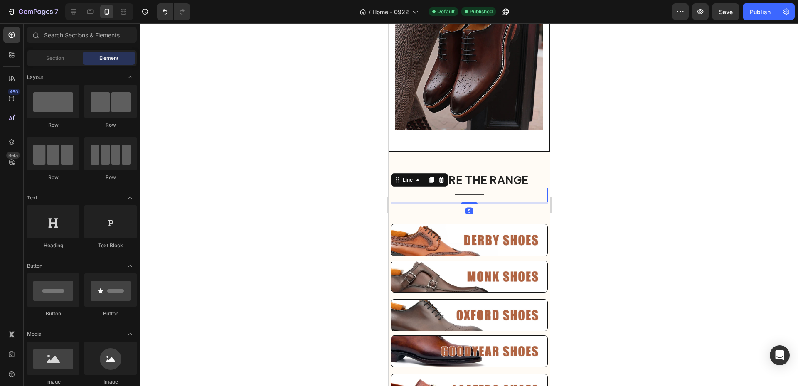
click at [512, 195] on div "Title" at bounding box center [468, 195] width 157 height 1
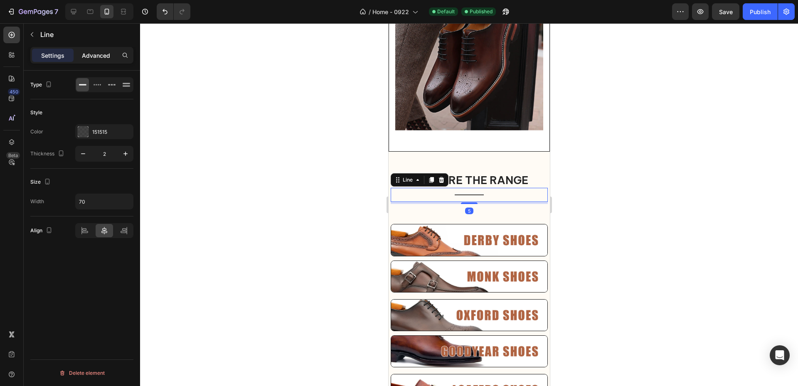
click at [104, 56] on p "Advanced" at bounding box center [96, 55] width 28 height 9
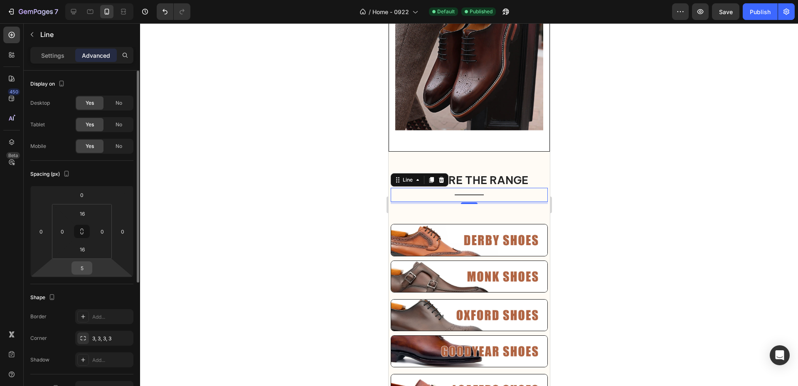
click at [86, 271] on input "5" at bounding box center [82, 268] width 17 height 12
type input "0"
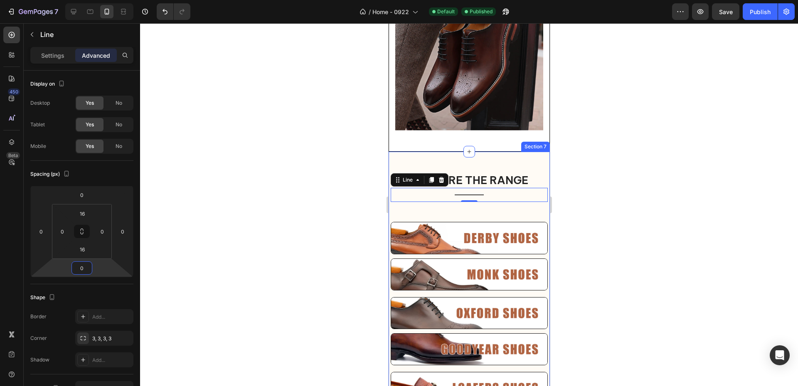
click at [495, 214] on div "Explore the Range Heading Title Line 0 Row Image Image Image Image Image Image …" at bounding box center [468, 316] width 157 height 288
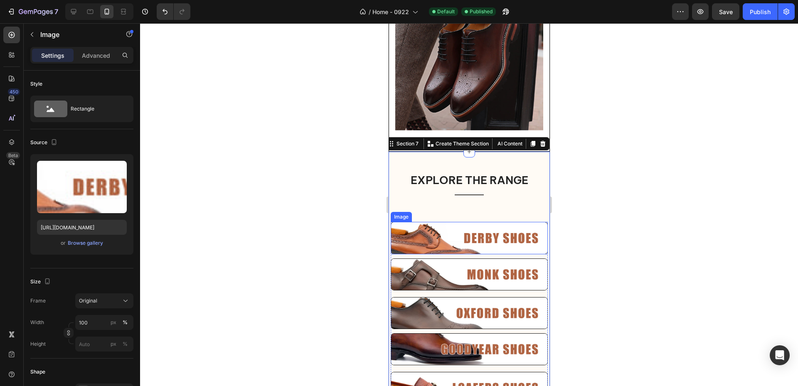
click at [480, 232] on img at bounding box center [468, 238] width 157 height 32
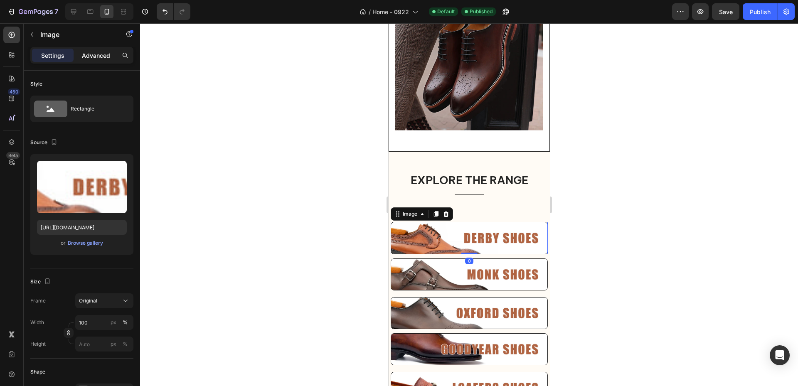
click at [96, 55] on p "Advanced" at bounding box center [96, 55] width 28 height 9
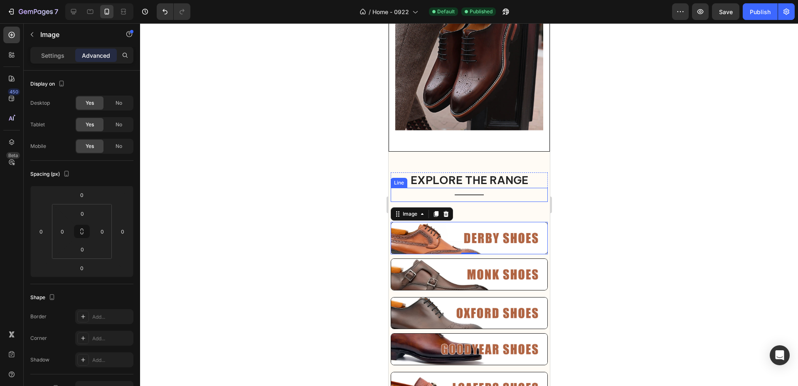
click at [495, 192] on div "Title Line" at bounding box center [468, 195] width 157 height 14
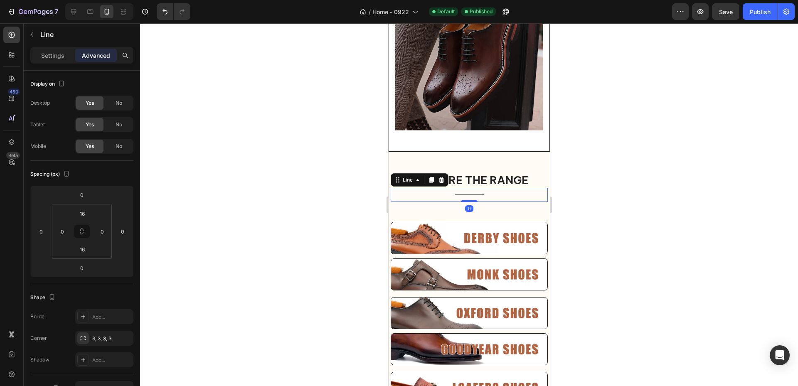
click at [237, 203] on div at bounding box center [469, 204] width 658 height 363
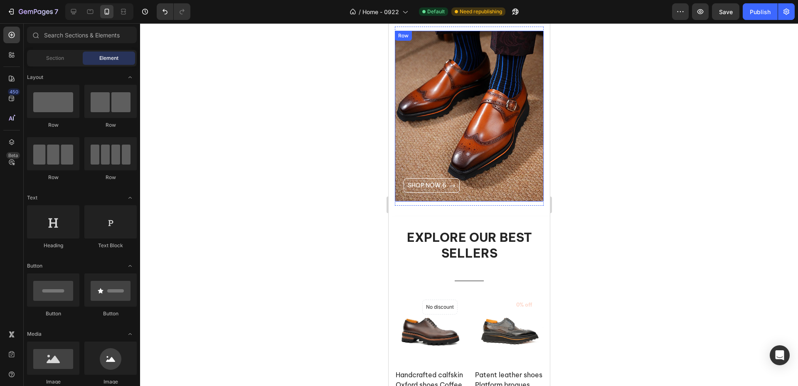
scroll to position [877, 0]
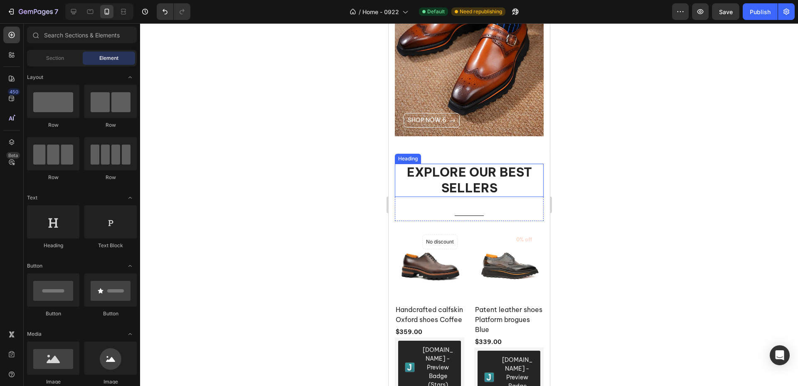
click at [490, 190] on h2 "Explore Our Best Sellers" at bounding box center [468, 180] width 149 height 33
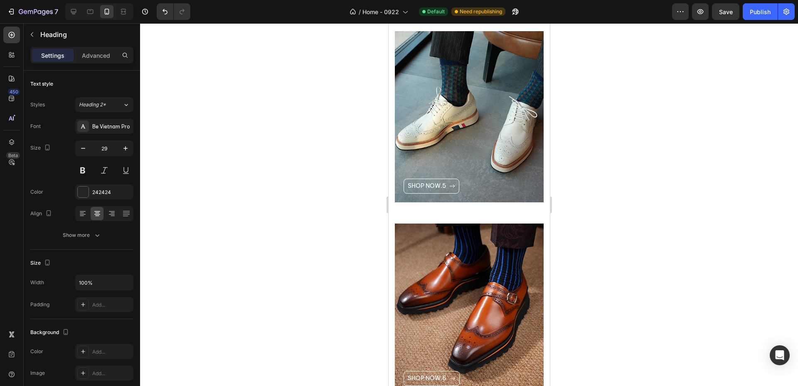
scroll to position [956, 0]
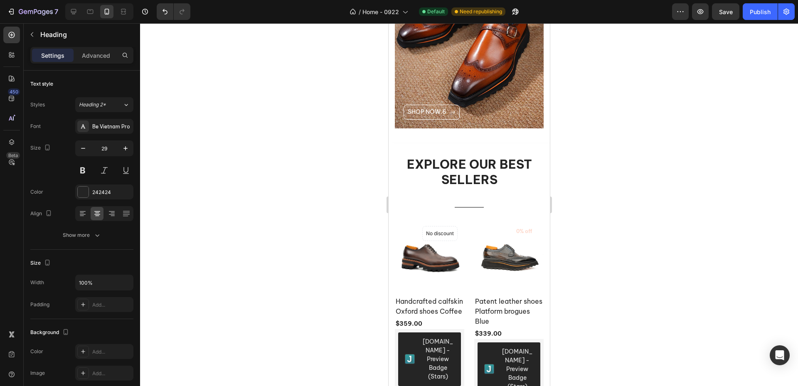
click at [473, 184] on h2 "Explore Our Best Sellers" at bounding box center [468, 172] width 149 height 33
click at [504, 172] on p "Explore Our Best Sellers" at bounding box center [468, 172] width 147 height 31
drag, startPoint x: 497, startPoint y: 177, endPoint x: 396, endPoint y: 162, distance: 101.3
click at [396, 162] on p "Explore Our Best Sellers" at bounding box center [468, 172] width 147 height 31
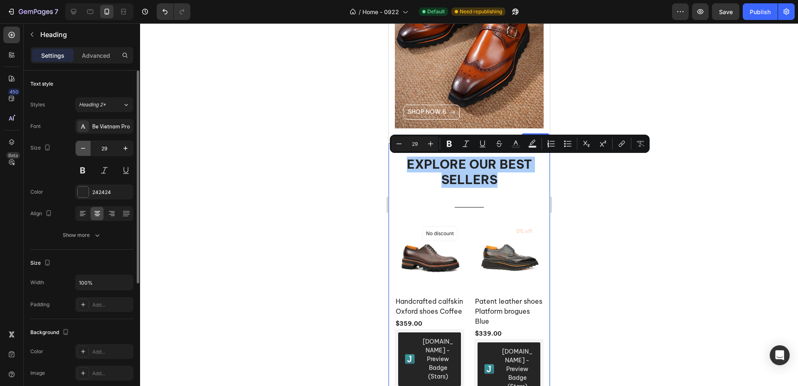
click at [79, 146] on icon "button" at bounding box center [83, 148] width 8 height 8
type input "28"
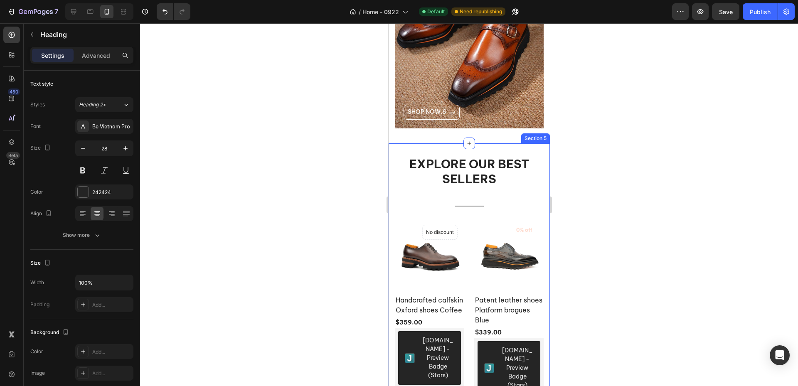
click at [297, 204] on div at bounding box center [469, 204] width 658 height 363
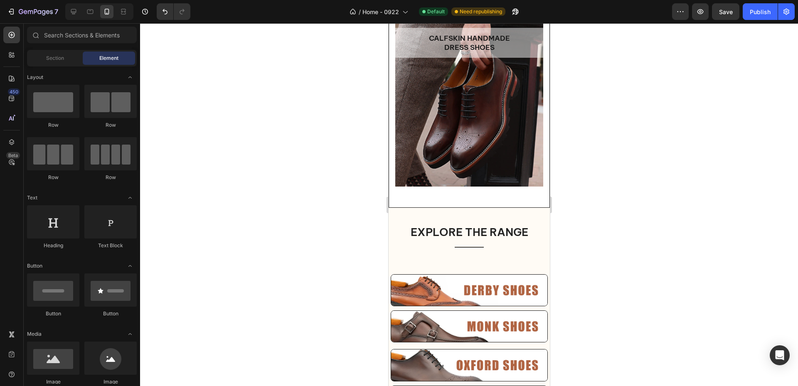
scroll to position [2452, 0]
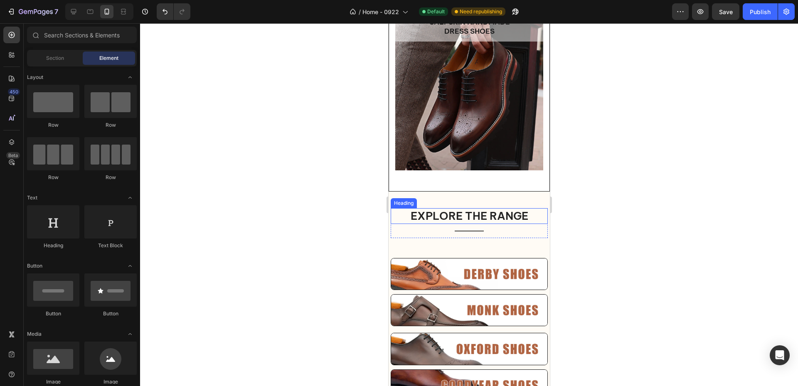
click at [495, 221] on p "Explore the Range" at bounding box center [468, 216] width 155 height 14
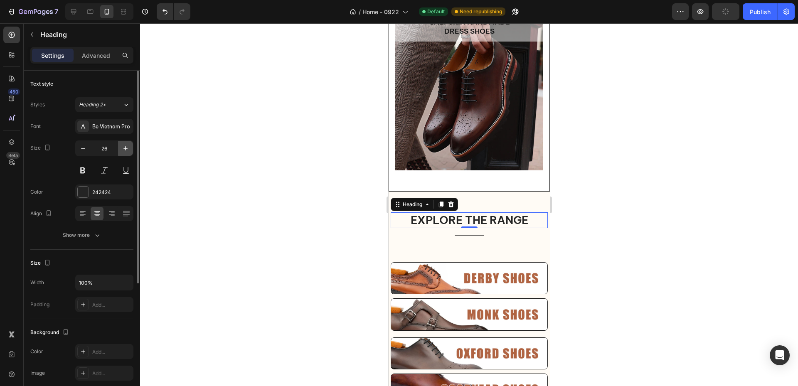
click at [124, 150] on icon "button" at bounding box center [125, 148] width 8 height 8
type input "28"
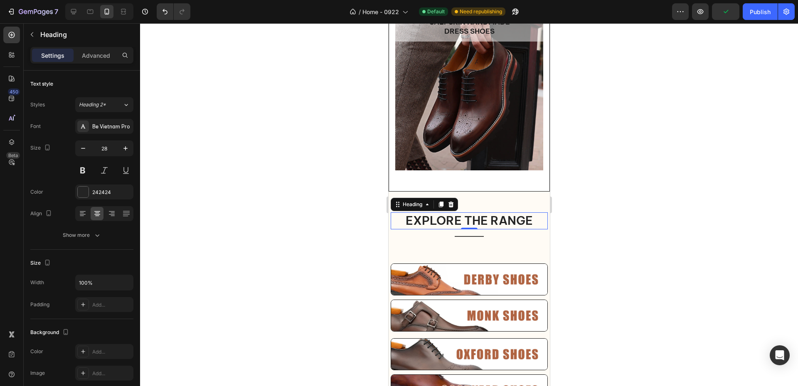
drag, startPoint x: 249, startPoint y: 219, endPoint x: 253, endPoint y: 221, distance: 4.6
click at [249, 219] on div at bounding box center [469, 204] width 658 height 363
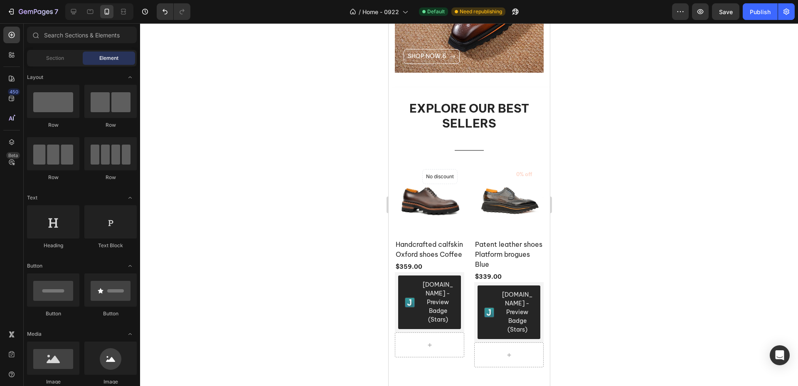
scroll to position [956, 0]
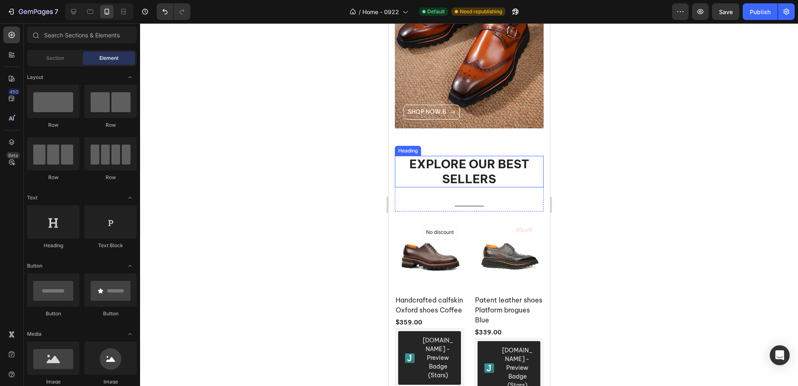
click at [486, 180] on h2 "Explore Our Best Sellers" at bounding box center [468, 172] width 149 height 32
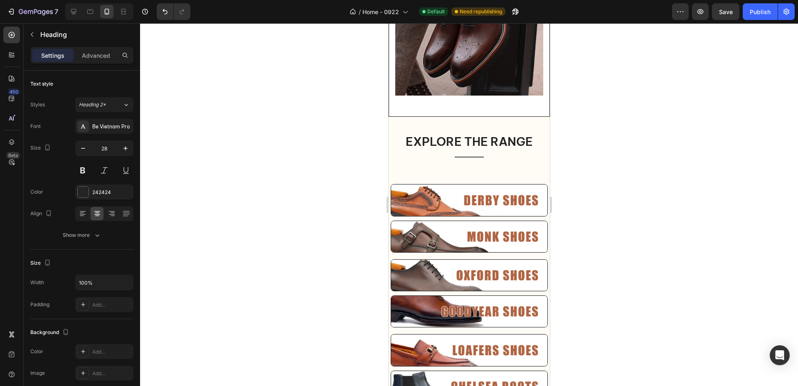
scroll to position [1704, 0]
click at [490, 148] on p "Explore the Range" at bounding box center [468, 141] width 155 height 15
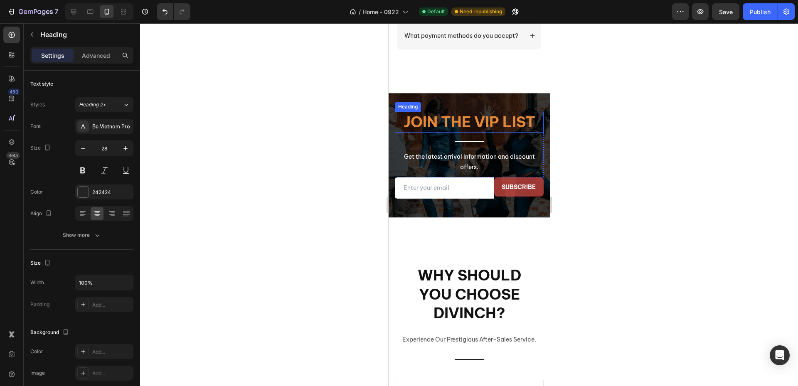
scroll to position [2493, 0]
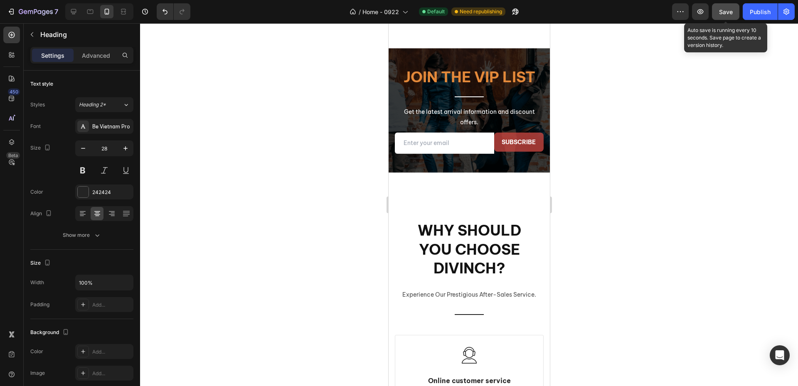
click at [726, 6] on button "Save" at bounding box center [725, 11] width 27 height 17
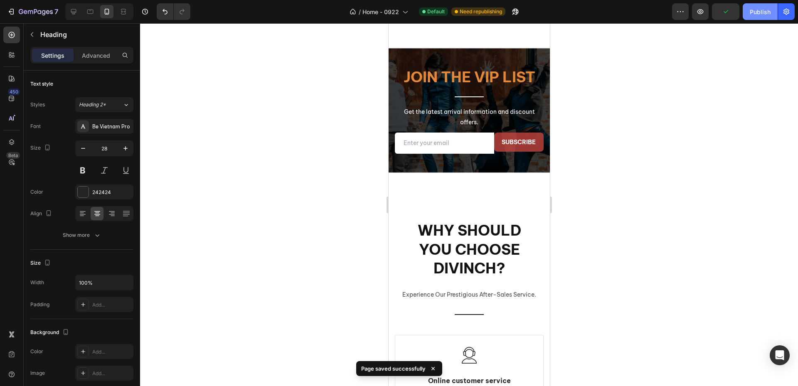
click at [768, 13] on div "Publish" at bounding box center [760, 11] width 21 height 9
click at [302, 126] on div at bounding box center [469, 204] width 658 height 363
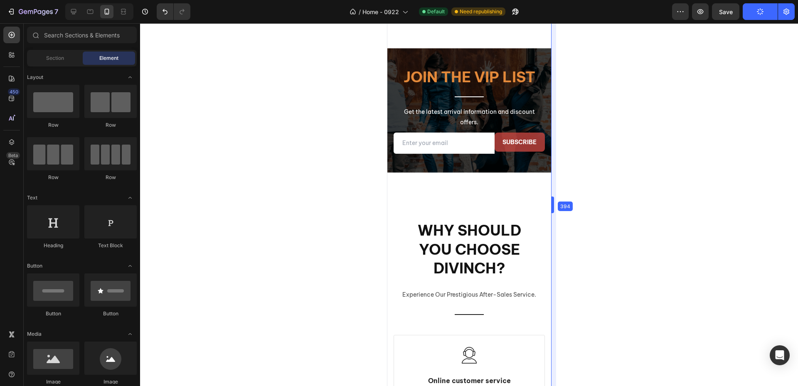
drag, startPoint x: 160, startPoint y: 130, endPoint x: 552, endPoint y: 150, distance: 392.0
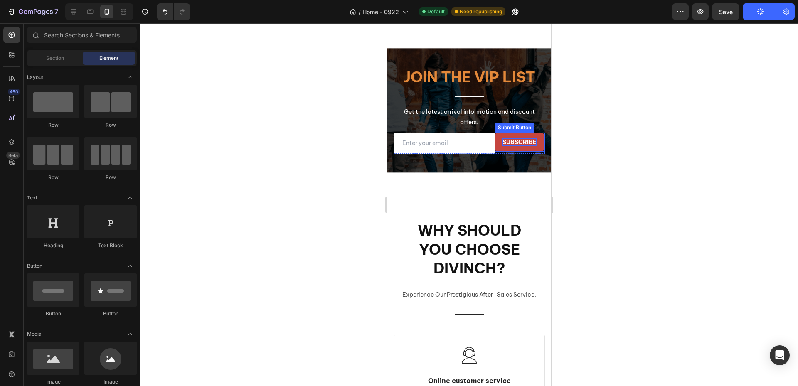
click at [517, 146] on div "subscribe" at bounding box center [519, 141] width 34 height 7
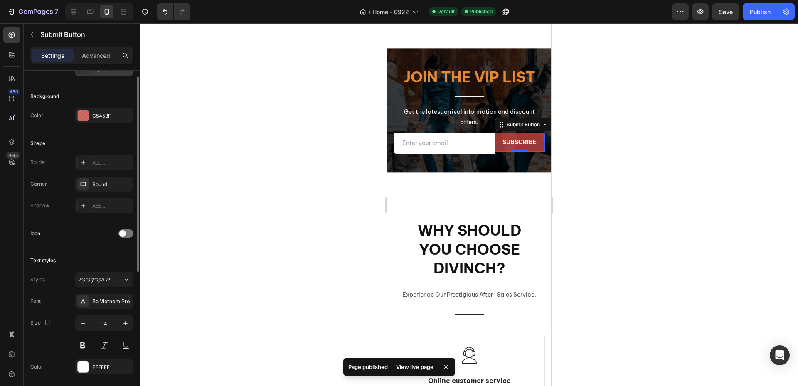
scroll to position [166, 0]
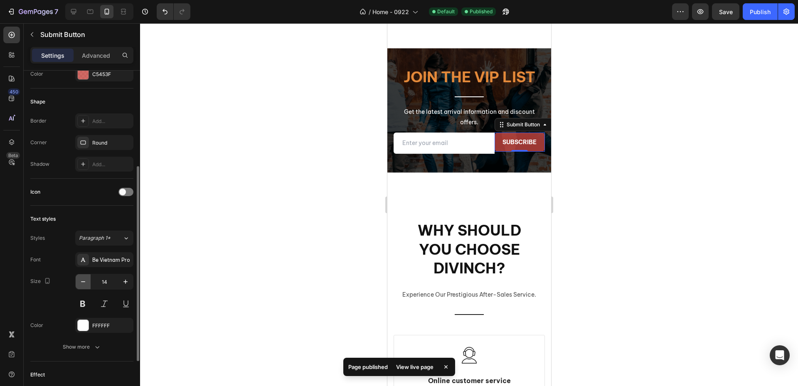
click at [86, 283] on icon "button" at bounding box center [83, 282] width 8 height 8
type input "12"
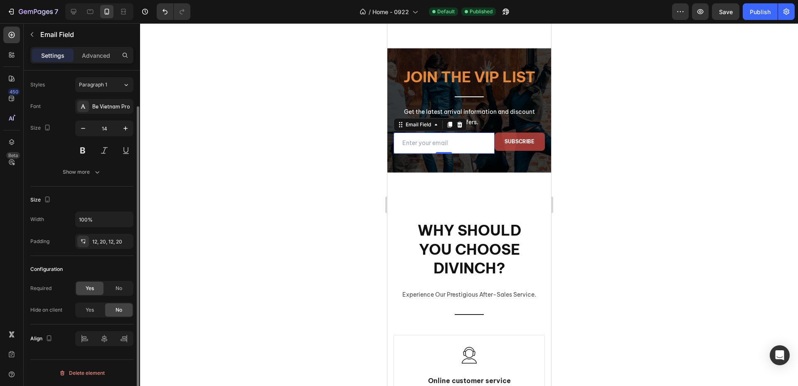
click at [484, 154] on input "email" at bounding box center [443, 143] width 101 height 21
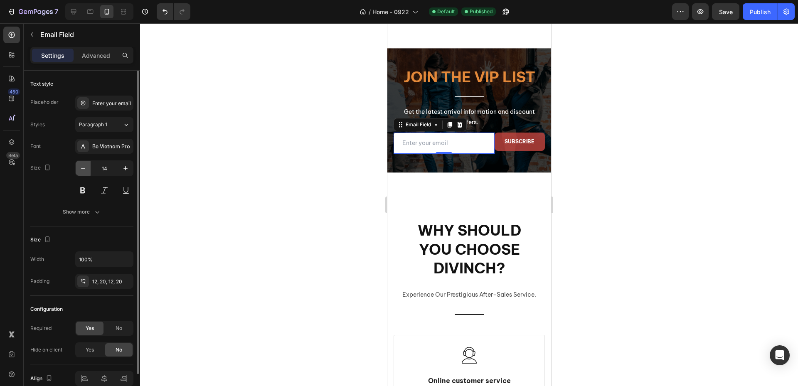
click at [86, 172] on button "button" at bounding box center [83, 168] width 15 height 15
type input "12"
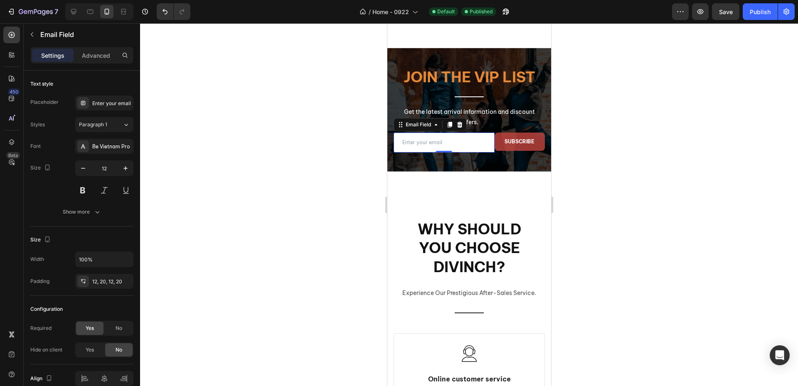
click at [248, 170] on div at bounding box center [469, 204] width 658 height 363
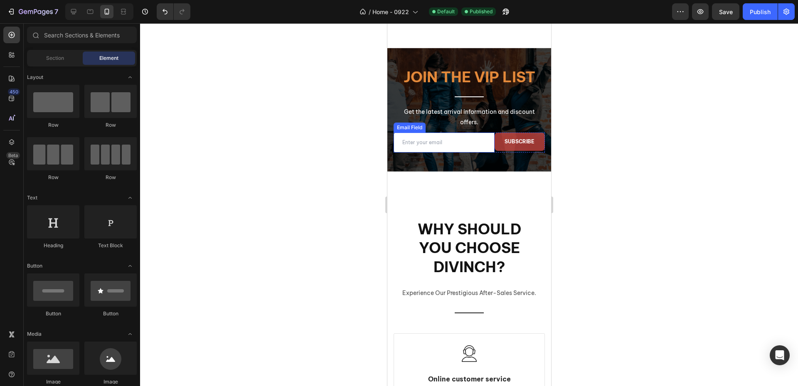
click at [470, 153] on input "email" at bounding box center [443, 143] width 101 height 20
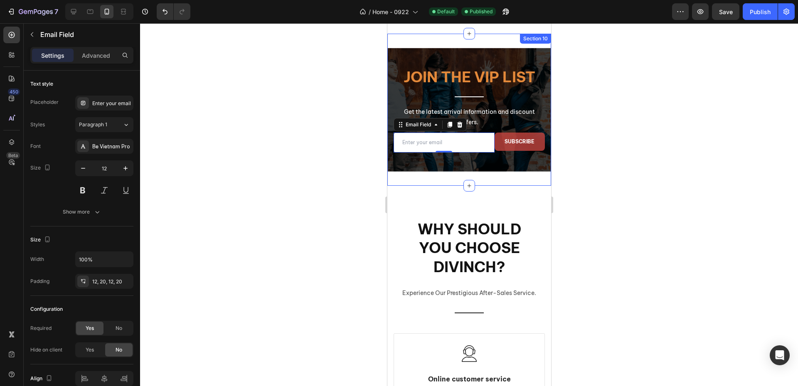
click at [270, 185] on div at bounding box center [469, 204] width 658 height 363
click at [480, 152] on input "email" at bounding box center [443, 143] width 101 height 20
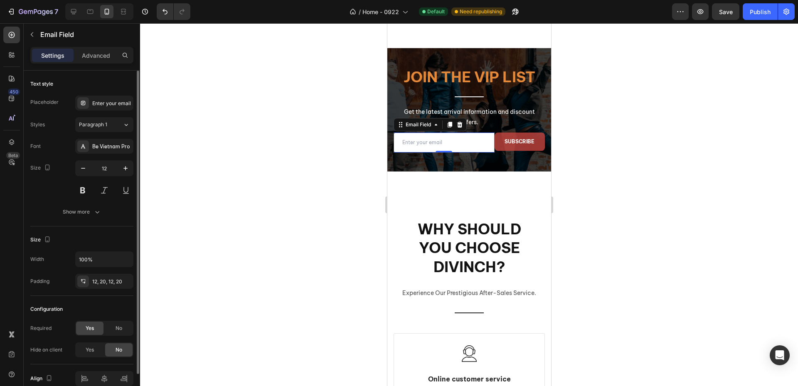
scroll to position [40, 0]
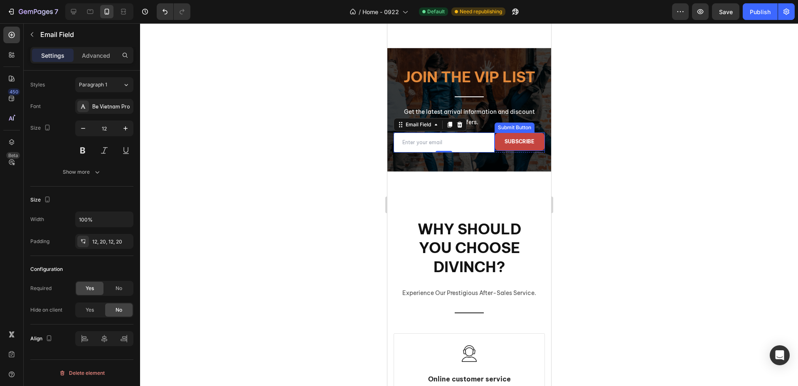
click at [495, 151] on button "subscribe" at bounding box center [519, 142] width 50 height 18
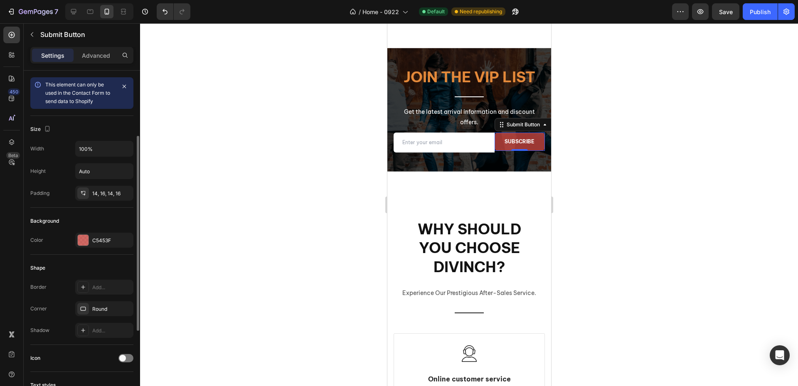
scroll to position [83, 0]
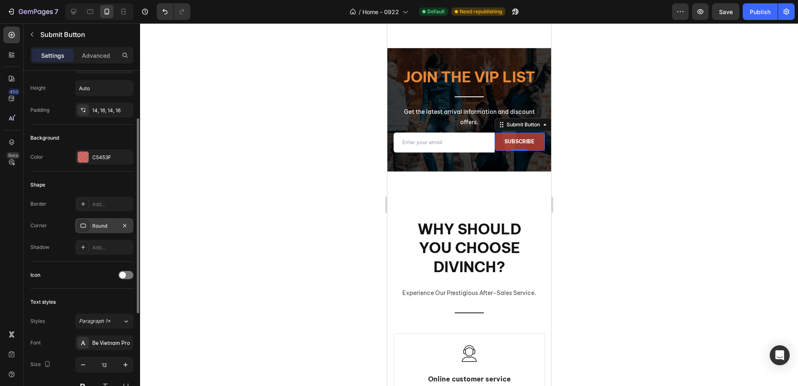
click at [102, 228] on div "Round" at bounding box center [104, 225] width 24 height 7
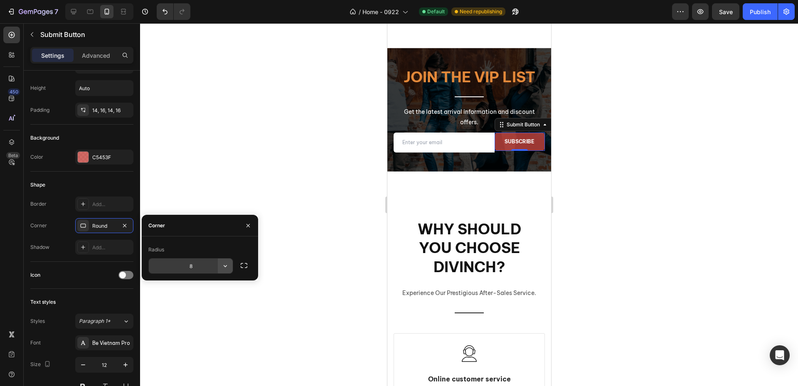
drag, startPoint x: 217, startPoint y: 266, endPoint x: 229, endPoint y: 266, distance: 12.5
click at [217, 266] on input "8" at bounding box center [191, 266] width 84 height 15
click at [240, 266] on icon "button" at bounding box center [244, 265] width 8 height 8
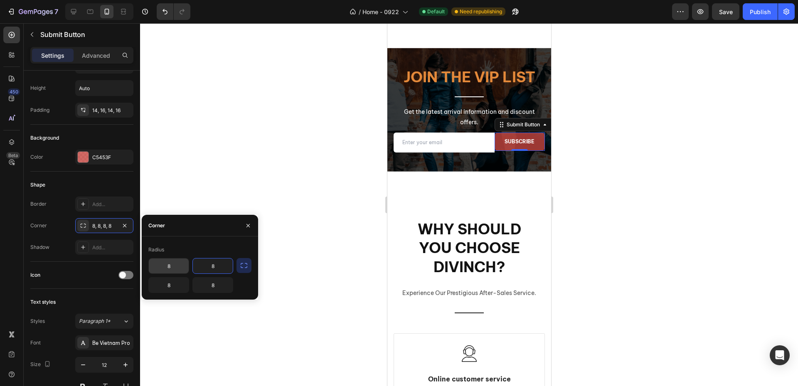
click at [220, 266] on input "8" at bounding box center [213, 266] width 40 height 15
click at [166, 265] on input "8" at bounding box center [169, 266] width 40 height 15
type input "0"
click at [171, 287] on input "8" at bounding box center [169, 285] width 40 height 15
type input "0"
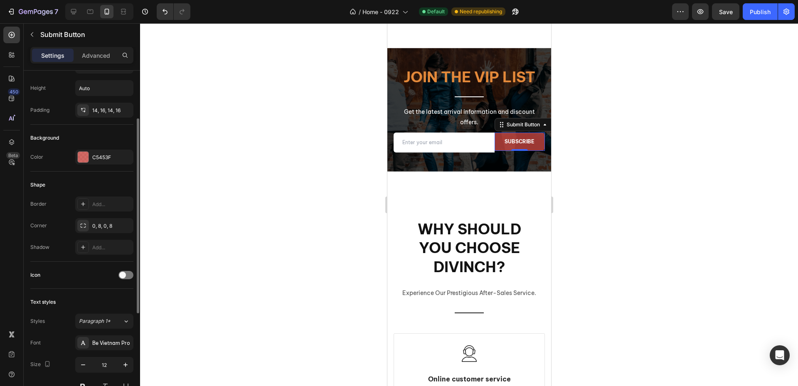
click at [54, 233] on div "Border Add... Corner 0, 8, 0, 8 Shadow Add..." at bounding box center [81, 226] width 103 height 58
click at [333, 187] on div at bounding box center [469, 204] width 658 height 363
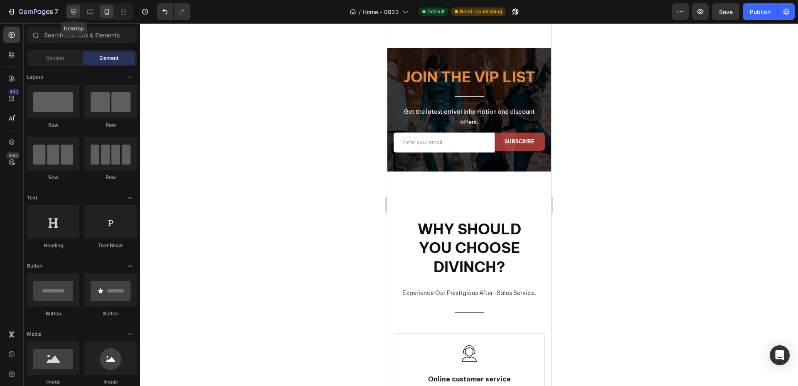
click at [78, 12] on div at bounding box center [73, 11] width 13 height 13
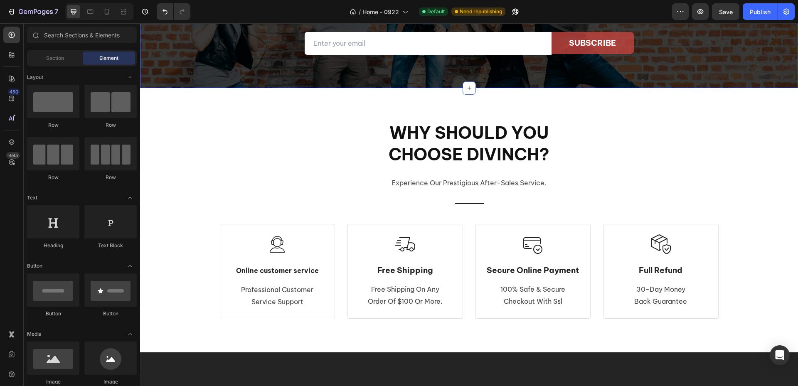
click at [548, 76] on div "Join the VIP list Heading Title Line Get the latest arrival information and dis…" at bounding box center [469, 14] width 658 height 147
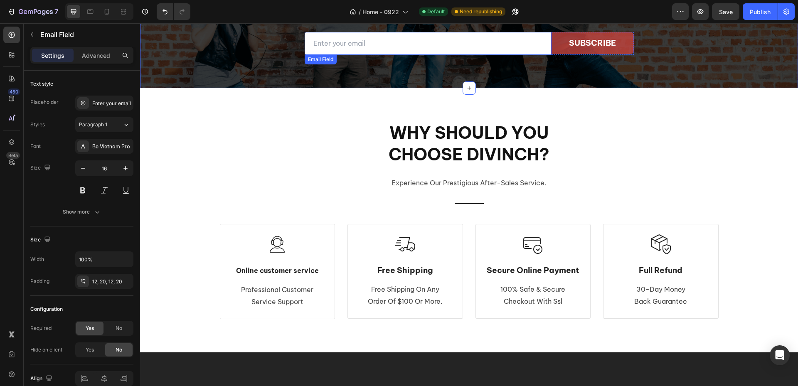
click at [535, 50] on input "email" at bounding box center [428, 43] width 247 height 23
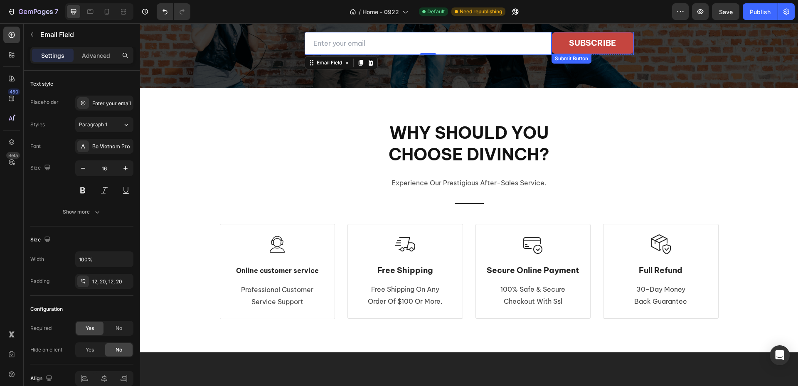
click at [555, 46] on button "subscribe" at bounding box center [593, 43] width 82 height 22
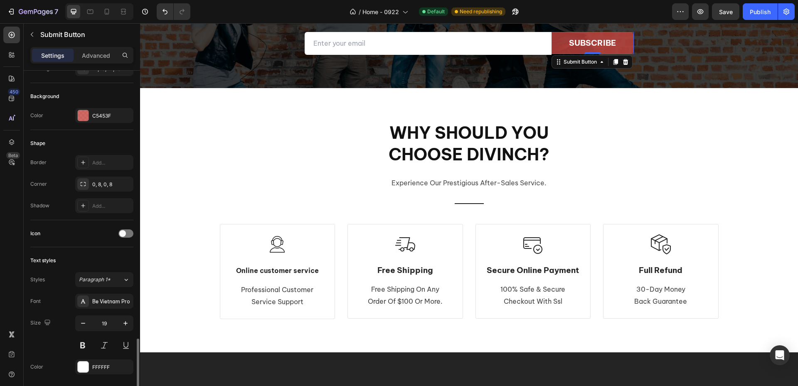
scroll to position [249, 0]
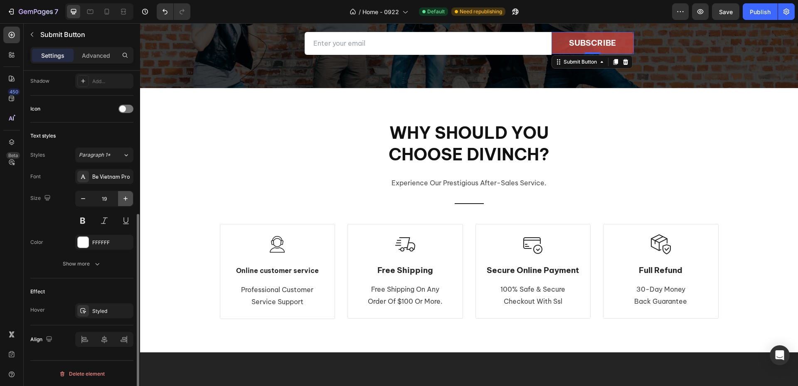
click at [126, 197] on icon "button" at bounding box center [125, 199] width 4 height 4
type input "22"
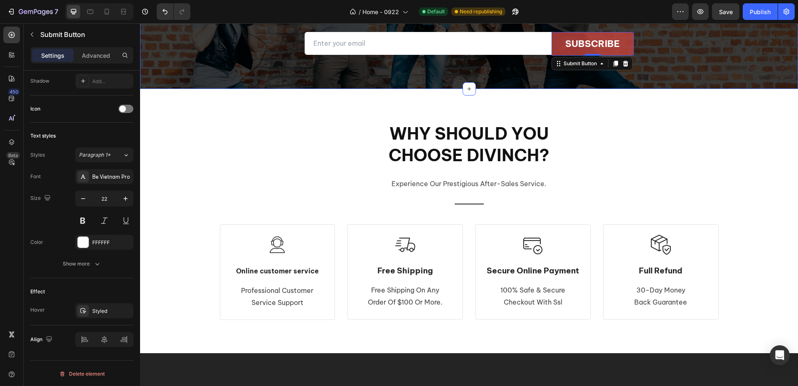
click at [401, 74] on div "Join the VIP list Heading Title Line Get the latest arrival information and dis…" at bounding box center [469, 15] width 658 height 148
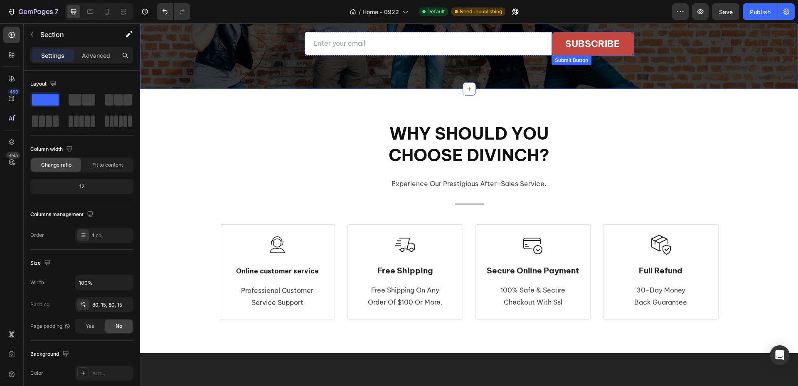
click at [556, 50] on button "subscribe" at bounding box center [593, 44] width 82 height 24
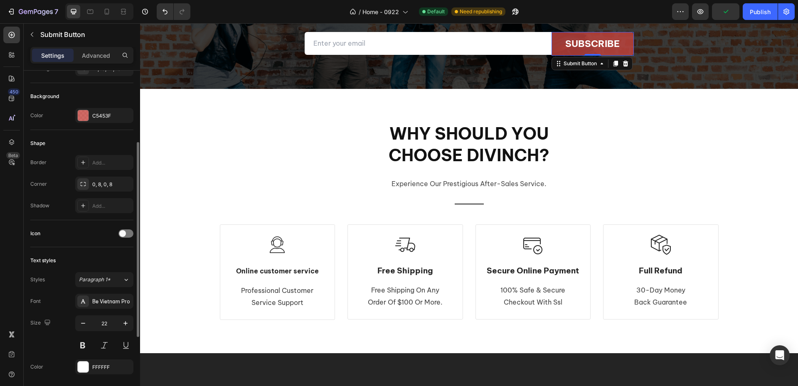
scroll to position [208, 0]
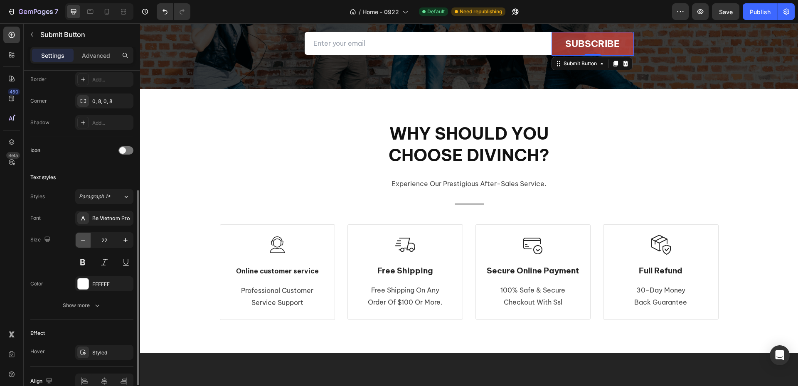
click at [87, 243] on icon "button" at bounding box center [83, 240] width 8 height 8
type input "21"
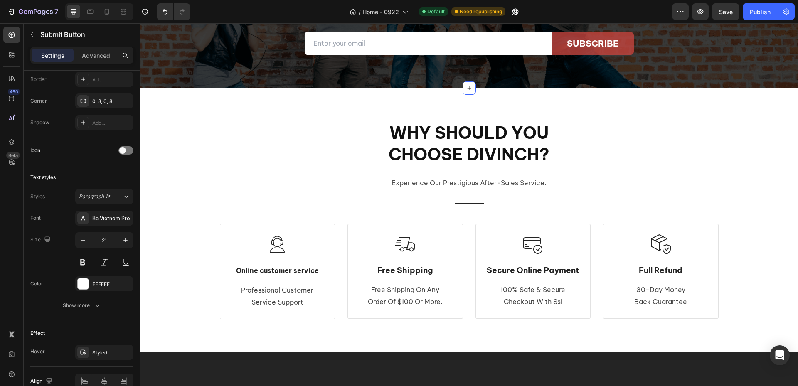
click at [273, 55] on div "Join the VIP list Heading Title Line Get the latest arrival information and dis…" at bounding box center [469, 15] width 658 height 148
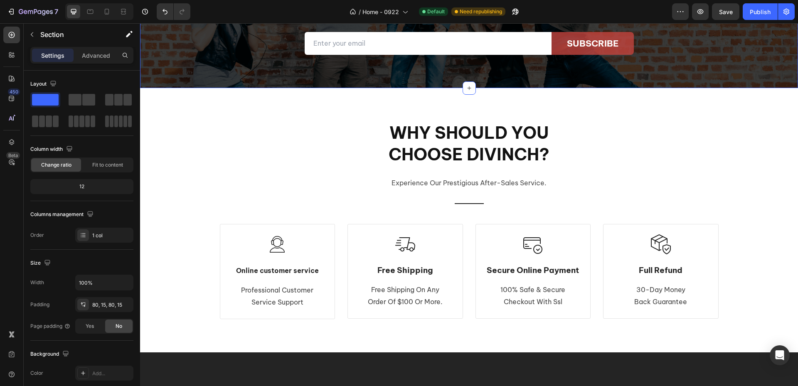
scroll to position [2452, 0]
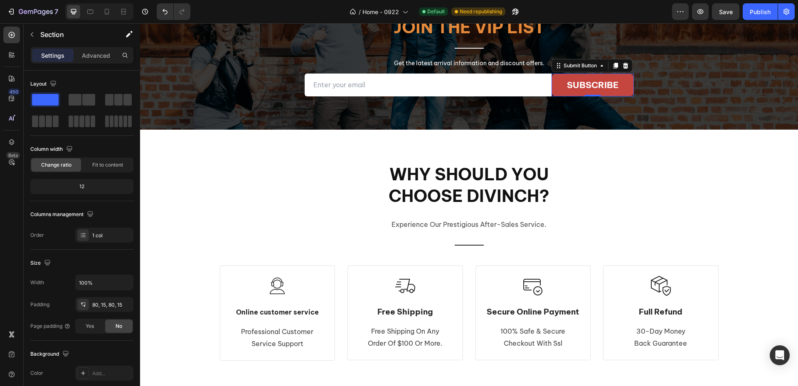
click at [622, 85] on button "subscribe" at bounding box center [593, 85] width 82 height 23
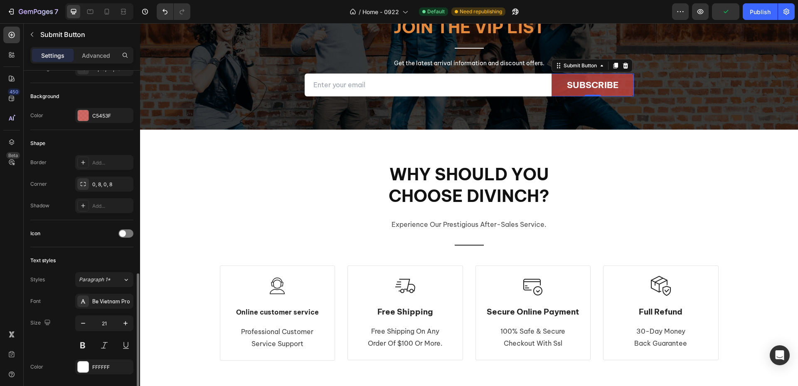
scroll to position [249, 0]
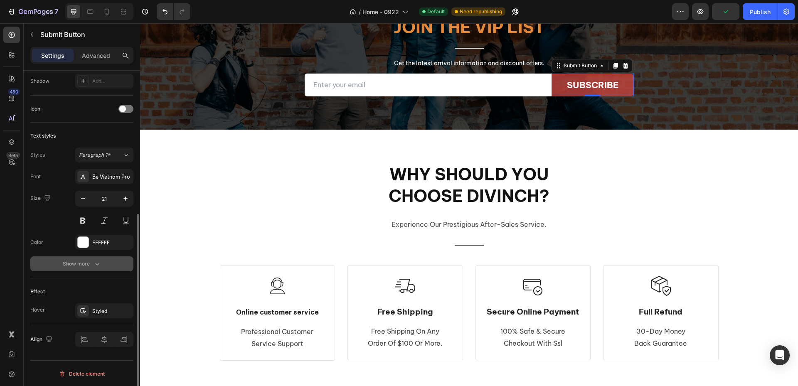
click at [85, 261] on div "Show more" at bounding box center [82, 264] width 39 height 8
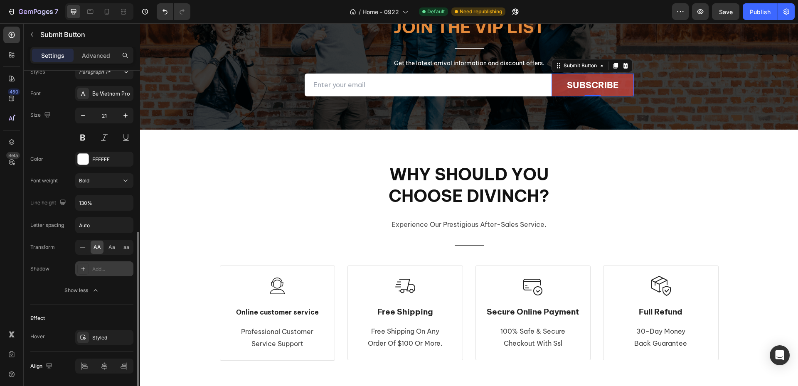
scroll to position [360, 0]
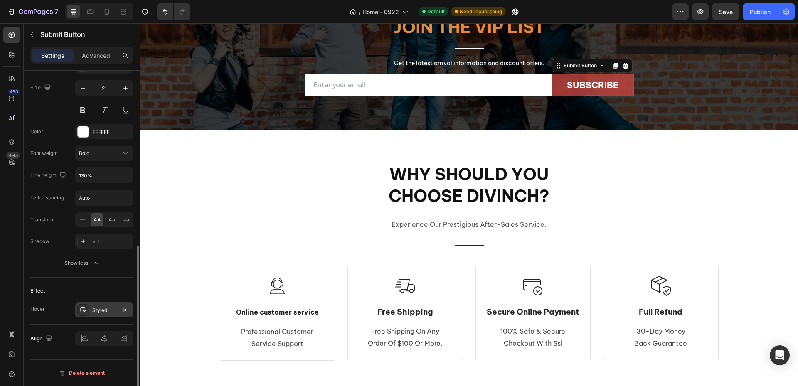
click at [105, 313] on div "Styled" at bounding box center [104, 310] width 24 height 7
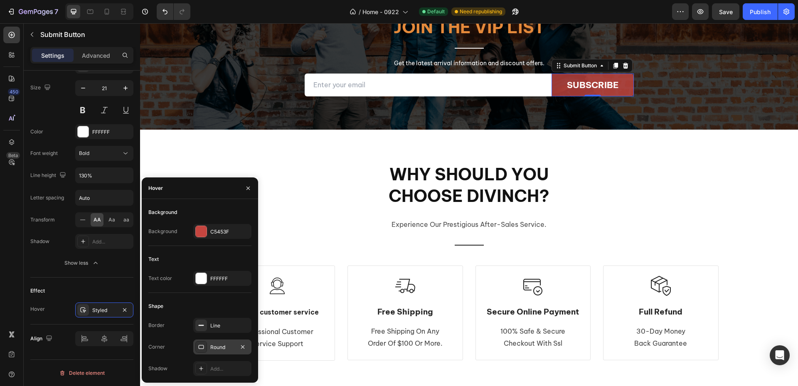
click at [218, 349] on div "Round" at bounding box center [222, 347] width 24 height 7
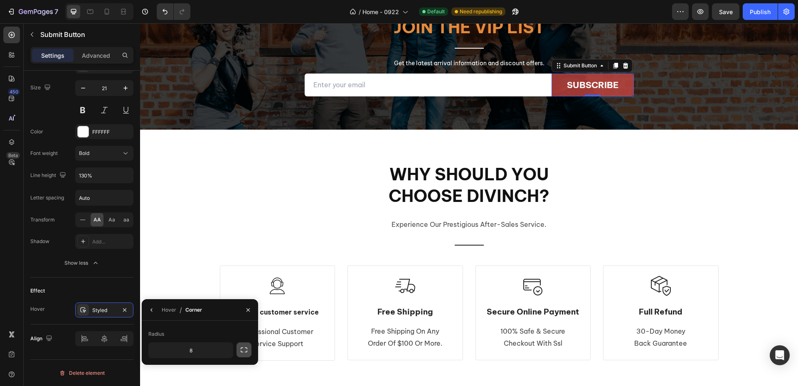
click at [239, 352] on button "button" at bounding box center [243, 349] width 15 height 15
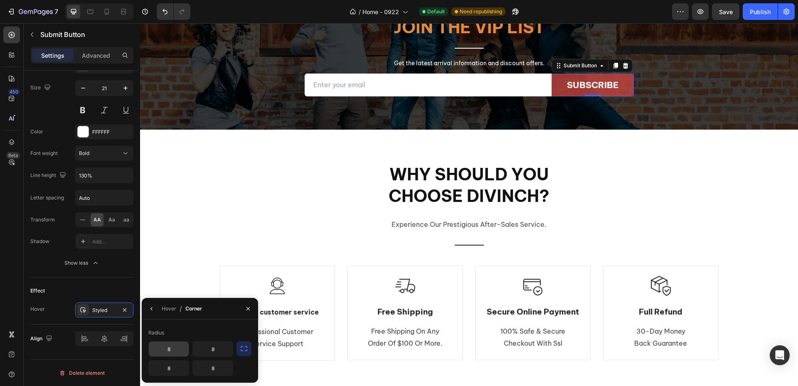
click at [178, 353] on input "8" at bounding box center [169, 349] width 40 height 15
type input "0"
click at [174, 369] on input "8" at bounding box center [169, 368] width 40 height 15
type input "0"
click at [44, 308] on div "Hover Styled" at bounding box center [81, 310] width 103 height 15
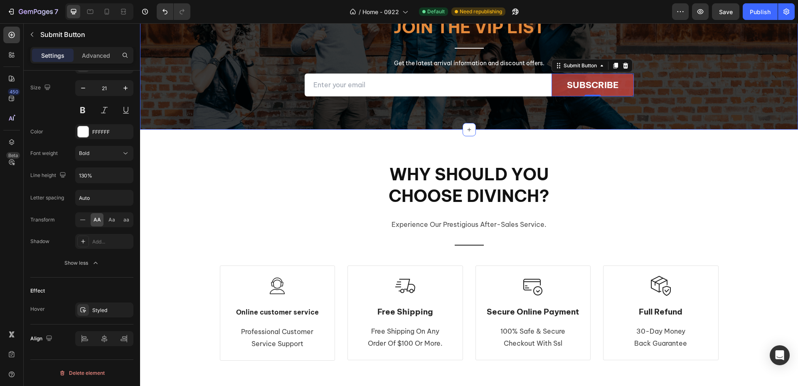
click at [551, 106] on div "Join the VIP list Heading Title Line Get the latest arrival information and dis…" at bounding box center [469, 57] width 658 height 148
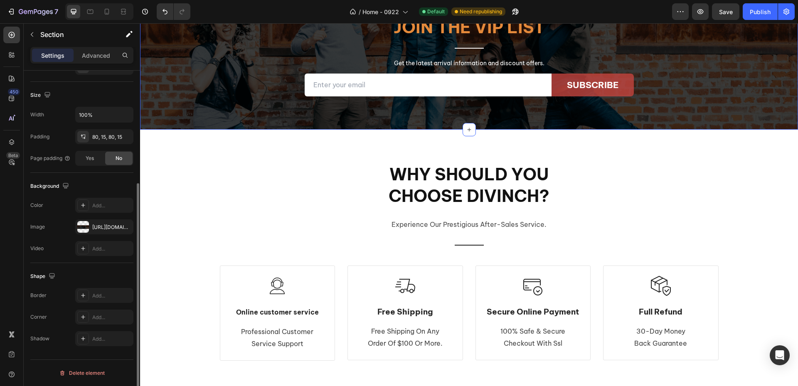
scroll to position [0, 0]
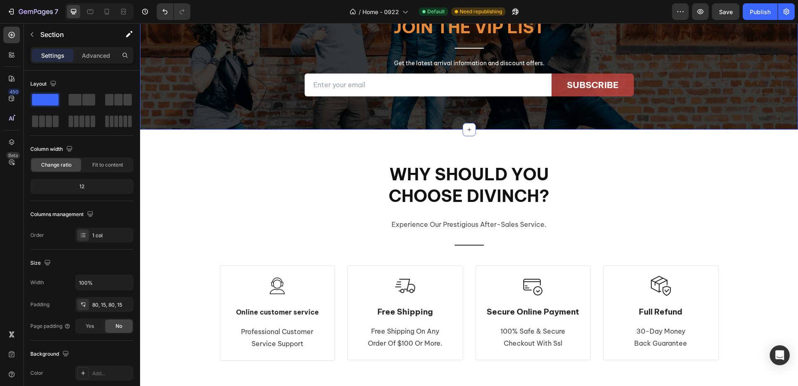
click at [636, 112] on div "Join the VIP list Heading Title Line Get the latest arrival information and dis…" at bounding box center [469, 57] width 658 height 148
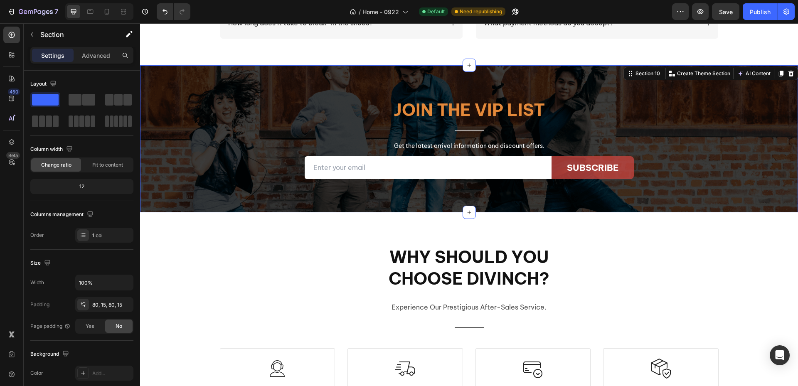
scroll to position [2369, 0]
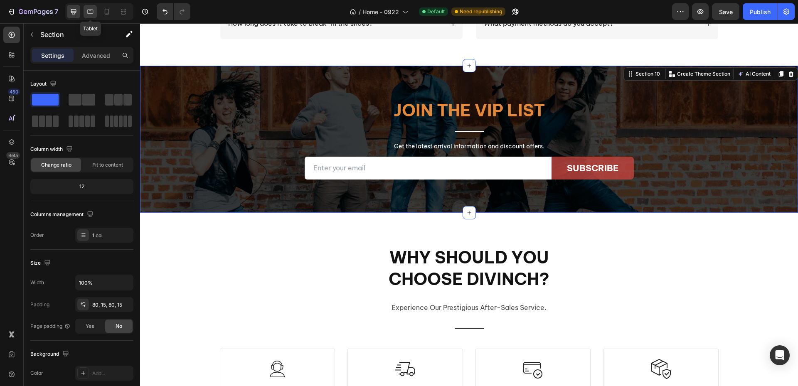
click at [88, 12] on icon at bounding box center [90, 12] width 6 height 5
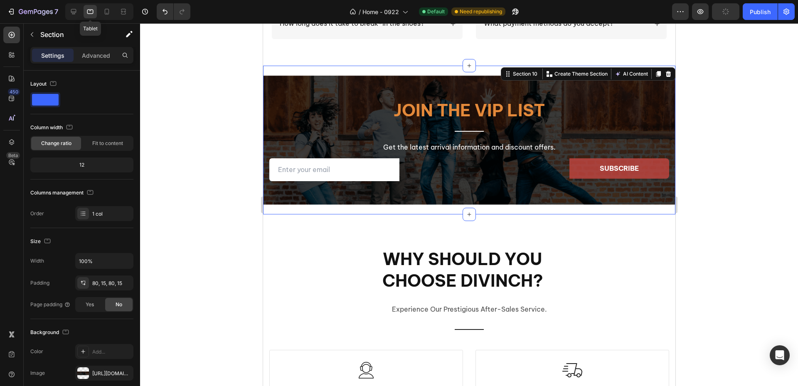
scroll to position [2381, 0]
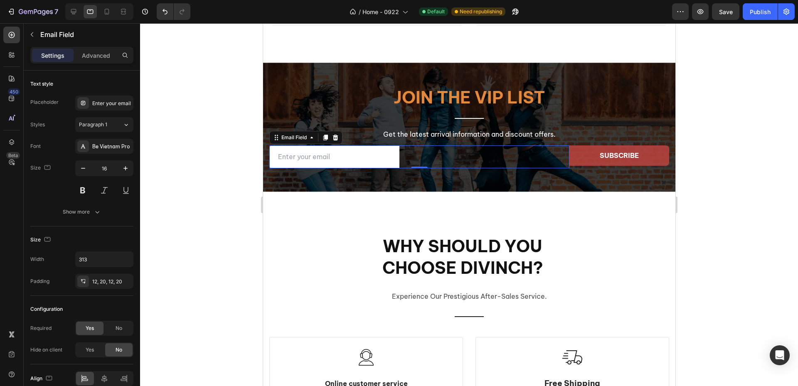
click at [510, 151] on div "Email Field 0" at bounding box center [419, 156] width 300 height 23
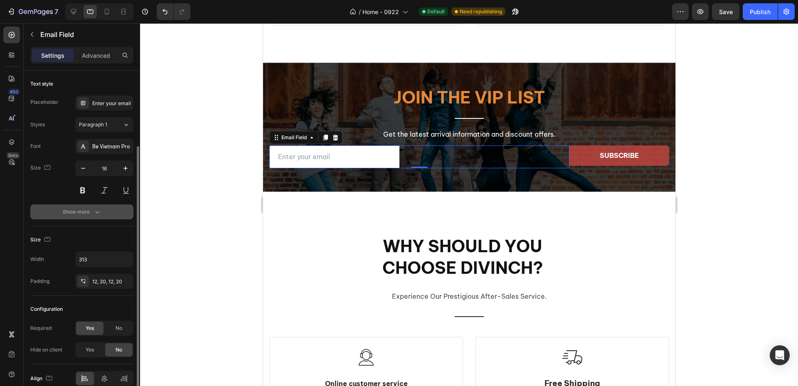
scroll to position [40, 0]
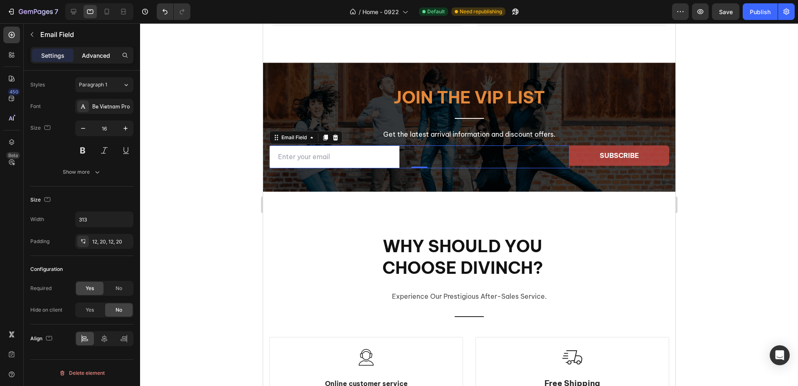
click at [94, 60] on div "Advanced" at bounding box center [96, 55] width 42 height 13
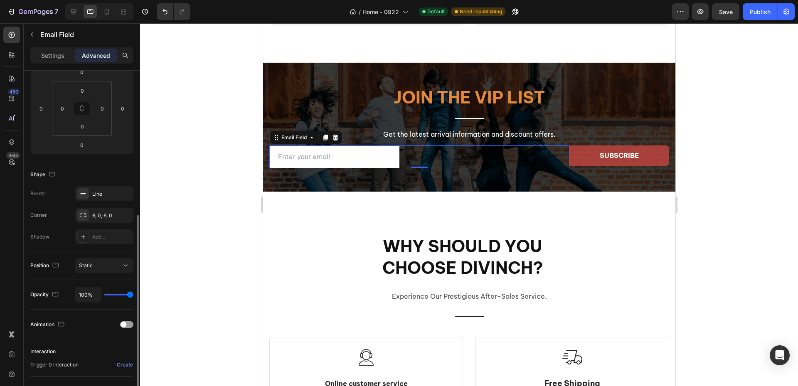
scroll to position [203, 0]
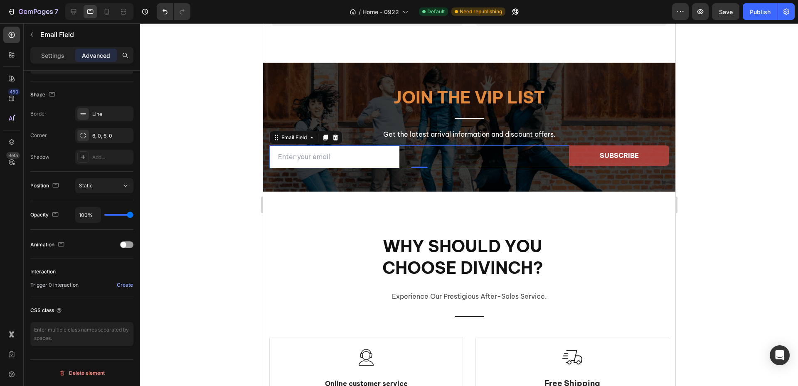
click at [376, 148] on input "email" at bounding box center [334, 156] width 130 height 23
click at [377, 155] on input "email" at bounding box center [334, 156] width 130 height 23
click at [421, 158] on div "Email Field 0" at bounding box center [419, 156] width 300 height 23
drag, startPoint x: 457, startPoint y: 156, endPoint x: 432, endPoint y: 156, distance: 25.4
click at [457, 156] on div "Email Field 0" at bounding box center [419, 156] width 300 height 23
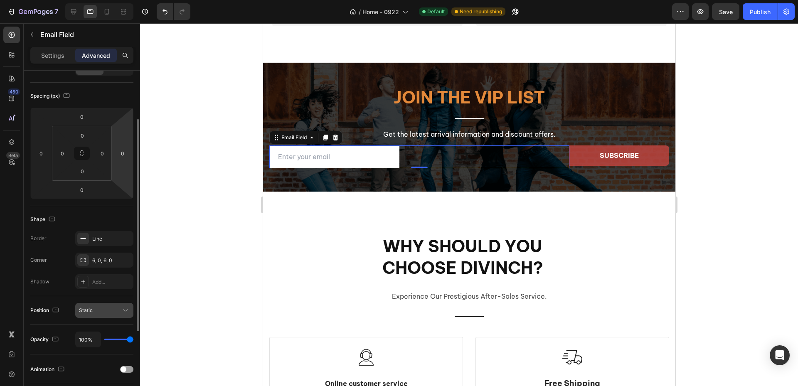
scroll to position [0, 0]
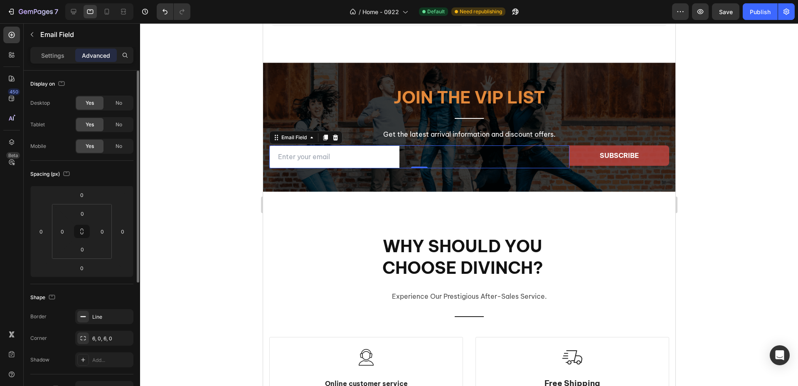
drag, startPoint x: 56, startPoint y: 57, endPoint x: 57, endPoint y: 63, distance: 5.9
click at [56, 57] on p "Settings" at bounding box center [52, 55] width 23 height 9
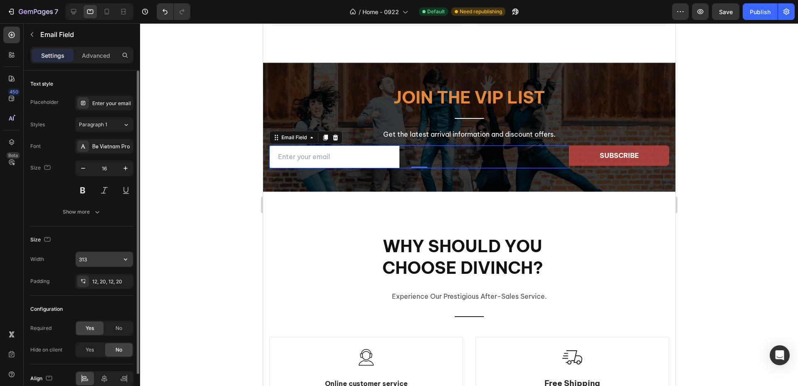
click at [97, 253] on input "313" at bounding box center [104, 259] width 57 height 15
click at [118, 260] on button "button" at bounding box center [125, 259] width 15 height 15
drag, startPoint x: 103, startPoint y: 293, endPoint x: 103, endPoint y: 288, distance: 4.6
click at [103, 293] on p "Full 100%" at bounding box center [102, 296] width 47 height 7
type input "100%"
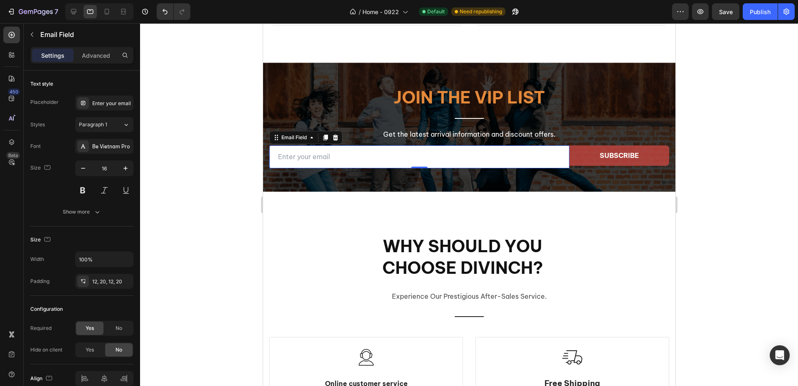
click at [183, 219] on div at bounding box center [469, 204] width 658 height 363
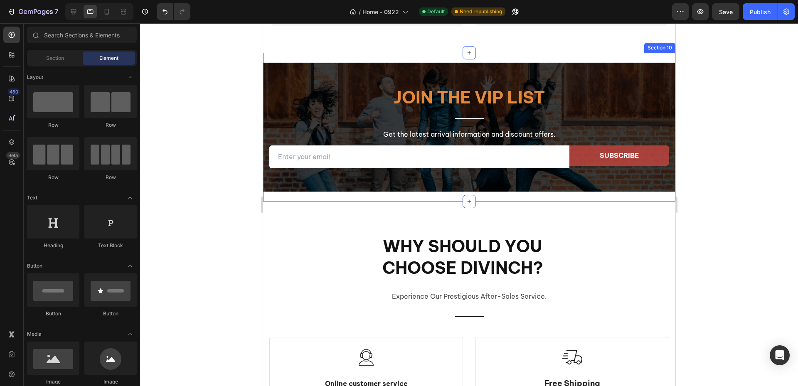
click at [561, 173] on div "Join the VIP list Heading Title Line Get the latest arrival information and dis…" at bounding box center [469, 127] width 412 height 149
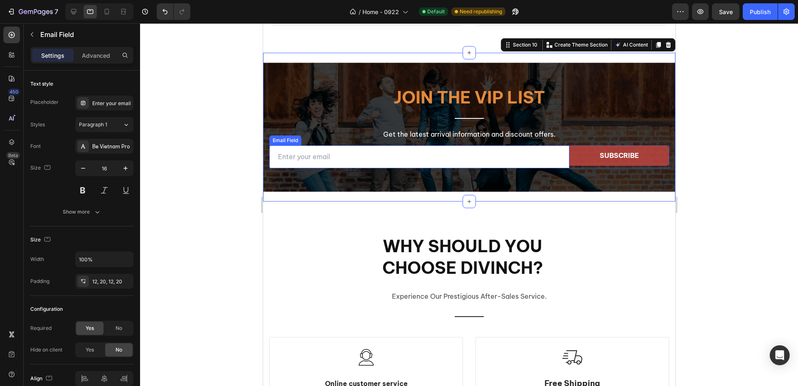
click at [551, 163] on input "email" at bounding box center [419, 156] width 300 height 23
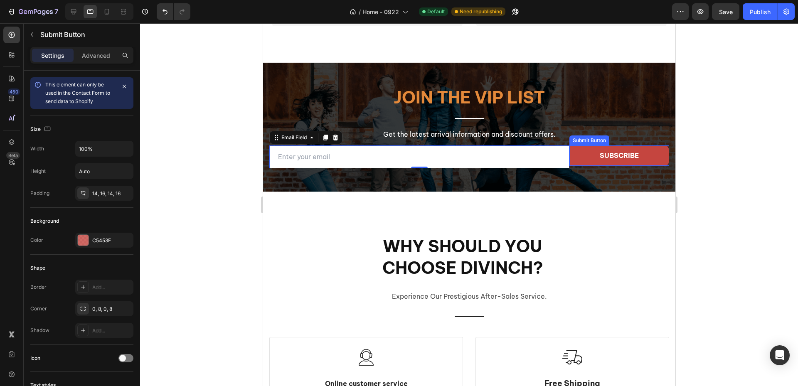
click at [570, 162] on button "subscribe" at bounding box center [619, 155] width 100 height 20
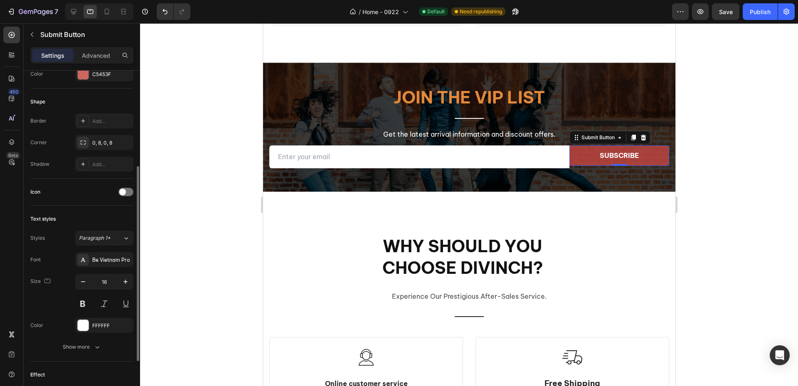
scroll to position [250, 0]
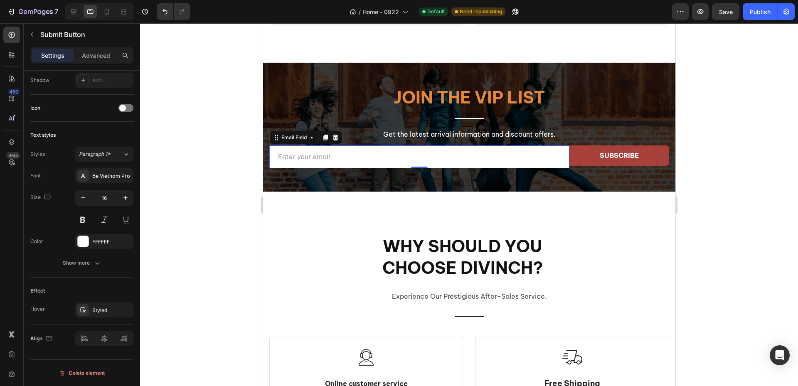
click at [375, 153] on input "email" at bounding box center [419, 156] width 300 height 23
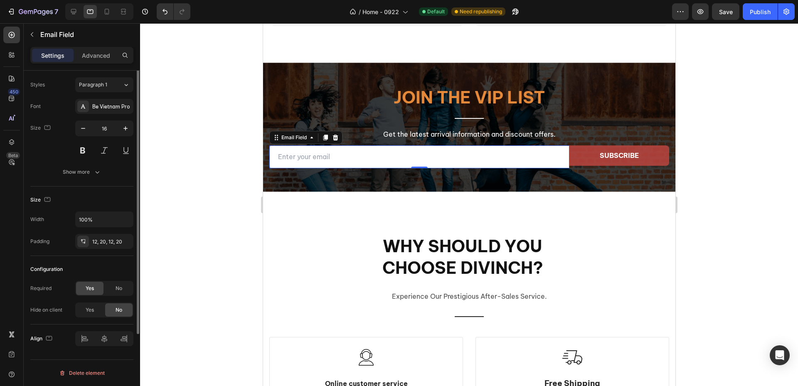
scroll to position [0, 0]
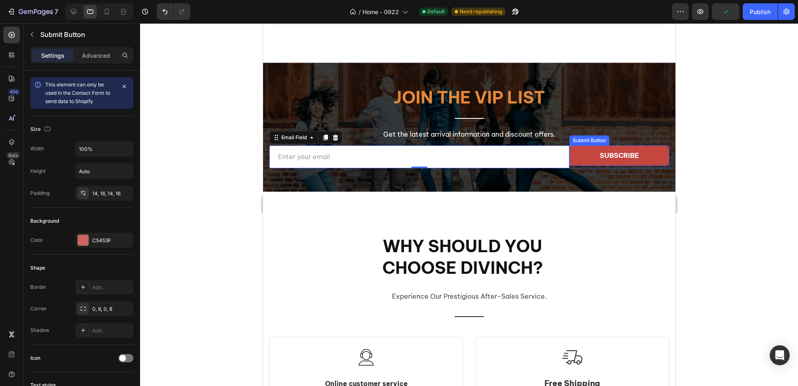
drag, startPoint x: 582, startPoint y: 155, endPoint x: 572, endPoint y: 155, distance: 10.0
click at [582, 155] on button "subscribe" at bounding box center [619, 155] width 100 height 20
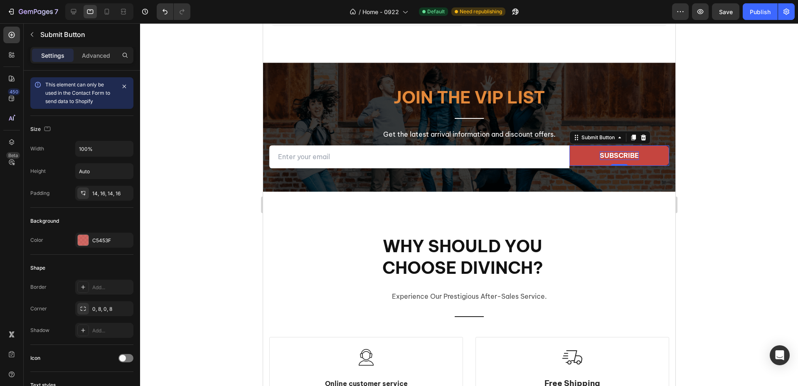
click at [602, 153] on div "subscribe" at bounding box center [618, 155] width 39 height 9
click at [648, 155] on button "subscribe" at bounding box center [619, 155] width 100 height 20
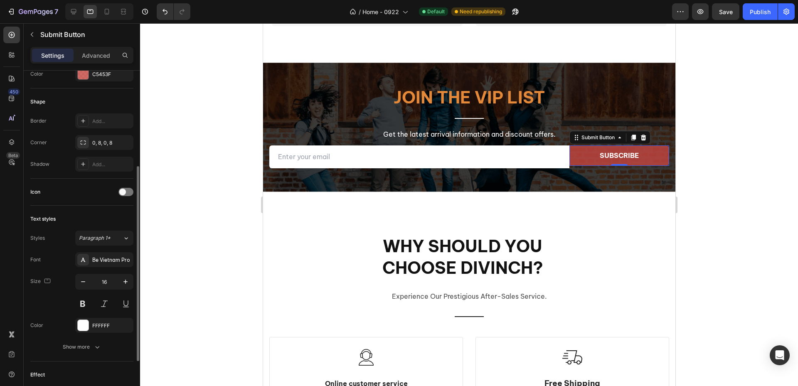
scroll to position [249, 0]
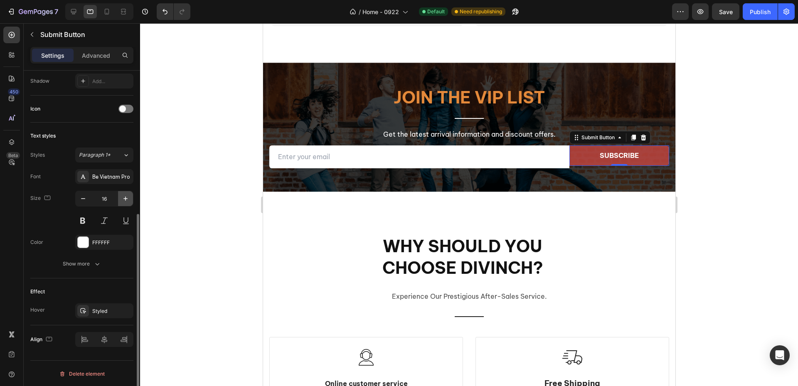
click at [124, 202] on icon "button" at bounding box center [125, 199] width 8 height 8
click at [124, 201] on icon "button" at bounding box center [125, 199] width 8 height 8
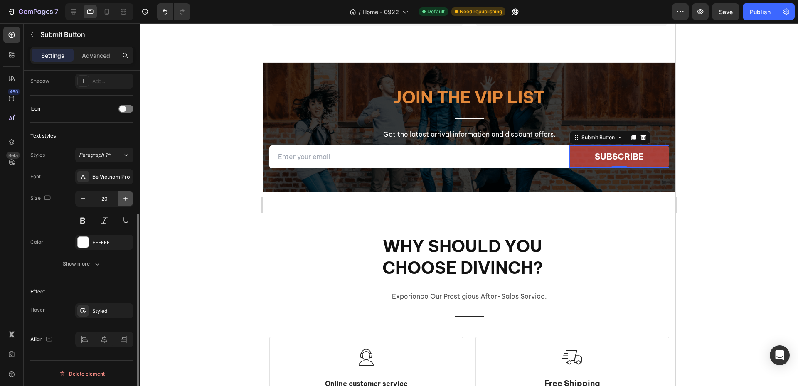
type input "21"
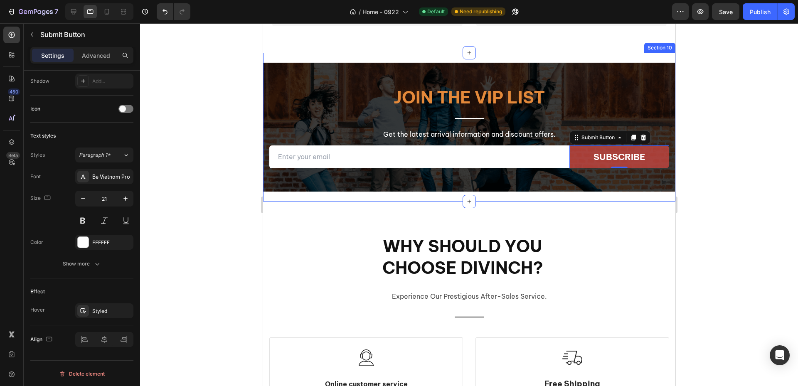
click at [397, 183] on div "Join the VIP list Heading Title Line Get the latest arrival information and dis…" at bounding box center [469, 127] width 412 height 149
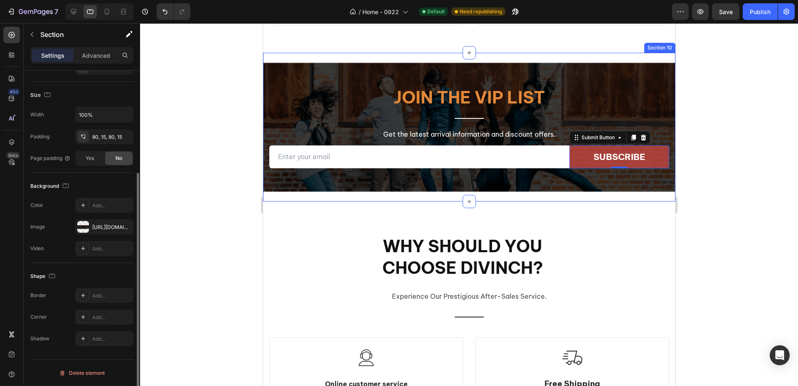
scroll to position [0, 0]
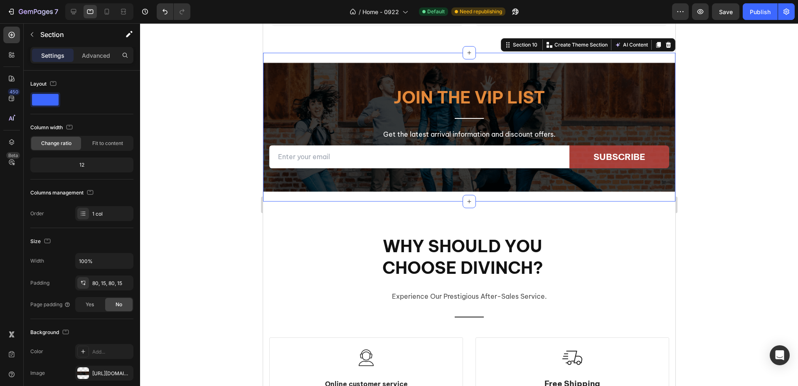
click at [517, 182] on div "Join the VIP list Heading Title Line Get the latest arrival information and dis…" at bounding box center [469, 127] width 412 height 149
click at [110, 12] on icon at bounding box center [107, 11] width 8 height 8
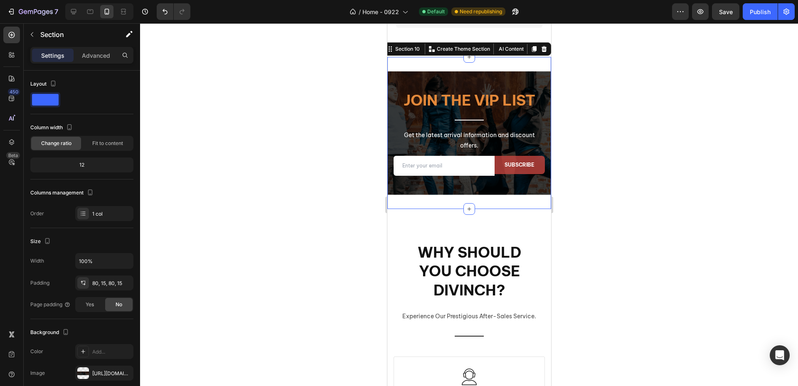
scroll to position [2482, 0]
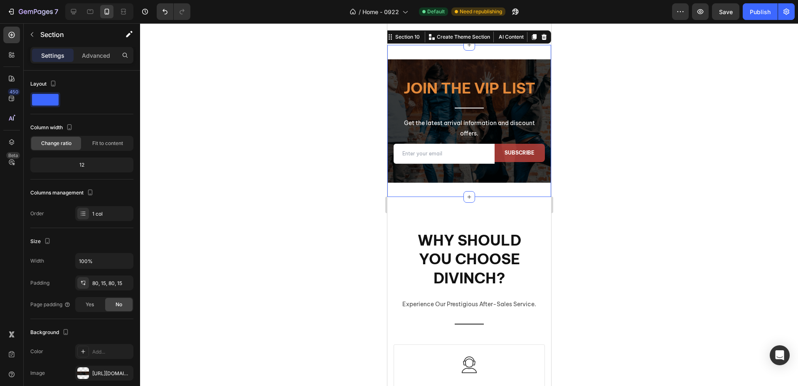
drag, startPoint x: 316, startPoint y: 222, endPoint x: 353, endPoint y: 215, distance: 37.2
click at [318, 222] on div at bounding box center [469, 204] width 658 height 363
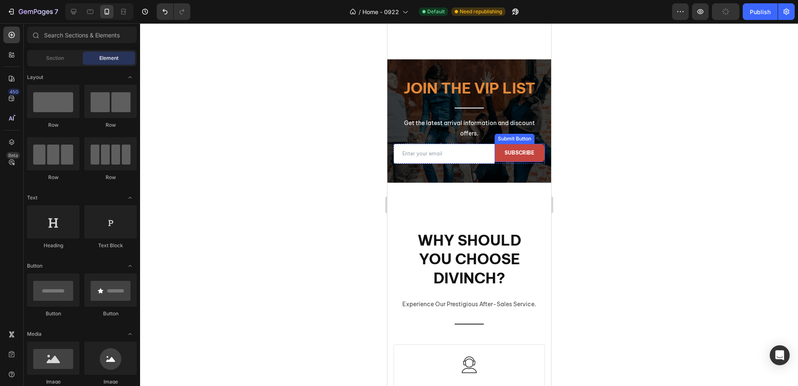
click at [531, 162] on button "subscribe" at bounding box center [519, 153] width 50 height 18
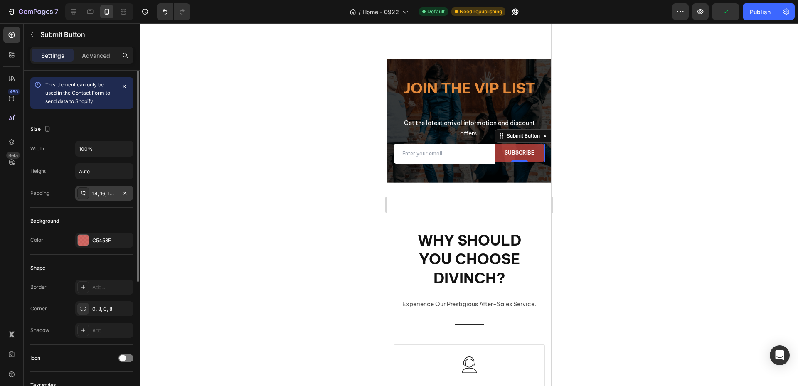
scroll to position [166, 0]
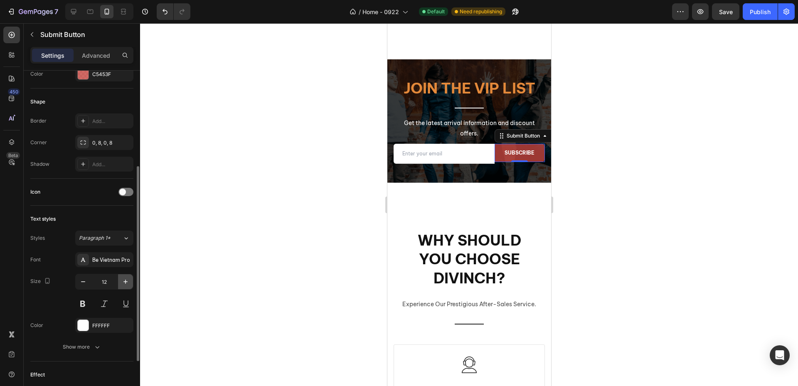
click at [125, 281] on icon "button" at bounding box center [125, 282] width 8 height 8
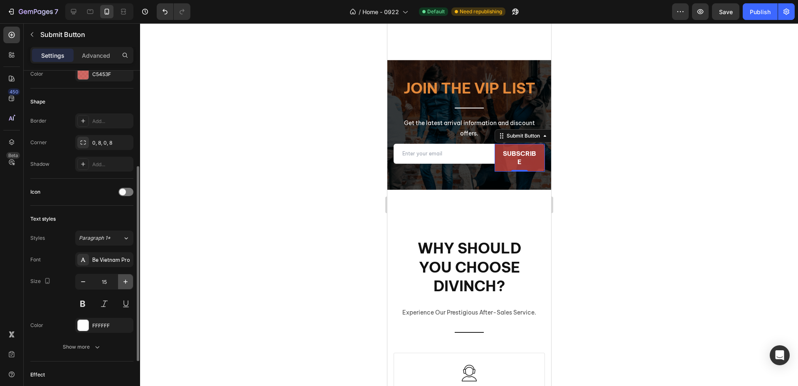
click at [125, 281] on icon "button" at bounding box center [125, 282] width 8 height 8
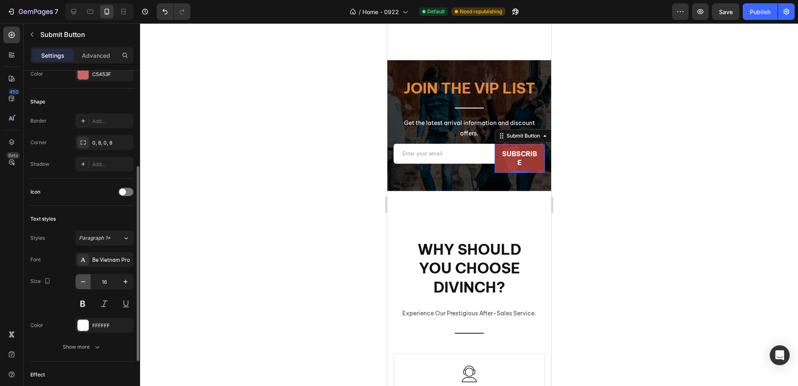
click at [83, 281] on icon "button" at bounding box center [83, 282] width 8 height 8
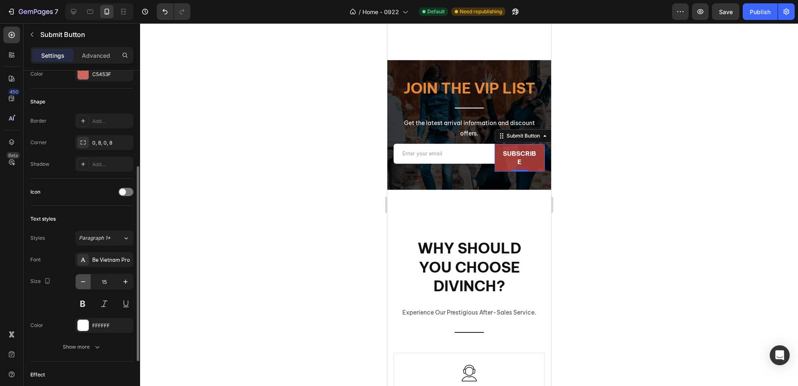
click at [83, 281] on icon "button" at bounding box center [83, 282] width 8 height 8
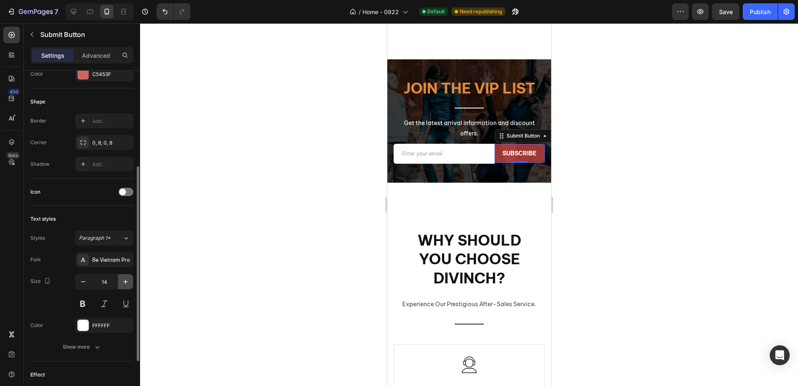
click at [128, 281] on icon "button" at bounding box center [125, 282] width 8 height 8
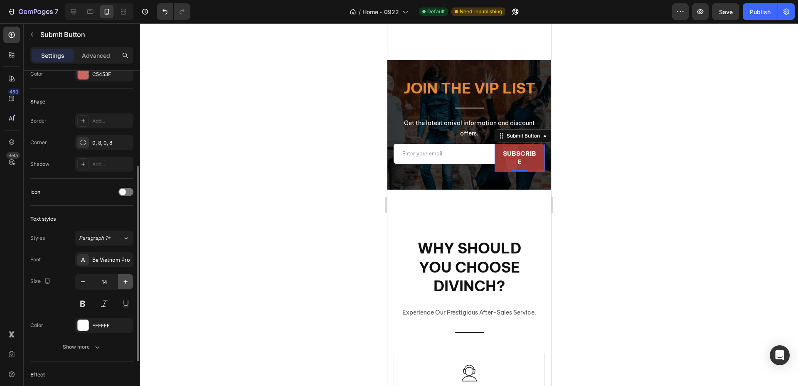
type input "15"
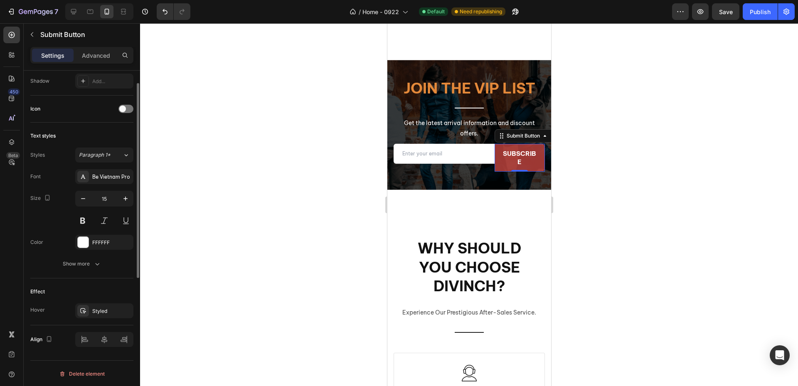
scroll to position [250, 0]
click at [98, 56] on p "Advanced" at bounding box center [96, 55] width 28 height 9
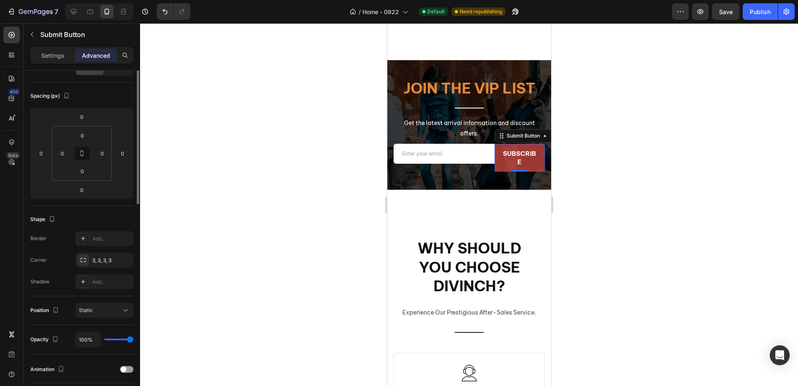
scroll to position [0, 0]
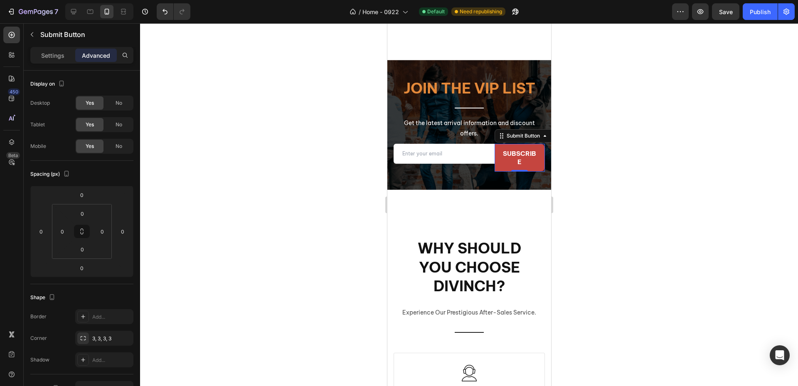
click at [494, 172] on button "subscribe" at bounding box center [519, 158] width 50 height 28
drag, startPoint x: 49, startPoint y: 57, endPoint x: 50, endPoint y: 61, distance: 4.3
click at [49, 57] on p "Settings" at bounding box center [52, 55] width 23 height 9
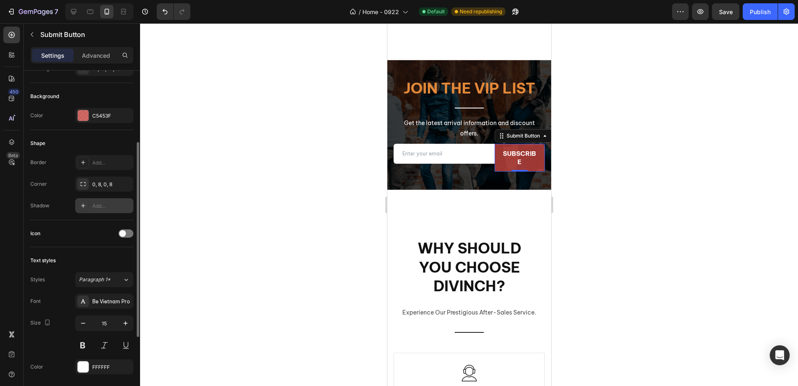
scroll to position [42, 0]
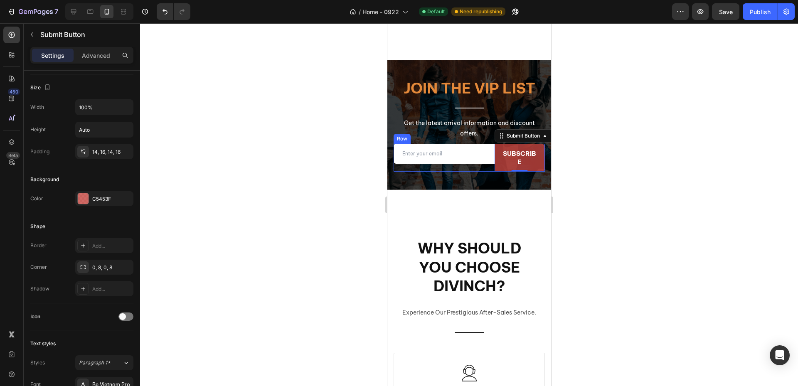
click at [435, 172] on div "Email Field" at bounding box center [443, 158] width 101 height 28
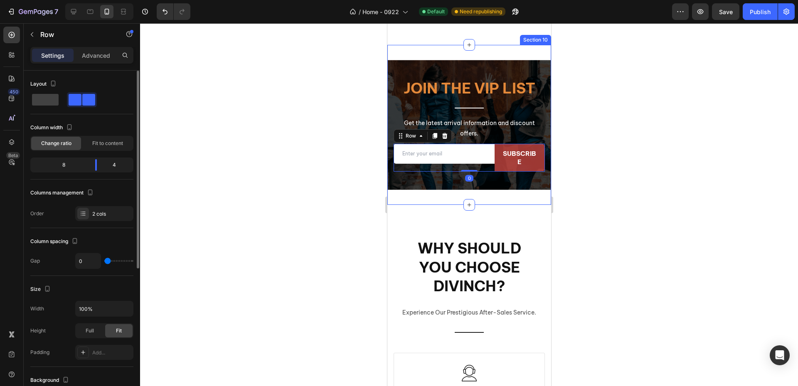
click at [500, 187] on div "Join the VIP list Heading Title Line Get the latest arrival information and dis…" at bounding box center [469, 125] width 164 height 160
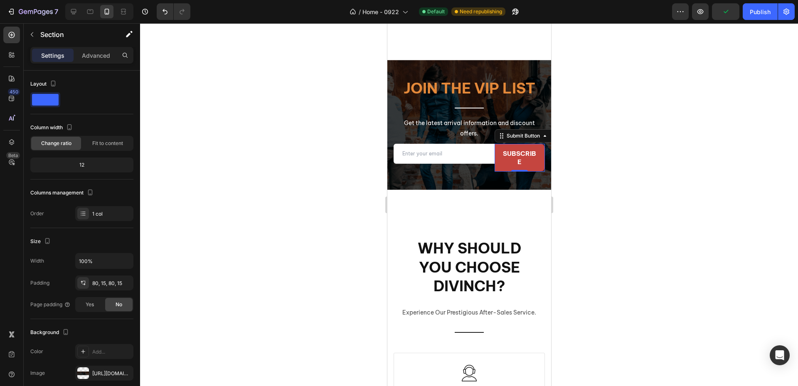
click at [529, 172] on button "subscribe" at bounding box center [519, 158] width 50 height 28
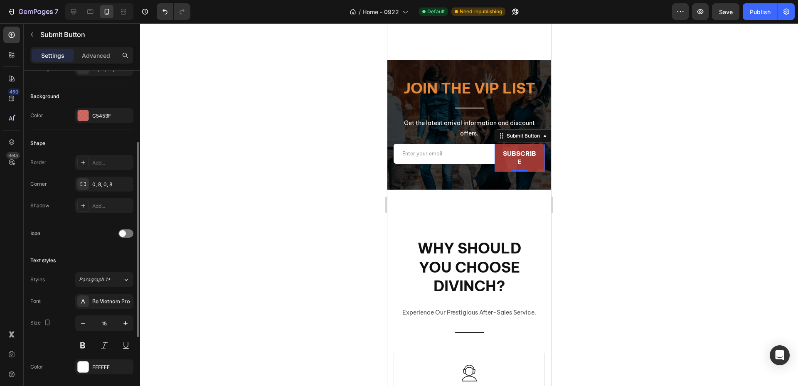
scroll to position [208, 0]
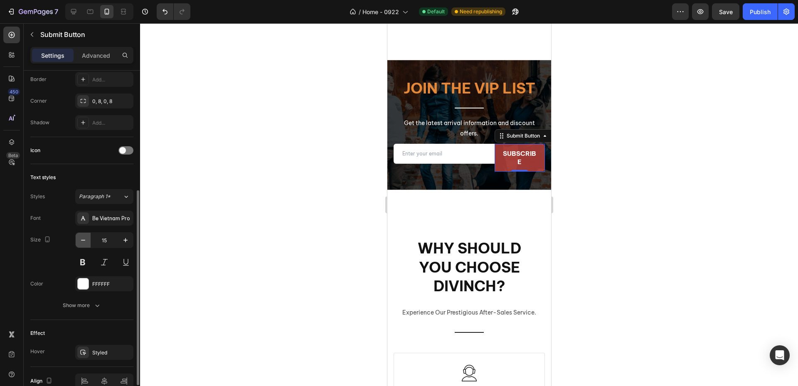
click at [86, 241] on icon "button" at bounding box center [83, 240] width 8 height 8
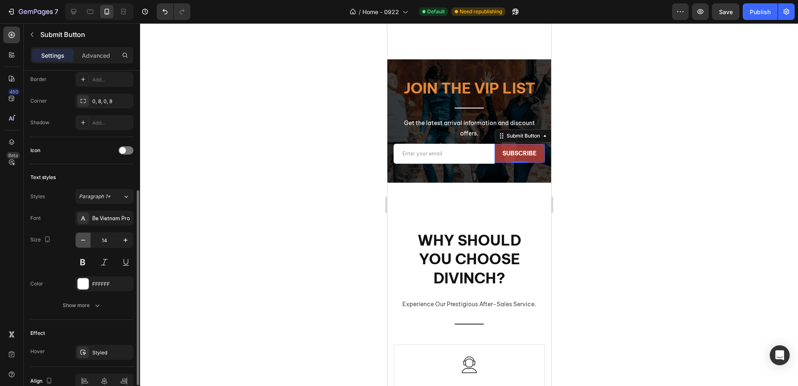
click at [86, 241] on icon "button" at bounding box center [83, 240] width 8 height 8
click at [124, 242] on icon "button" at bounding box center [125, 240] width 8 height 8
click at [86, 241] on icon "button" at bounding box center [83, 240] width 8 height 8
type input "13"
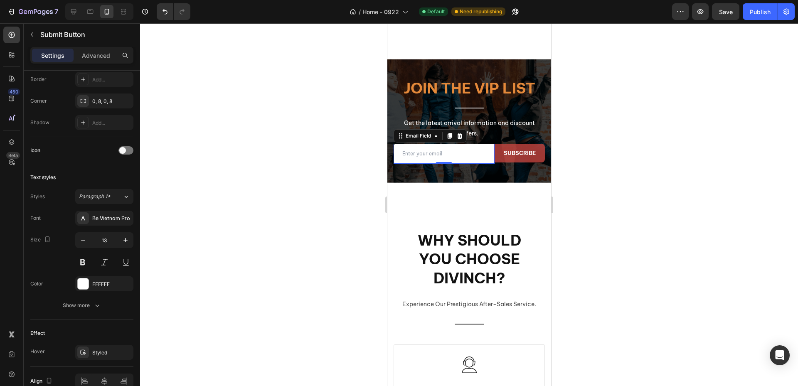
click at [463, 164] on input "email" at bounding box center [443, 154] width 101 height 20
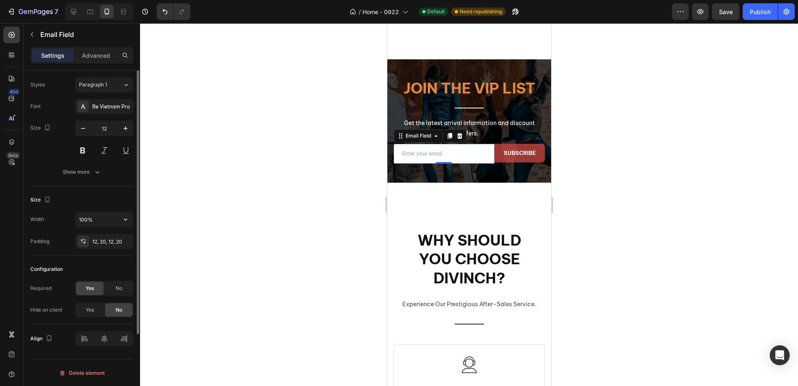
scroll to position [0, 0]
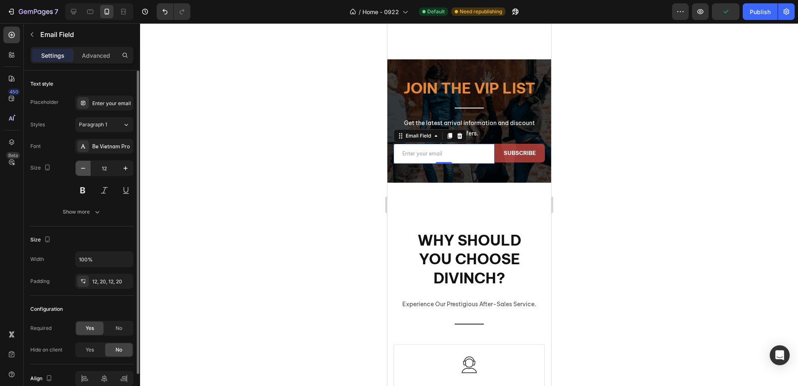
click at [86, 171] on icon "button" at bounding box center [83, 168] width 8 height 8
type input "10"
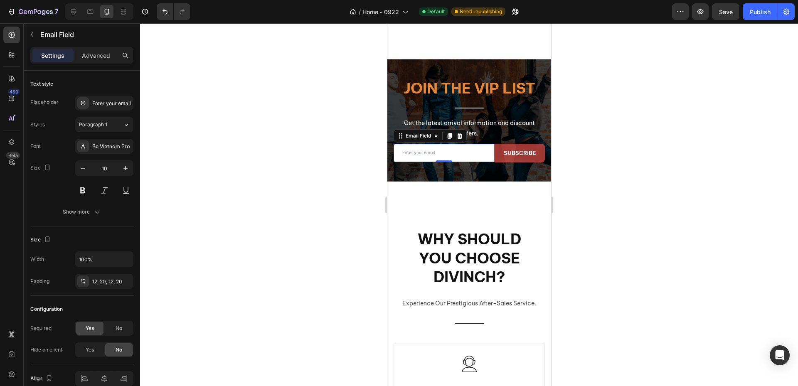
click at [231, 183] on div at bounding box center [469, 204] width 658 height 363
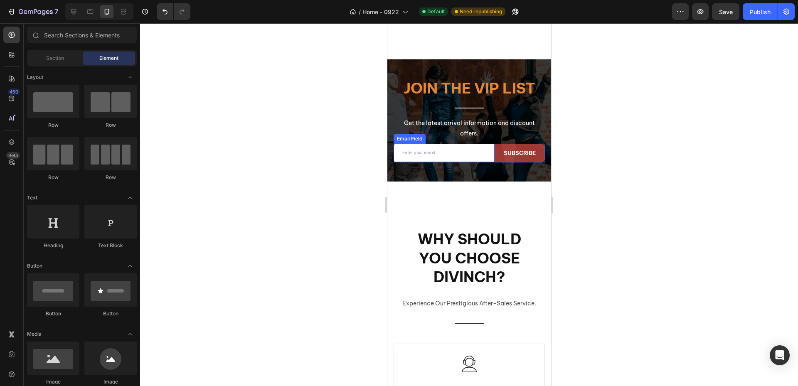
click at [461, 161] on input "email" at bounding box center [443, 153] width 101 height 18
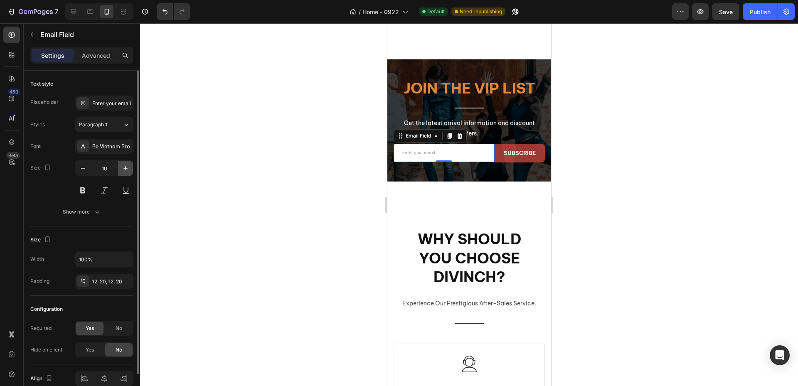
click at [126, 168] on icon "button" at bounding box center [125, 168] width 8 height 8
type input "12"
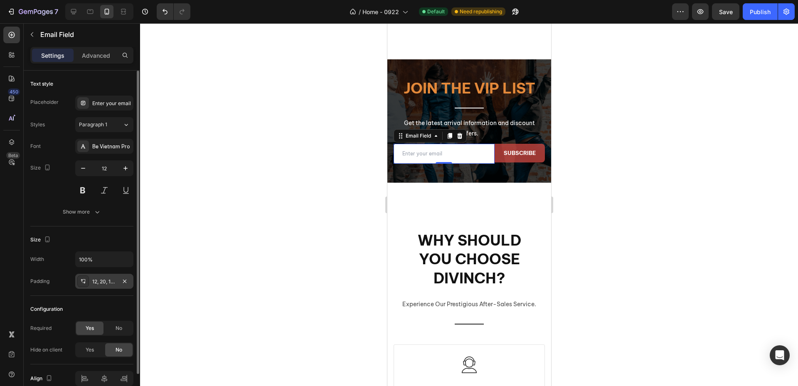
click at [106, 283] on div "12, 20, 12, 20" at bounding box center [104, 281] width 24 height 7
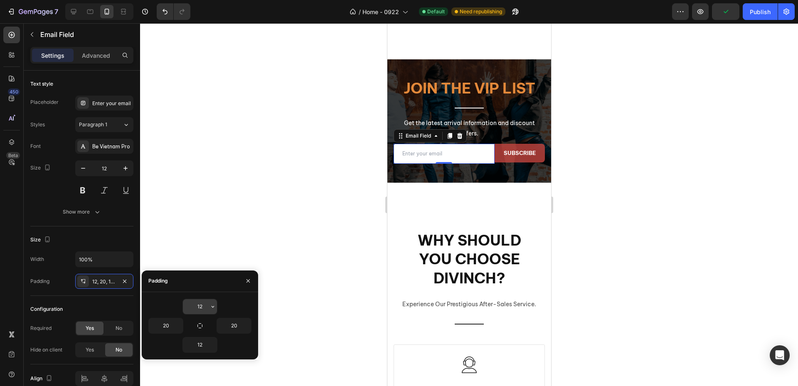
click at [207, 309] on input "12" at bounding box center [200, 306] width 34 height 15
click at [197, 325] on icon "button" at bounding box center [200, 326] width 7 height 7
type input "12"
click at [200, 308] on input "12" at bounding box center [200, 306] width 34 height 15
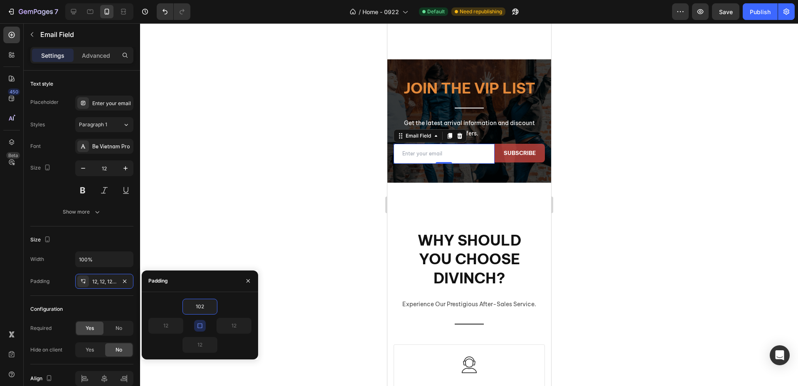
drag, startPoint x: 204, startPoint y: 308, endPoint x: 165, endPoint y: 307, distance: 38.2
click at [165, 307] on div "102" at bounding box center [199, 307] width 103 height 16
type input "0"
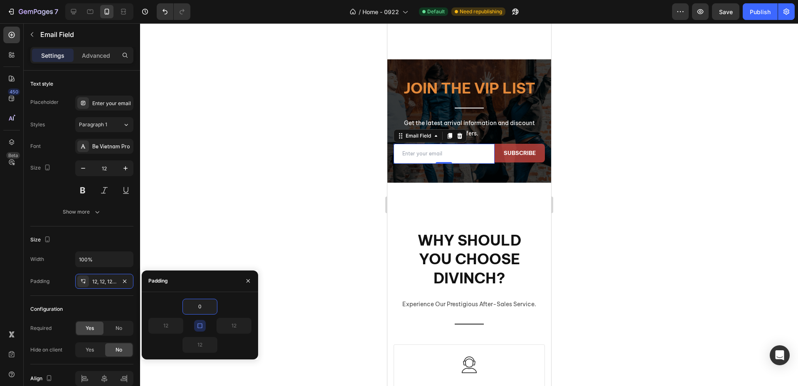
type input "0"
click at [165, 311] on div "0" at bounding box center [199, 307] width 103 height 16
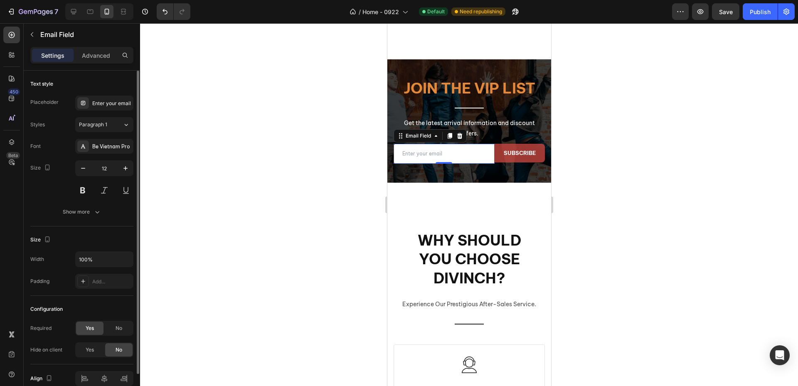
click at [45, 272] on div "Width 100% Padding Add..." at bounding box center [81, 269] width 103 height 37
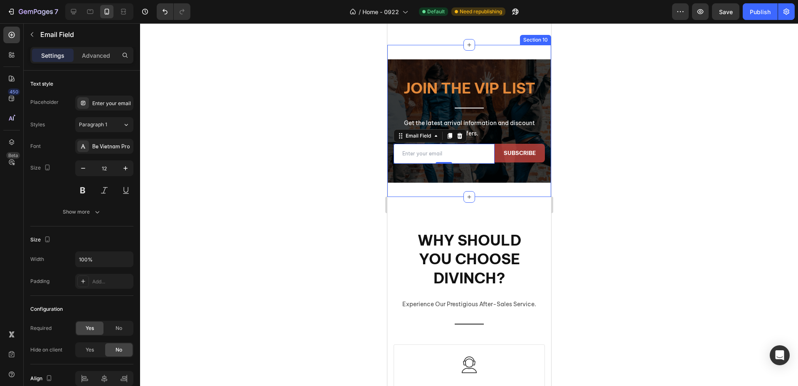
drag, startPoint x: 475, startPoint y: 187, endPoint x: 474, endPoint y: 181, distance: 6.0
click at [475, 187] on div "Join the VIP list Heading Title Line Get the latest arrival information and dis…" at bounding box center [469, 121] width 164 height 152
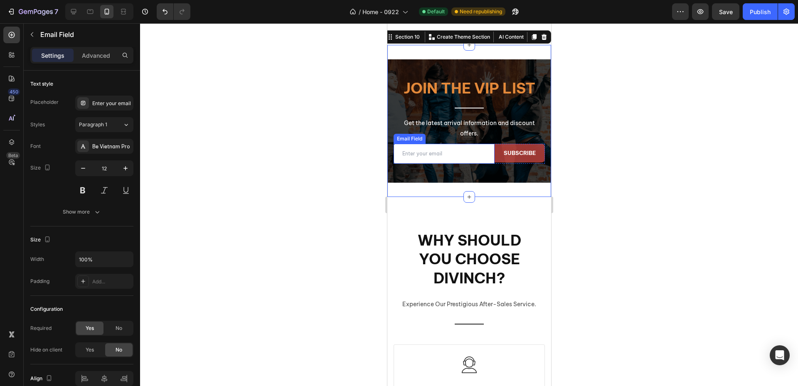
click at [467, 161] on input "email" at bounding box center [443, 154] width 101 height 20
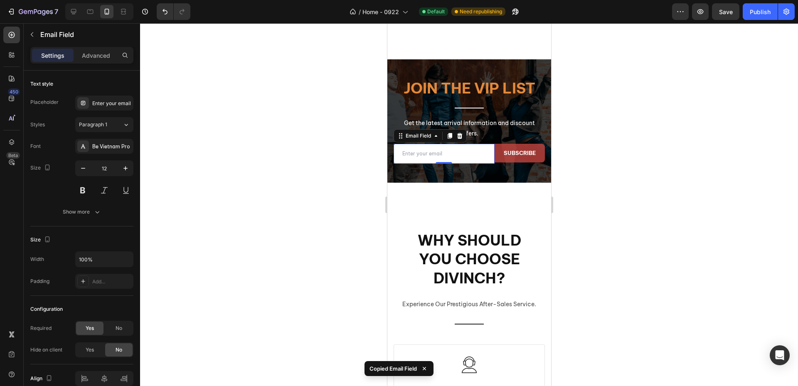
click at [303, 178] on div at bounding box center [469, 204] width 658 height 363
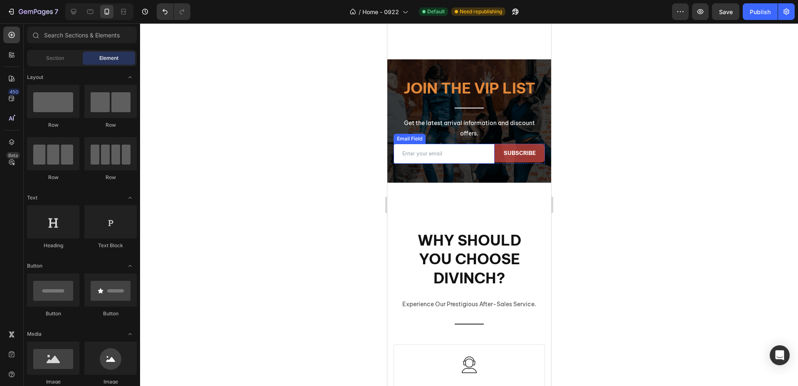
click at [476, 164] on input "email" at bounding box center [443, 154] width 101 height 20
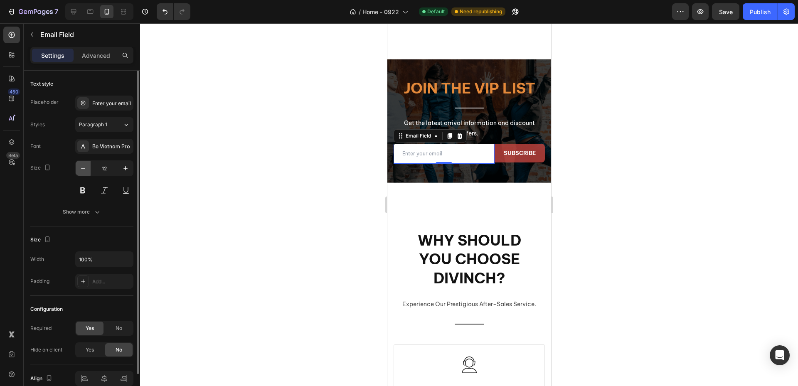
click at [81, 165] on icon "button" at bounding box center [83, 168] width 8 height 8
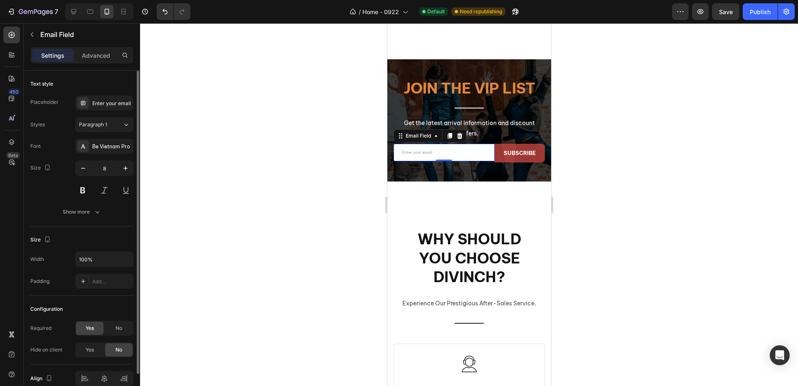
drag, startPoint x: 81, startPoint y: 165, endPoint x: 102, endPoint y: 169, distance: 21.6
click at [81, 165] on icon "button" at bounding box center [83, 168] width 8 height 8
click at [127, 169] on icon "button" at bounding box center [125, 168] width 8 height 8
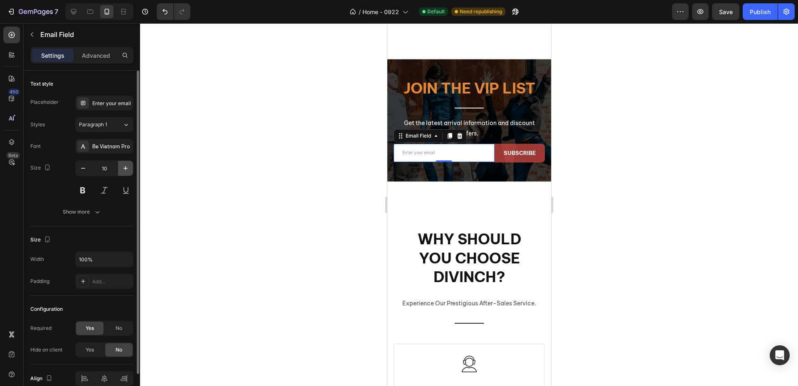
click at [127, 169] on icon "button" at bounding box center [125, 168] width 8 height 8
type input "12"
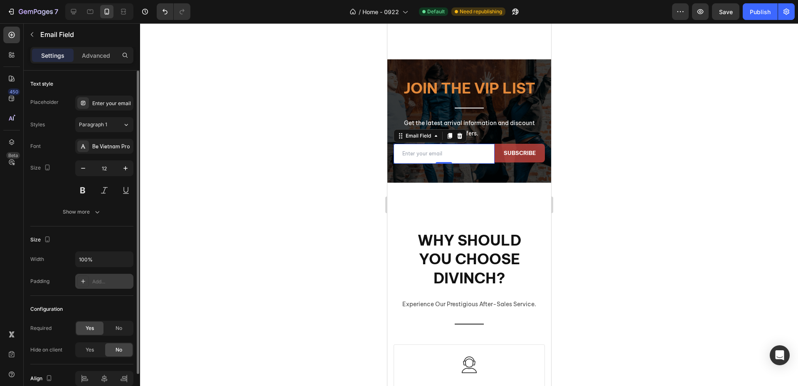
click at [110, 282] on div "Add..." at bounding box center [111, 281] width 39 height 7
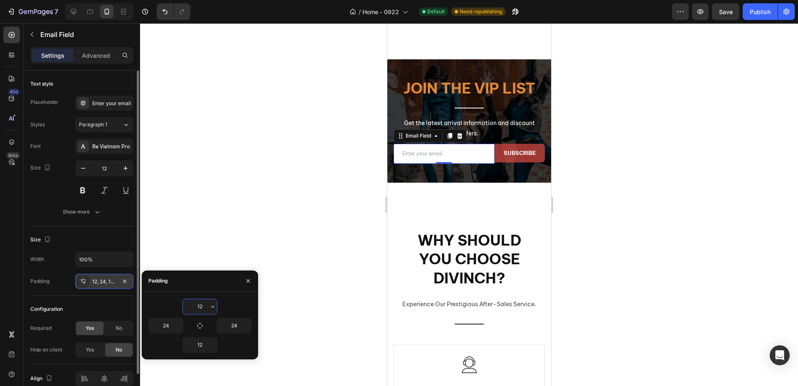
drag, startPoint x: 54, startPoint y: 272, endPoint x: 70, endPoint y: 270, distance: 16.8
click at [54, 272] on div "Width 100% Padding 12, 24, 12, 24" at bounding box center [81, 269] width 103 height 37
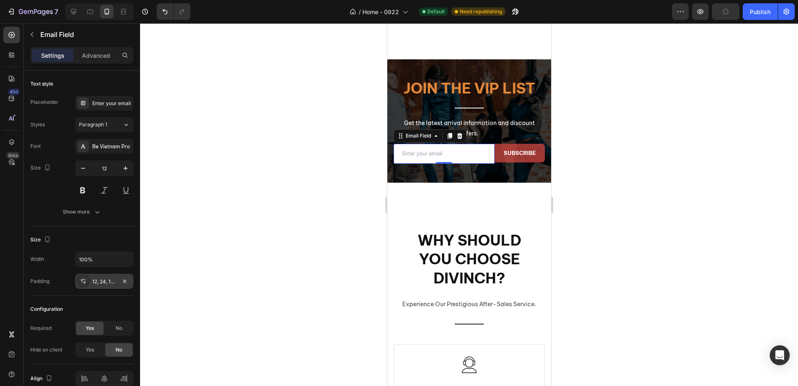
drag, startPoint x: 241, startPoint y: 254, endPoint x: 311, endPoint y: 223, distance: 76.8
click at [241, 254] on div at bounding box center [469, 204] width 658 height 363
click at [453, 164] on input "email" at bounding box center [443, 154] width 101 height 20
click at [308, 201] on div at bounding box center [469, 204] width 658 height 363
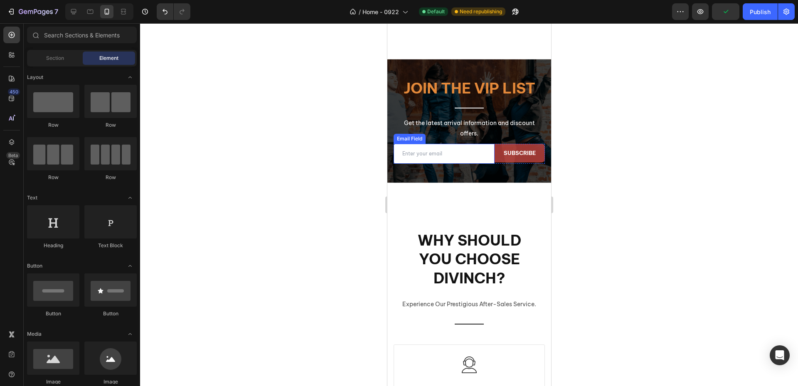
click at [411, 163] on input "email" at bounding box center [443, 154] width 101 height 20
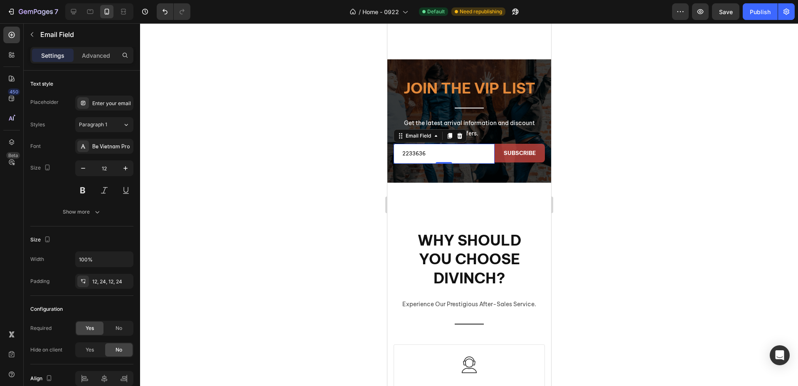
type input "2233636"
drag, startPoint x: 428, startPoint y: 160, endPoint x: 369, endPoint y: 166, distance: 59.3
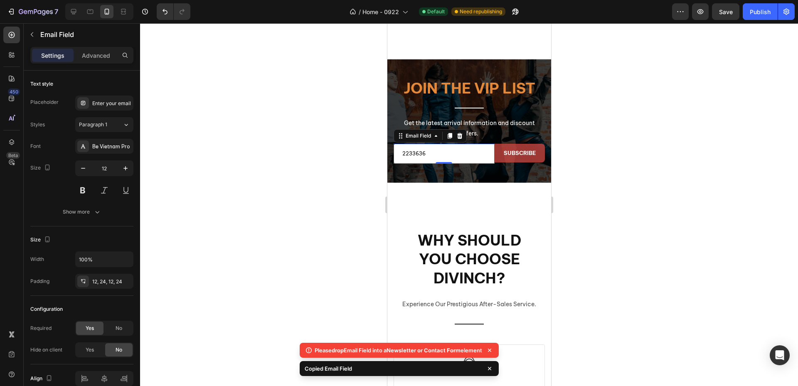
drag, startPoint x: 301, startPoint y: 192, endPoint x: 364, endPoint y: 190, distance: 62.4
click at [301, 192] on div at bounding box center [469, 204] width 658 height 363
click at [420, 164] on input "2233636" at bounding box center [443, 154] width 101 height 20
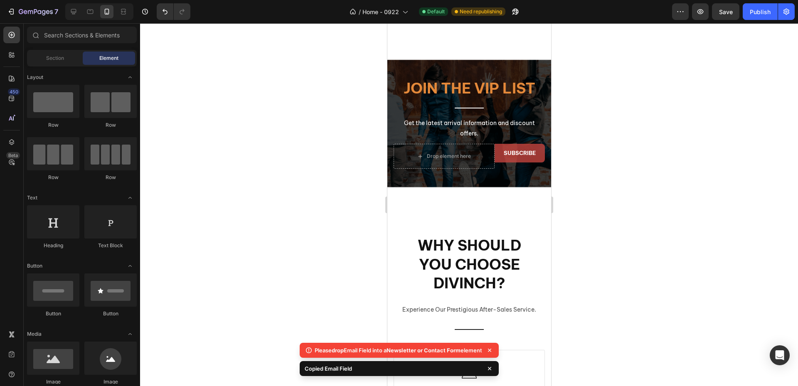
click at [304, 176] on div at bounding box center [469, 204] width 658 height 363
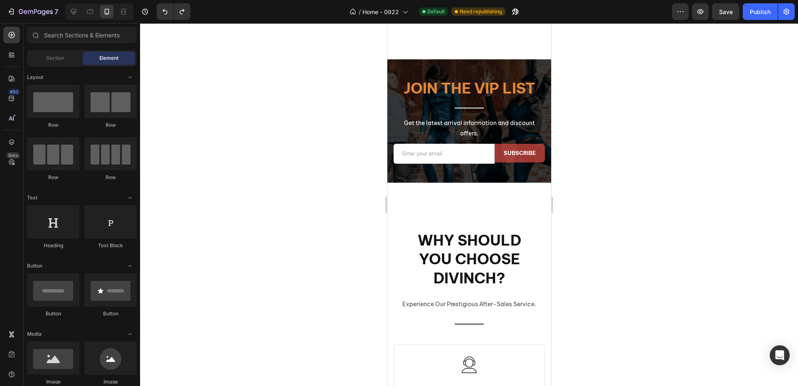
click at [327, 176] on div at bounding box center [469, 204] width 658 height 363
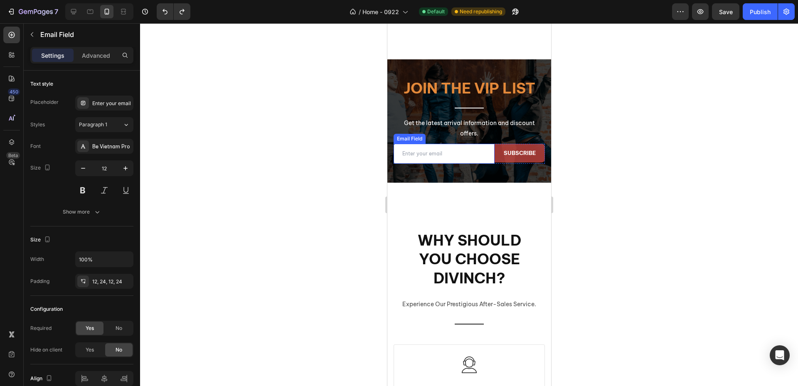
click at [483, 164] on input "email" at bounding box center [443, 154] width 101 height 20
click at [99, 60] on div "Advanced" at bounding box center [96, 55] width 42 height 13
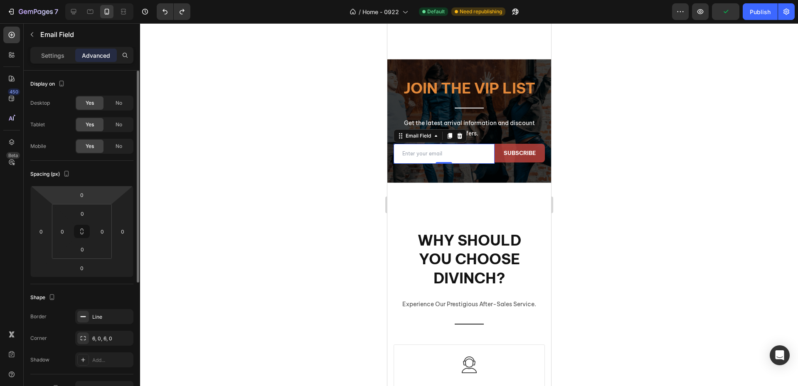
scroll to position [83, 0]
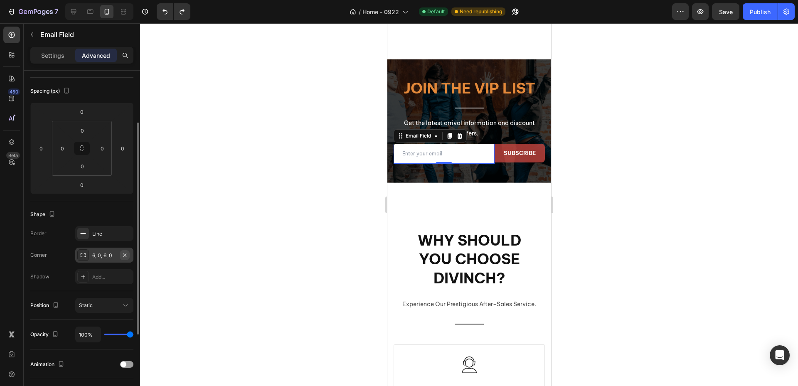
click at [125, 255] on icon "button" at bounding box center [124, 254] width 3 height 3
click at [224, 252] on div at bounding box center [469, 204] width 658 height 363
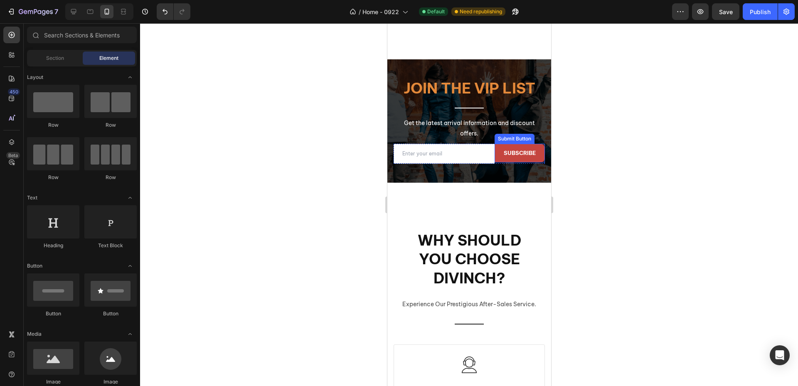
click at [494, 163] on button "subscribe" at bounding box center [519, 153] width 50 height 19
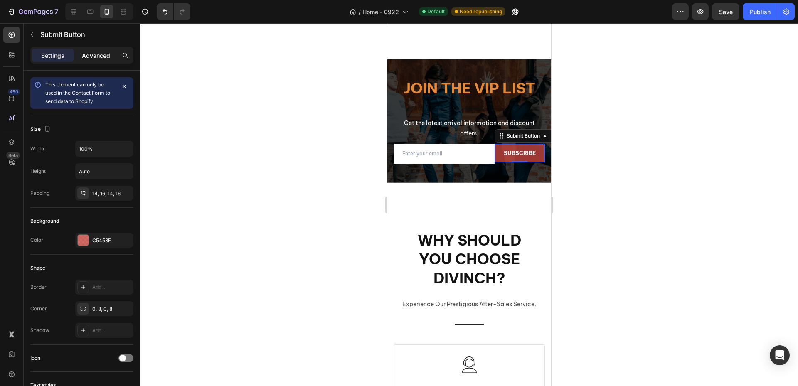
click at [100, 56] on p "Advanced" at bounding box center [96, 55] width 28 height 9
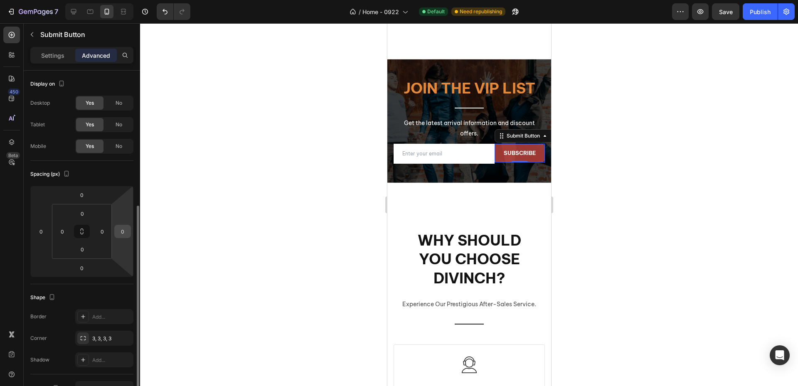
scroll to position [125, 0]
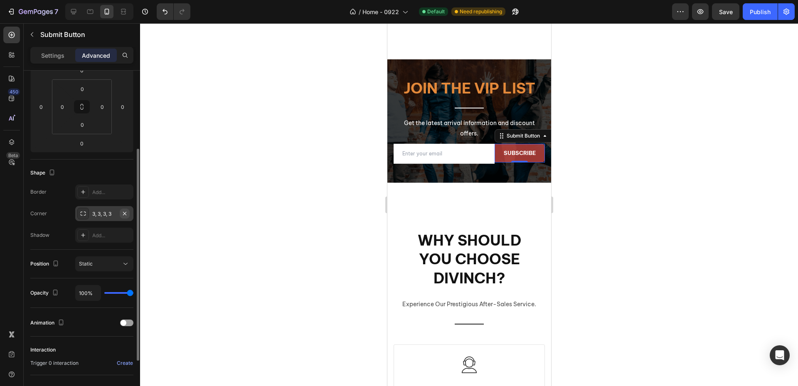
click at [125, 214] on icon "button" at bounding box center [124, 213] width 7 height 7
click at [201, 214] on div at bounding box center [469, 204] width 658 height 363
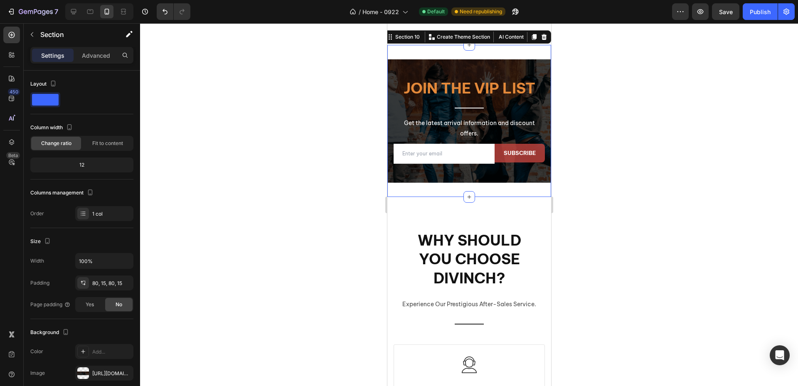
click at [512, 177] on div "Join the VIP list Heading Title Line Get the latest arrival information and dis…" at bounding box center [469, 121] width 164 height 152
click at [112, 285] on div "80, 15, 80, 15" at bounding box center [104, 283] width 24 height 7
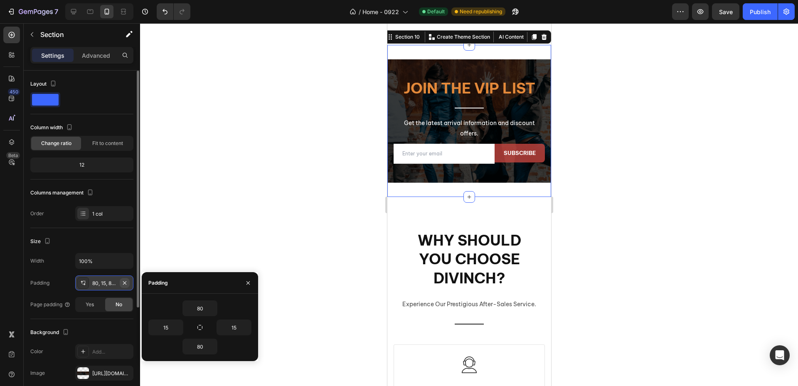
click at [128, 284] on button "button" at bounding box center [125, 283] width 10 height 10
type input "0"
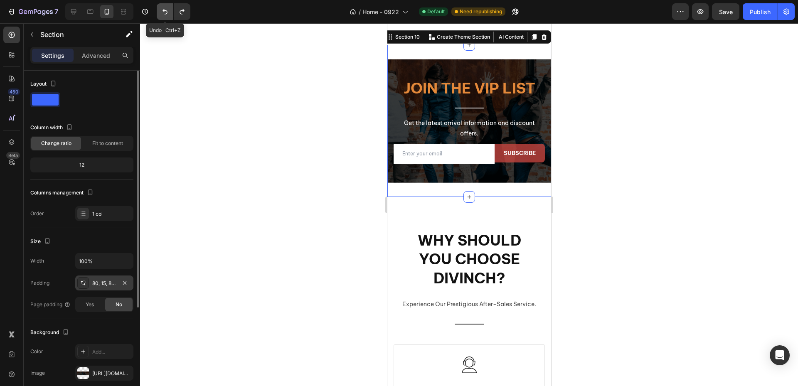
click at [168, 13] on icon "Undo/Redo" at bounding box center [165, 11] width 8 height 8
click at [224, 127] on div at bounding box center [469, 204] width 658 height 363
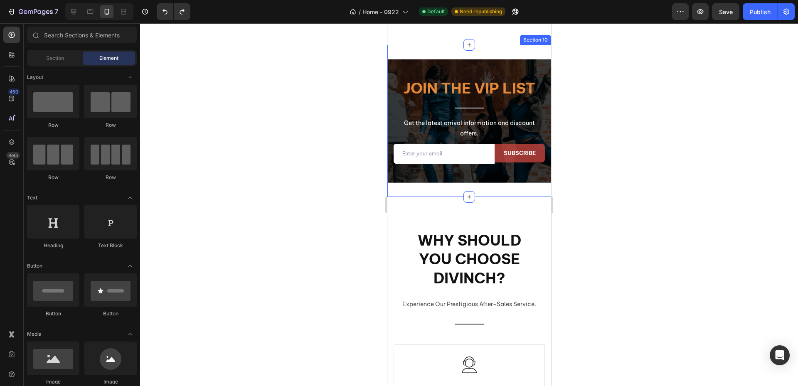
click at [501, 179] on div "Join the VIP list Heading Title Line Get the latest arrival information and dis…" at bounding box center [469, 121] width 164 height 152
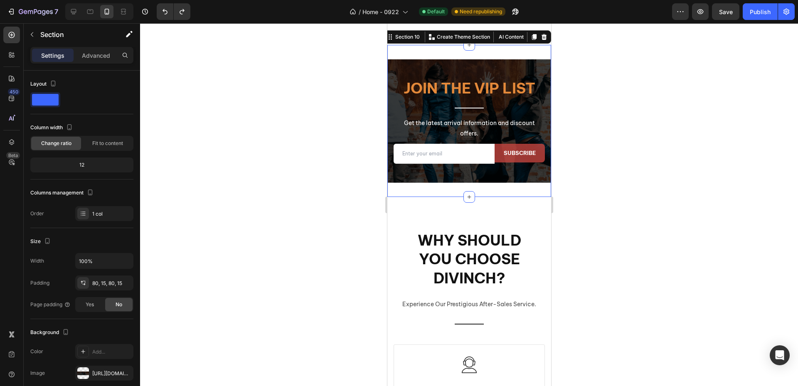
drag, startPoint x: 219, startPoint y: 161, endPoint x: 224, endPoint y: 160, distance: 4.6
click at [219, 161] on div at bounding box center [469, 204] width 658 height 363
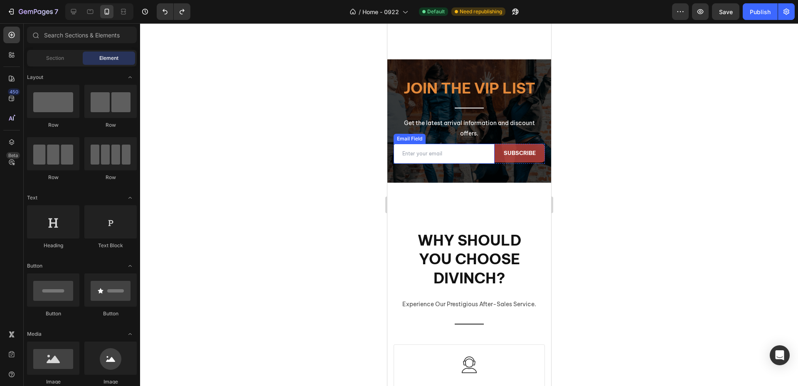
click at [471, 164] on input "email" at bounding box center [443, 154] width 101 height 20
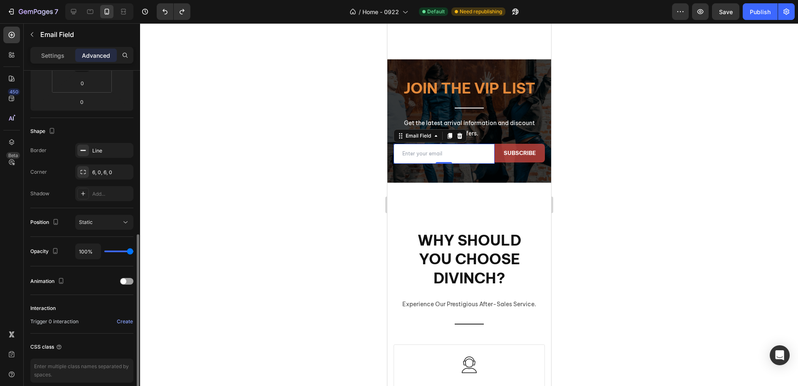
scroll to position [203, 0]
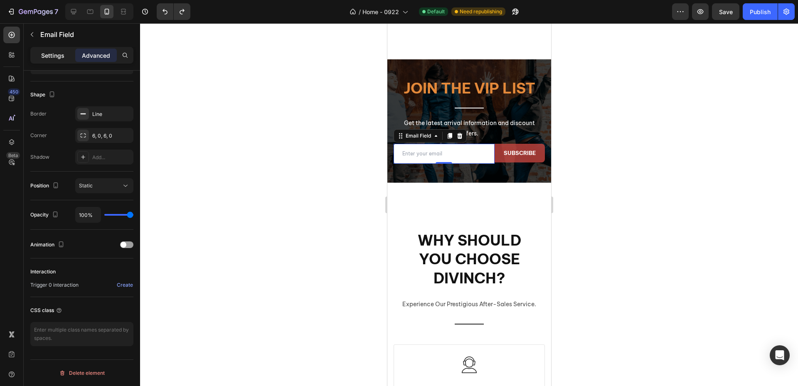
click at [58, 57] on p "Settings" at bounding box center [52, 55] width 23 height 9
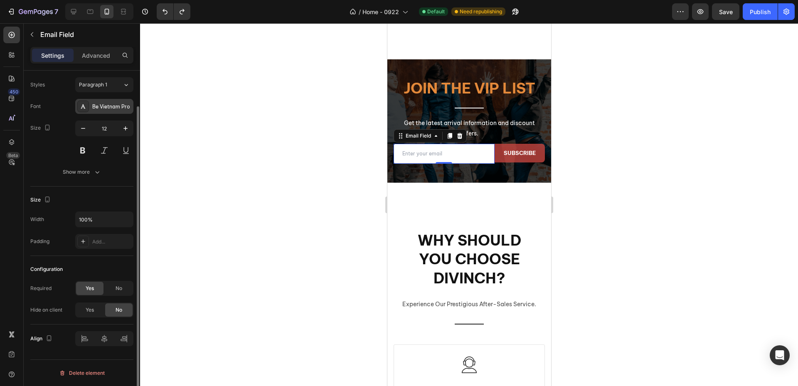
scroll to position [40, 0]
click at [122, 221] on icon "button" at bounding box center [125, 219] width 8 height 8
click at [95, 240] on span "Default" at bounding box center [87, 240] width 17 height 7
click at [99, 222] on input "1200" at bounding box center [104, 219] width 57 height 15
type input "6"
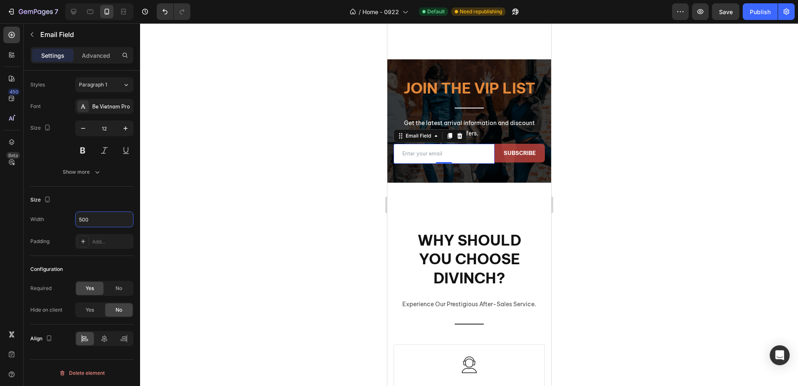
drag, startPoint x: 92, startPoint y: 217, endPoint x: 2, endPoint y: 217, distance: 89.8
click at [2, 217] on div "450 Beta Sections(18) Elements(83) Section Element Hero Section Product Detail …" at bounding box center [70, 204] width 140 height 363
drag, startPoint x: 102, startPoint y: 218, endPoint x: 47, endPoint y: 218, distance: 55.7
click at [47, 218] on div "Width 400" at bounding box center [81, 220] width 103 height 16
drag, startPoint x: 89, startPoint y: 218, endPoint x: 56, endPoint y: 218, distance: 32.8
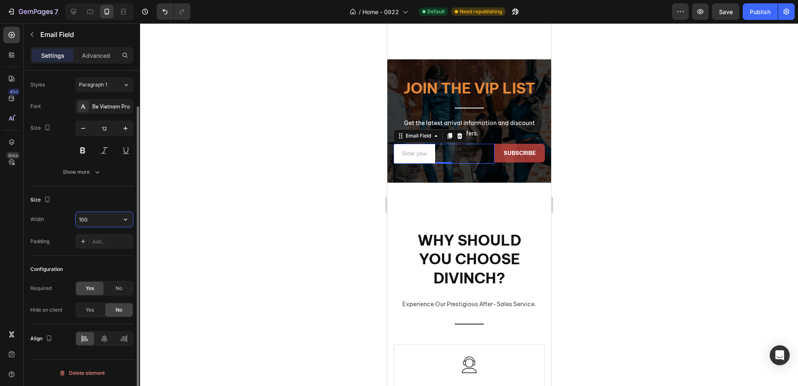
click at [56, 218] on div "Width 100" at bounding box center [81, 220] width 103 height 16
type input "200"
click at [126, 342] on icon at bounding box center [124, 339] width 8 height 8
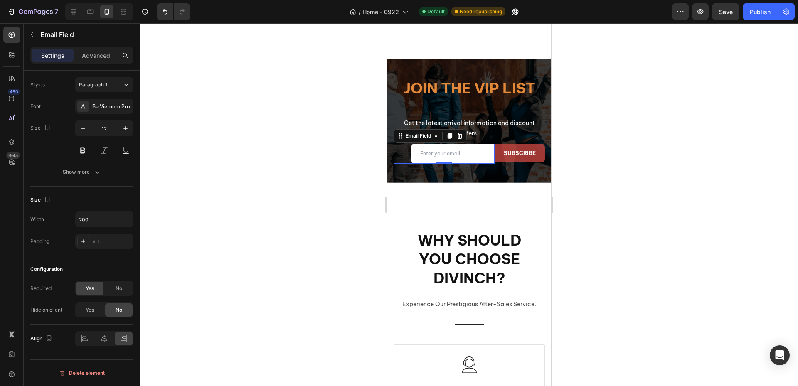
click at [398, 162] on div "Email Field 0" at bounding box center [443, 154] width 101 height 20
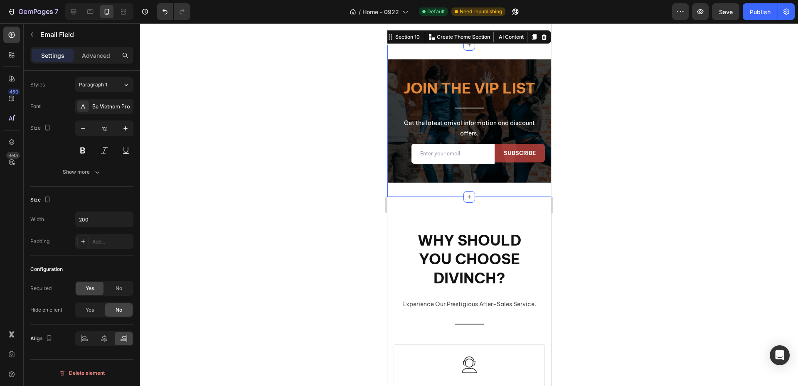
click at [494, 180] on div "Join the VIP list Heading Title Line Get the latest arrival information and dis…" at bounding box center [469, 121] width 164 height 152
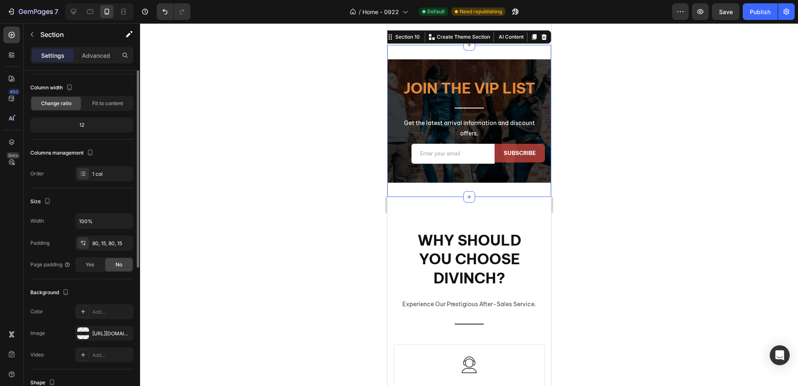
scroll to position [0, 0]
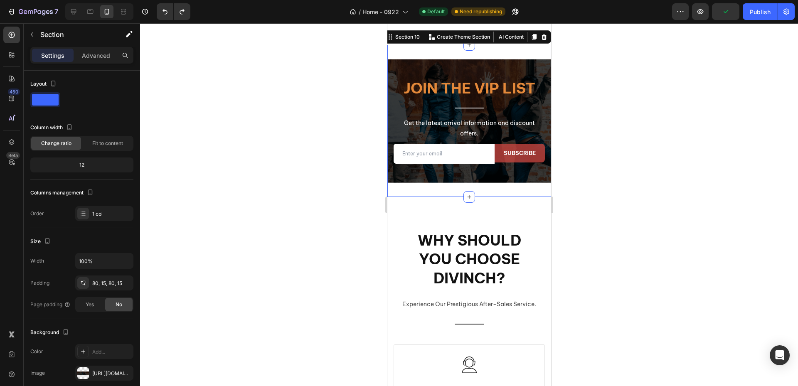
click at [291, 184] on div at bounding box center [469, 204] width 658 height 363
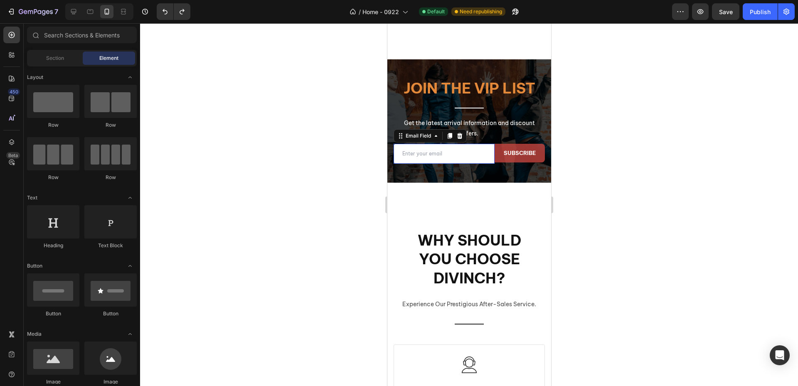
click at [475, 164] on input "email" at bounding box center [443, 154] width 101 height 20
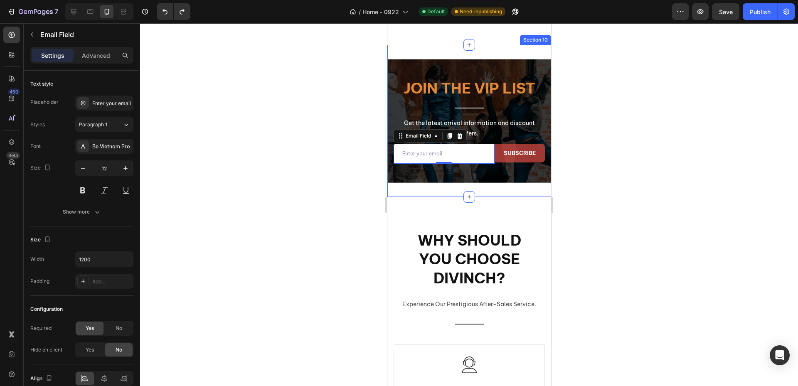
click at [330, 184] on div at bounding box center [469, 204] width 658 height 363
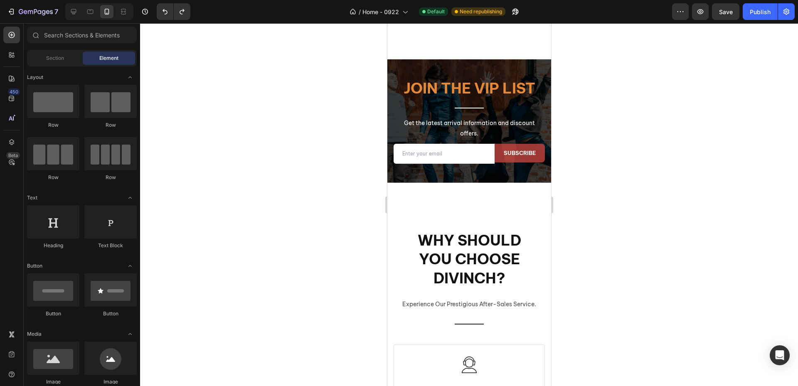
click at [283, 184] on div at bounding box center [469, 204] width 658 height 363
click at [534, 163] on button "subscribe" at bounding box center [519, 153] width 50 height 19
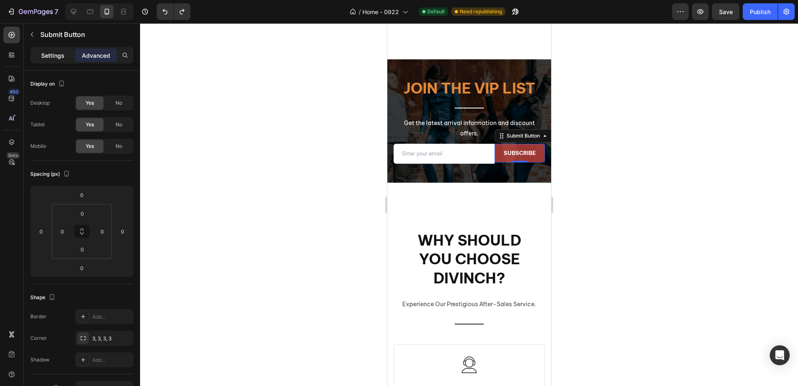
click at [52, 58] on p "Settings" at bounding box center [52, 55] width 23 height 9
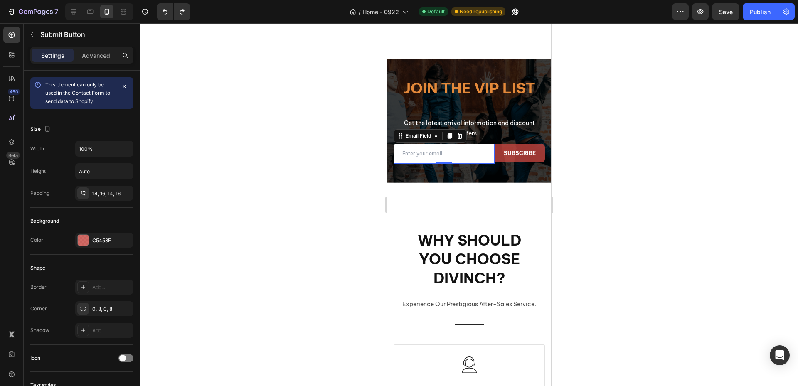
click at [402, 164] on input "email" at bounding box center [443, 154] width 101 height 20
click at [536, 163] on button "subscribe" at bounding box center [519, 153] width 50 height 19
click at [101, 56] on p "Advanced" at bounding box center [96, 55] width 28 height 9
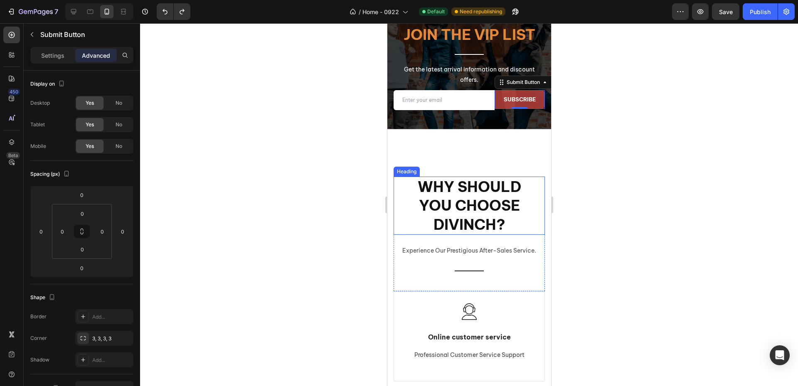
scroll to position [2440, 0]
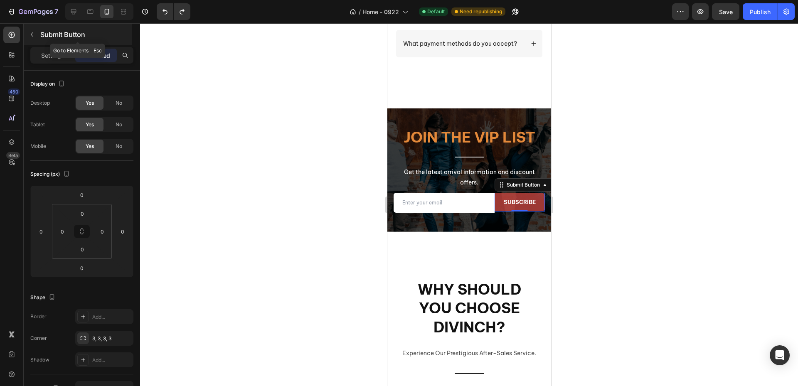
click at [35, 32] on icon "button" at bounding box center [32, 34] width 7 height 7
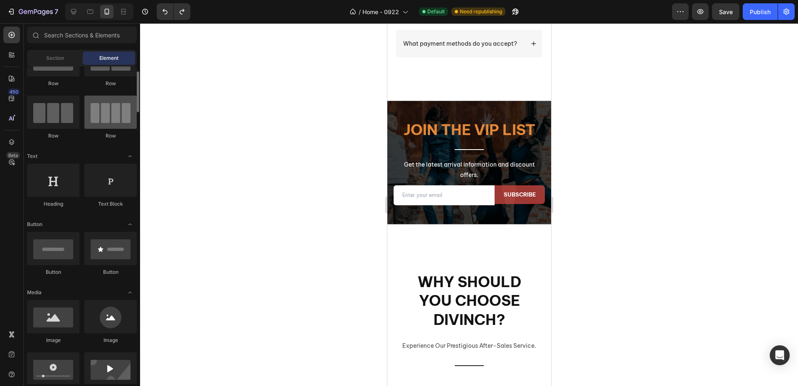
scroll to position [0, 0]
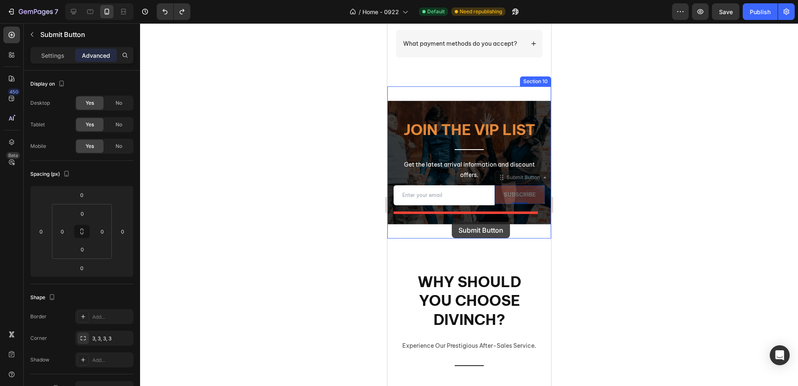
drag, startPoint x: 510, startPoint y: 207, endPoint x: 453, endPoint y: 228, distance: 61.0
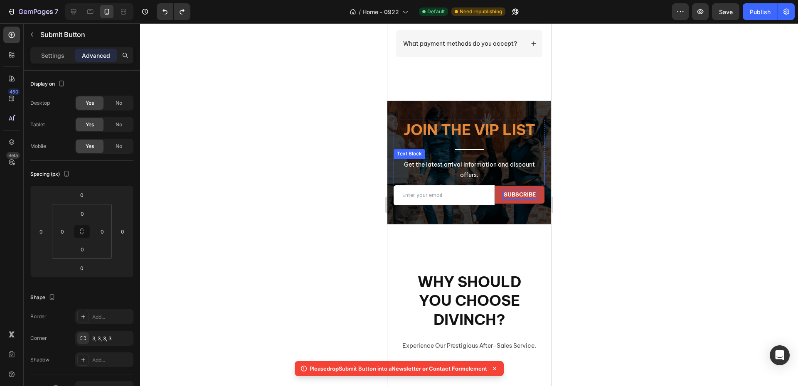
drag, startPoint x: 503, startPoint y: 200, endPoint x: 436, endPoint y: 192, distance: 67.7
click at [317, 218] on div at bounding box center [469, 204] width 658 height 363
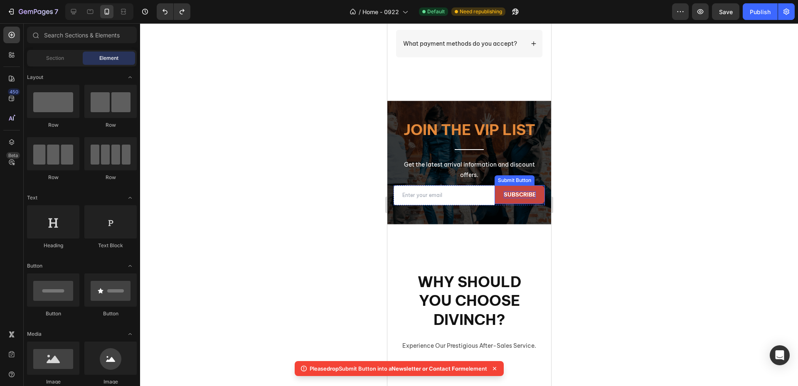
click at [517, 204] on button "subscribe" at bounding box center [519, 194] width 50 height 19
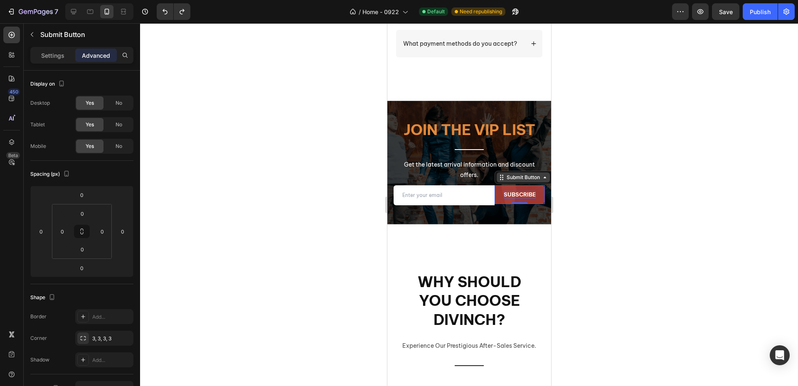
click at [541, 182] on div "Submit Button" at bounding box center [522, 177] width 53 height 10
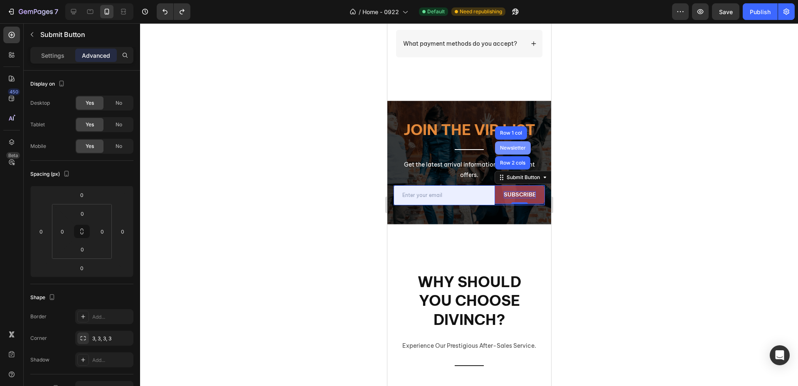
click at [509, 150] on div "Newsletter" at bounding box center [512, 147] width 29 height 5
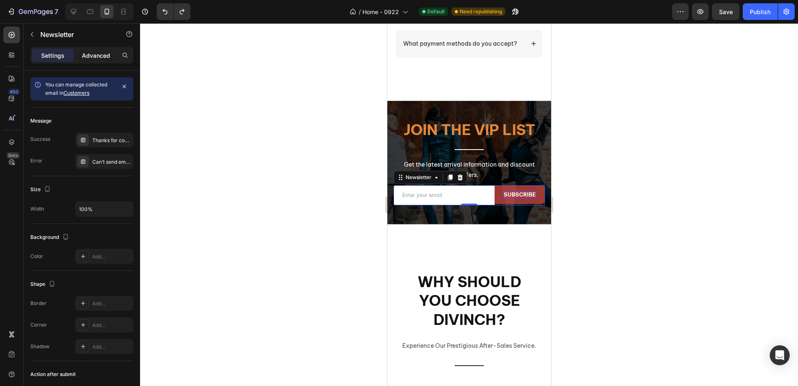
click at [95, 57] on p "Advanced" at bounding box center [96, 55] width 28 height 9
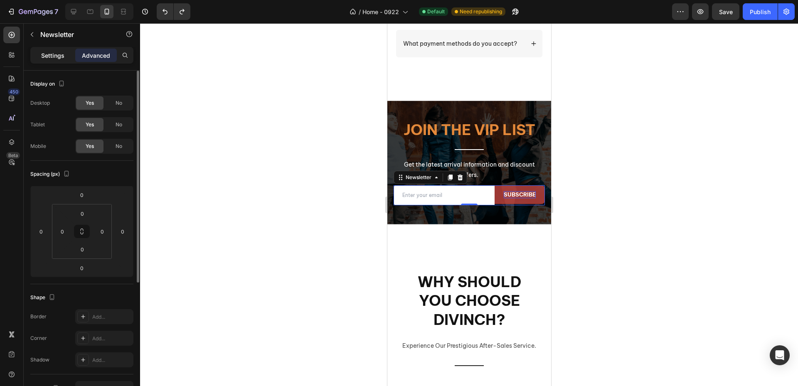
click at [50, 57] on p "Settings" at bounding box center [52, 55] width 23 height 9
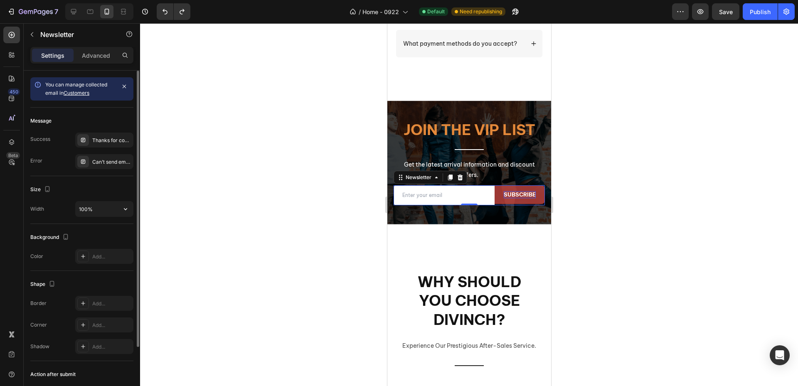
scroll to position [76, 0]
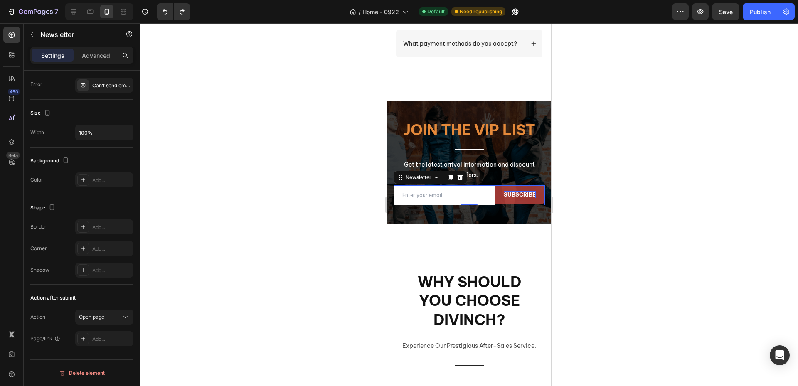
click at [235, 214] on div at bounding box center [469, 204] width 658 height 363
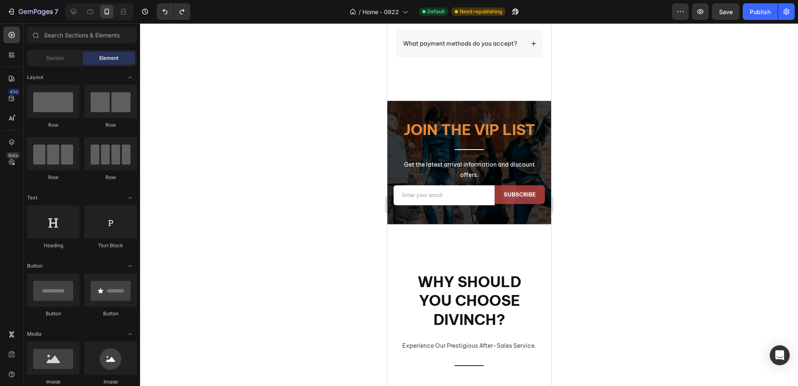
click at [299, 227] on div at bounding box center [469, 204] width 658 height 363
click at [536, 204] on button "subscribe" at bounding box center [519, 194] width 50 height 19
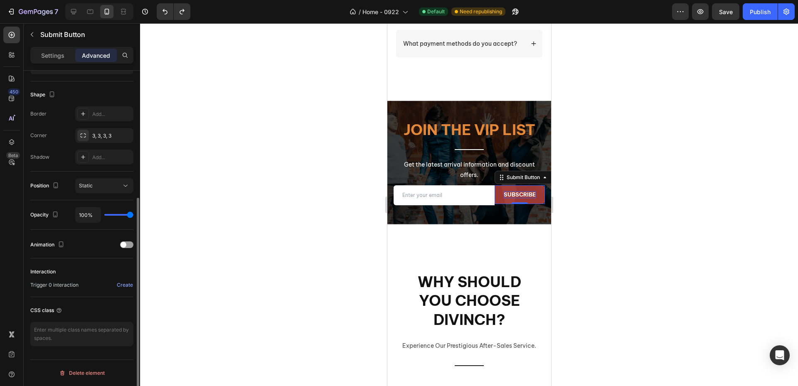
scroll to position [78, 0]
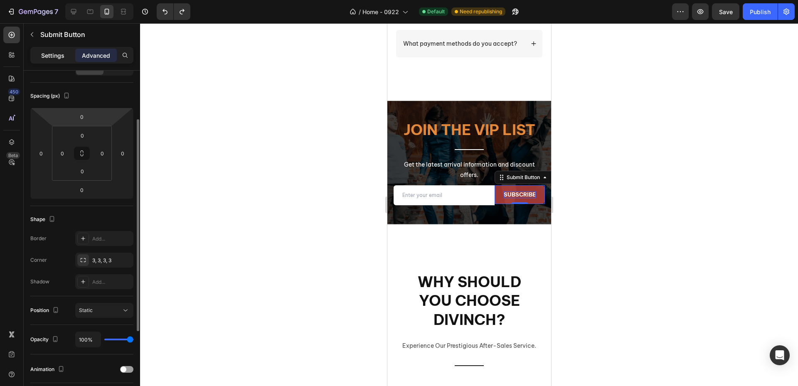
click at [58, 53] on p "Settings" at bounding box center [52, 55] width 23 height 9
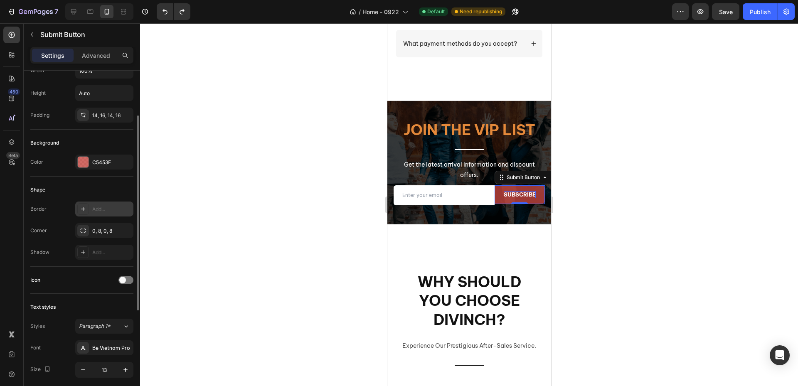
scroll to position [0, 0]
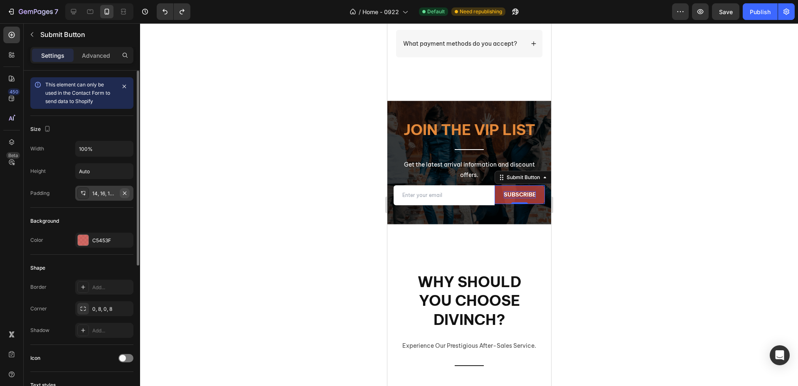
click at [123, 193] on icon "button" at bounding box center [124, 193] width 7 height 7
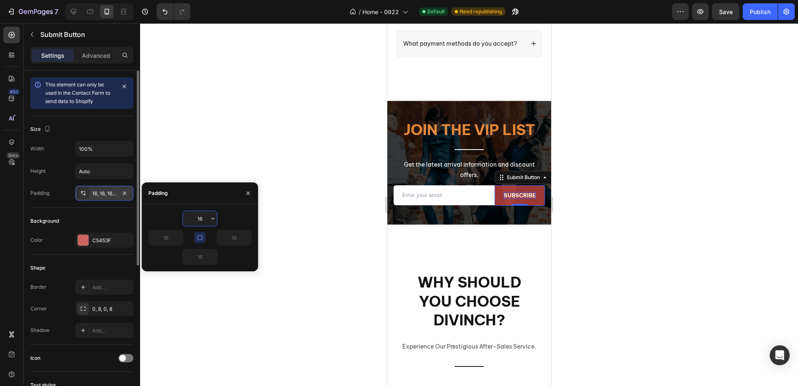
click at [288, 151] on div at bounding box center [469, 204] width 658 height 363
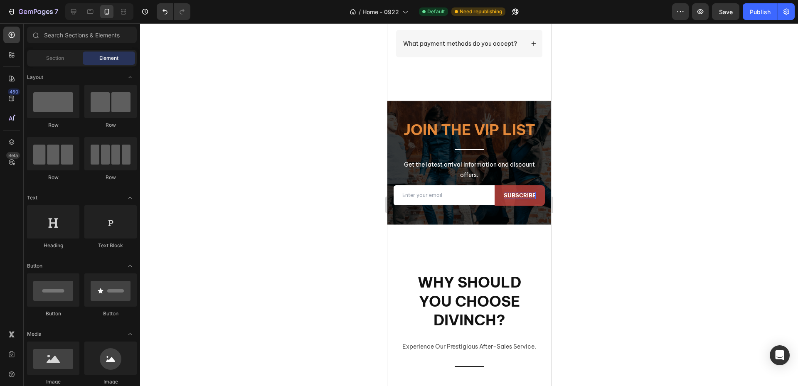
click at [266, 204] on div at bounding box center [469, 204] width 658 height 363
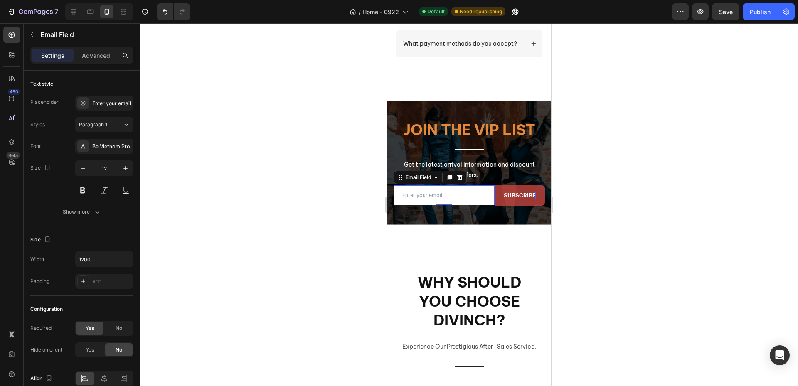
click at [485, 203] on input "email" at bounding box center [443, 195] width 101 height 20
click at [310, 208] on div at bounding box center [469, 204] width 658 height 363
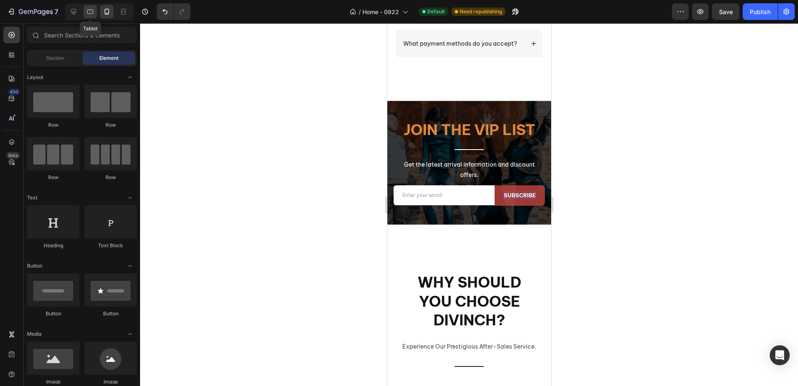
click at [96, 13] on div at bounding box center [90, 11] width 13 height 13
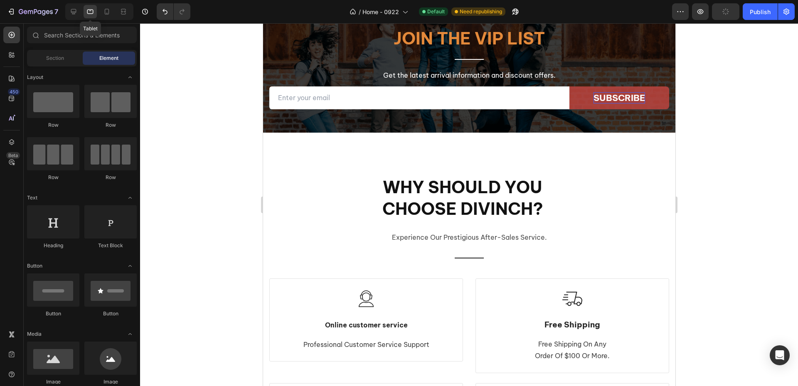
scroll to position [2433, 0]
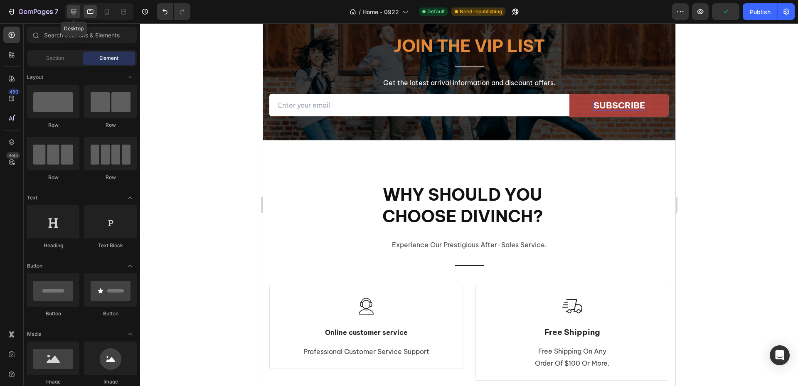
click at [74, 12] on icon at bounding box center [73, 11] width 5 height 5
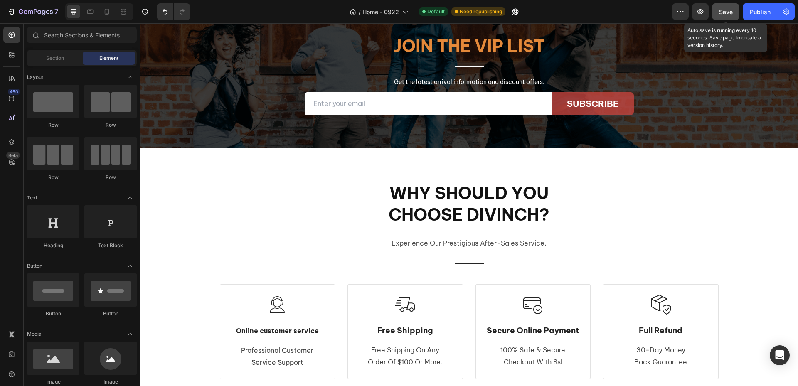
click at [724, 10] on span "Save" at bounding box center [726, 11] width 14 height 7
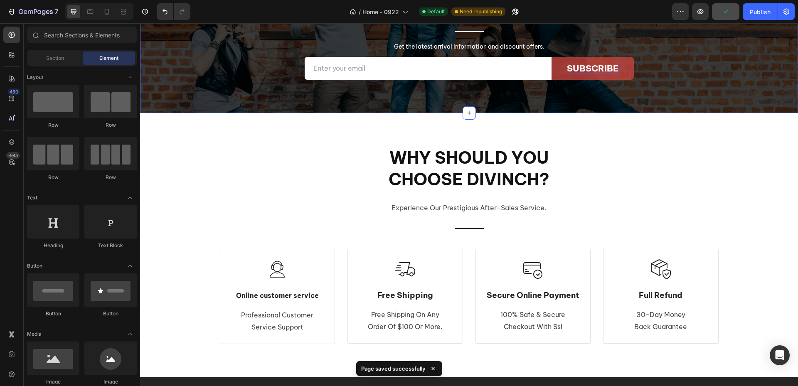
scroll to position [2350, 0]
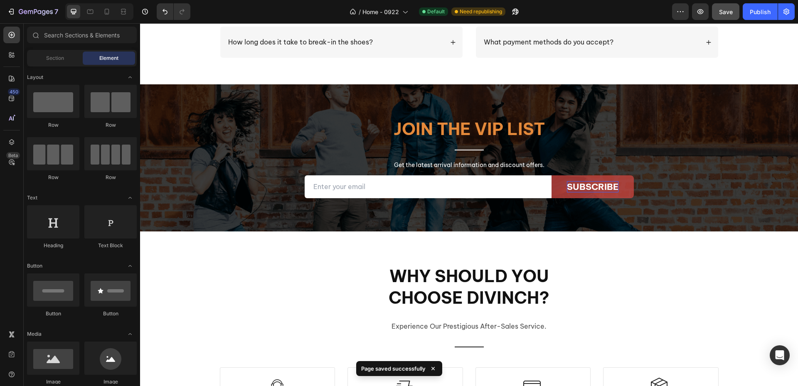
drag, startPoint x: 756, startPoint y: 10, endPoint x: 745, endPoint y: 21, distance: 16.2
click at [756, 10] on div "Publish" at bounding box center [760, 11] width 21 height 9
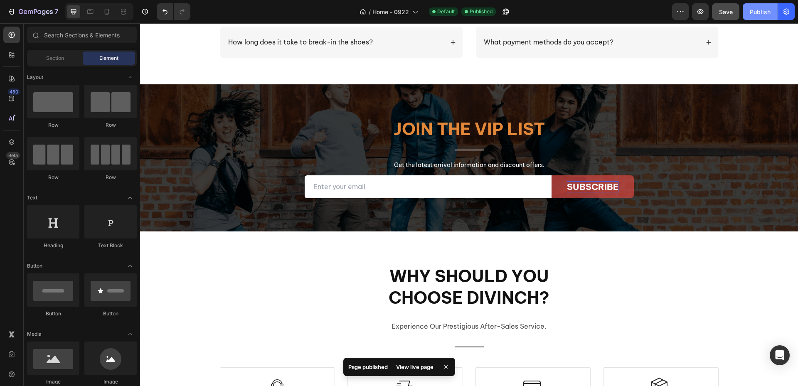
click at [763, 16] on button "Publish" at bounding box center [760, 11] width 35 height 17
click at [403, 13] on span "Home - 0922" at bounding box center [390, 11] width 37 height 9
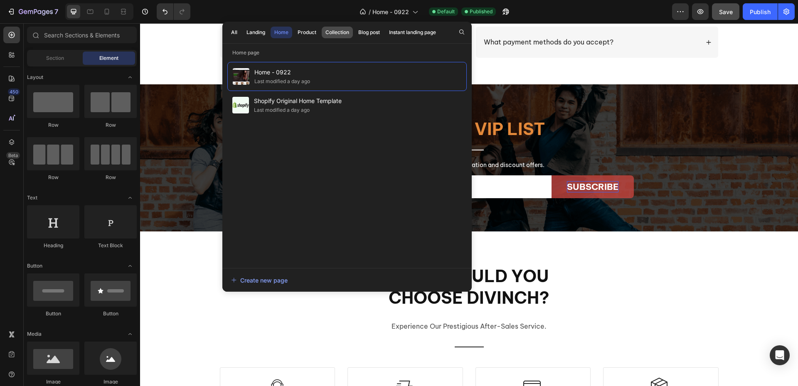
click at [337, 34] on div "Collection" at bounding box center [337, 32] width 24 height 7
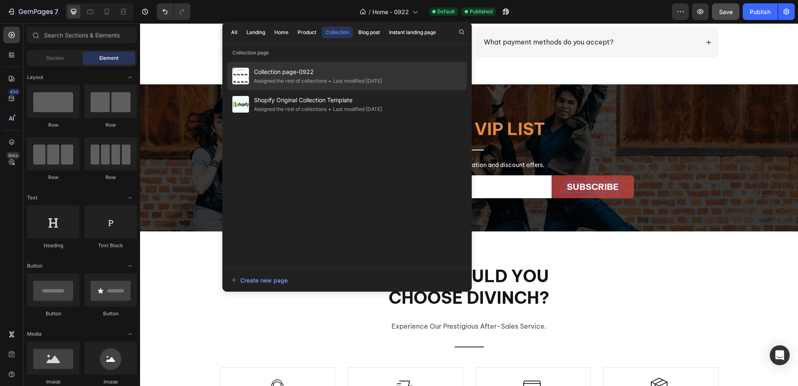
drag, startPoint x: 346, startPoint y: 75, endPoint x: 347, endPoint y: 86, distance: 10.5
click at [346, 75] on span "Collection page-0922" at bounding box center [318, 72] width 128 height 10
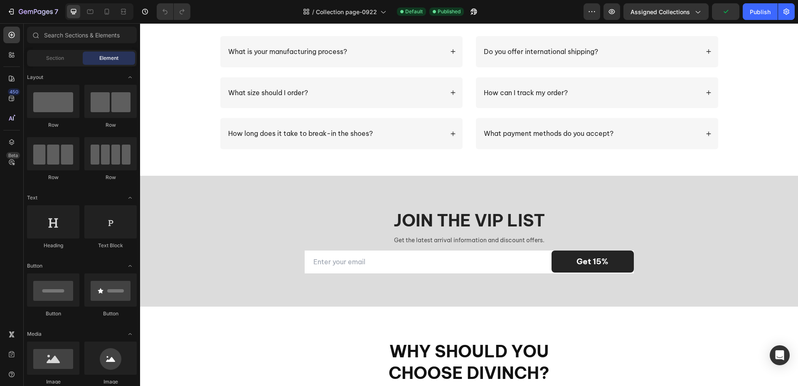
scroll to position [873, 0]
click at [169, 245] on div "Join the VIP list Heading Get the latest arrival information and discount offer…" at bounding box center [468, 241] width 645 height 64
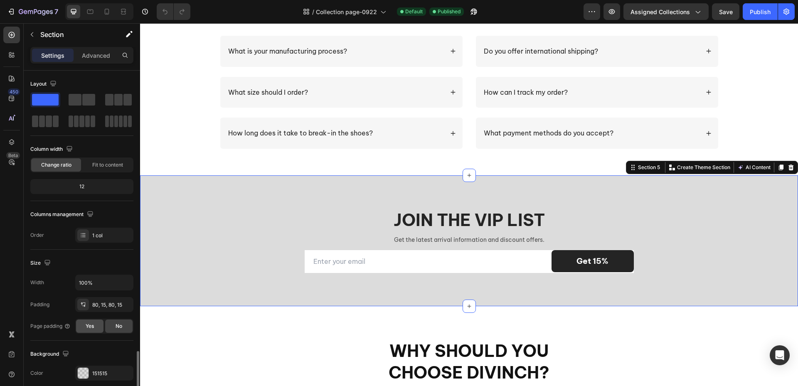
scroll to position [168, 0]
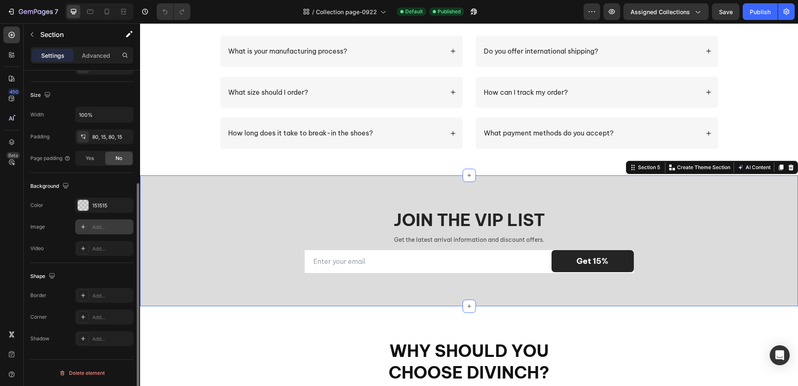
drag, startPoint x: 99, startPoint y: 224, endPoint x: 118, endPoint y: 225, distance: 19.1
click at [99, 224] on div "Add..." at bounding box center [111, 227] width 39 height 7
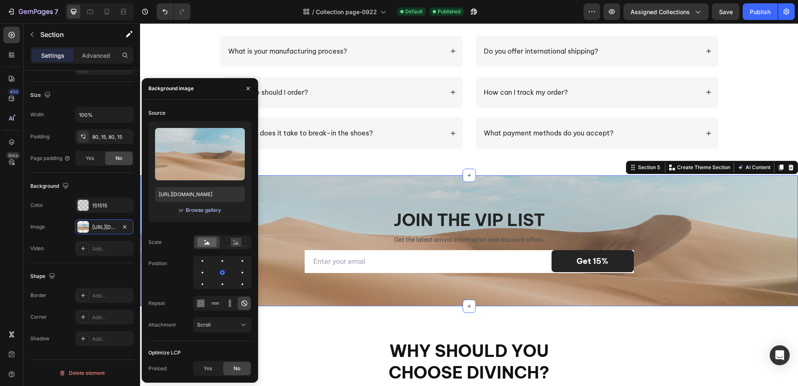
click at [198, 213] on div "Browse gallery" at bounding box center [203, 210] width 35 height 7
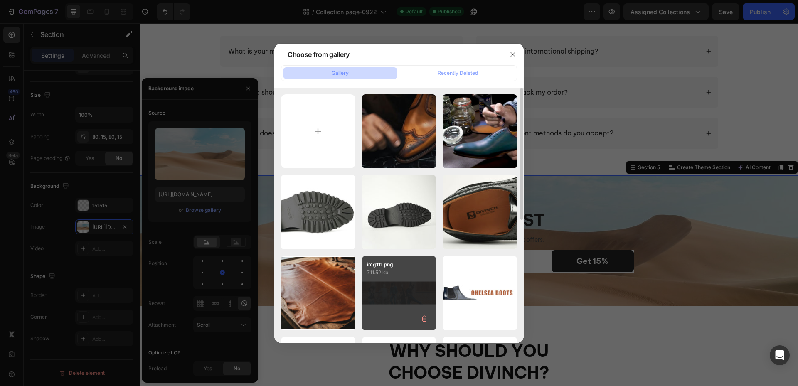
drag, startPoint x: 414, startPoint y: 312, endPoint x: 408, endPoint y: 308, distance: 6.6
click at [411, 311] on div "img111.png 711.52 kb" at bounding box center [399, 293] width 74 height 74
type input "[URL][DOMAIN_NAME]"
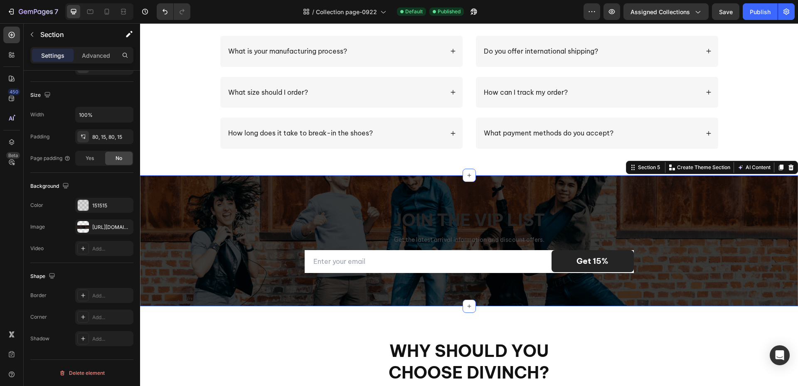
click at [714, 275] on div "Join the VIP list Heading Get the latest arrival information and discount offer…" at bounding box center [469, 240] width 658 height 131
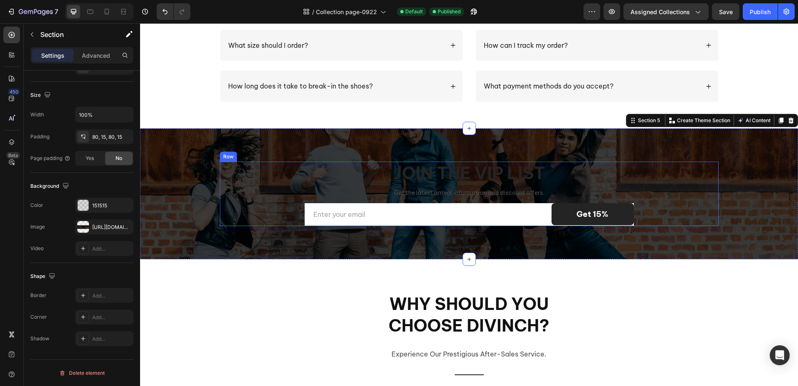
scroll to position [914, 0]
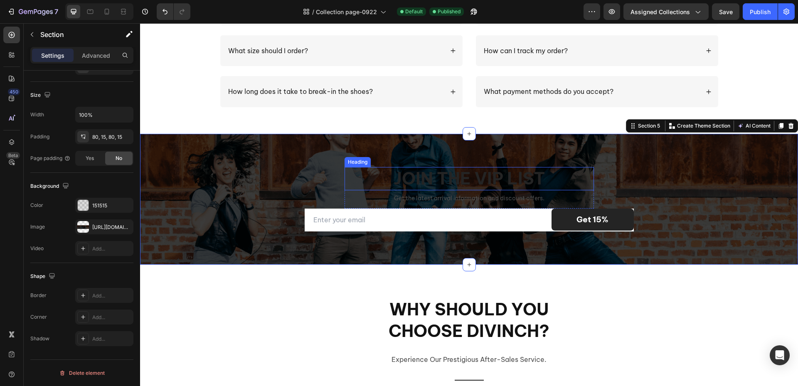
drag, startPoint x: 453, startPoint y: 178, endPoint x: 455, endPoint y: 193, distance: 15.1
click at [453, 178] on h2 "Join the VIP list" at bounding box center [469, 178] width 249 height 23
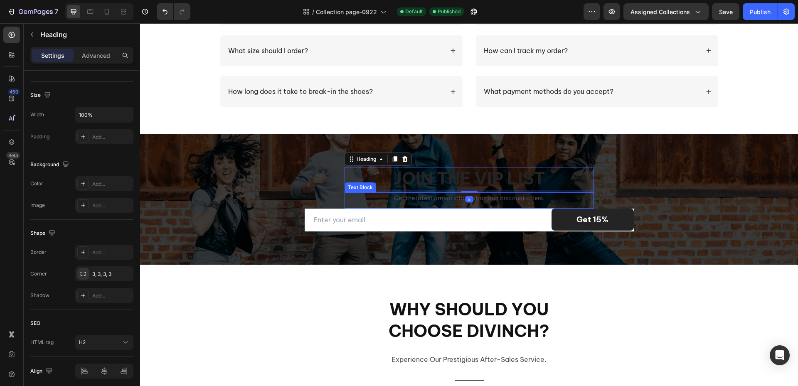
scroll to position [0, 0]
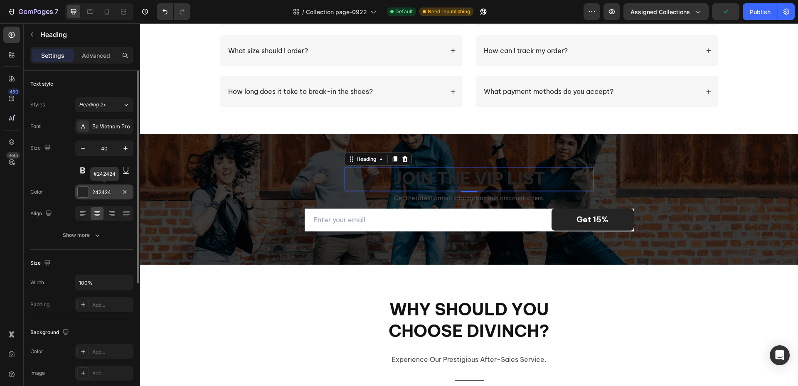
click at [80, 194] on div at bounding box center [83, 192] width 11 height 11
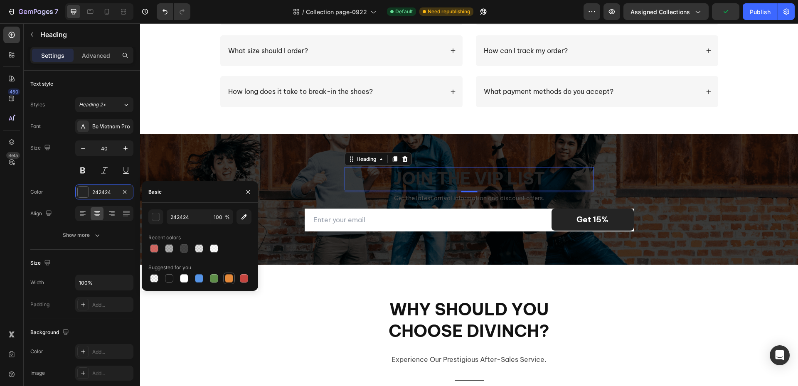
click at [227, 277] on div at bounding box center [229, 278] width 8 height 8
type input "E4893A"
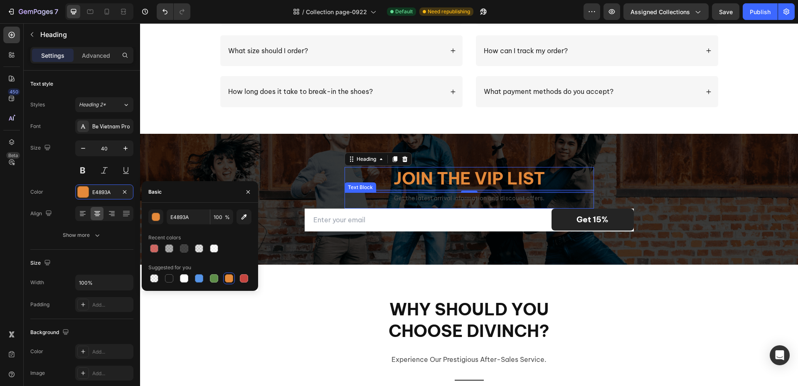
drag, startPoint x: 451, startPoint y: 197, endPoint x: 421, endPoint y: 197, distance: 29.9
click at [451, 197] on p "Get the latest arrival information and discount offers." at bounding box center [469, 198] width 248 height 10
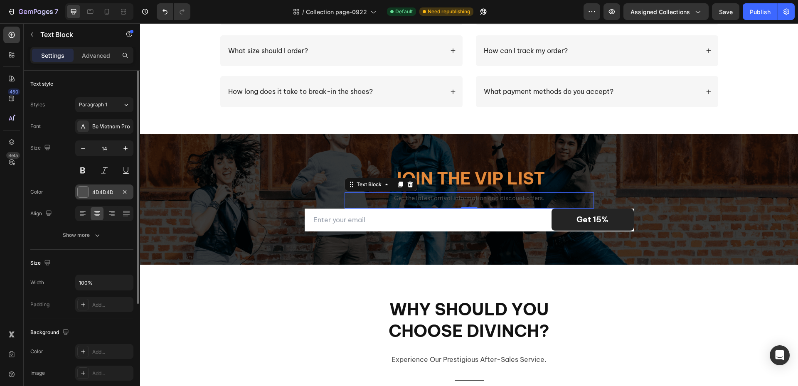
click at [89, 194] on div "4D4D4D" at bounding box center [104, 192] width 58 height 15
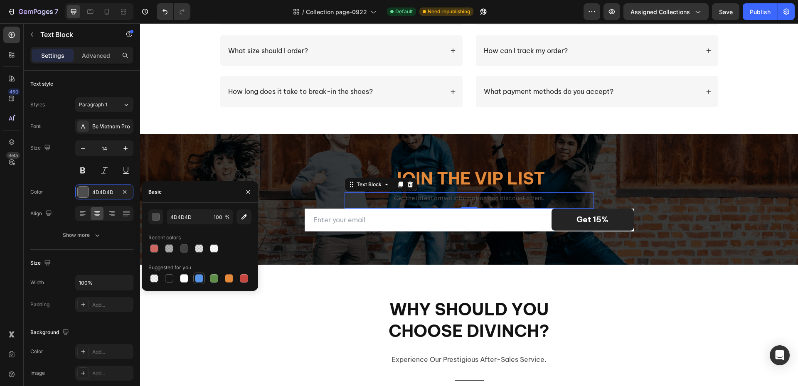
drag, startPoint x: 187, startPoint y: 277, endPoint x: 196, endPoint y: 273, distance: 9.3
click at [187, 277] on div at bounding box center [184, 278] width 8 height 8
type input "FFFFFF"
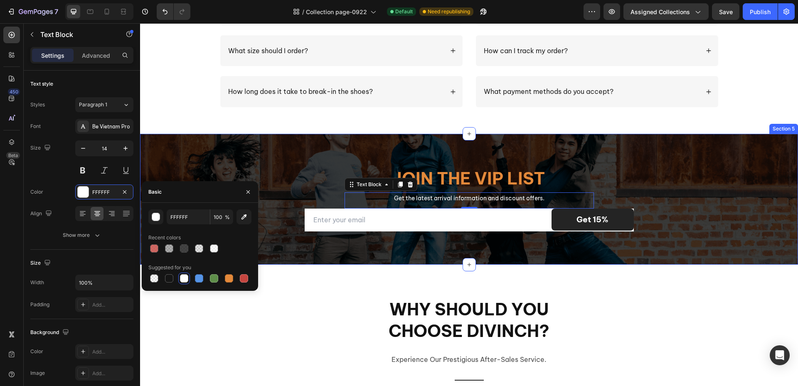
click at [362, 246] on div "Join the VIP list Heading Get the latest arrival information and discount offer…" at bounding box center [469, 199] width 658 height 131
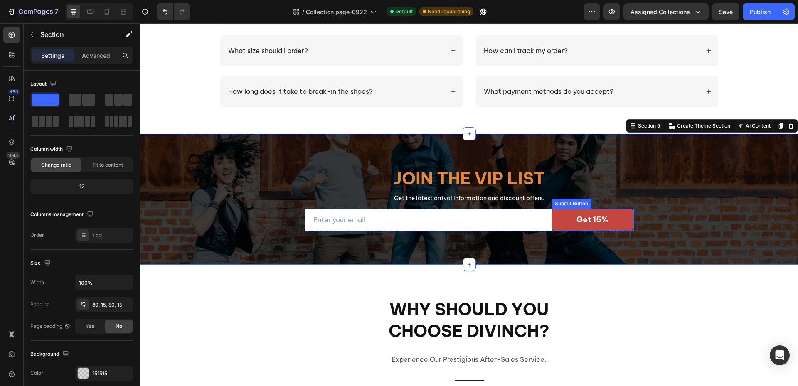
click at [627, 224] on button "Get 15%" at bounding box center [593, 220] width 82 height 22
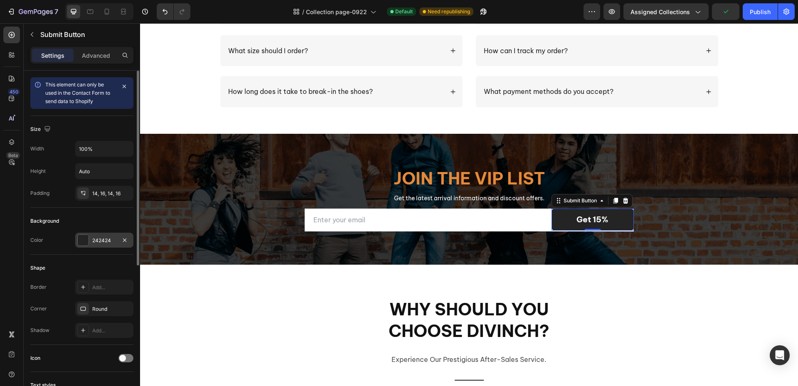
drag, startPoint x: 83, startPoint y: 242, endPoint x: 91, endPoint y: 240, distance: 8.1
click at [83, 242] on div at bounding box center [83, 240] width 11 height 11
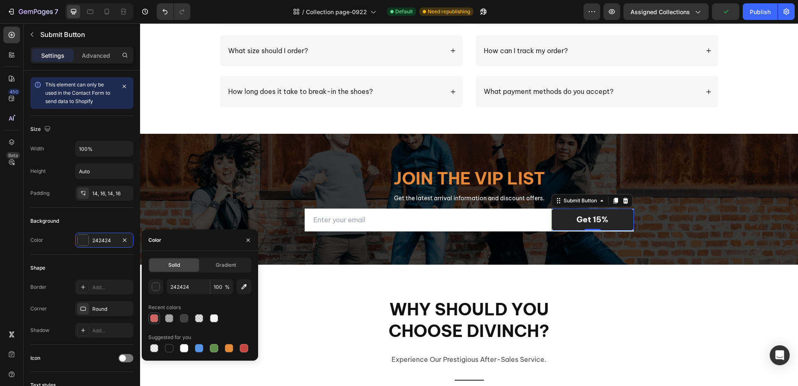
click at [158, 316] on div at bounding box center [154, 318] width 8 height 8
type input "C5453F"
type input "80"
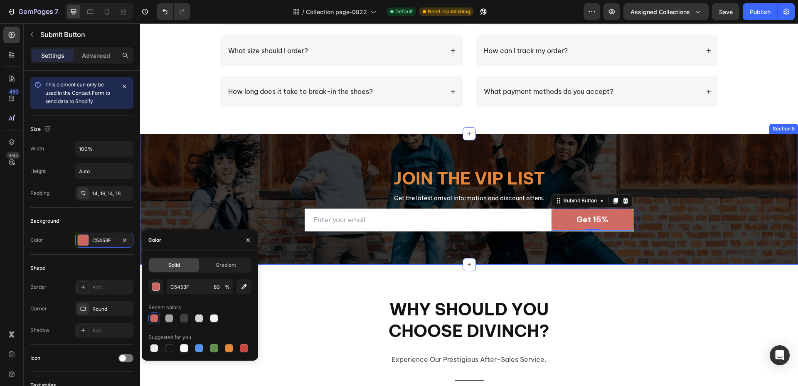
click at [539, 244] on div "Join the VIP list Heading Get the latest arrival information and discount offer…" at bounding box center [469, 199] width 658 height 131
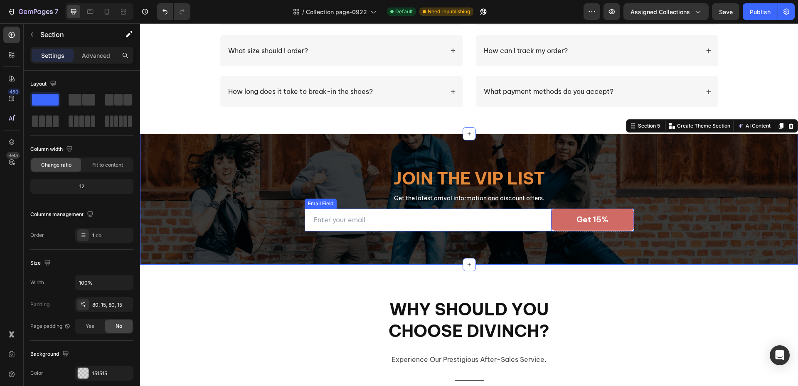
click at [534, 223] on input "email" at bounding box center [428, 220] width 247 height 23
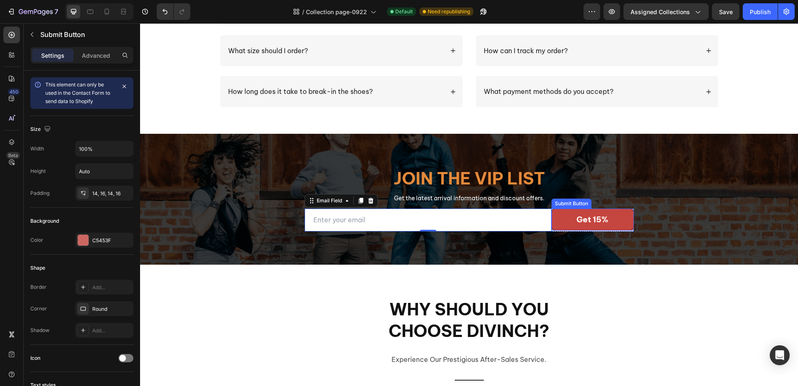
click at [626, 230] on button "Get 15%" at bounding box center [593, 220] width 82 height 22
click at [628, 231] on div "Get 15% Submit Button" at bounding box center [593, 220] width 82 height 23
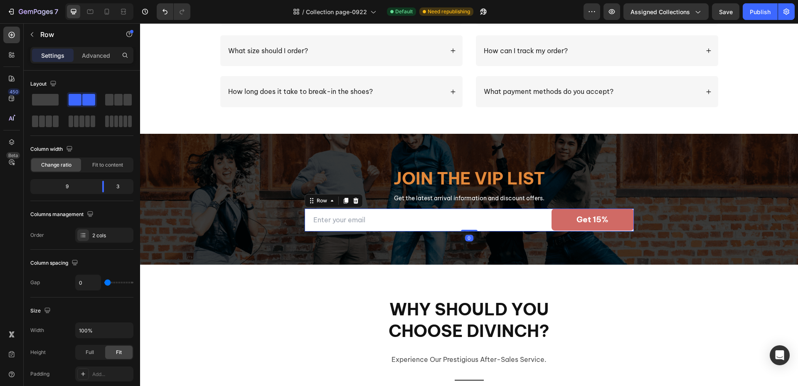
click at [628, 231] on div "Get 15% Submit Button" at bounding box center [593, 220] width 82 height 23
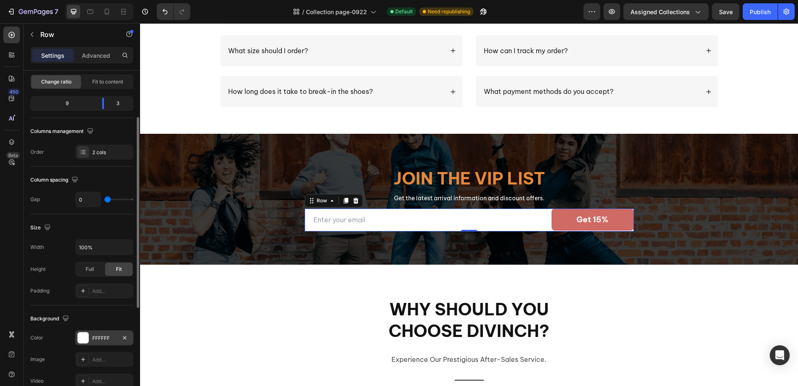
click at [85, 341] on div at bounding box center [83, 337] width 11 height 11
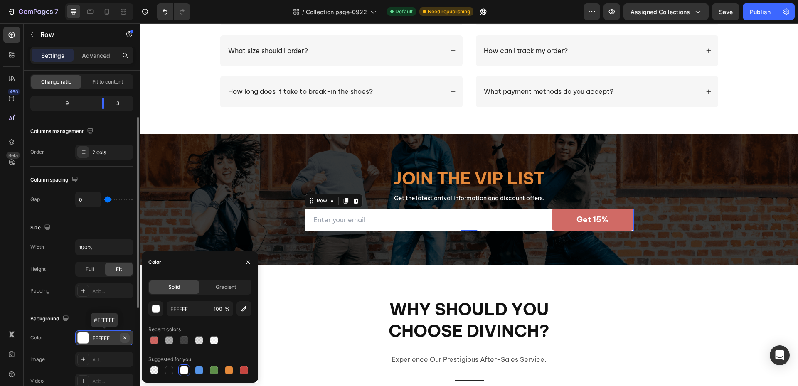
click at [128, 340] on button "button" at bounding box center [125, 338] width 10 height 10
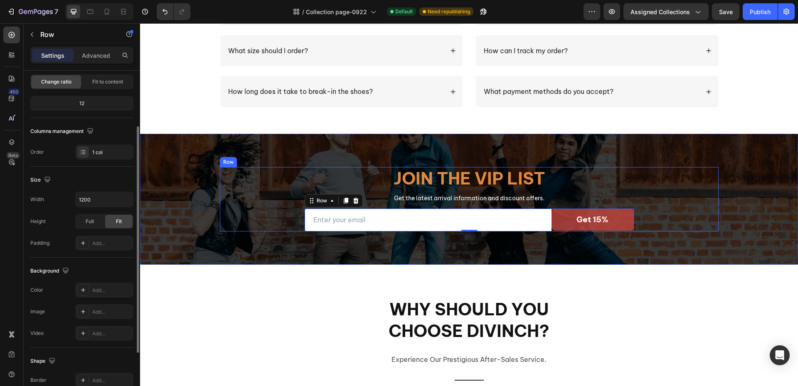
click at [227, 230] on div "Join the VIP list Heading Get the latest arrival information and discount offer…" at bounding box center [469, 199] width 499 height 64
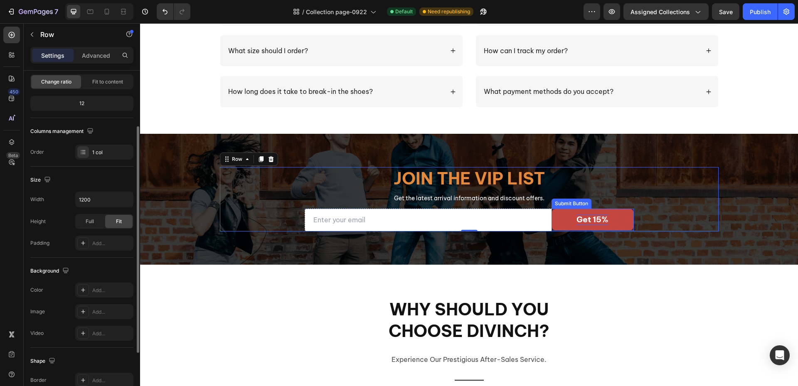
click at [591, 220] on div "Get 15%" at bounding box center [592, 219] width 32 height 10
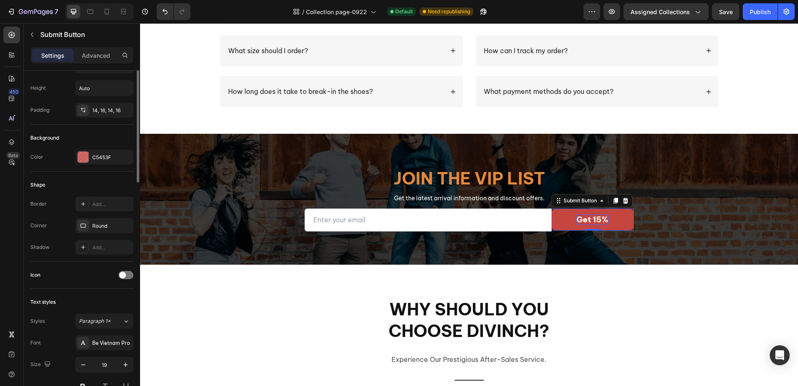
click at [591, 220] on div "Get 15%" at bounding box center [592, 219] width 32 height 10
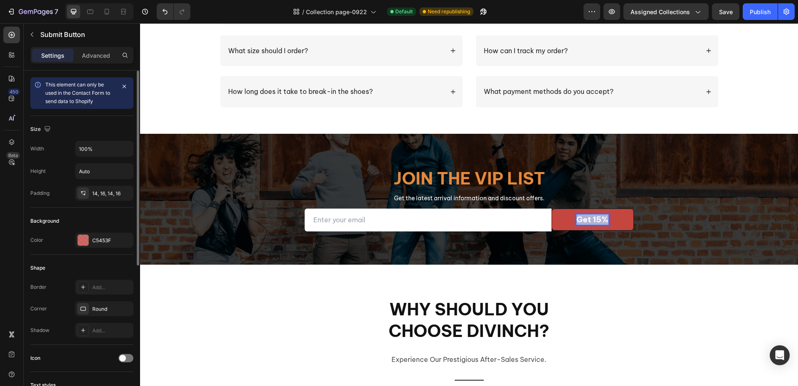
click at [591, 220] on p "Get 15%" at bounding box center [592, 219] width 32 height 10
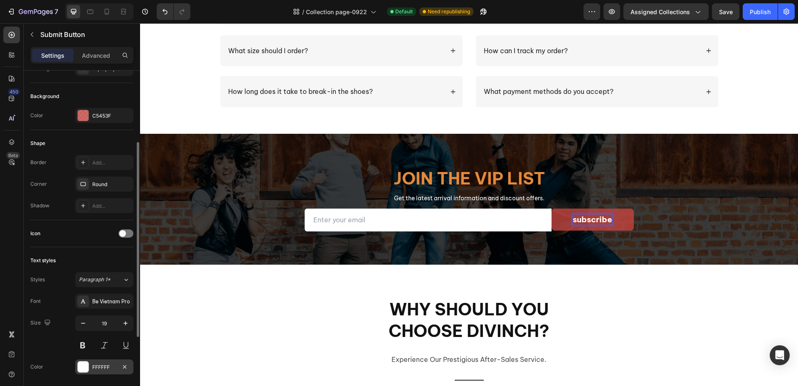
scroll to position [166, 0]
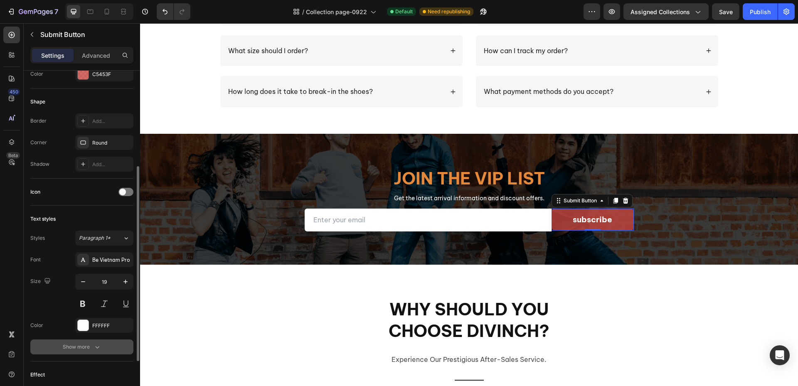
click at [92, 345] on div "Show more" at bounding box center [82, 347] width 39 height 8
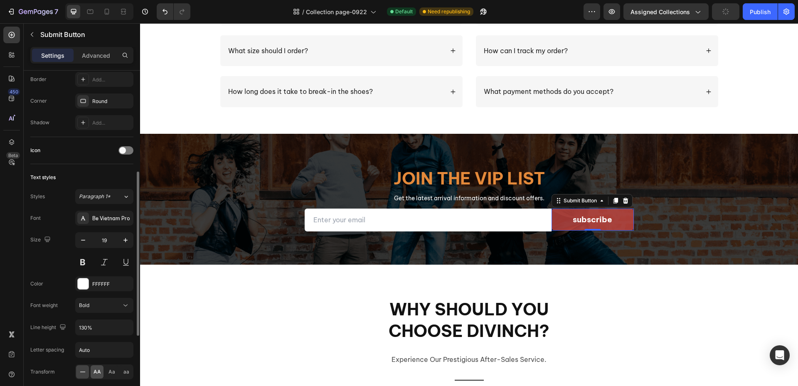
click at [94, 370] on span "AA" at bounding box center [97, 371] width 7 height 7
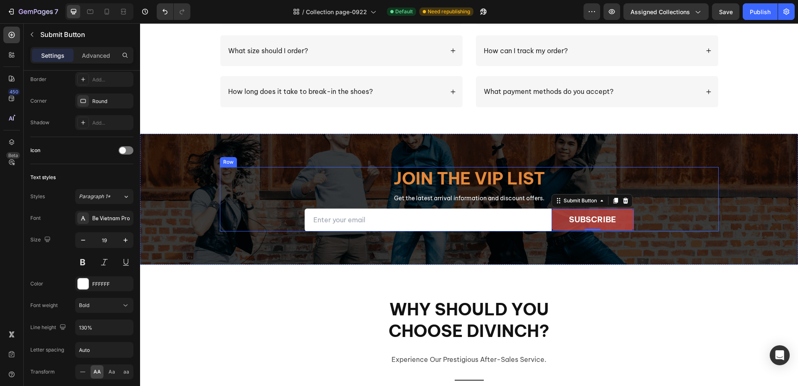
click at [225, 227] on div "Join the VIP list Heading Get the latest arrival information and discount offer…" at bounding box center [469, 199] width 499 height 64
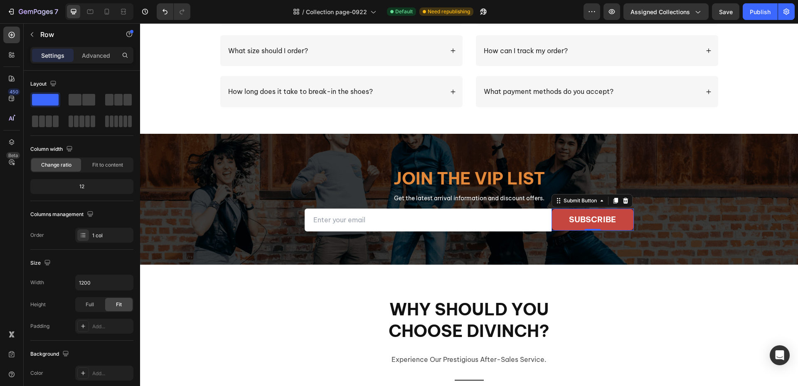
click at [621, 223] on button "subscribe" at bounding box center [593, 220] width 82 height 22
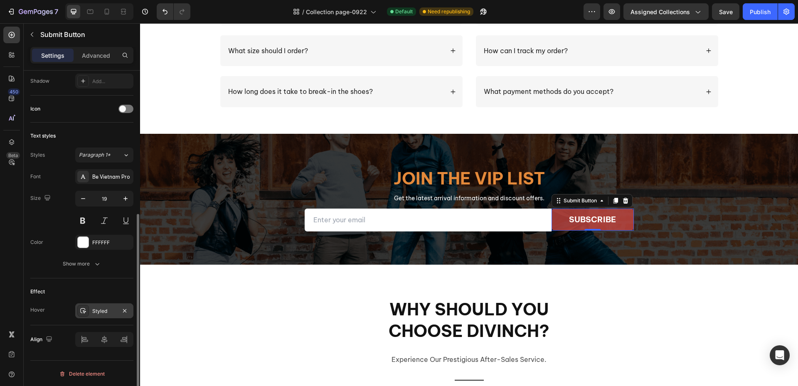
scroll to position [250, 0]
click at [107, 308] on div "Styled" at bounding box center [104, 310] width 24 height 7
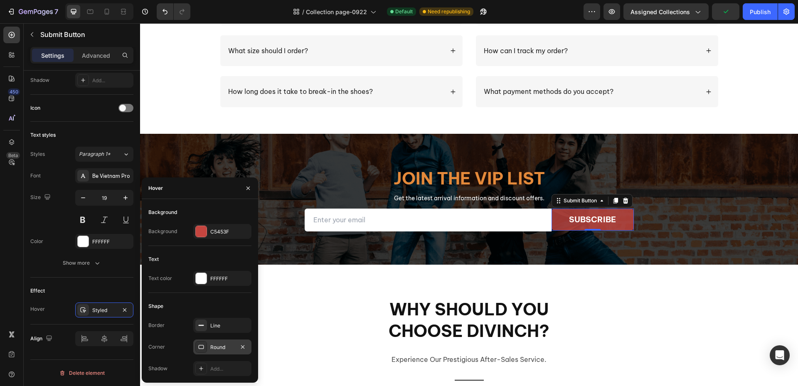
click at [223, 346] on div "Round" at bounding box center [222, 347] width 24 height 7
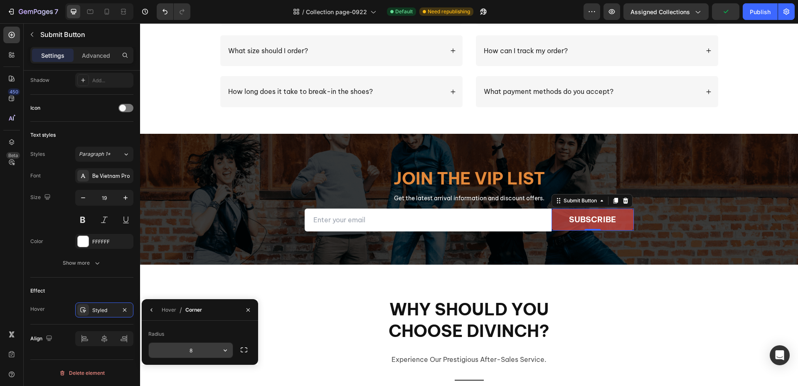
click at [212, 352] on input "8" at bounding box center [191, 350] width 84 height 15
click at [238, 352] on button "button" at bounding box center [243, 349] width 15 height 15
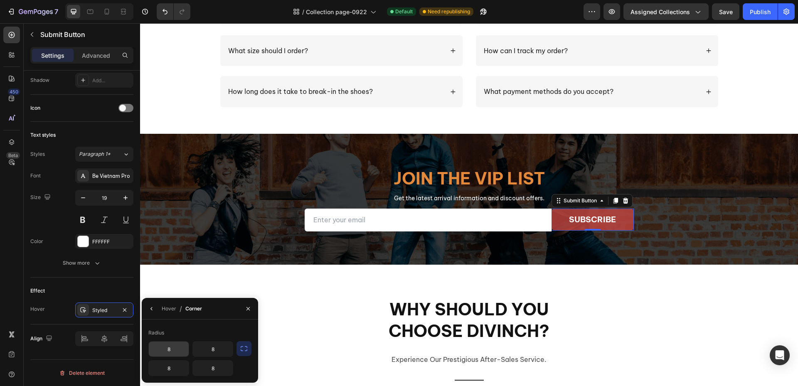
drag, startPoint x: 168, startPoint y: 350, endPoint x: 173, endPoint y: 350, distance: 5.4
click at [168, 350] on input "8" at bounding box center [169, 349] width 40 height 15
drag, startPoint x: 180, startPoint y: 352, endPoint x: 144, endPoint y: 350, distance: 35.8
click at [143, 349] on div "Radius 8 8 8 8" at bounding box center [200, 351] width 116 height 50
type input "0"
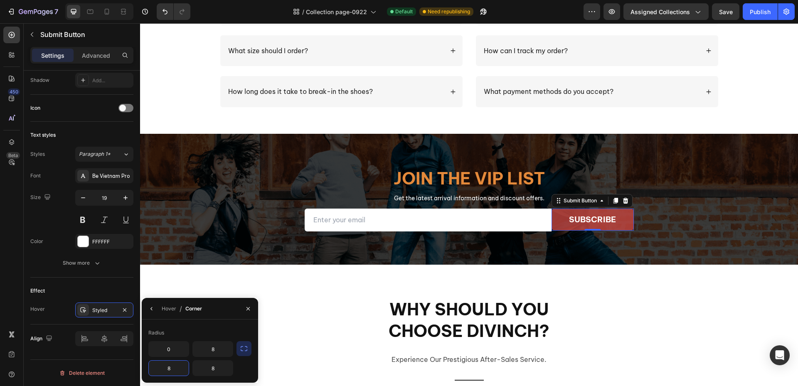
type input "0"
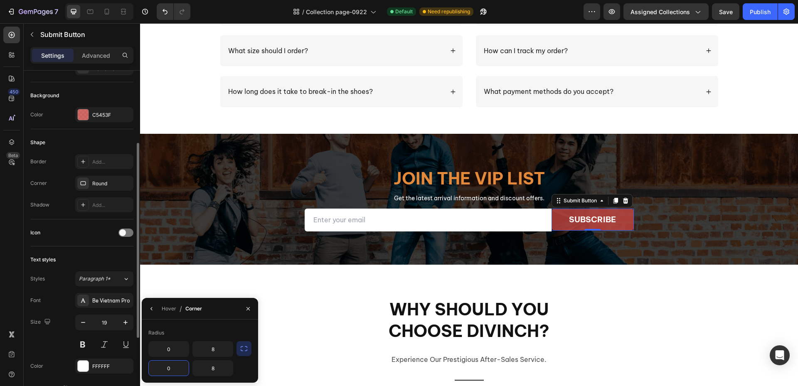
scroll to position [84, 0]
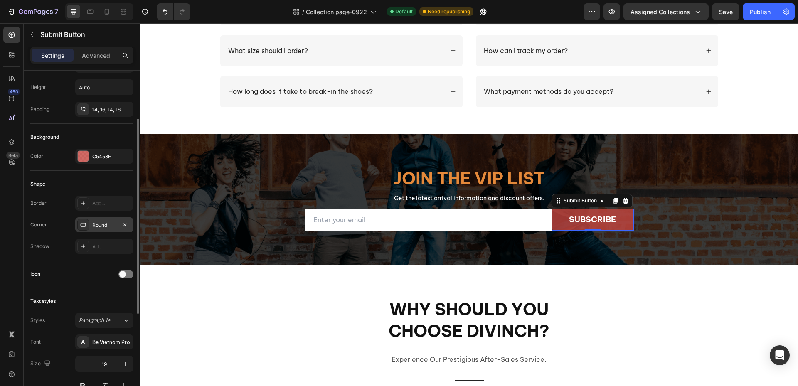
click at [103, 224] on div "Round" at bounding box center [104, 225] width 24 height 7
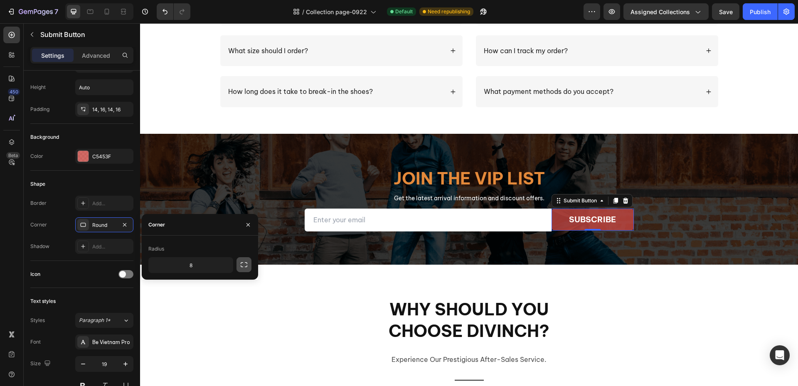
click at [243, 264] on icon "button" at bounding box center [244, 265] width 8 height 8
click at [177, 268] on input "8" at bounding box center [169, 265] width 40 height 15
type input "0"
click at [172, 285] on input "8" at bounding box center [169, 284] width 40 height 15
type input "0"
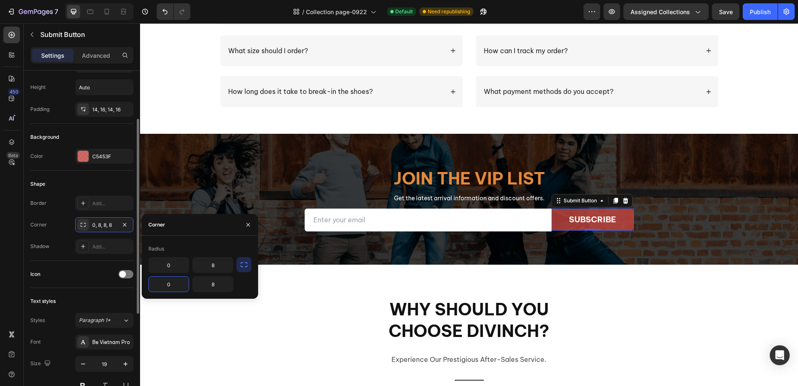
click at [44, 219] on div "Corner" at bounding box center [38, 224] width 17 height 13
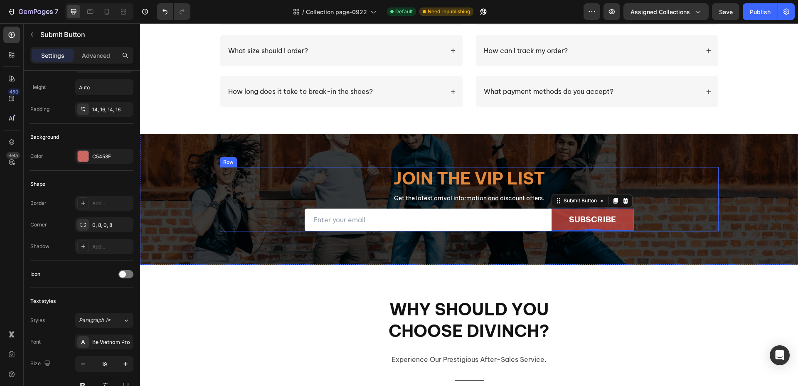
click at [253, 195] on div "Join the VIP list Heading Get the latest arrival information and discount offer…" at bounding box center [469, 199] width 499 height 64
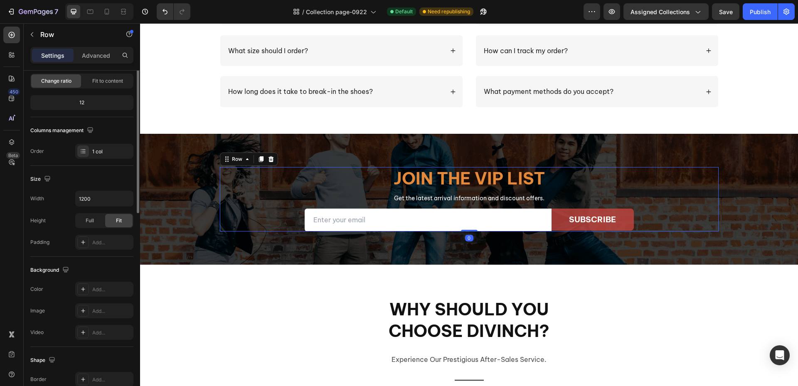
scroll to position [0, 0]
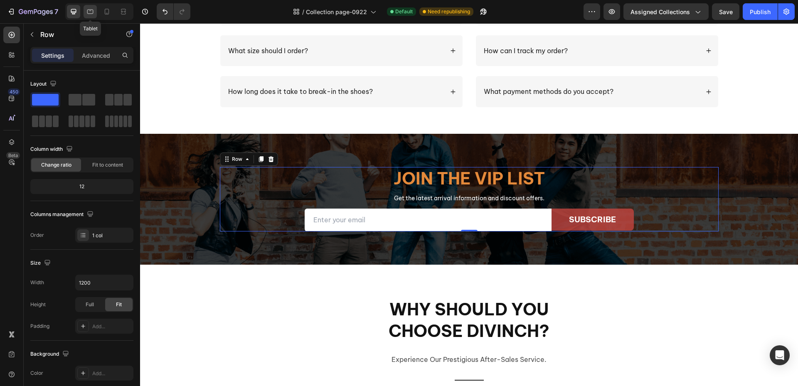
click at [89, 12] on icon at bounding box center [90, 11] width 8 height 8
type input "100%"
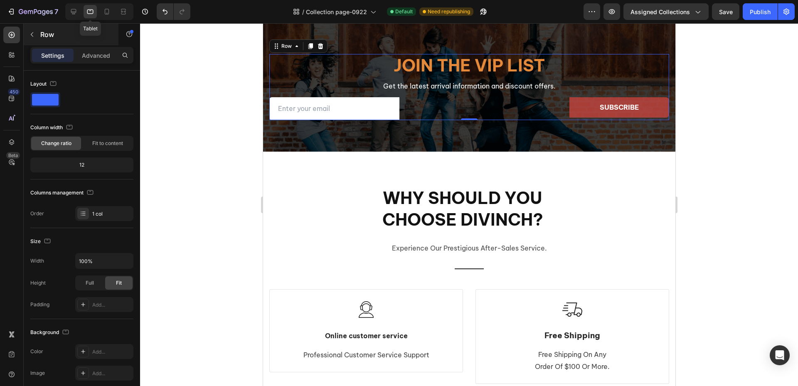
scroll to position [1029, 0]
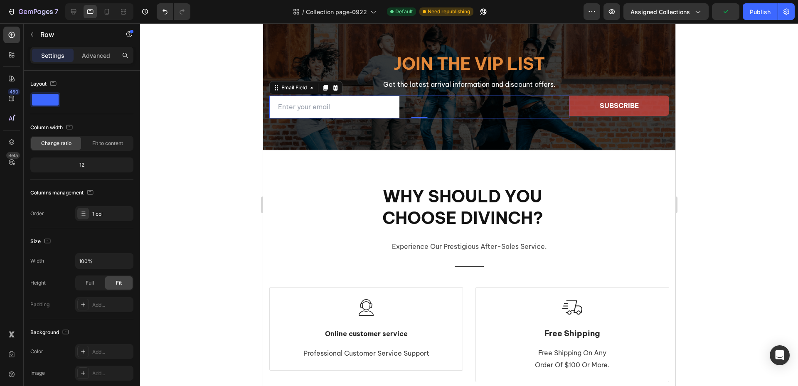
click at [503, 100] on div "Email Field 0" at bounding box center [419, 107] width 300 height 23
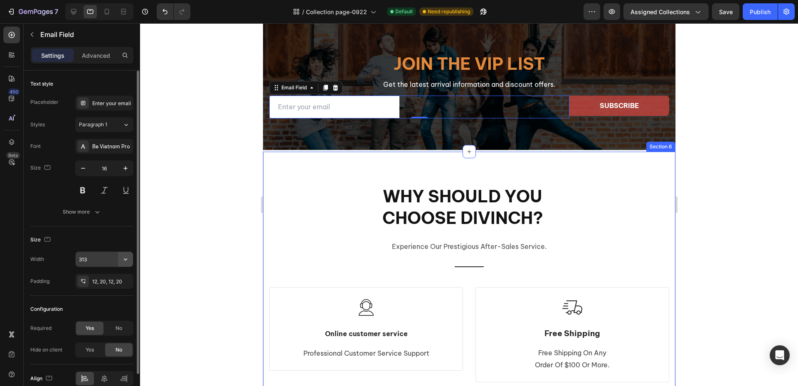
click at [126, 263] on icon "button" at bounding box center [125, 259] width 8 height 8
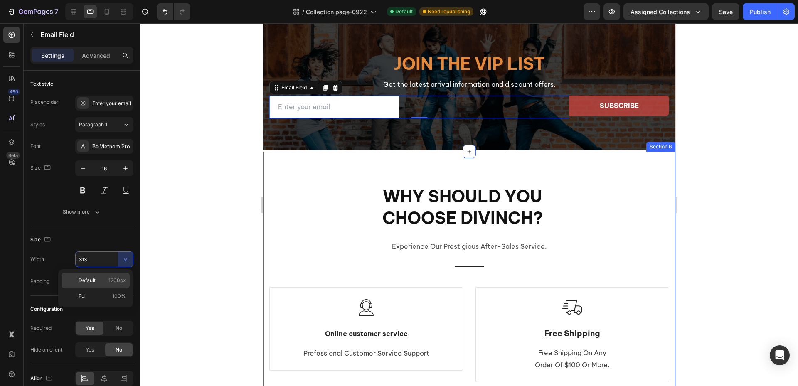
click at [117, 284] on span "1200px" at bounding box center [116, 280] width 17 height 7
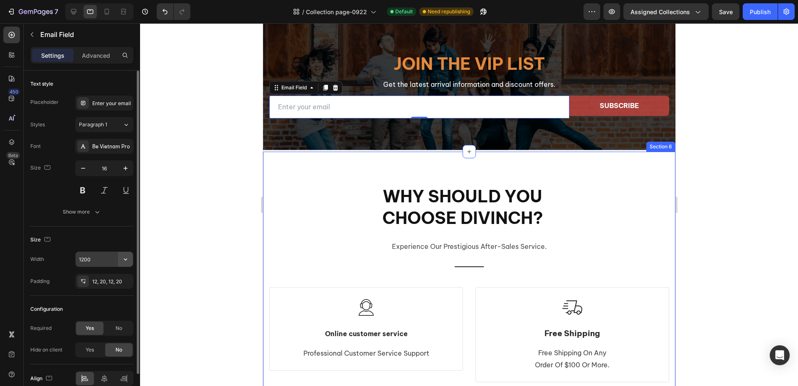
click at [120, 266] on button "button" at bounding box center [125, 259] width 15 height 15
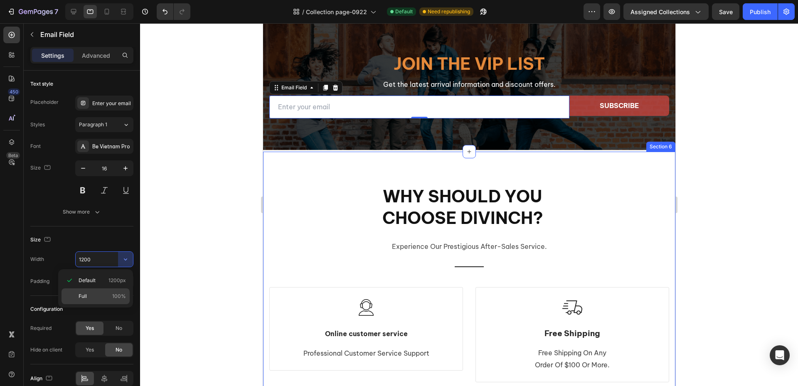
click at [107, 298] on p "Full 100%" at bounding box center [102, 296] width 47 height 7
type input "100%"
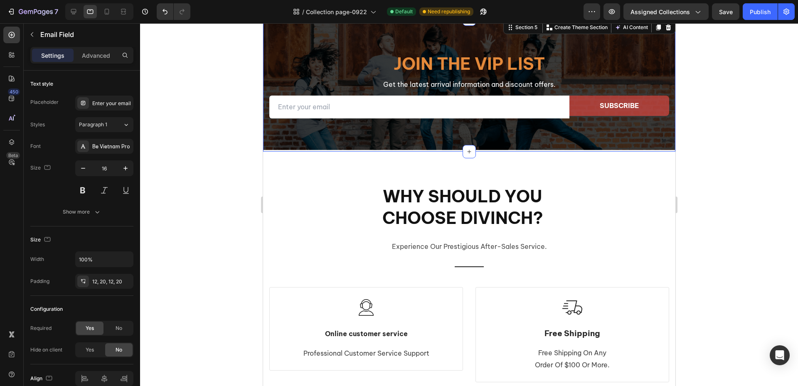
click at [618, 133] on div "Join the VIP list Heading Get the latest arrival information and discount offer…" at bounding box center [469, 85] width 412 height 133
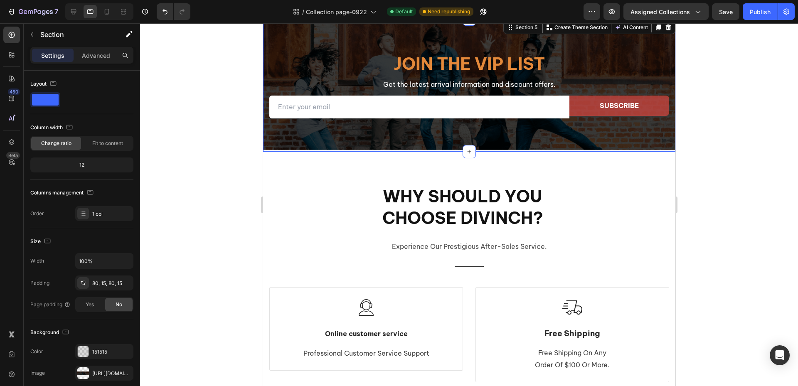
click at [593, 133] on div "Join the VIP list Heading Get the latest arrival information and discount offer…" at bounding box center [469, 85] width 412 height 133
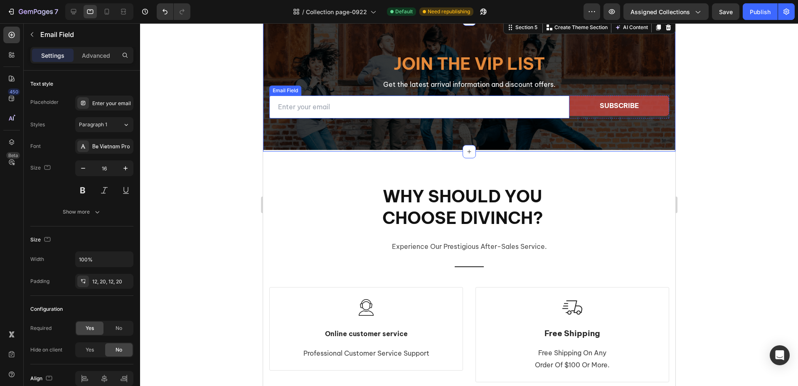
click at [529, 103] on input "email" at bounding box center [419, 107] width 300 height 23
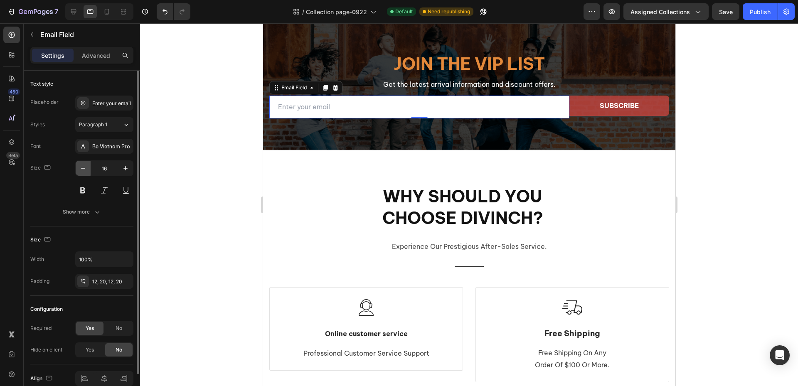
click at [85, 172] on icon "button" at bounding box center [83, 168] width 8 height 8
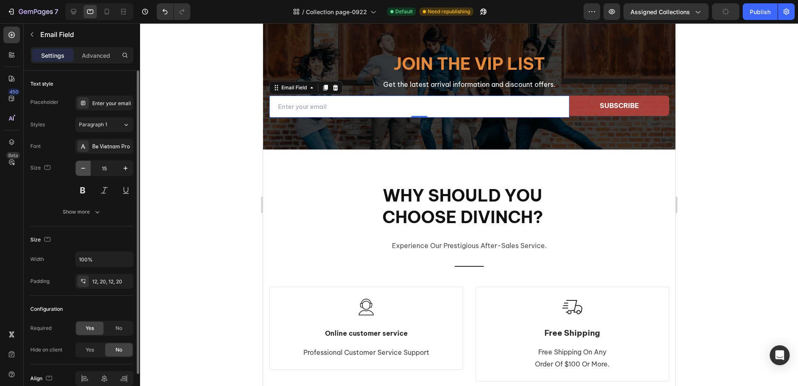
click at [85, 172] on icon "button" at bounding box center [83, 168] width 8 height 8
type input "14"
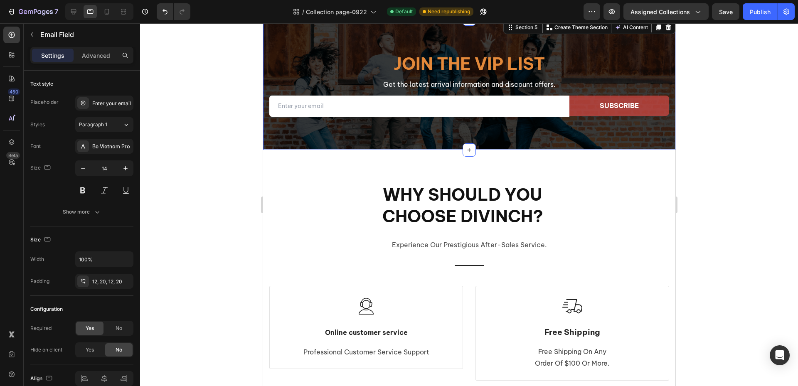
click at [515, 133] on div "Join the VIP list Heading Get the latest arrival information and discount offer…" at bounding box center [469, 84] width 412 height 131
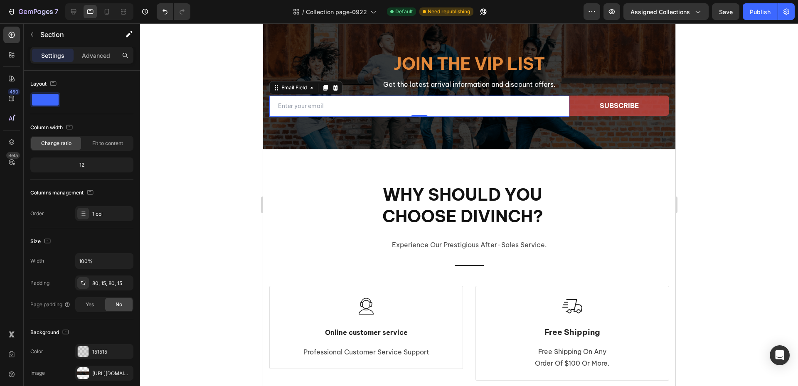
click at [518, 106] on input "email" at bounding box center [419, 106] width 300 height 21
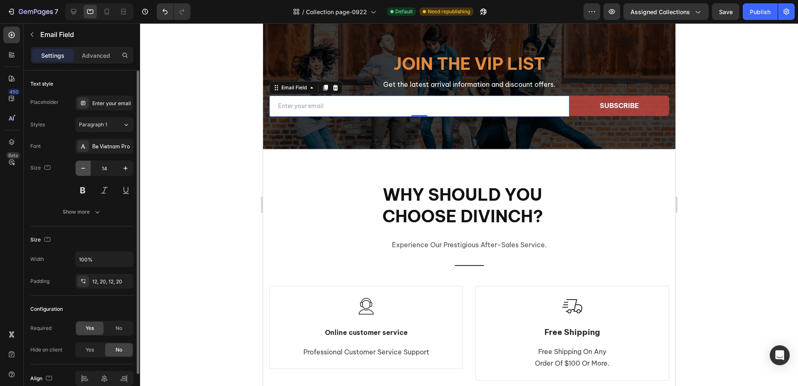
click at [83, 167] on icon "button" at bounding box center [83, 168] width 8 height 8
type input "13"
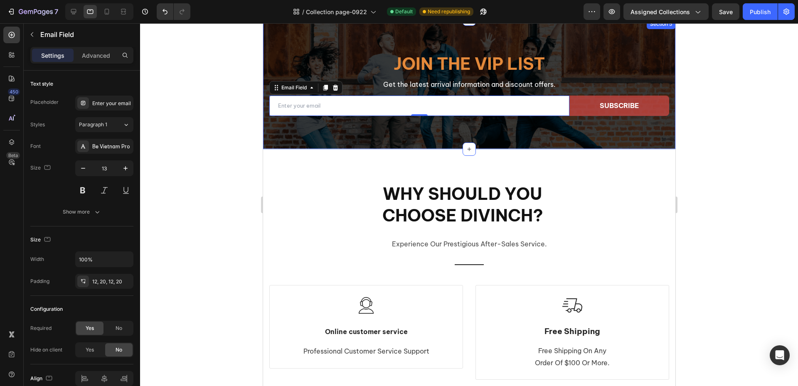
click at [552, 126] on div "Join the VIP list Heading Get the latest arrival information and discount offer…" at bounding box center [469, 84] width 412 height 130
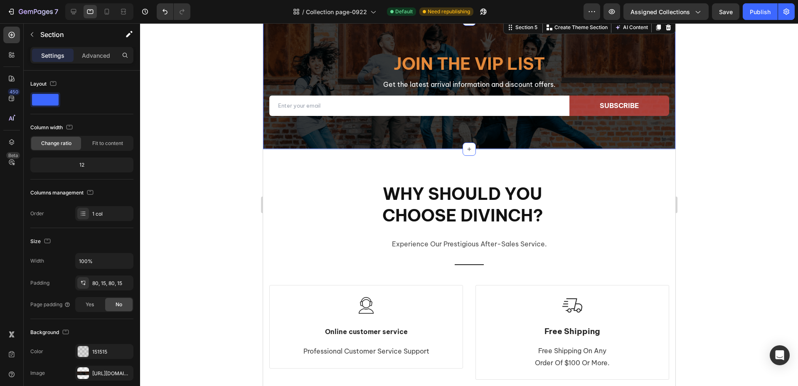
click at [171, 145] on div at bounding box center [469, 204] width 658 height 363
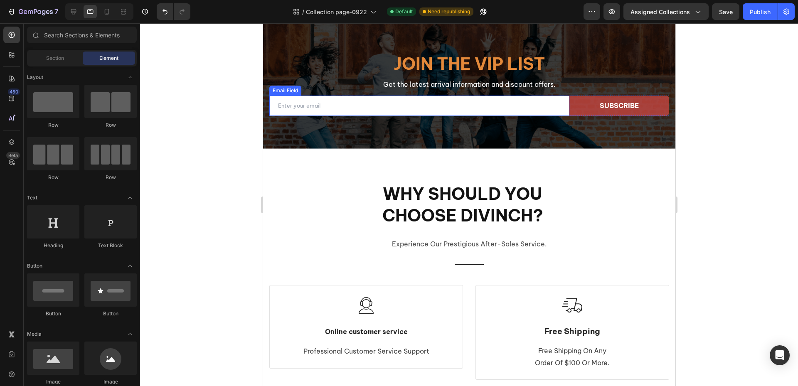
click at [354, 113] on input "email" at bounding box center [419, 106] width 300 height 20
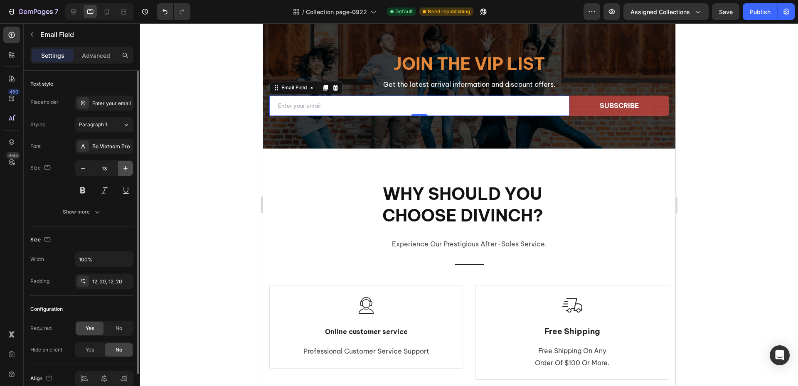
click at [123, 169] on icon "button" at bounding box center [125, 168] width 8 height 8
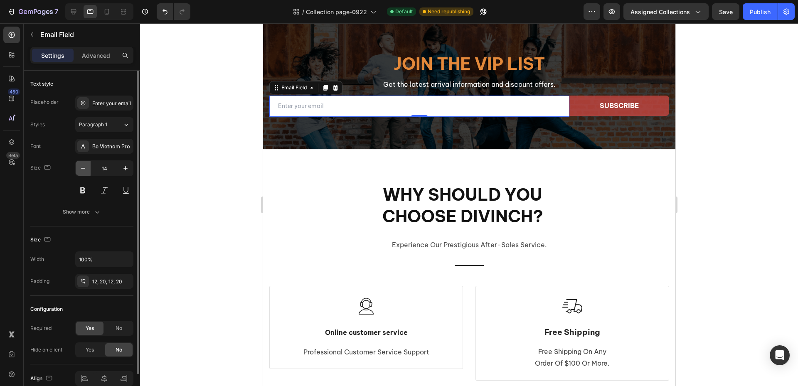
click at [84, 170] on icon "button" at bounding box center [83, 168] width 8 height 8
type input "13"
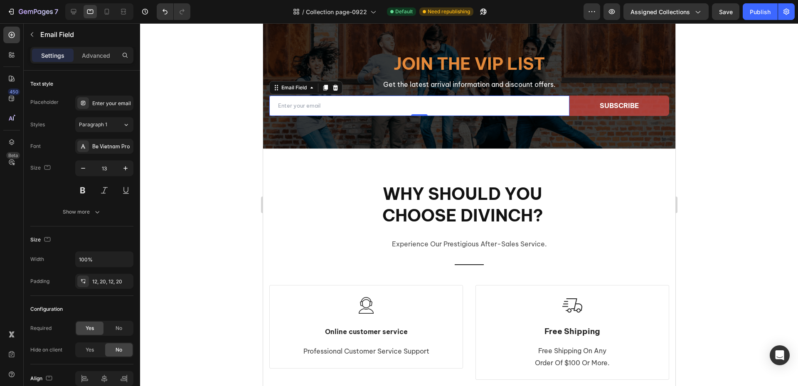
click at [221, 149] on div at bounding box center [469, 204] width 658 height 363
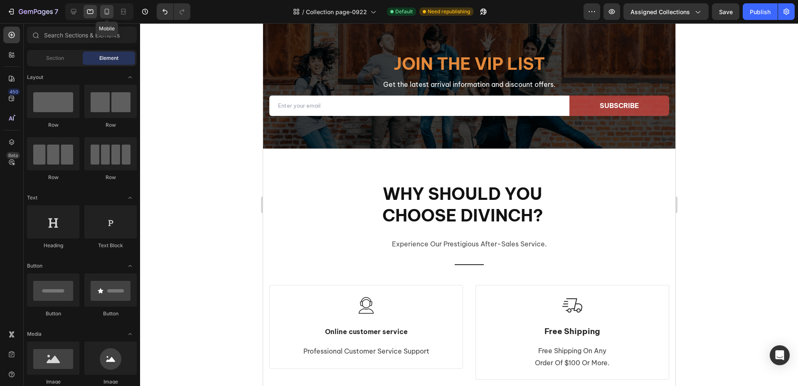
click at [109, 14] on icon at bounding box center [107, 11] width 8 height 8
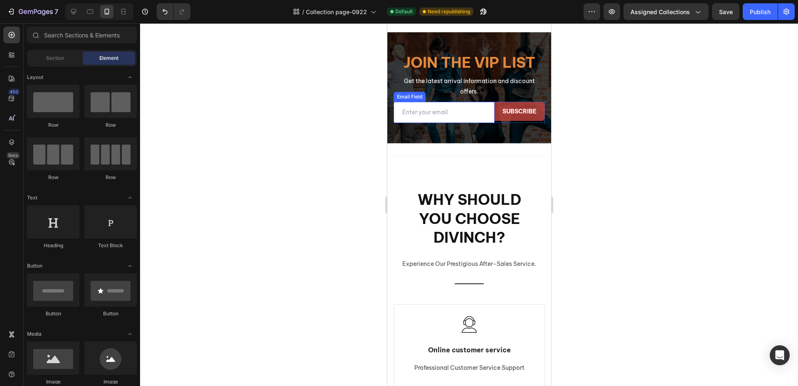
click at [477, 114] on input "email" at bounding box center [443, 112] width 101 height 21
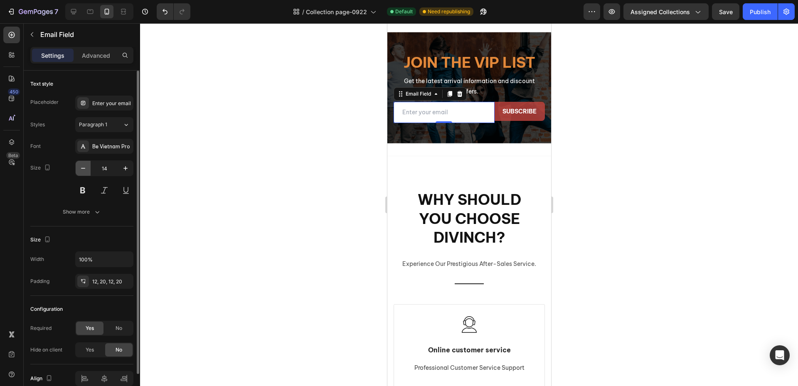
click at [81, 170] on icon "button" at bounding box center [83, 168] width 8 height 8
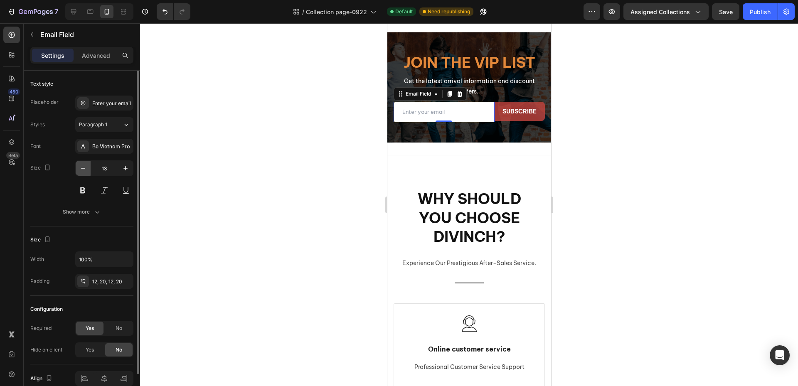
click at [81, 170] on icon "button" at bounding box center [83, 168] width 8 height 8
type input "12"
click at [298, 172] on div at bounding box center [469, 204] width 658 height 363
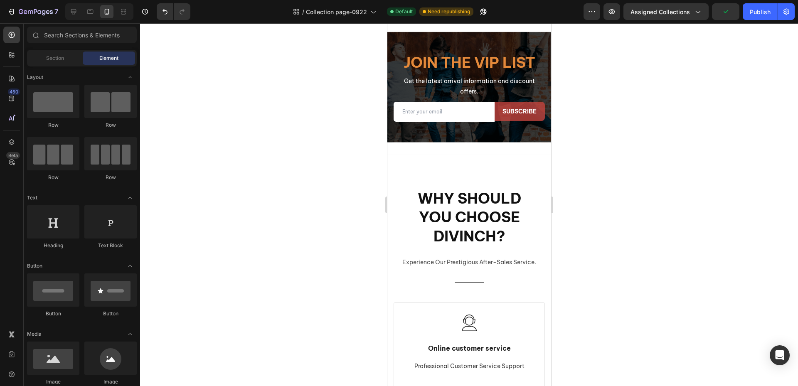
click at [600, 167] on div at bounding box center [469, 204] width 658 height 363
click at [732, 17] on button "Save" at bounding box center [725, 11] width 27 height 17
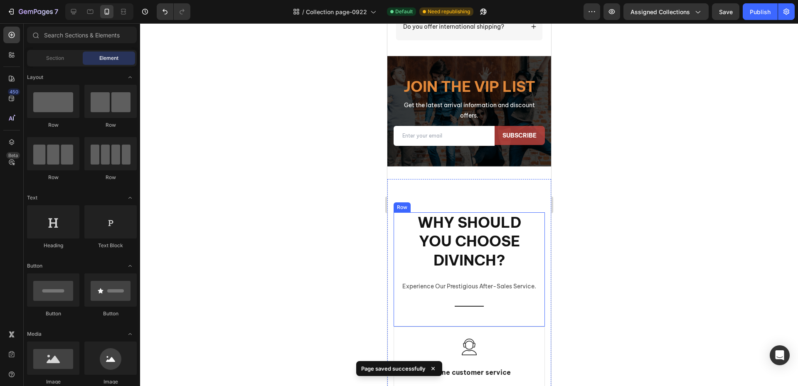
scroll to position [987, 0]
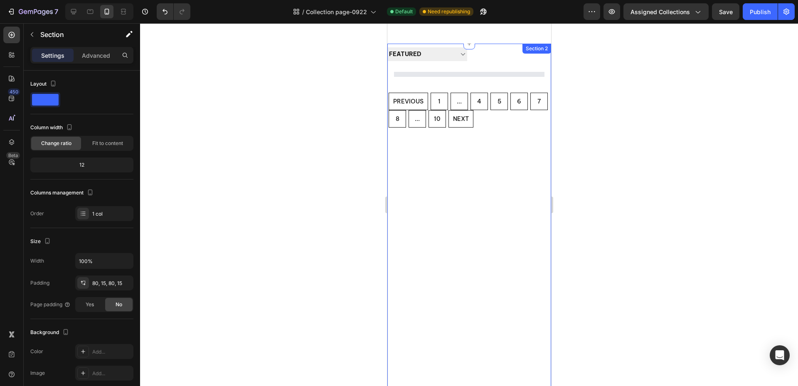
scroll to position [0, 0]
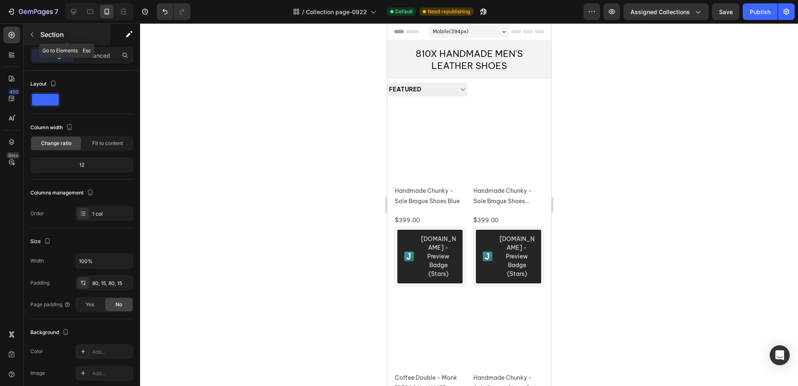
click at [41, 37] on p "Section" at bounding box center [74, 35] width 68 height 10
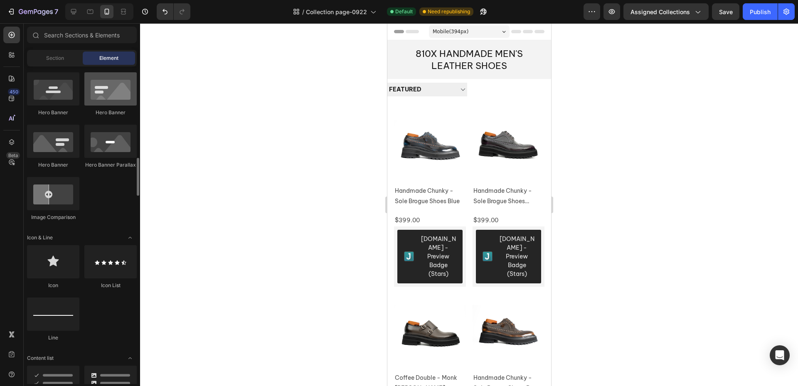
scroll to position [416, 0]
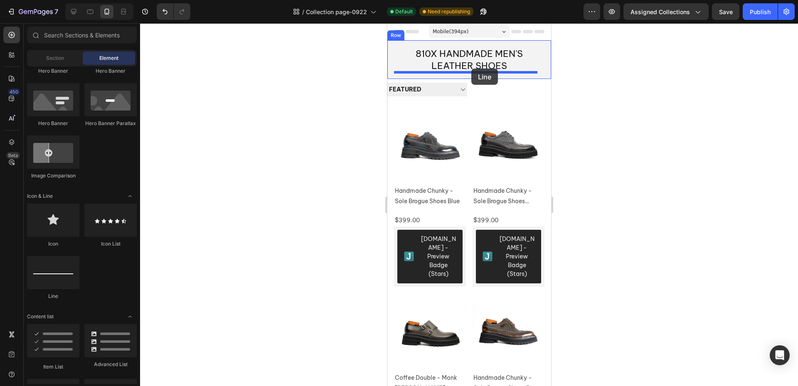
drag, startPoint x: 655, startPoint y: 223, endPoint x: 471, endPoint y: 69, distance: 240.5
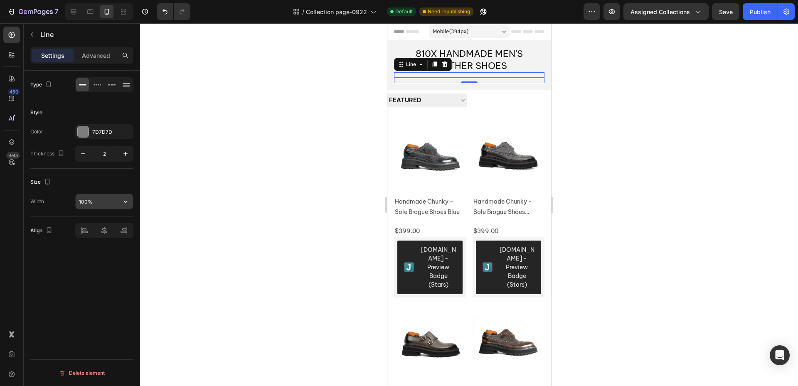
click at [99, 206] on input "100%" at bounding box center [104, 201] width 57 height 15
drag, startPoint x: 117, startPoint y: 209, endPoint x: 126, endPoint y: 205, distance: 9.7
click at [126, 204] on icon "button" at bounding box center [125, 201] width 8 height 8
click at [106, 237] on p "Default 100%" at bounding box center [102, 238] width 47 height 7
click at [101, 203] on input "100%" at bounding box center [104, 201] width 57 height 15
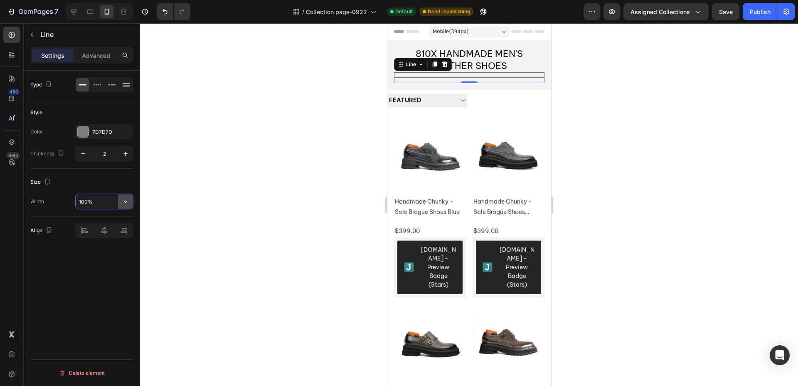
click at [122, 204] on icon "button" at bounding box center [125, 201] width 8 height 8
click at [103, 222] on p "Full 100%" at bounding box center [102, 222] width 47 height 7
click at [109, 203] on input "100%" at bounding box center [104, 201] width 57 height 15
click at [123, 203] on icon "button" at bounding box center [125, 201] width 8 height 8
click at [90, 239] on span "Default" at bounding box center [87, 238] width 17 height 7
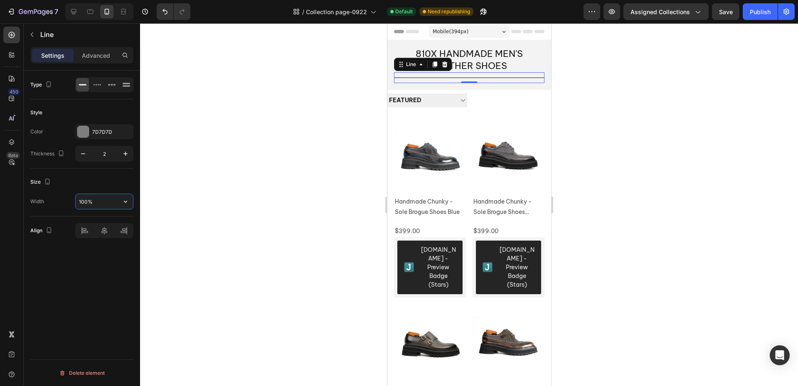
click at [93, 204] on input "100%" at bounding box center [104, 201] width 57 height 15
type input "50"
click at [225, 221] on div at bounding box center [469, 204] width 658 height 363
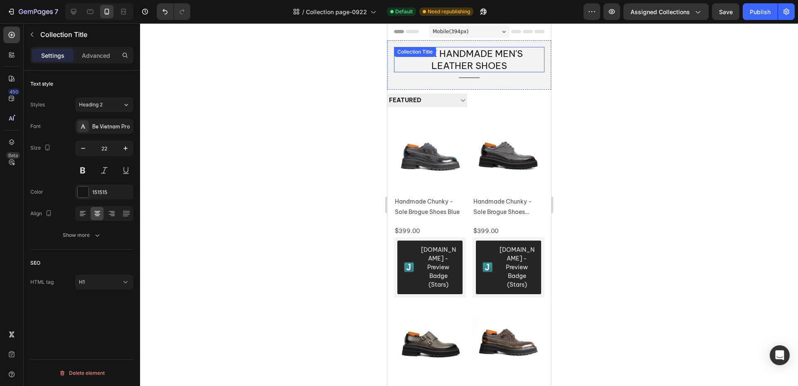
click at [490, 63] on h1 "810X handmade men's leather shoes" at bounding box center [469, 59] width 150 height 25
click at [99, 194] on div "151515" at bounding box center [104, 192] width 24 height 7
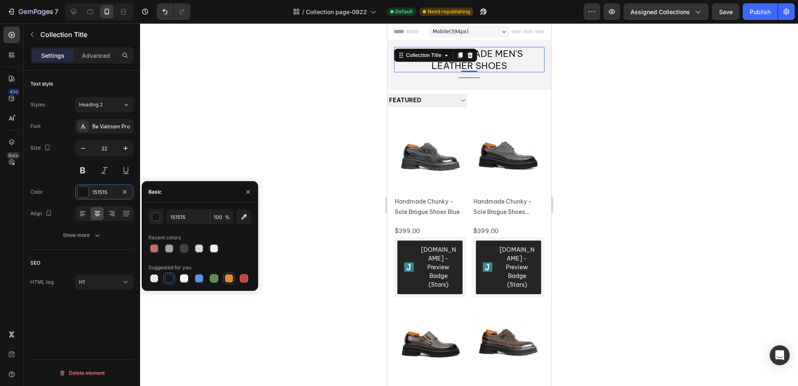
click at [228, 281] on div at bounding box center [229, 278] width 8 height 8
type input "E4893A"
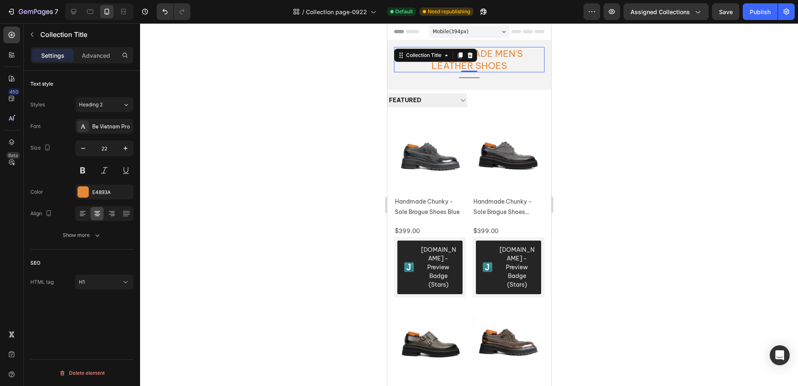
click at [259, 113] on div at bounding box center [469, 204] width 658 height 363
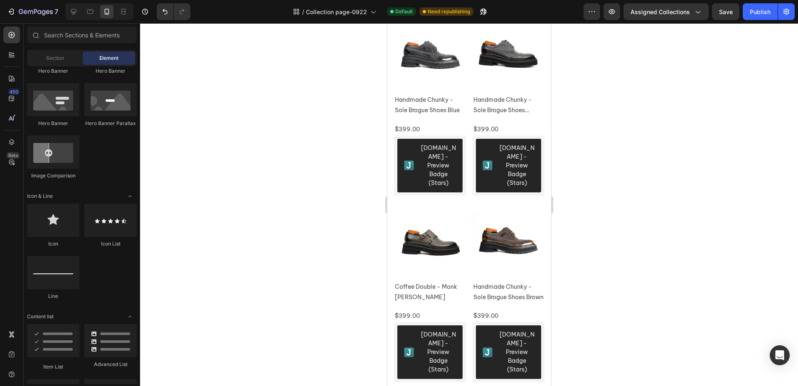
scroll to position [0, 0]
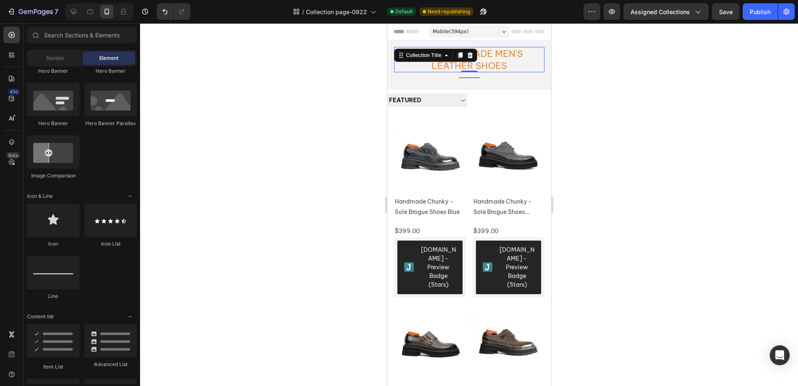
click at [479, 65] on h1 "810X handmade men's leather shoes" at bounding box center [469, 59] width 150 height 25
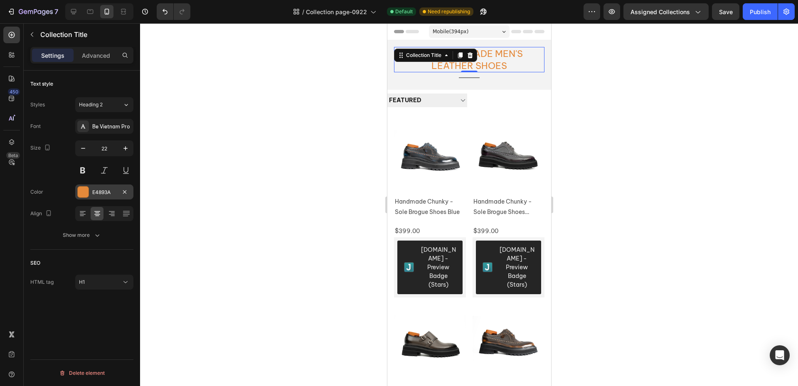
click at [84, 190] on div at bounding box center [83, 192] width 11 height 11
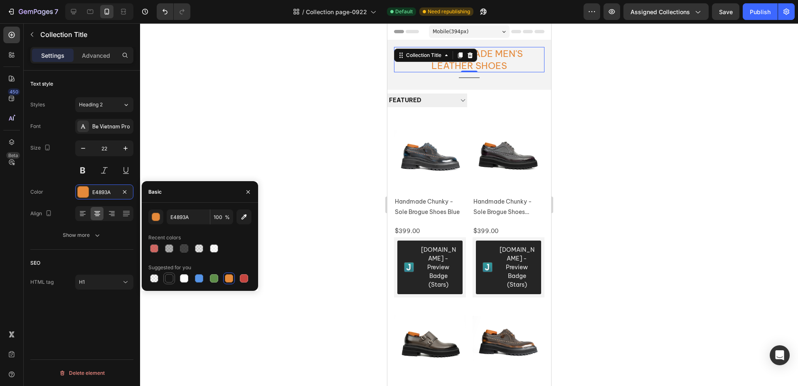
click at [168, 279] on div at bounding box center [169, 278] width 8 height 8
type input "151515"
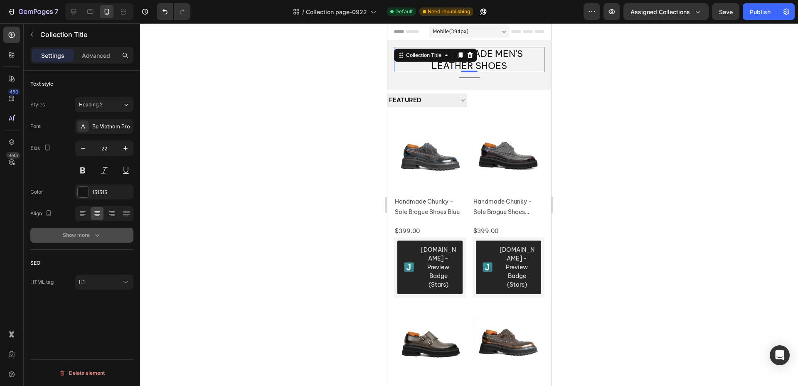
click at [91, 233] on div "Show more" at bounding box center [82, 235] width 39 height 8
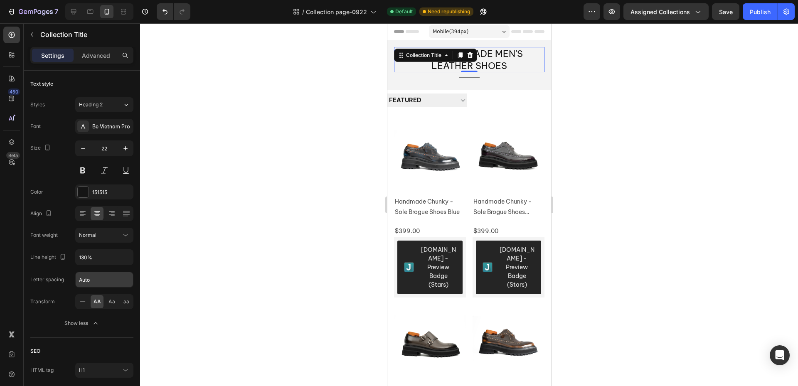
scroll to position [32, 0]
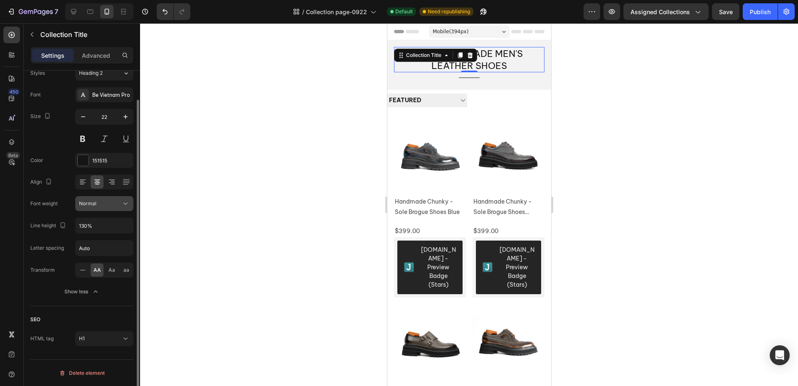
click at [100, 203] on div "Normal" at bounding box center [100, 203] width 42 height 7
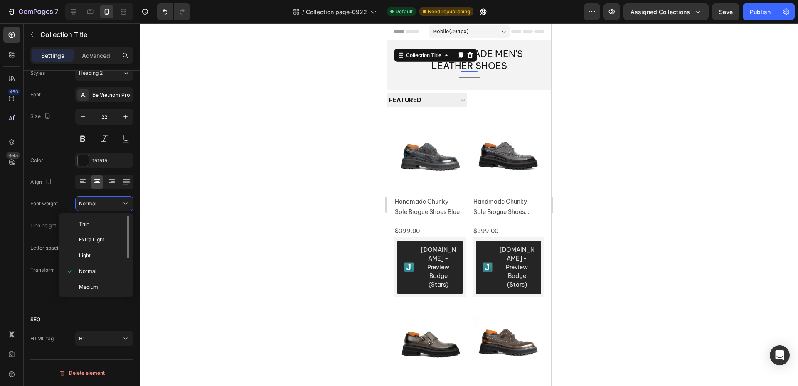
scroll to position [42, 0]
click at [97, 281] on p "Bold" at bounding box center [101, 276] width 44 height 7
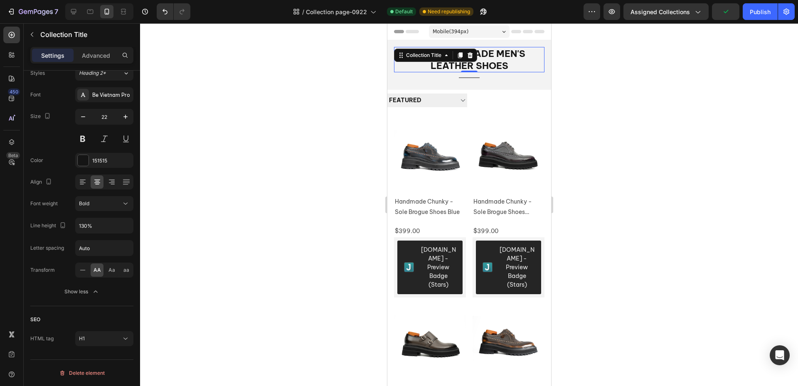
click at [256, 225] on div at bounding box center [469, 204] width 658 height 363
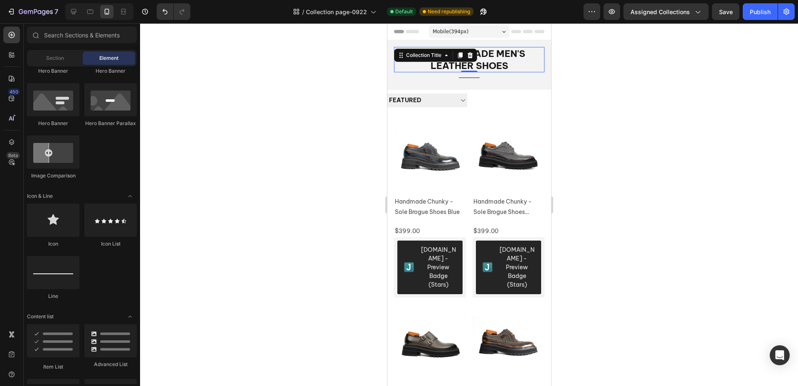
click at [489, 61] on h1 "810X handmade men's leather shoes" at bounding box center [469, 59] width 150 height 25
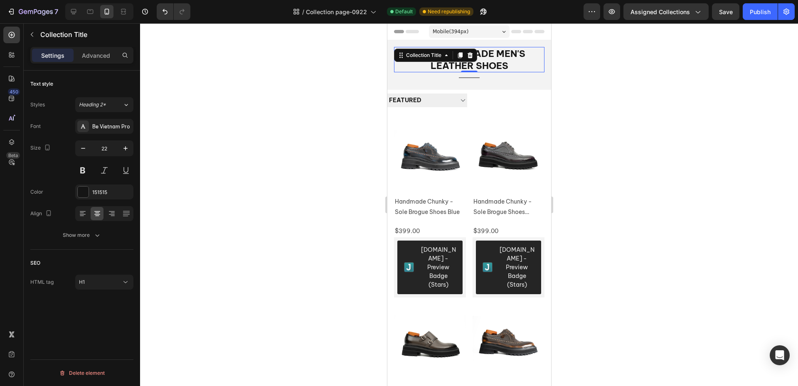
click at [334, 228] on div at bounding box center [469, 204] width 658 height 363
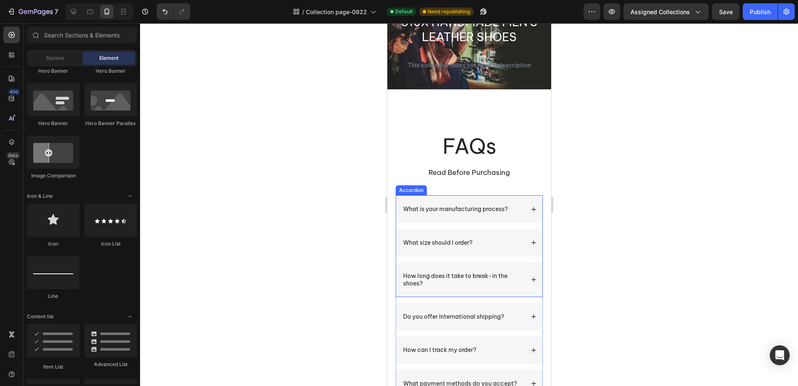
scroll to position [1247, 0]
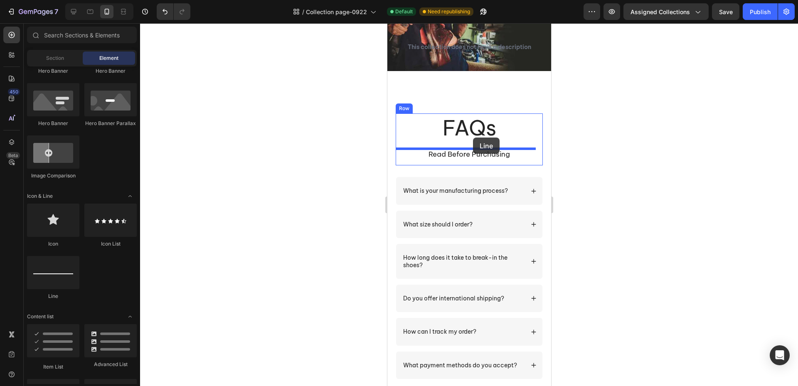
drag, startPoint x: 441, startPoint y: 294, endPoint x: 473, endPoint y: 138, distance: 159.3
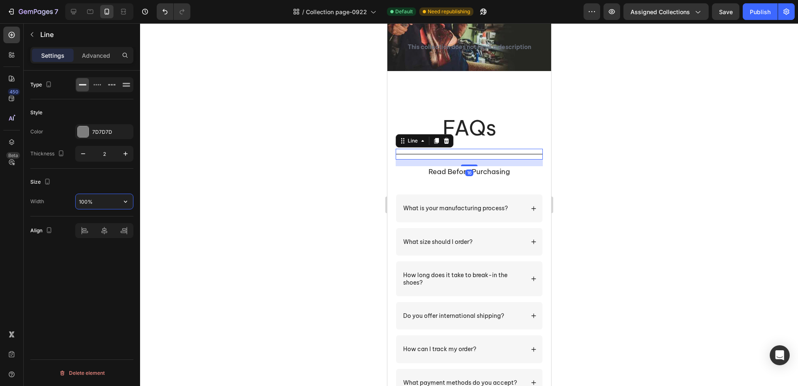
click at [97, 206] on input "100%" at bounding box center [104, 201] width 57 height 15
type input "50"
click at [276, 239] on div at bounding box center [469, 204] width 658 height 363
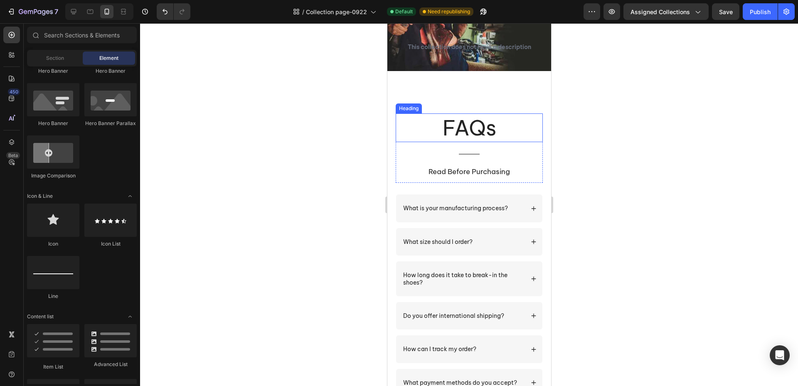
click at [485, 131] on h2 "FAQs" at bounding box center [468, 127] width 147 height 29
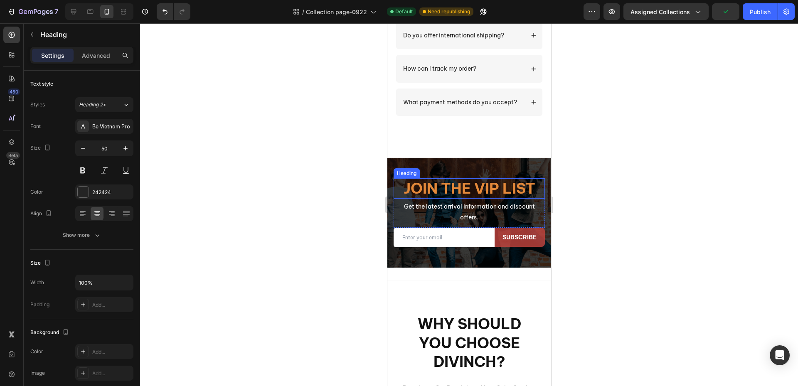
scroll to position [1538, 0]
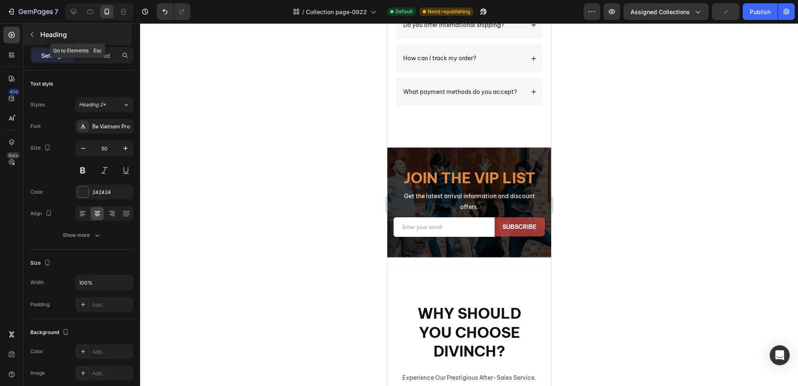
click at [35, 36] on button "button" at bounding box center [31, 34] width 13 height 13
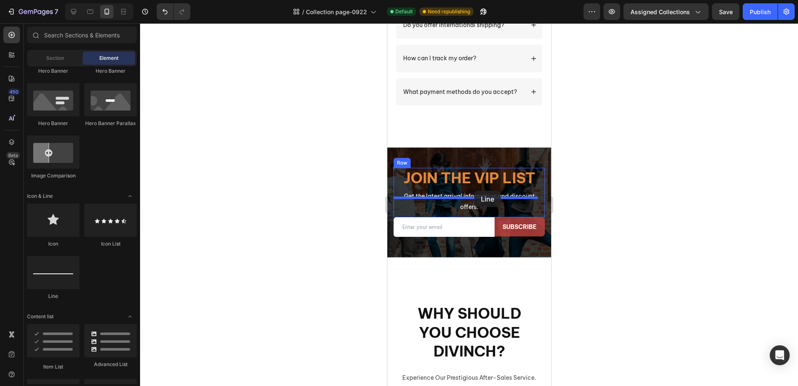
drag, startPoint x: 453, startPoint y: 301, endPoint x: 474, endPoint y: 191, distance: 112.4
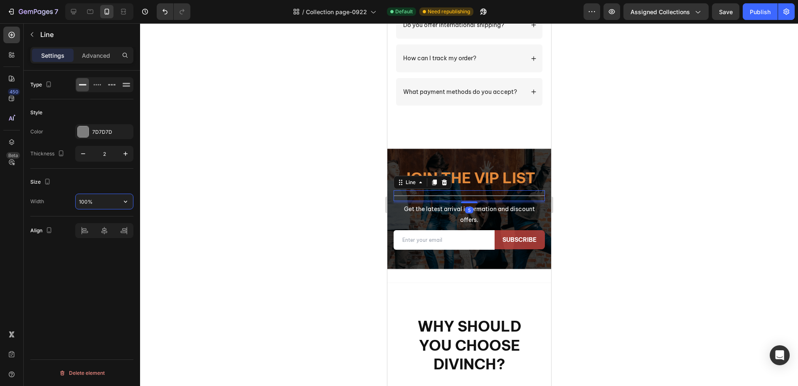
click at [99, 200] on input "100%" at bounding box center [104, 201] width 57 height 15
type input "50"
drag, startPoint x: 81, startPoint y: 131, endPoint x: 86, endPoint y: 136, distance: 6.5
click at [81, 131] on div at bounding box center [83, 131] width 11 height 11
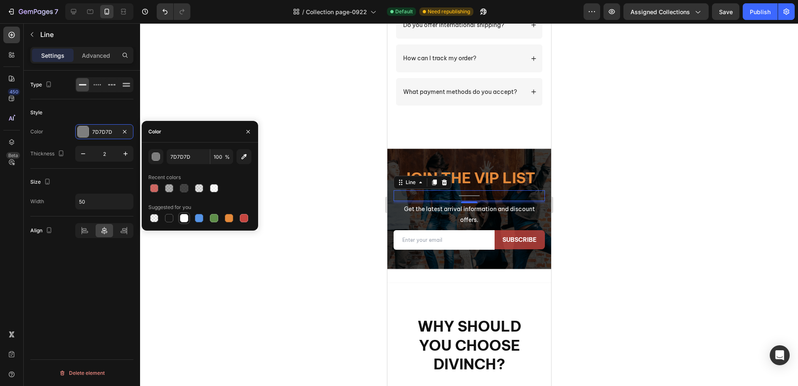
click at [185, 218] on div at bounding box center [184, 218] width 8 height 8
type input "FFFFFF"
click at [270, 291] on div at bounding box center [469, 204] width 658 height 363
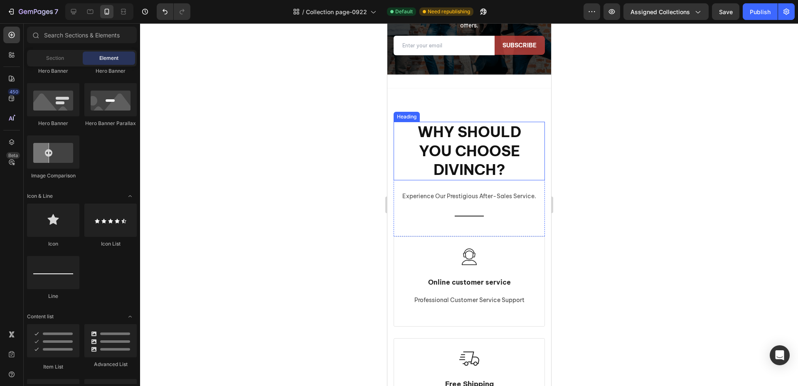
scroll to position [1746, 0]
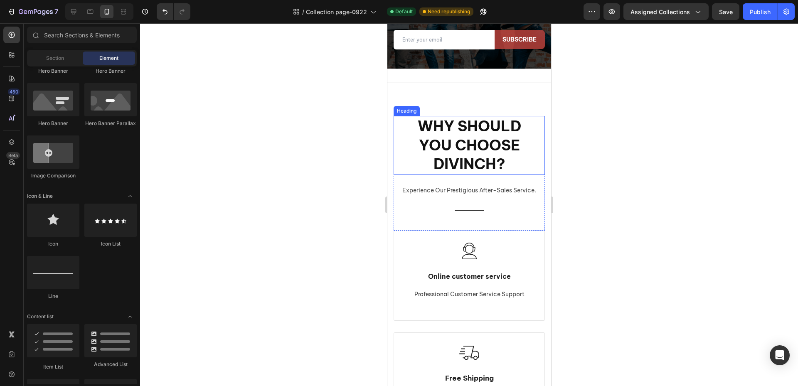
drag, startPoint x: 483, startPoint y: 170, endPoint x: 462, endPoint y: 172, distance: 20.8
click at [483, 170] on h2 "Why should you choose Divinch?" at bounding box center [469, 145] width 138 height 59
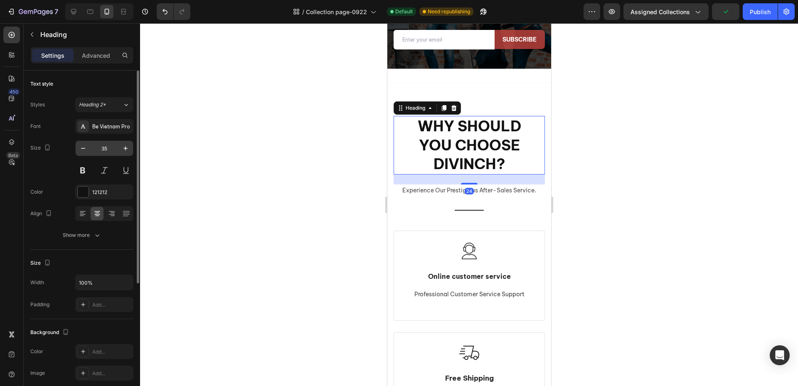
click at [117, 152] on input "35" at bounding box center [104, 148] width 27 height 15
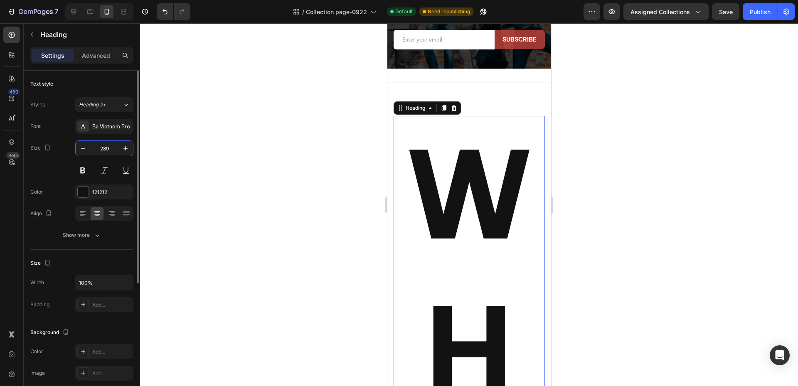
type input "28"
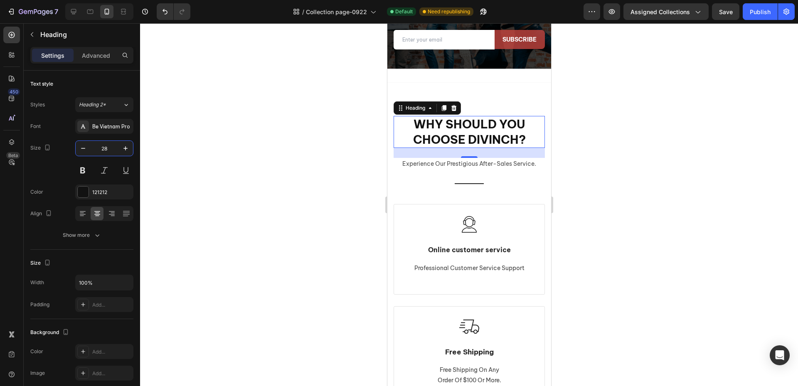
click at [342, 222] on div at bounding box center [469, 204] width 658 height 363
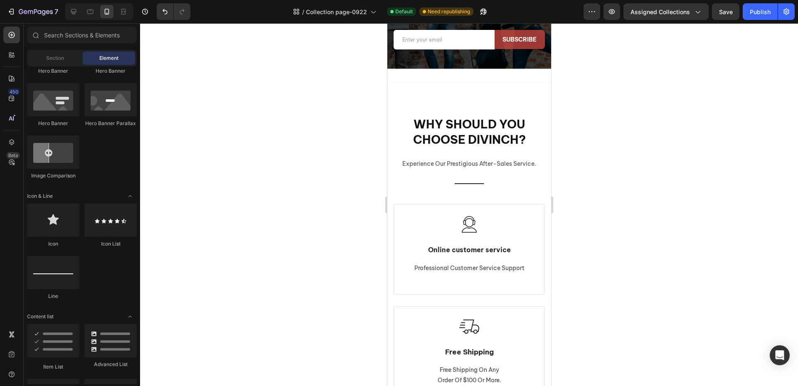
click at [272, 229] on div at bounding box center [469, 204] width 658 height 363
click at [468, 163] on p "experience our prestigious after-sales service." at bounding box center [469, 164] width 150 height 10
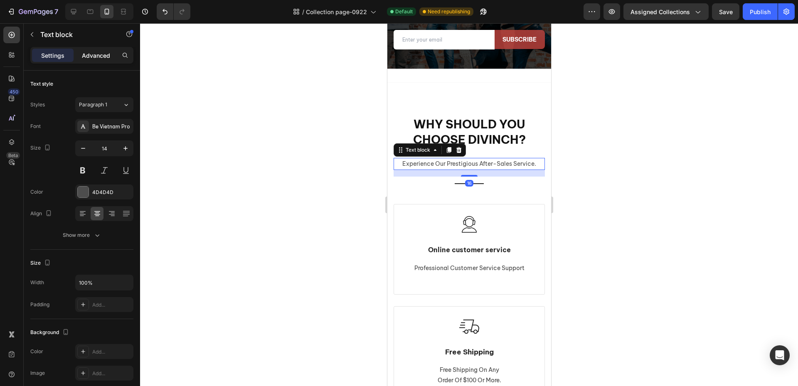
click at [109, 55] on p "Advanced" at bounding box center [96, 55] width 28 height 9
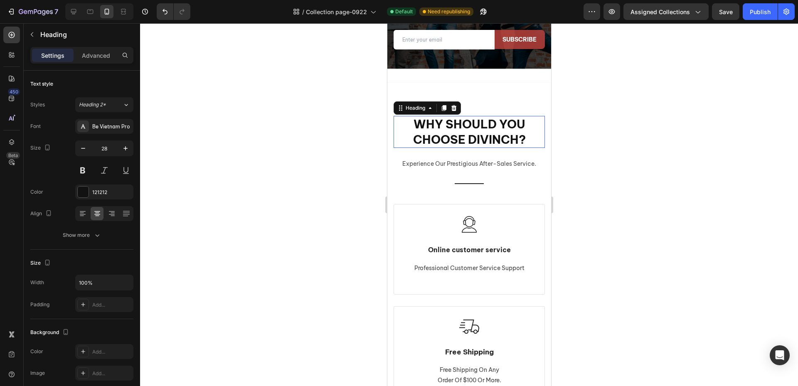
click at [460, 134] on h2 "Why should you choose Divinch?" at bounding box center [469, 132] width 138 height 32
click at [99, 52] on p "Advanced" at bounding box center [96, 55] width 28 height 9
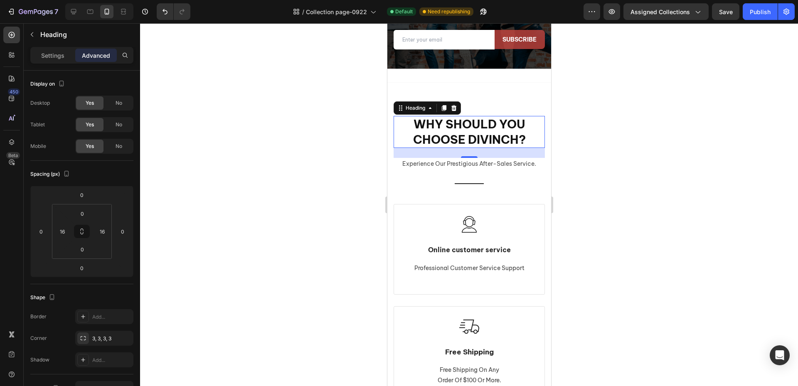
click at [490, 156] on div "24" at bounding box center [468, 153] width 151 height 10
click at [488, 165] on p "experience our prestigious after-sales service." at bounding box center [469, 164] width 150 height 10
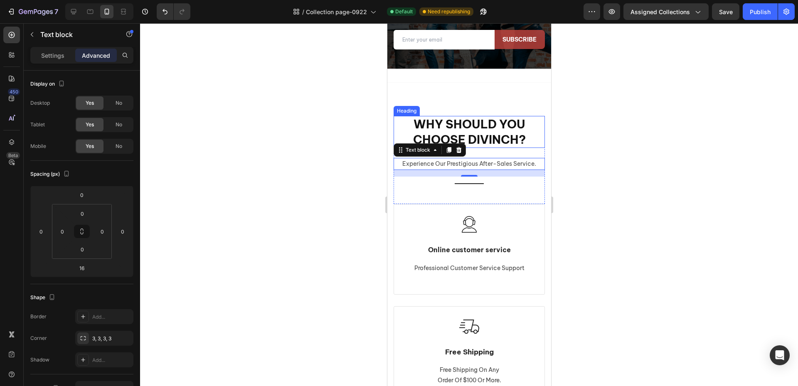
click at [500, 133] on h2 "Why should you choose Divinch?" at bounding box center [469, 132] width 138 height 32
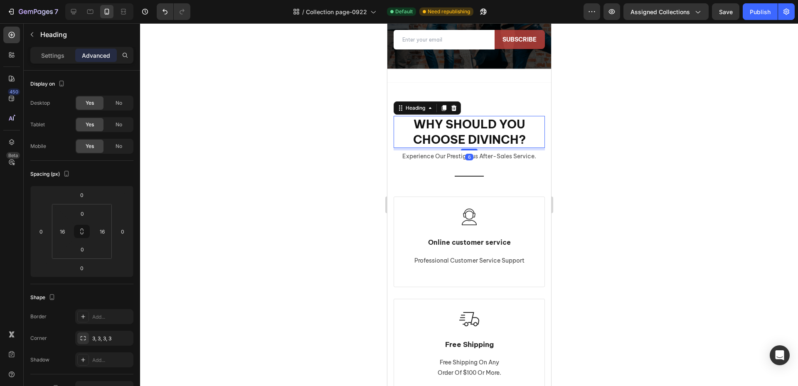
drag, startPoint x: 465, startPoint y: 158, endPoint x: 478, endPoint y: 164, distance: 13.8
click at [470, 150] on div at bounding box center [468, 150] width 17 height 2
type input "6"
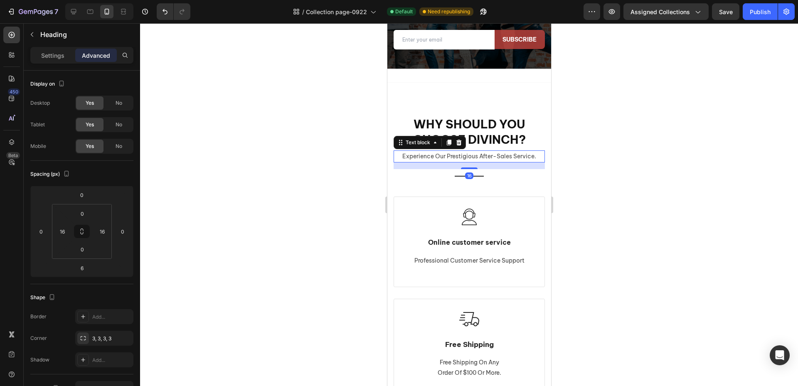
click at [493, 162] on div "experience our prestigious after-sales service." at bounding box center [468, 156] width 151 height 12
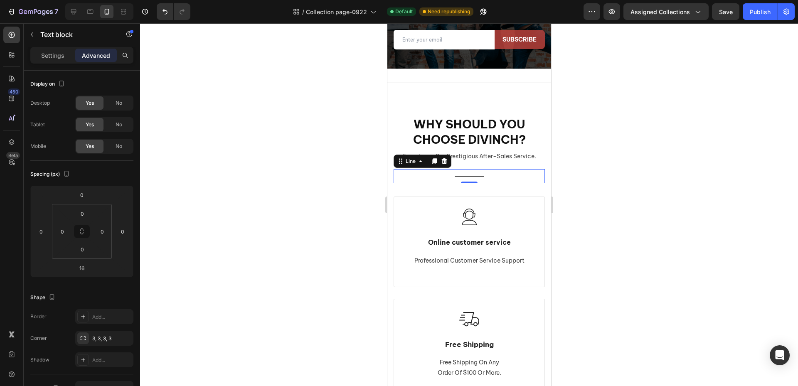
click at [481, 181] on div "Title Line 0" at bounding box center [468, 176] width 151 height 14
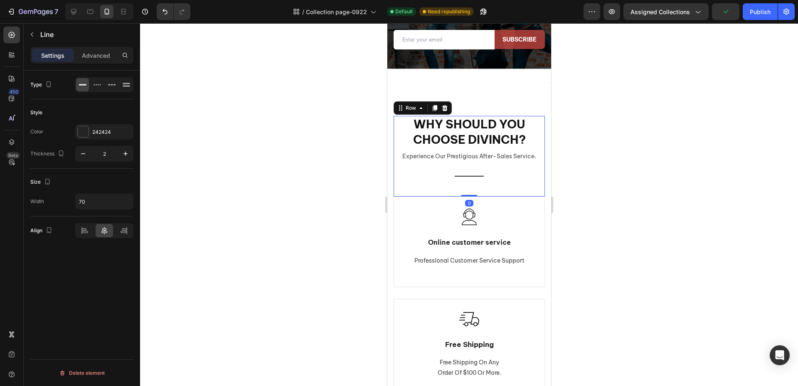
click at [475, 188] on div "Why should you choose Divinch? Heading experience our prestigious after-sales s…" at bounding box center [468, 156] width 151 height 81
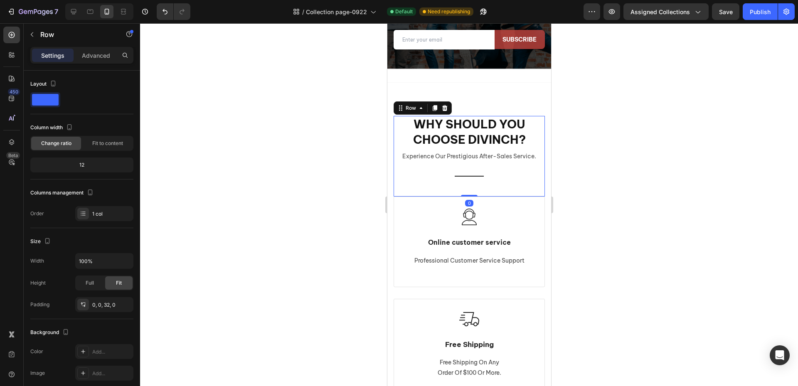
click at [470, 187] on div "Why should you choose Divinch? Heading experience our prestigious after-sales s…" at bounding box center [468, 156] width 151 height 81
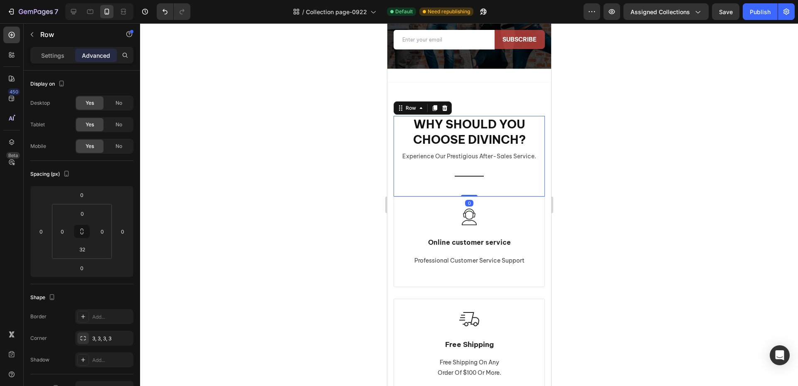
drag, startPoint x: 466, startPoint y: 195, endPoint x: 468, endPoint y: 188, distance: 6.6
click at [469, 187] on div "Why should you choose Divinch? Heading experience our prestigious after-sales s…" at bounding box center [468, 156] width 151 height 81
drag, startPoint x: 468, startPoint y: 195, endPoint x: 472, endPoint y: 187, distance: 9.3
click at [472, 187] on div "Why should you choose Divinch? Heading experience our prestigious after-sales s…" at bounding box center [468, 156] width 151 height 81
click at [325, 213] on div at bounding box center [469, 204] width 658 height 363
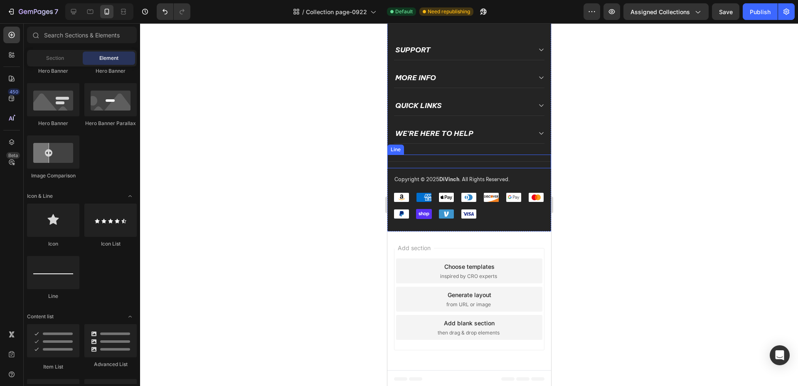
scroll to position [2382, 0]
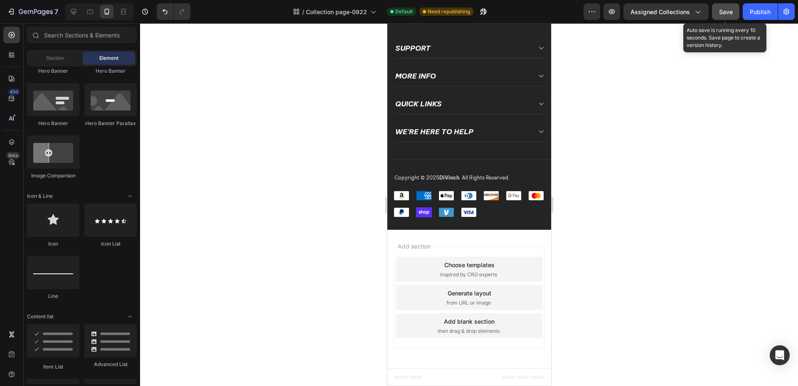
click at [724, 12] on span "Save" at bounding box center [726, 11] width 14 height 7
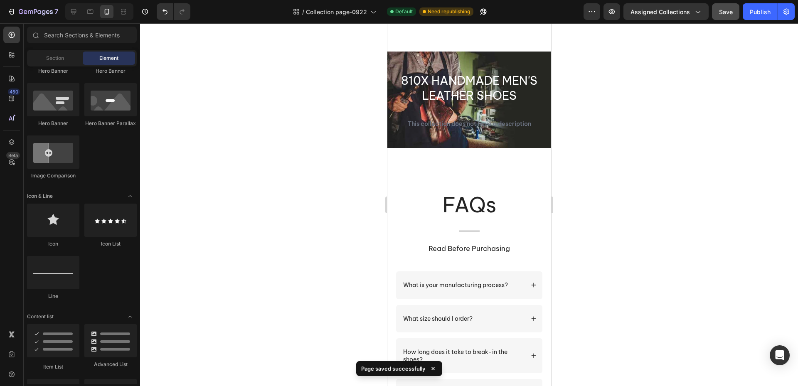
scroll to position [0, 0]
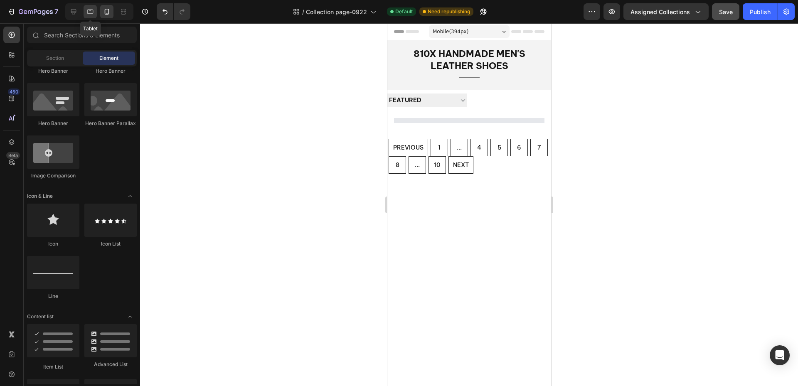
click at [84, 12] on div at bounding box center [90, 11] width 13 height 13
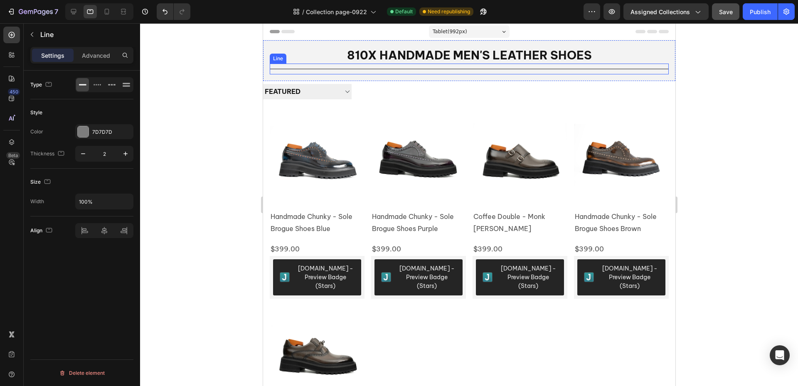
click at [470, 71] on div "Title Line" at bounding box center [468, 69] width 399 height 11
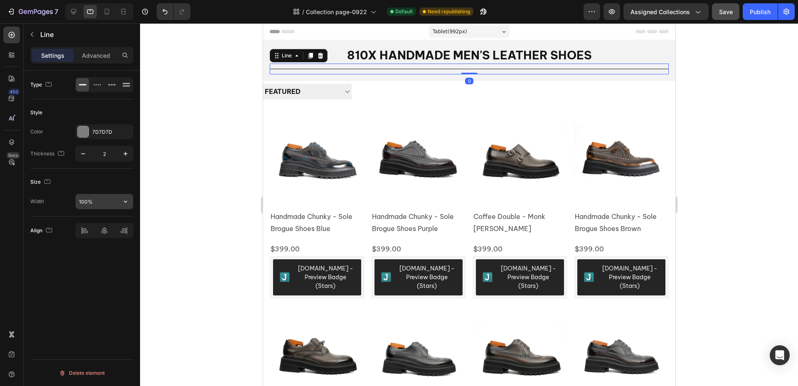
click at [101, 206] on input "100%" at bounding box center [104, 201] width 57 height 15
type input "50"
click at [219, 218] on div at bounding box center [469, 204] width 658 height 363
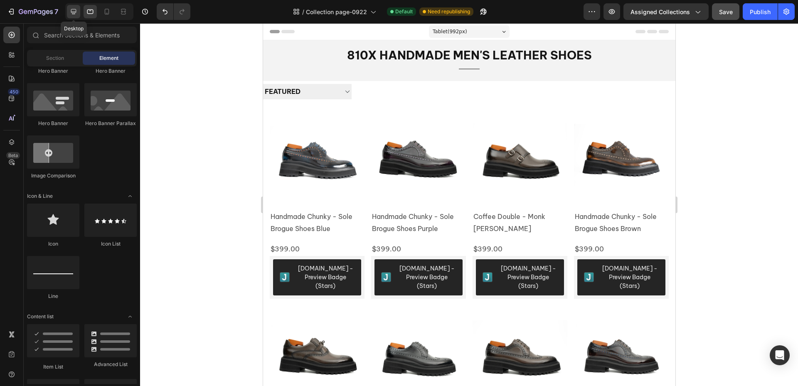
click at [76, 12] on icon at bounding box center [73, 11] width 8 height 8
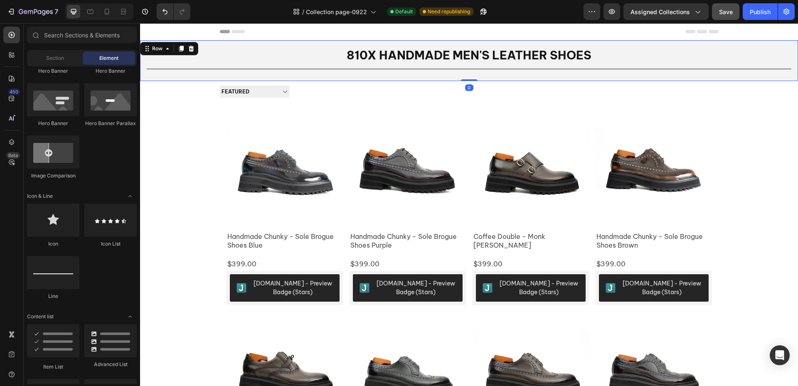
click at [393, 76] on div "810X handmade men's leather shoes Collection Title Title Line Row 0" at bounding box center [469, 60] width 658 height 41
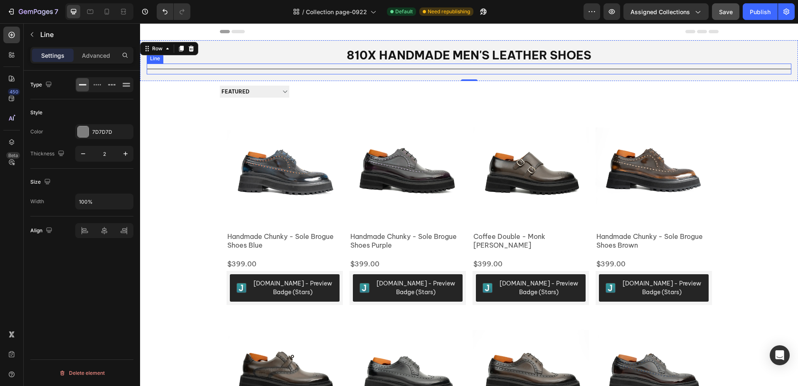
click at [473, 70] on div "Title Line" at bounding box center [469, 69] width 645 height 11
click at [91, 205] on input "100%" at bounding box center [104, 201] width 57 height 15
type input "50"
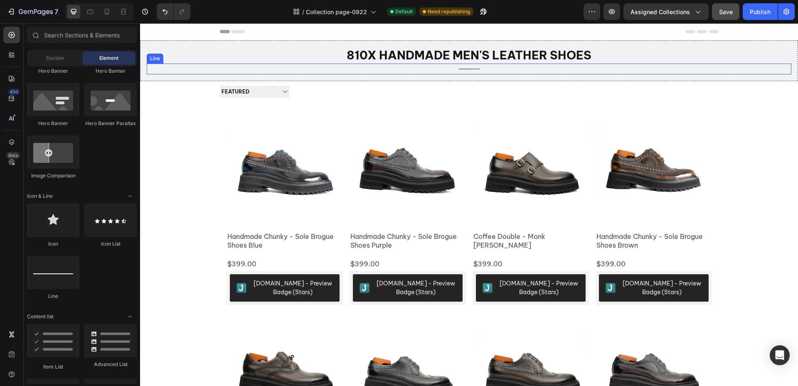
click at [459, 66] on div "Title Line" at bounding box center [469, 69] width 645 height 11
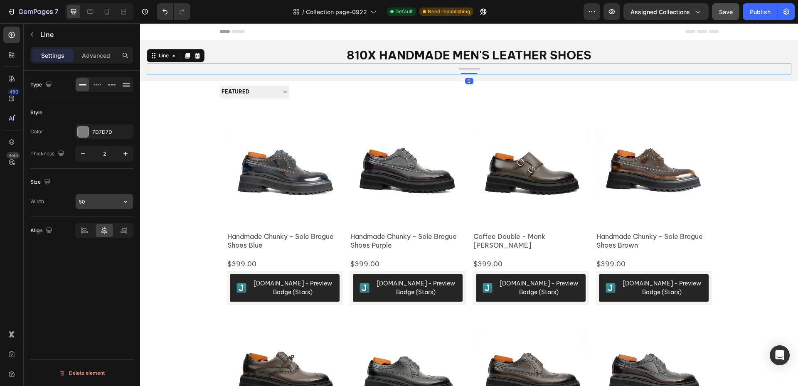
click at [111, 205] on input "50" at bounding box center [104, 201] width 57 height 15
click at [121, 203] on icon "button" at bounding box center [125, 201] width 8 height 8
click at [121, 226] on span "100%" at bounding box center [119, 222] width 14 height 7
click at [100, 204] on input "100%" at bounding box center [104, 201] width 57 height 15
type input "50"
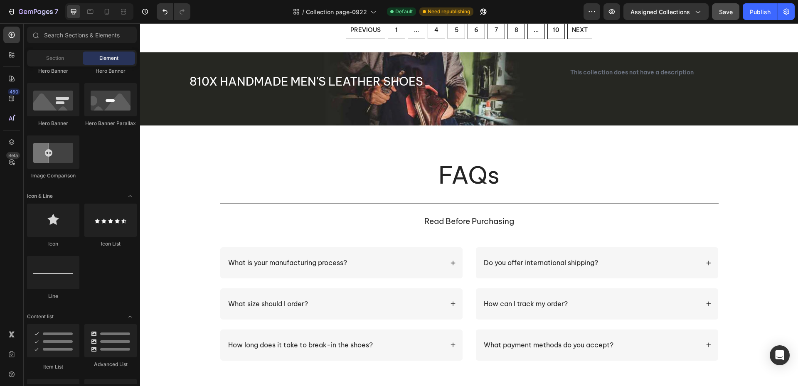
scroll to position [707, 0]
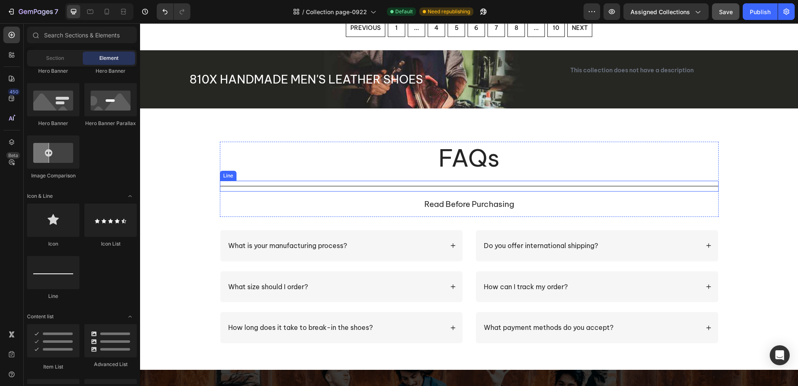
click at [453, 185] on div "Title Line" at bounding box center [469, 186] width 499 height 11
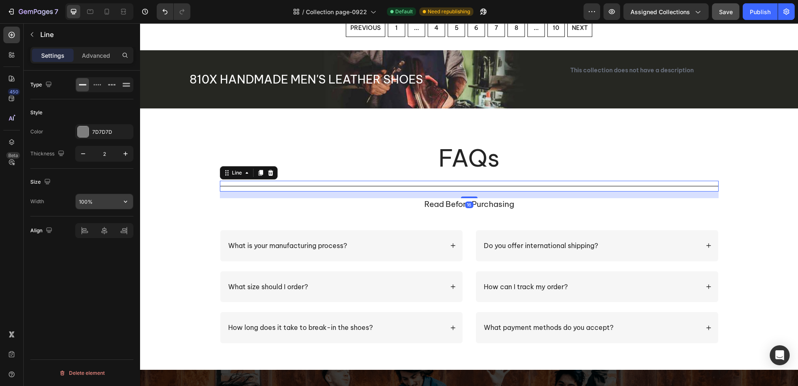
click at [88, 199] on input "100%" at bounding box center [104, 201] width 57 height 15
click at [97, 200] on input "100%" at bounding box center [104, 201] width 57 height 15
drag, startPoint x: 97, startPoint y: 200, endPoint x: 61, endPoint y: 196, distance: 36.0
click at [61, 196] on div "Width 100%" at bounding box center [81, 202] width 103 height 16
type input "50"
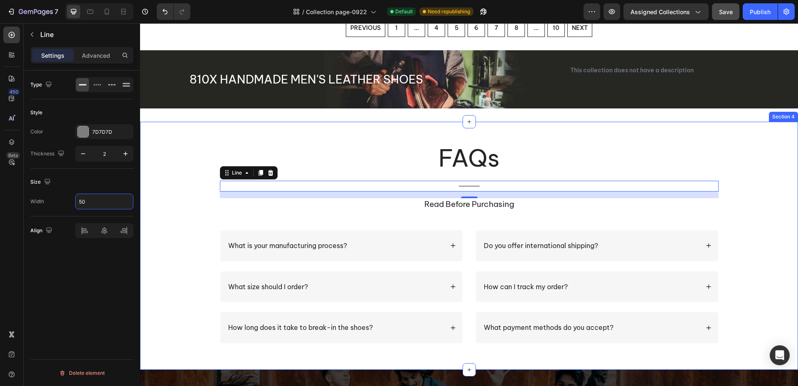
drag, startPoint x: 186, startPoint y: 242, endPoint x: 200, endPoint y: 240, distance: 14.3
click at [187, 242] on div "FAQs Heading Title Line 16 read before purchasing Text Block Row What is your m…" at bounding box center [468, 246] width 641 height 208
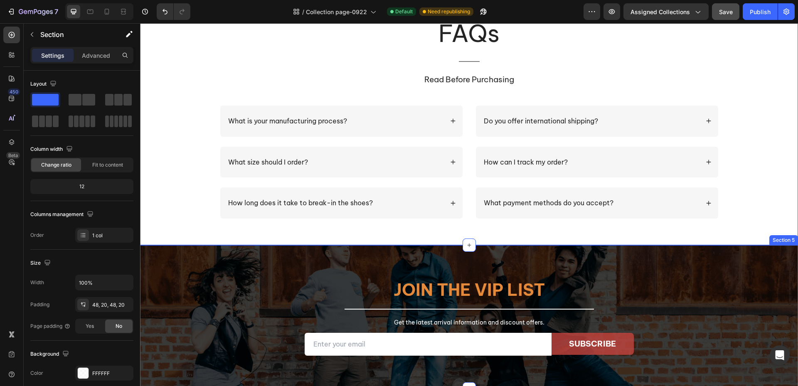
scroll to position [914, 0]
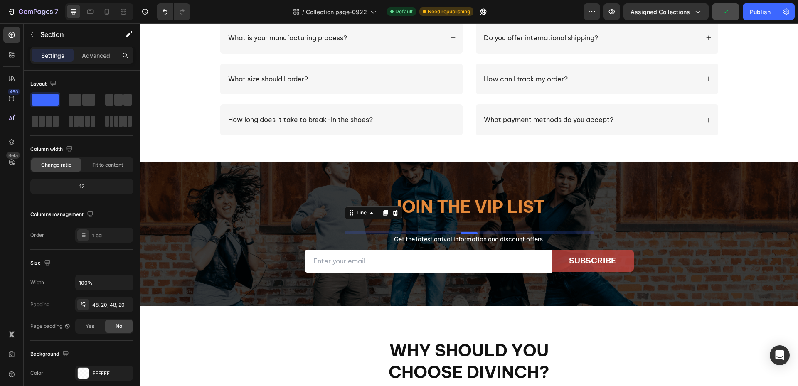
click at [443, 225] on div "Title Line 0" at bounding box center [469, 226] width 249 height 11
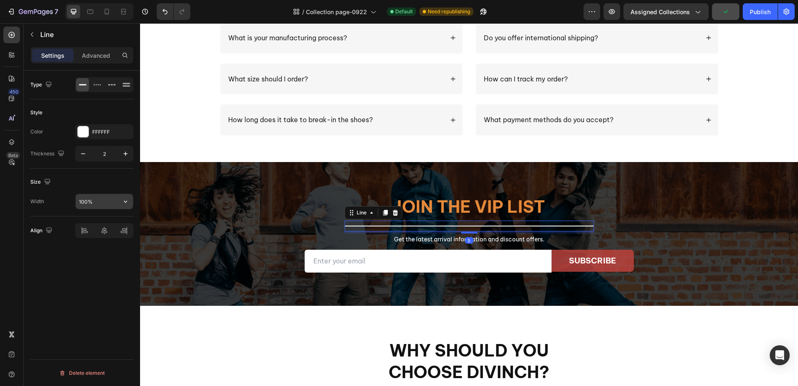
click at [90, 199] on input "100%" at bounding box center [104, 201] width 57 height 15
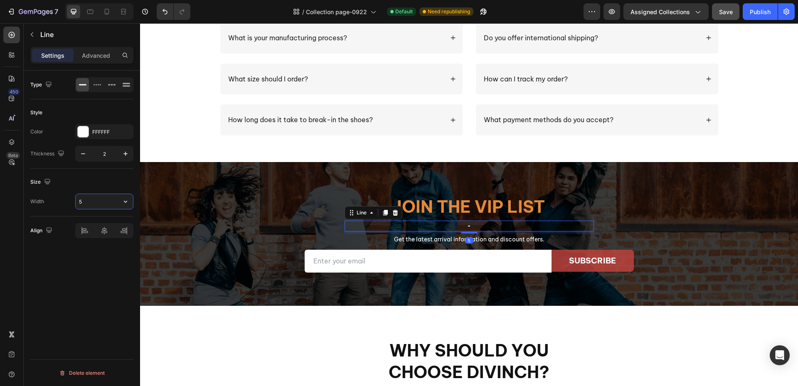
type input "50"
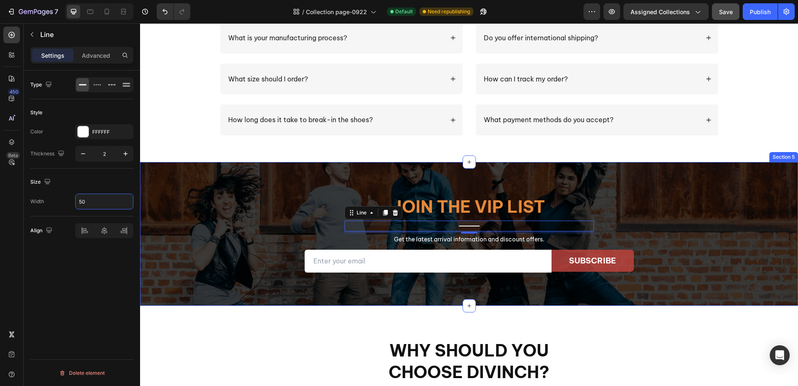
click at [259, 208] on div "Join the VIP list Heading Title Line 5 Get the latest arrival information and d…" at bounding box center [469, 233] width 499 height 77
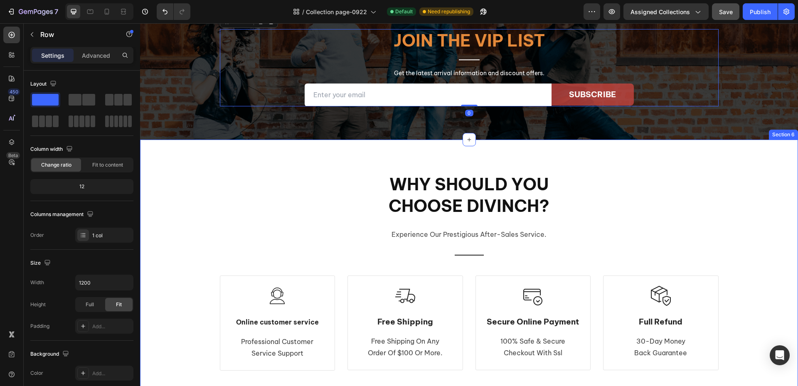
scroll to position [1122, 0]
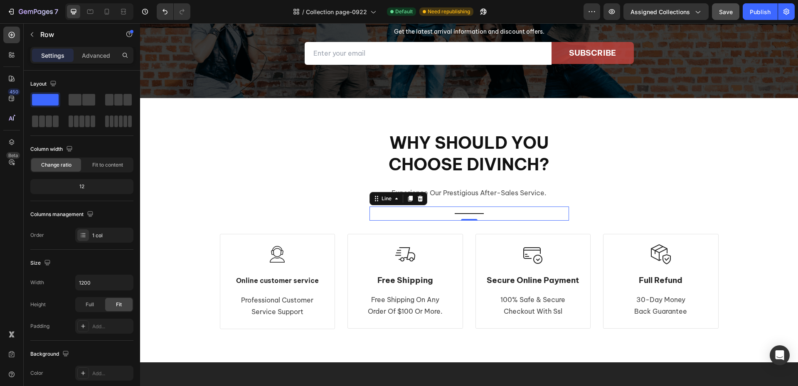
click at [467, 212] on div "Title Line 0" at bounding box center [468, 214] width 199 height 14
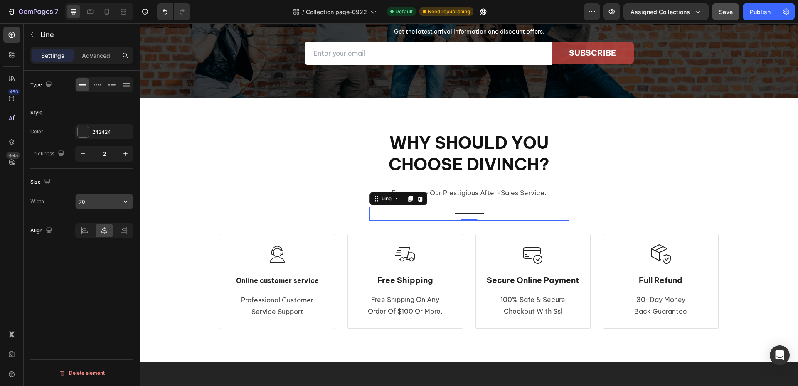
click at [93, 206] on input "70" at bounding box center [104, 201] width 57 height 15
type input "50"
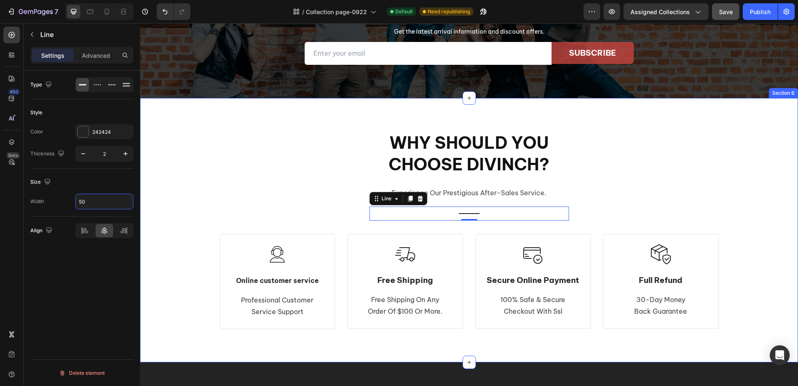
click at [249, 189] on div "Why should you choose Divinch? Heading experience our prestigious after-sales s…" at bounding box center [468, 230] width 645 height 198
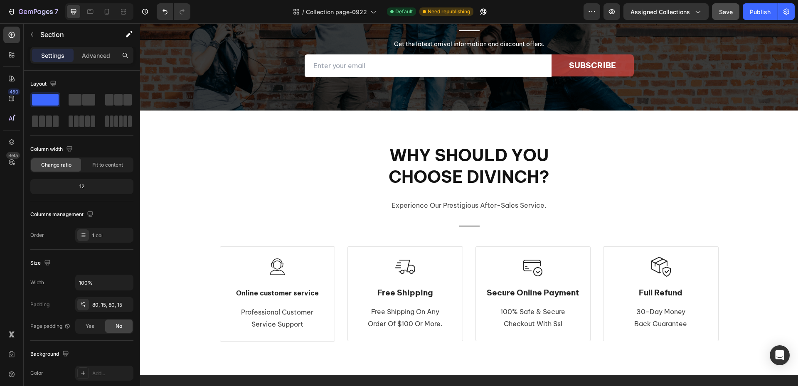
scroll to position [416, 0]
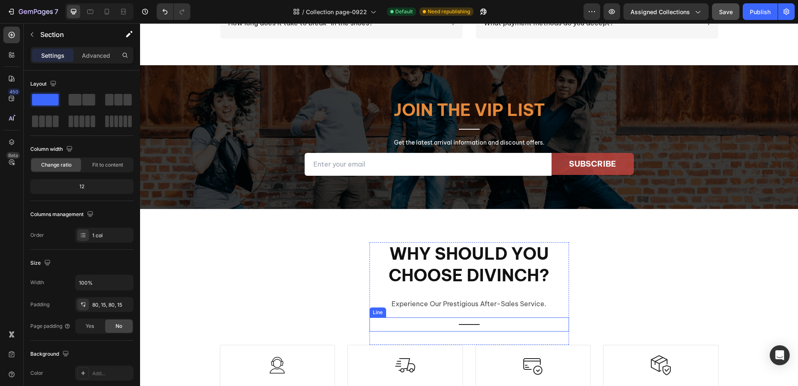
click at [465, 323] on div "Title Line" at bounding box center [468, 325] width 199 height 14
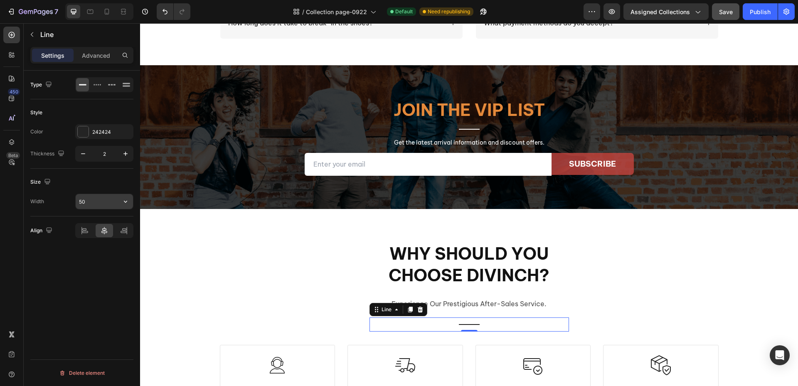
click at [96, 203] on input "50" at bounding box center [104, 201] width 57 height 15
type input "70"
click at [201, 266] on div "Why should you choose Divinch? Heading experience our prestigious after-sales s…" at bounding box center [468, 341] width 645 height 198
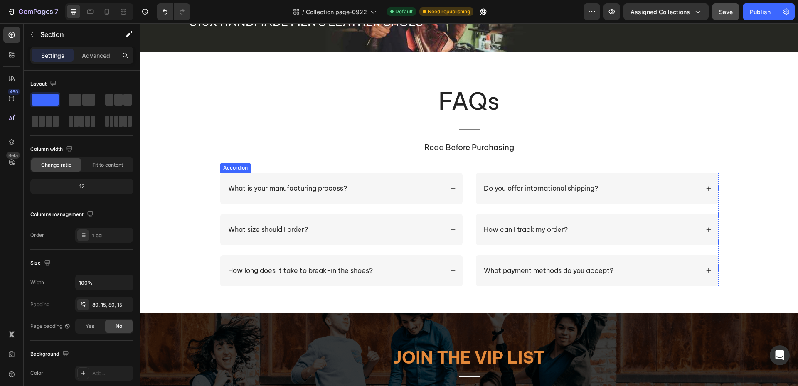
scroll to position [208, 0]
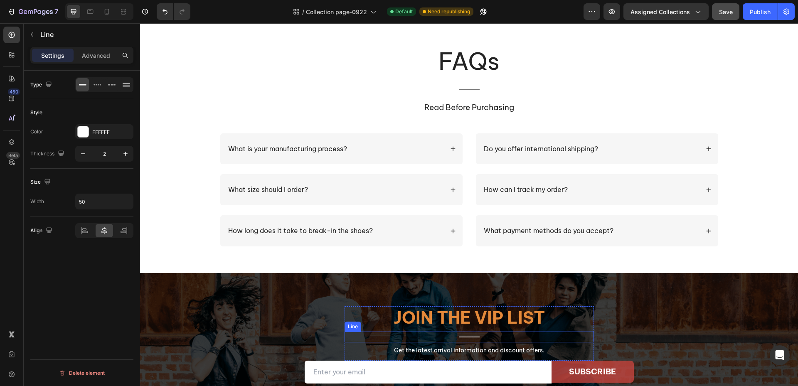
click at [463, 333] on div "Title Line" at bounding box center [469, 337] width 249 height 11
click at [90, 201] on input "50" at bounding box center [104, 201] width 57 height 15
type input "70"
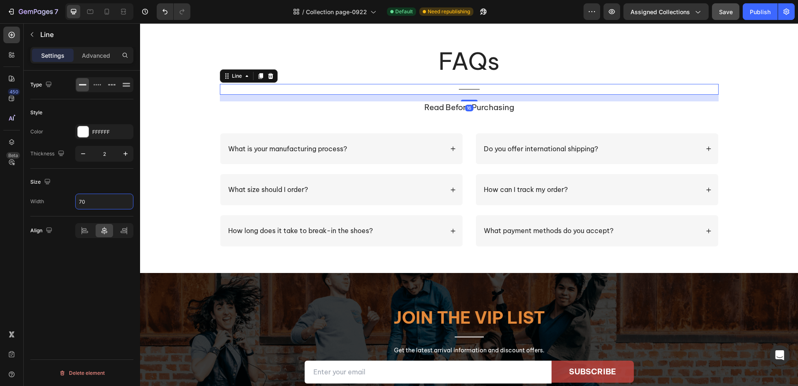
click at [471, 89] on div at bounding box center [469, 89] width 21 height 1
click at [86, 203] on input "50" at bounding box center [104, 201] width 57 height 15
type input "70"
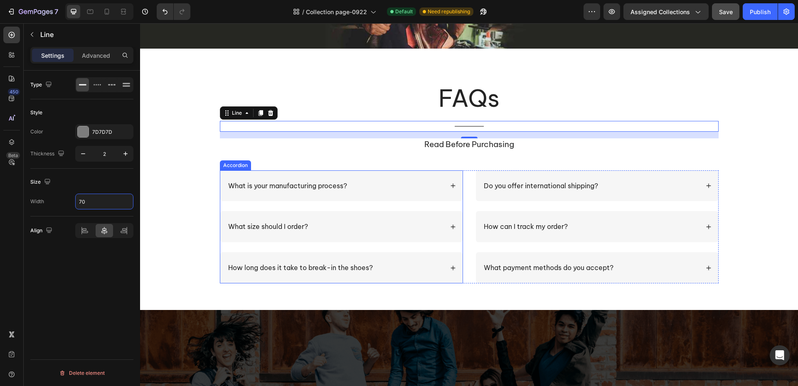
scroll to position [0, 0]
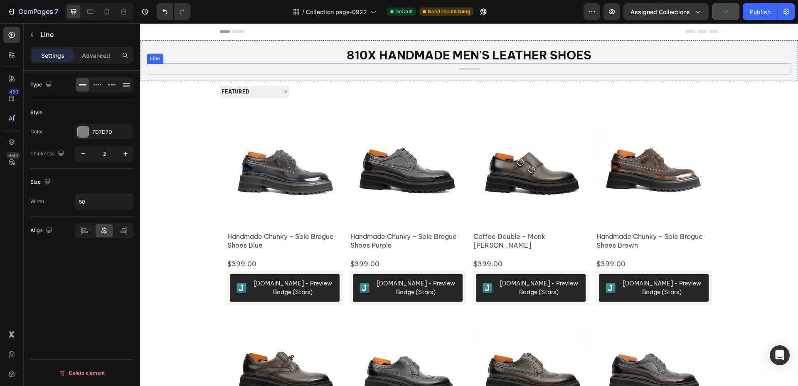
click at [466, 70] on div "Title Line" at bounding box center [469, 69] width 645 height 11
click at [91, 205] on input "50" at bounding box center [104, 201] width 57 height 15
type input "70"
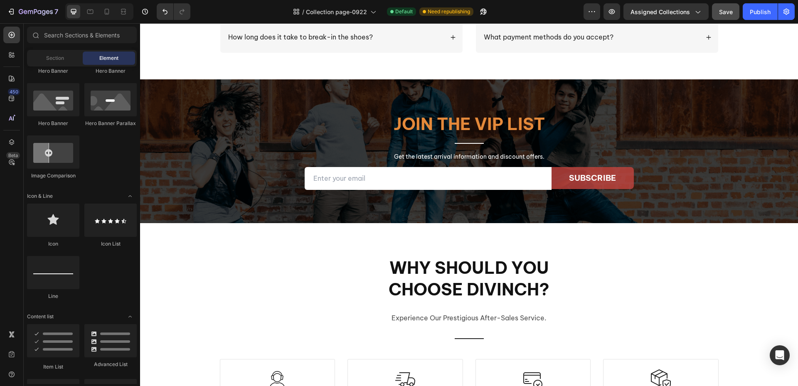
scroll to position [997, 0]
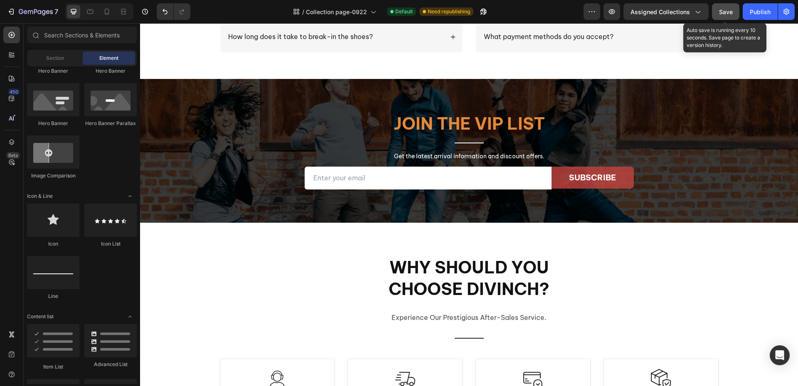
click at [729, 15] on div "Save" at bounding box center [726, 11] width 14 height 9
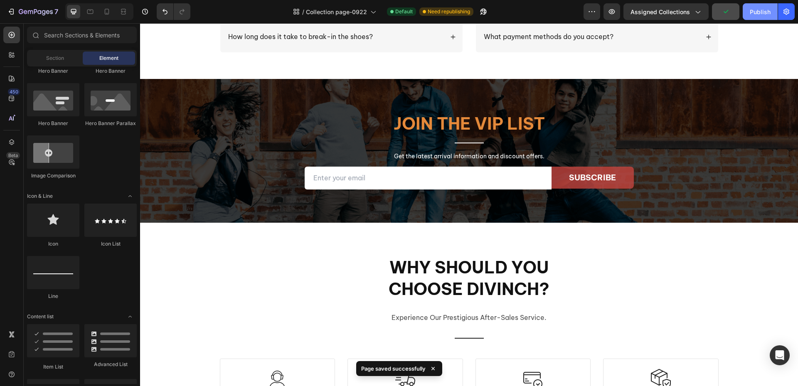
drag, startPoint x: 758, startPoint y: 10, endPoint x: 752, endPoint y: 12, distance: 6.3
click at [758, 10] on div "Publish" at bounding box center [760, 11] width 21 height 9
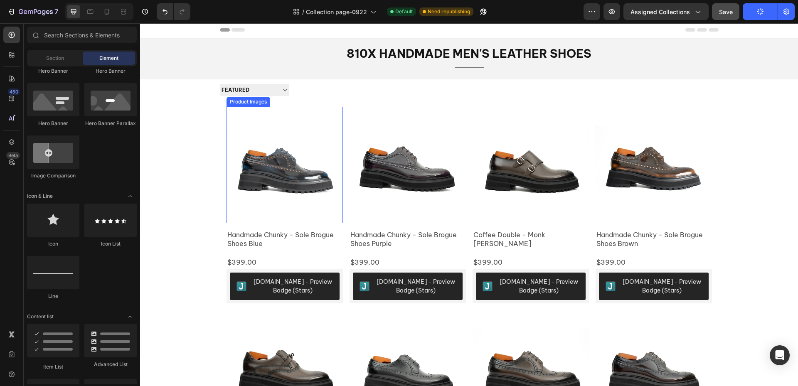
scroll to position [0, 0]
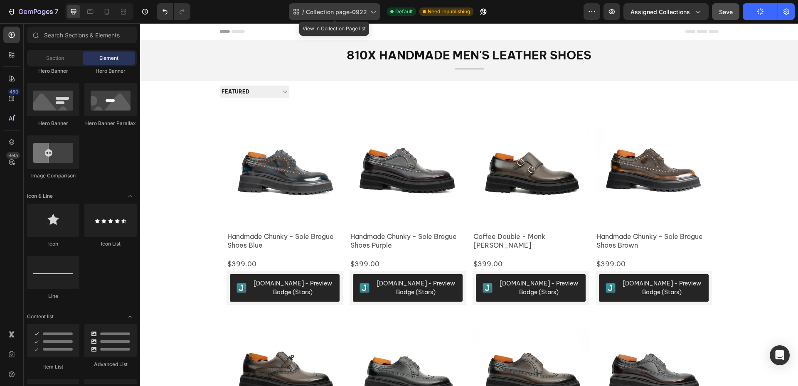
click at [353, 14] on span "Collection page-0922" at bounding box center [336, 11] width 61 height 9
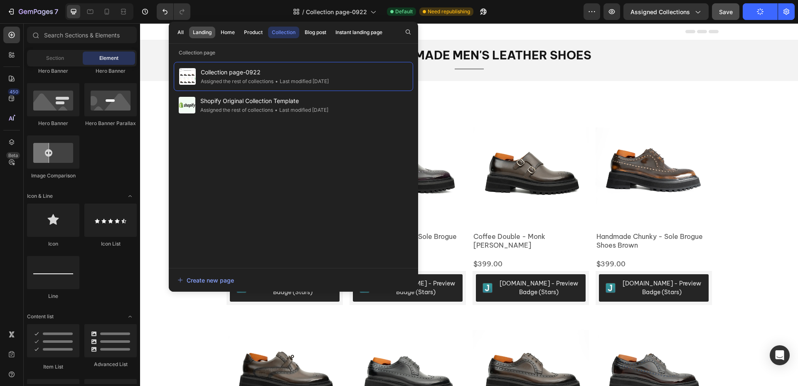
click at [198, 32] on div "Landing" at bounding box center [202, 32] width 19 height 7
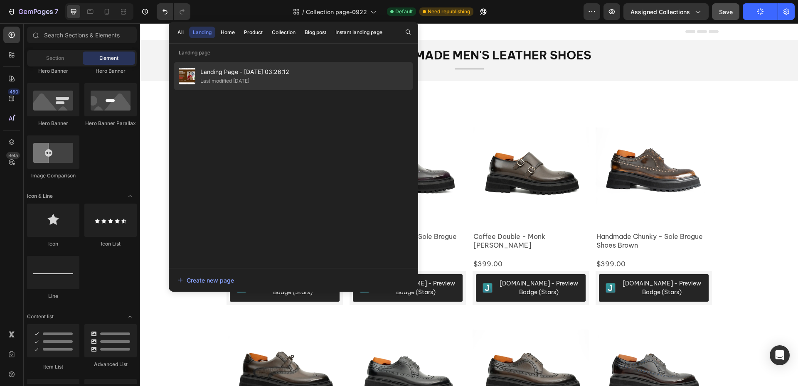
click at [254, 74] on span "Landing Page - Sep 19, 03:26:12" at bounding box center [244, 72] width 89 height 10
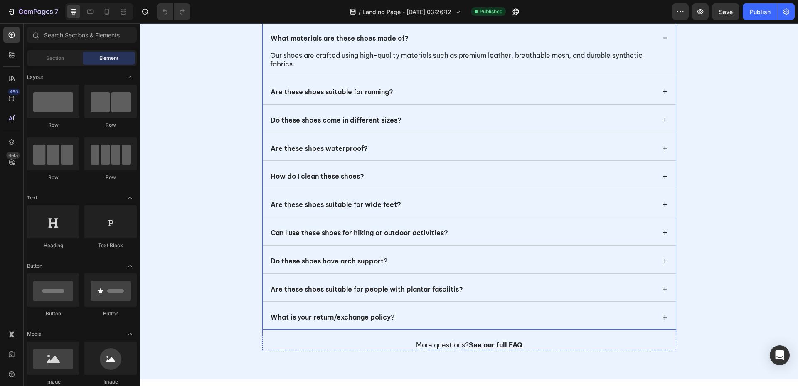
scroll to position [2494, 0]
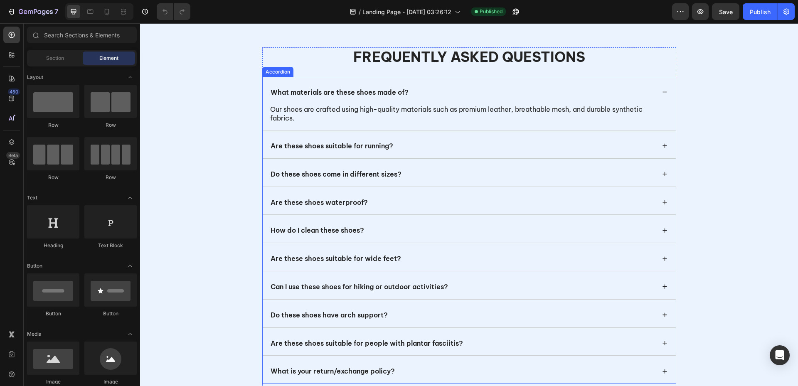
click at [402, 151] on div "Are these shoes suitable for running?" at bounding box center [461, 145] width 384 height 11
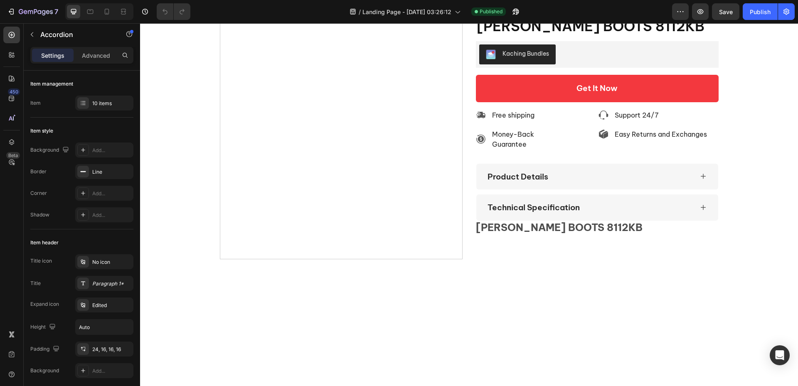
scroll to position [1390, 0]
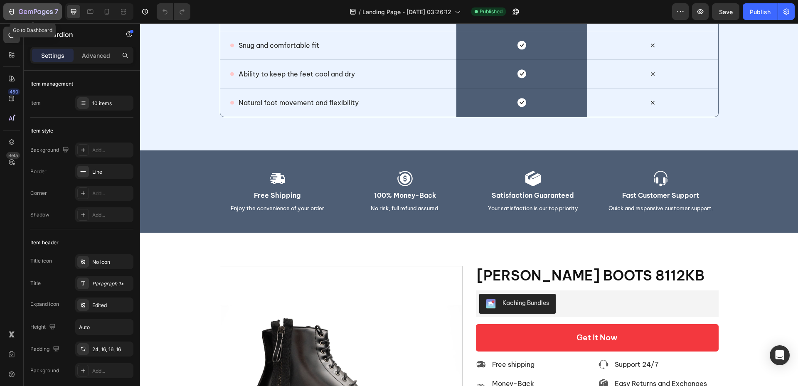
click at [29, 7] on div "7" at bounding box center [38, 12] width 39 height 10
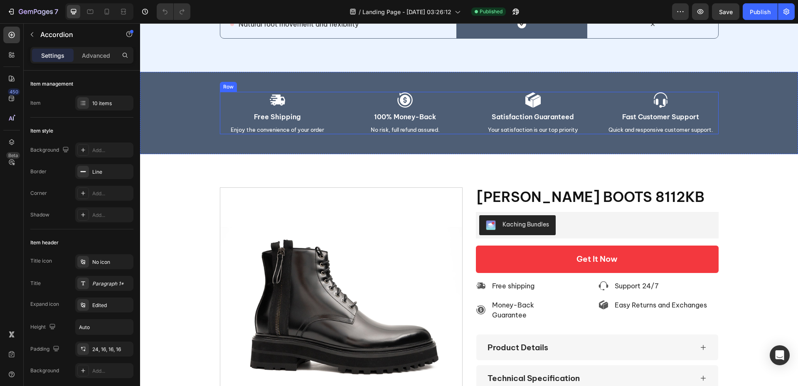
scroll to position [1473, 0]
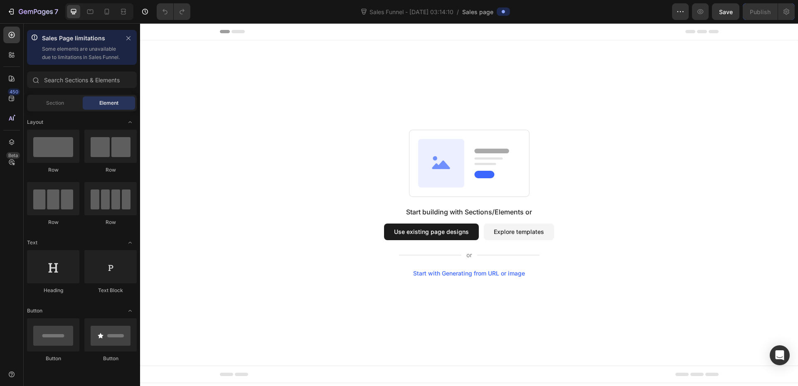
click at [456, 236] on button "Use existing page designs" at bounding box center [431, 232] width 95 height 17
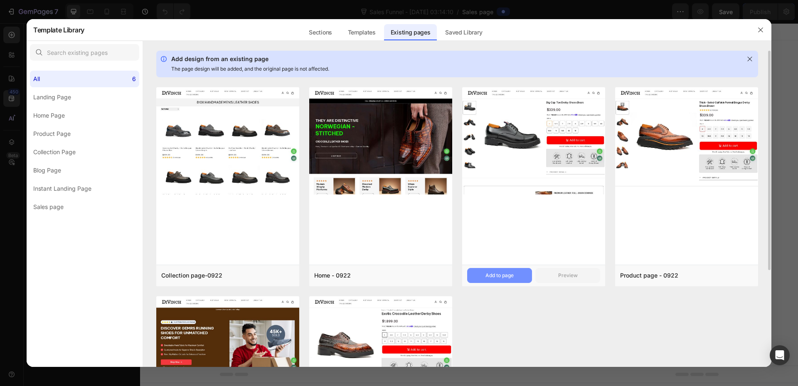
click at [502, 278] on div "Add to page" at bounding box center [499, 275] width 28 height 7
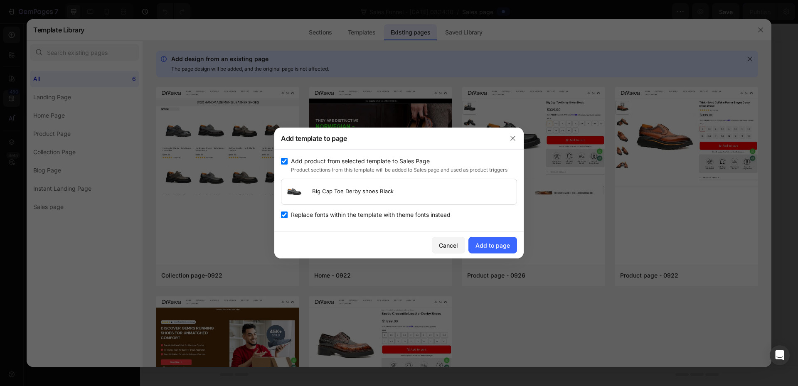
drag, startPoint x: 283, startPoint y: 217, endPoint x: 289, endPoint y: 219, distance: 6.3
click at [283, 217] on input "checkbox" at bounding box center [284, 215] width 7 height 7
checkbox input "false"
click at [501, 249] on div "Add to page" at bounding box center [492, 245] width 34 height 9
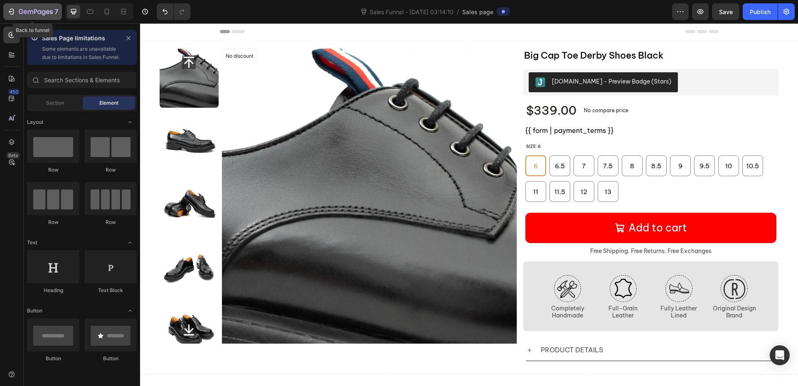
click at [15, 11] on icon "button" at bounding box center [11, 11] width 8 height 8
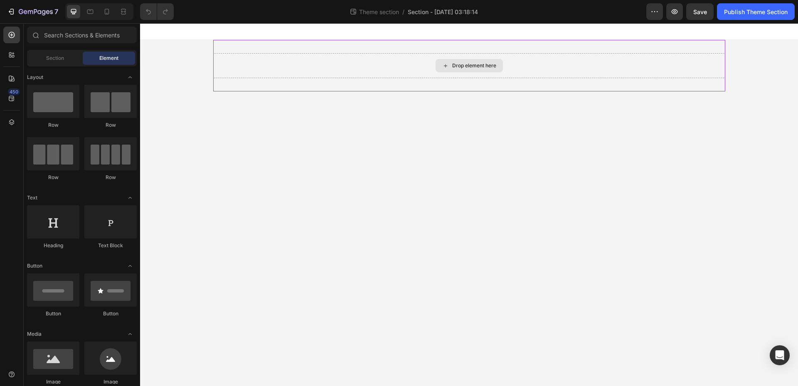
click at [454, 64] on div "Drop element here" at bounding box center [474, 65] width 44 height 7
click at [64, 64] on div "Section" at bounding box center [55, 58] width 52 height 13
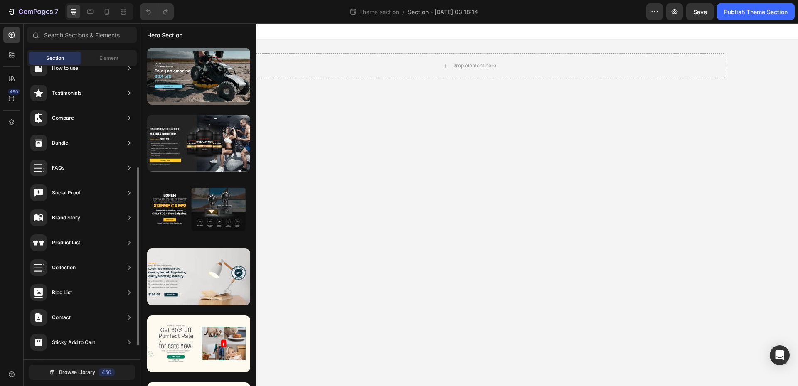
scroll to position [189, 0]
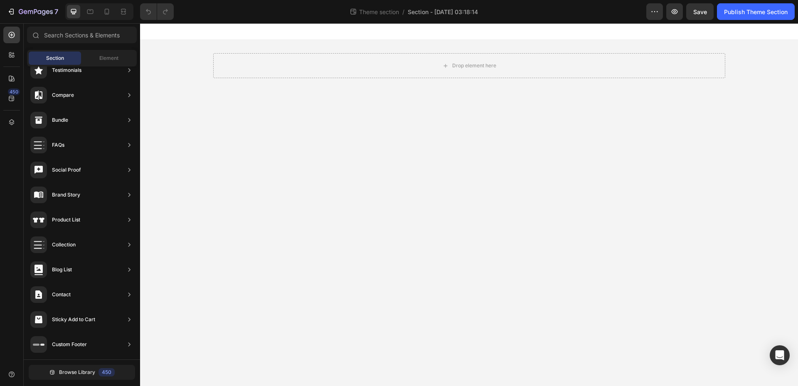
click at [617, 213] on body "Drop element here Root Drag & drop element from sidebar or Explore Library Add …" at bounding box center [469, 204] width 658 height 363
click at [15, 10] on icon "button" at bounding box center [11, 11] width 8 height 8
